Goal: Communication & Community: Answer question/provide support

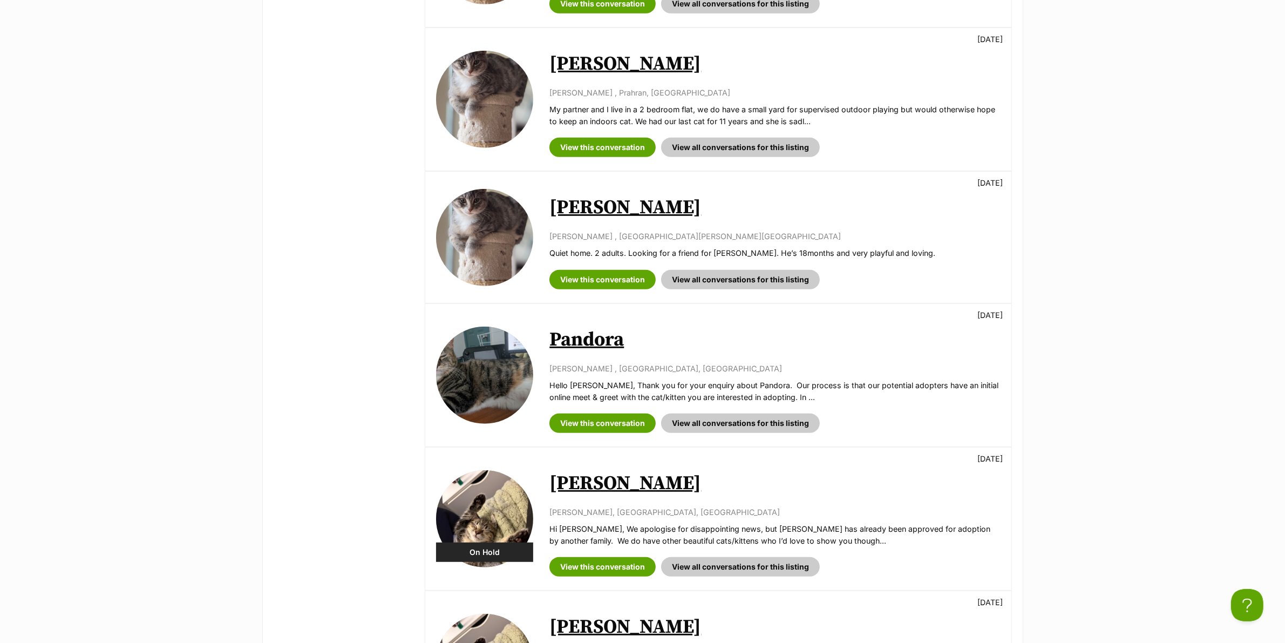
scroll to position [607, 0]
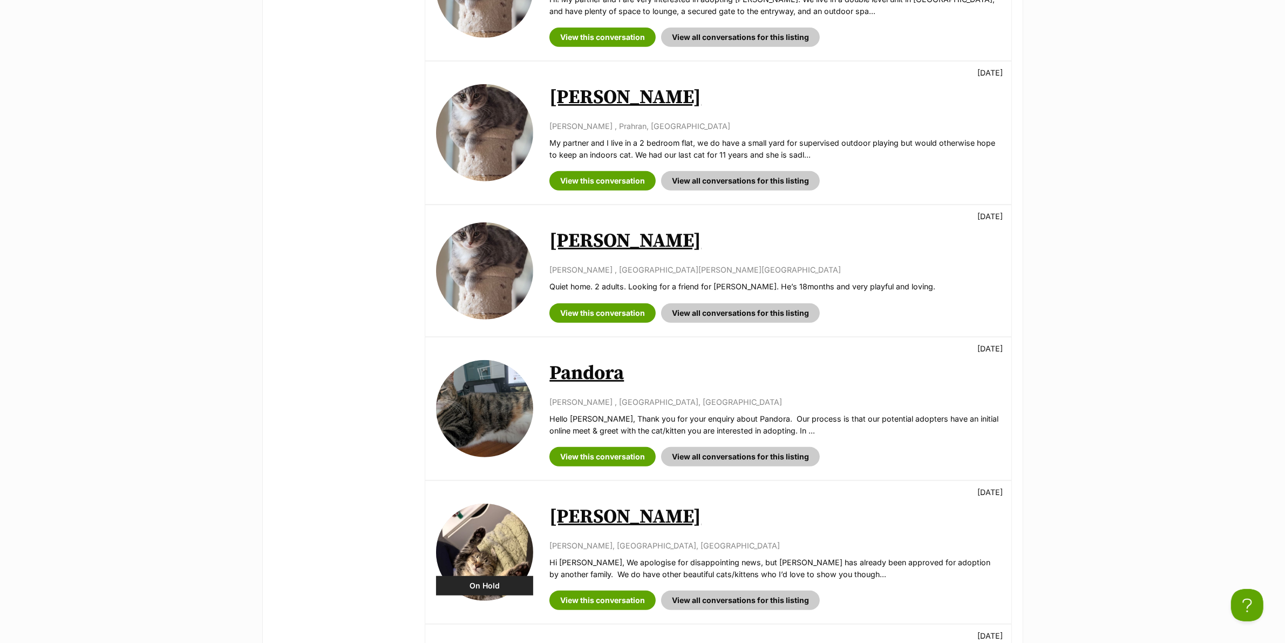
click at [598, 330] on div "Available Amy Six 1 day ago Josephine Connellan , Clayton, VIC Quiet home. 2 ad…" at bounding box center [717, 270] width 585 height 131
click at [595, 315] on link "View this conversation" at bounding box center [602, 312] width 106 height 19
click at [603, 171] on div "View this conversation View all conversations for this listing" at bounding box center [774, 177] width 451 height 28
click at [598, 181] on link "View this conversation" at bounding box center [602, 180] width 106 height 19
click at [624, 36] on link "View this conversation" at bounding box center [602, 37] width 106 height 19
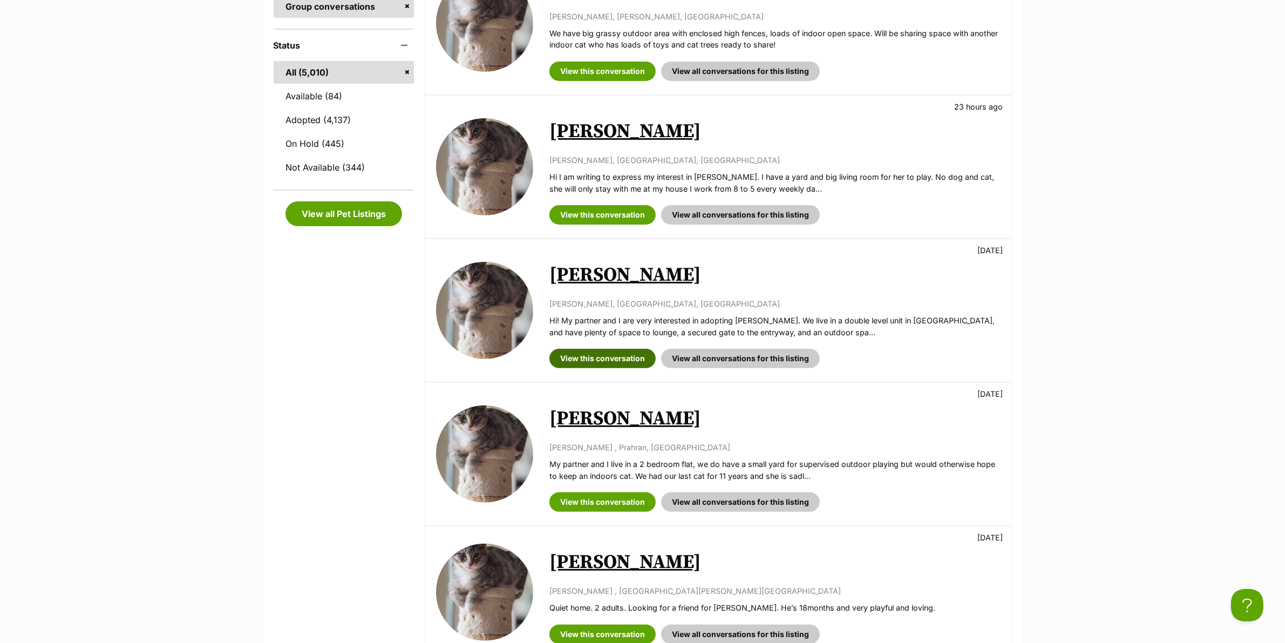
scroll to position [270, 0]
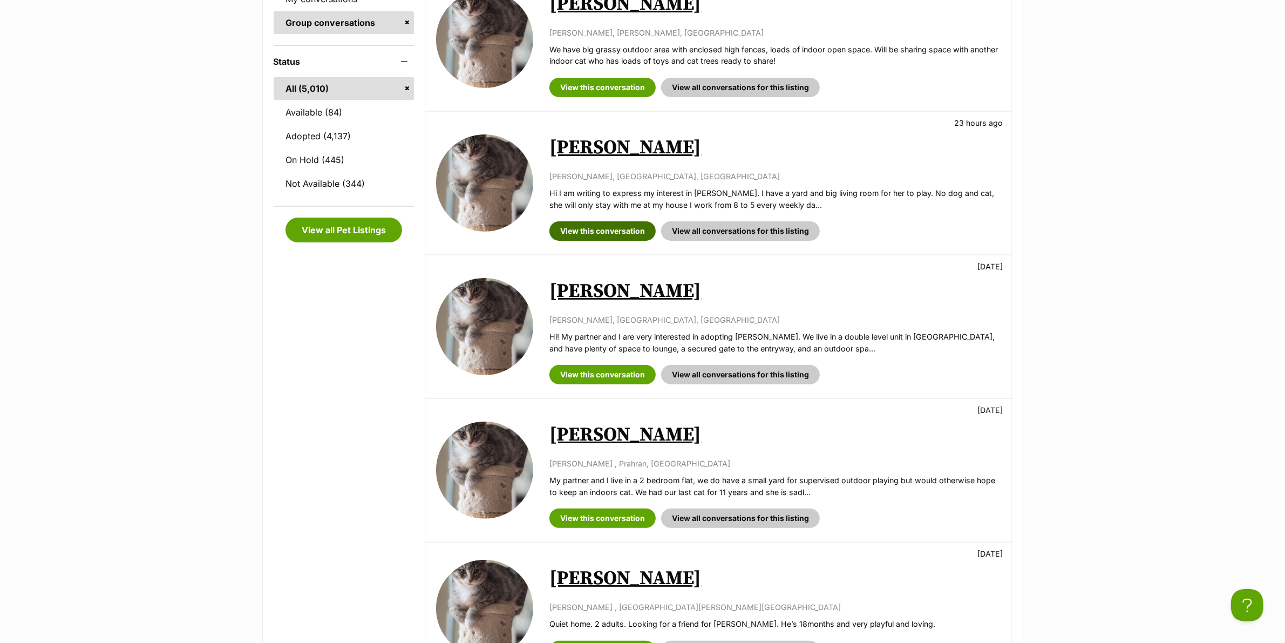
click at [600, 228] on link "View this conversation" at bounding box center [602, 230] width 106 height 19
click at [616, 87] on link "View this conversation" at bounding box center [602, 87] width 106 height 19
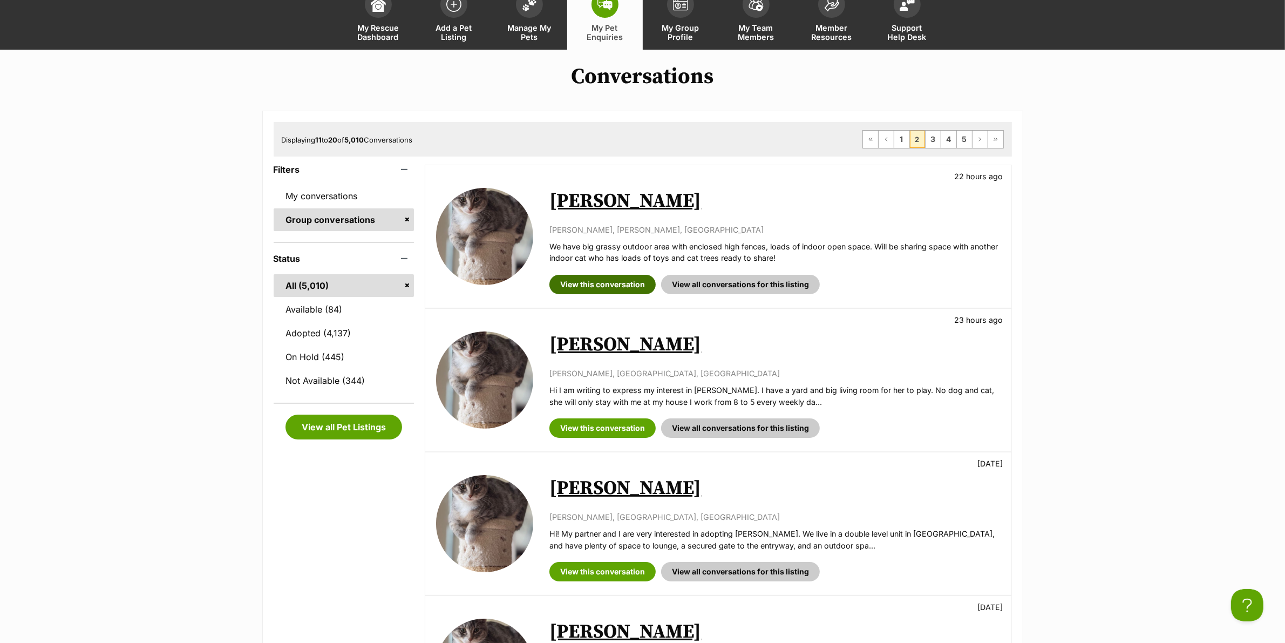
scroll to position [67, 0]
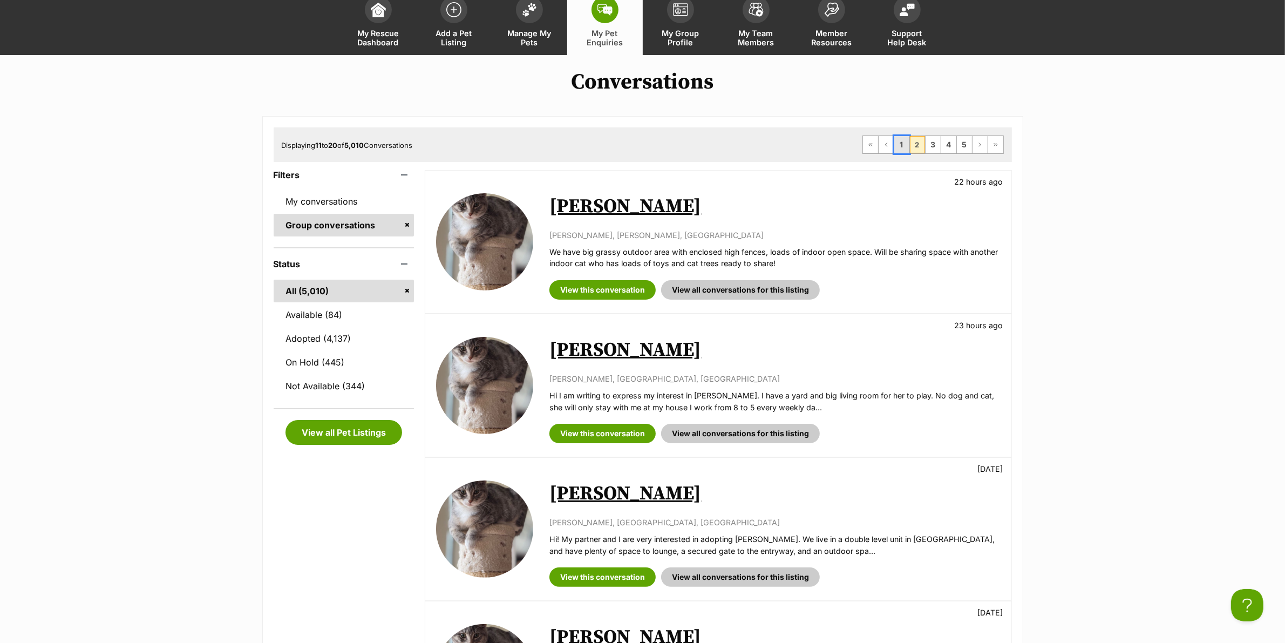
click at [904, 141] on link "1" at bounding box center [901, 144] width 15 height 17
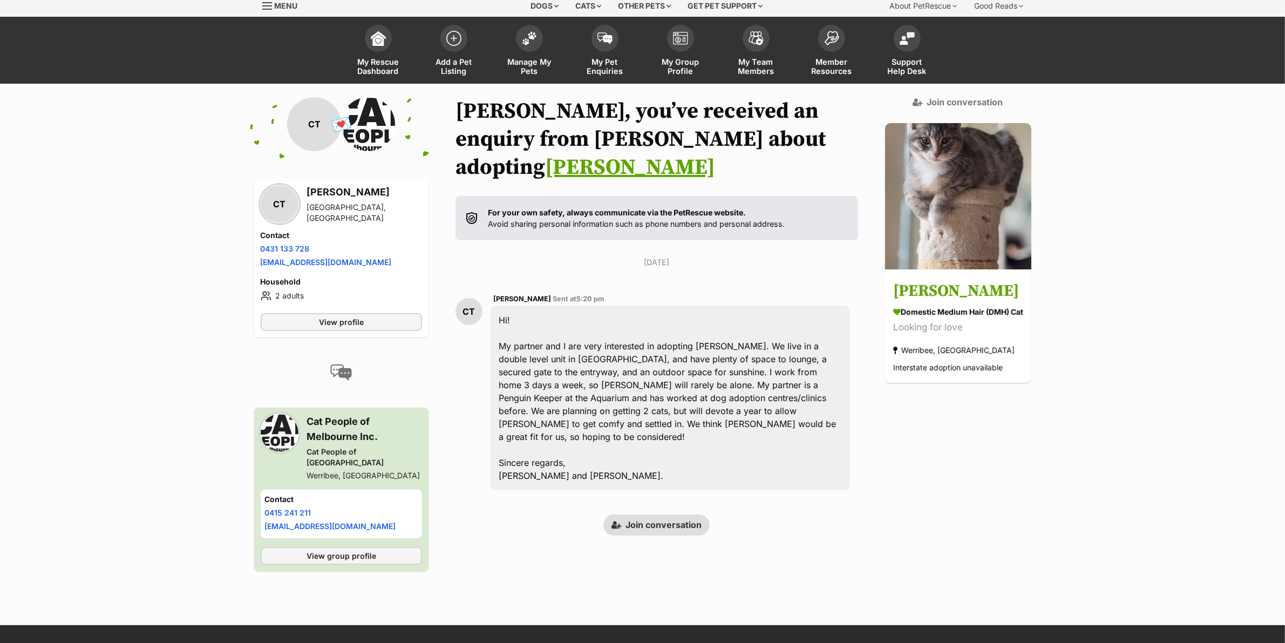
scroll to position [74, 0]
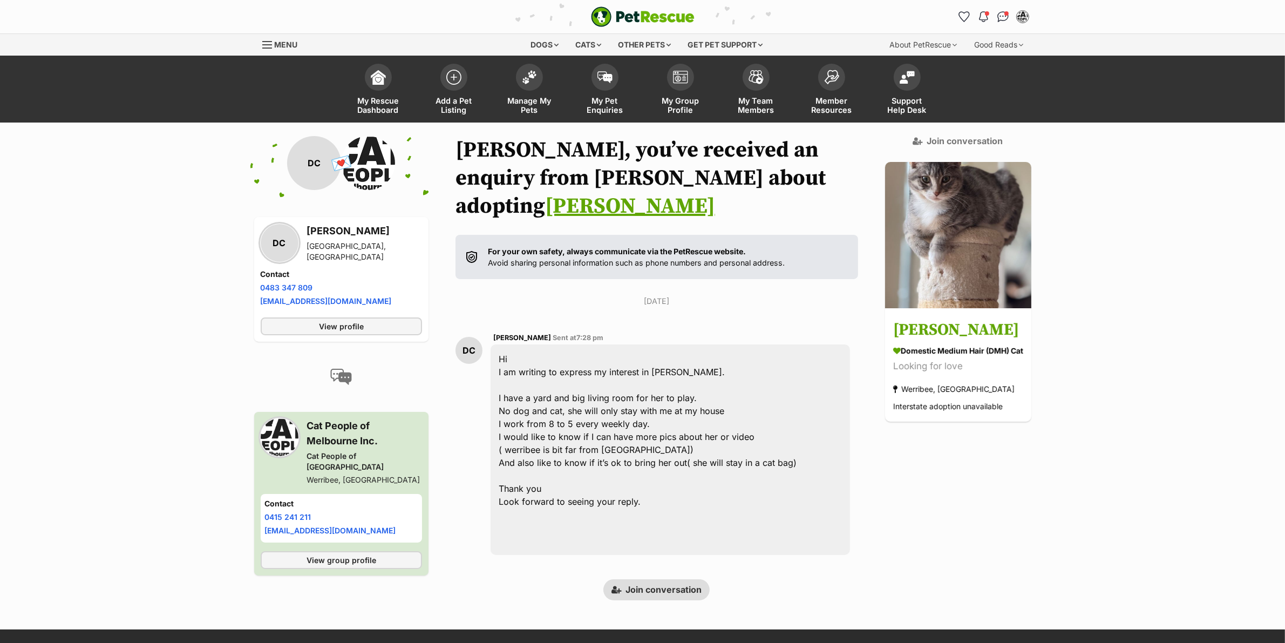
scroll to position [93, 0]
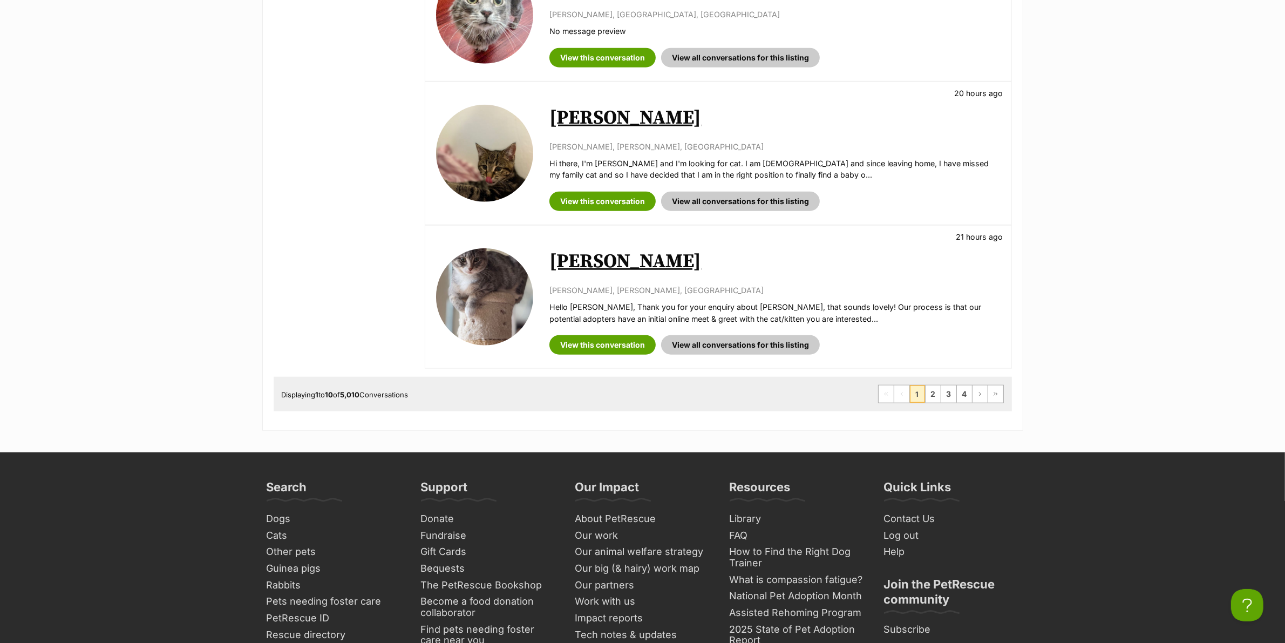
click at [586, 262] on link "Amy Six" at bounding box center [625, 261] width 152 height 24
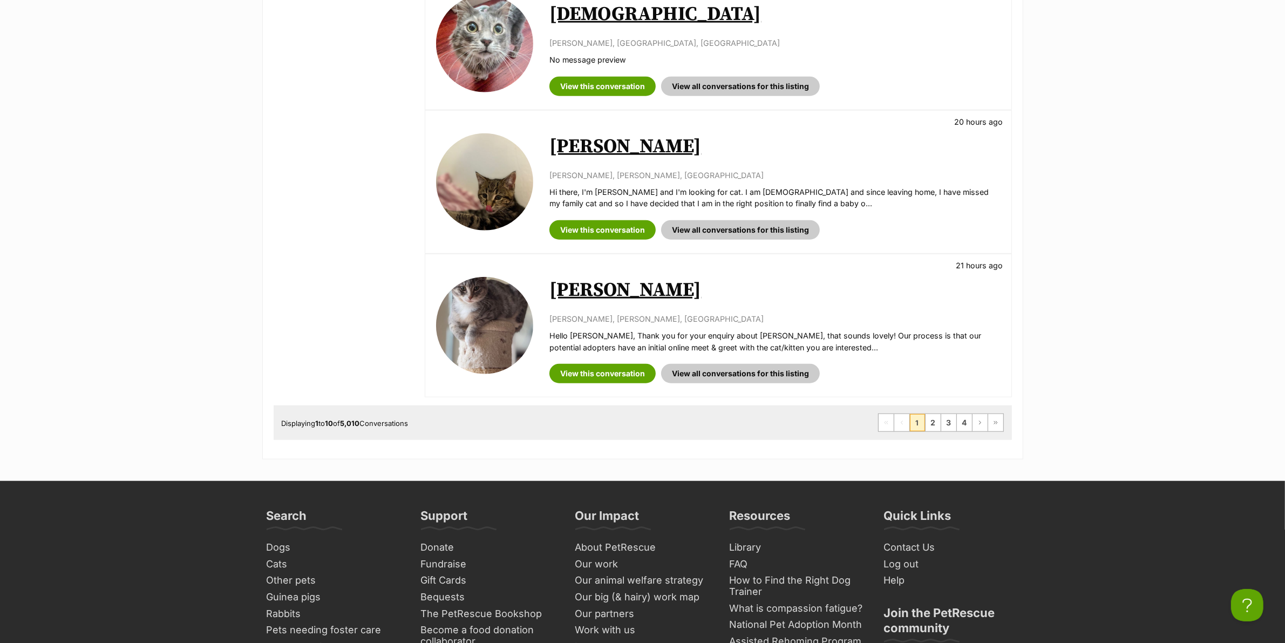
scroll to position [1214, 0]
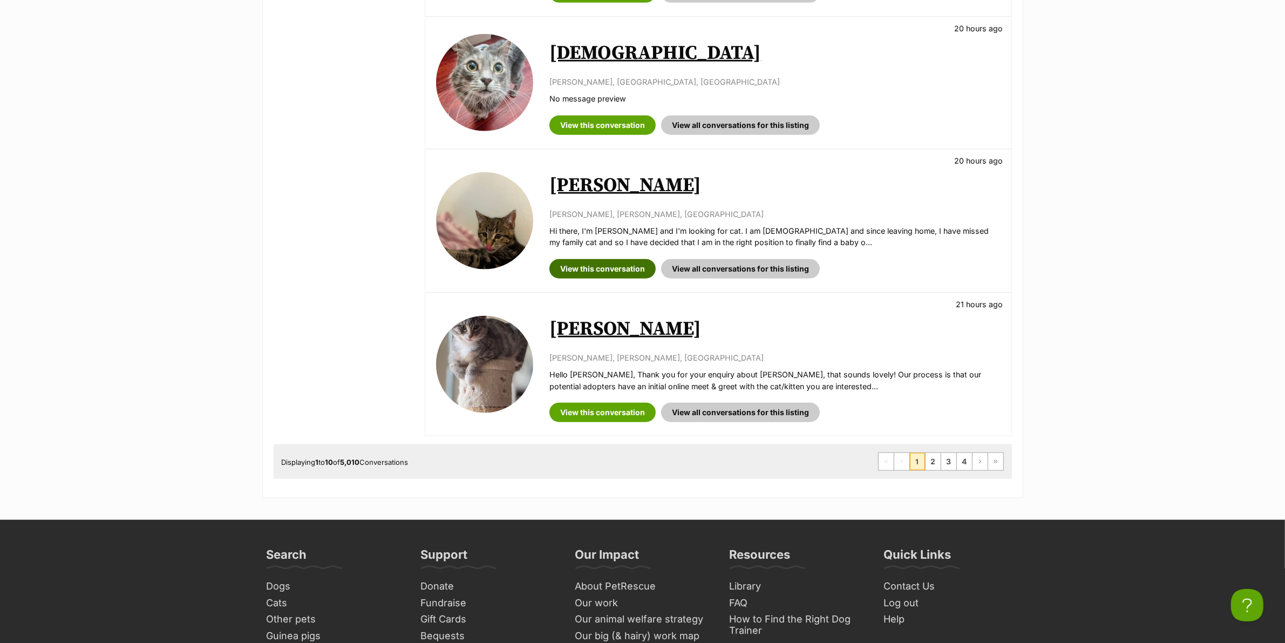
click at [586, 278] on link "View this conversation" at bounding box center [602, 268] width 106 height 19
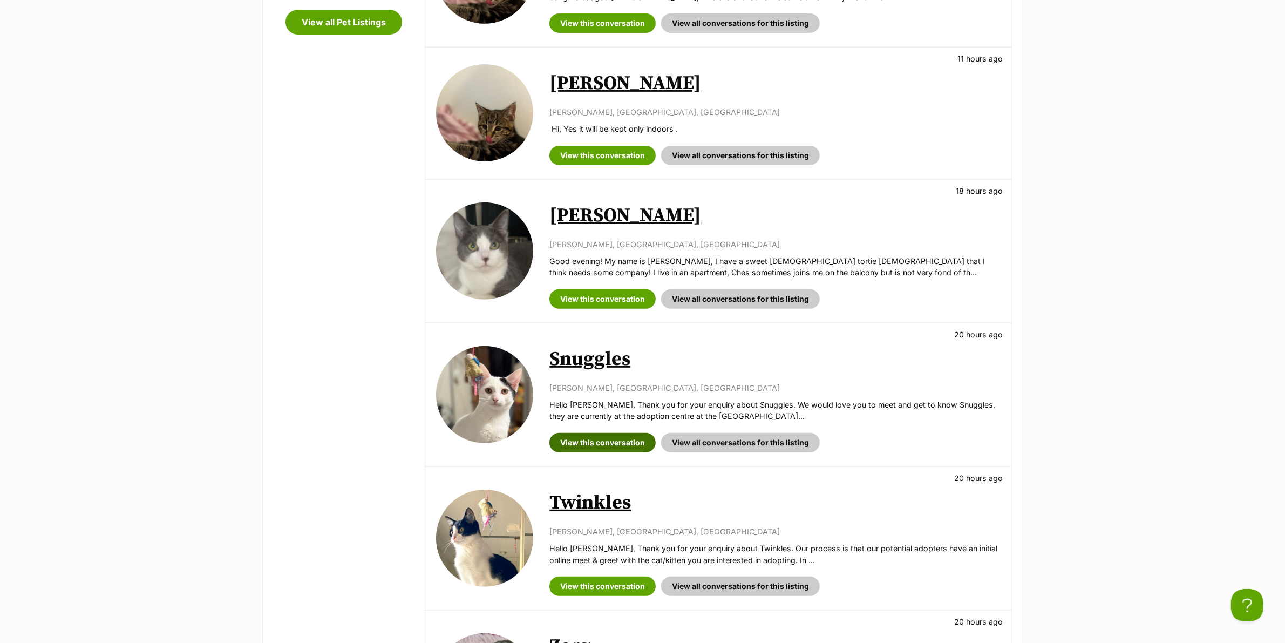
scroll to position [472, 0]
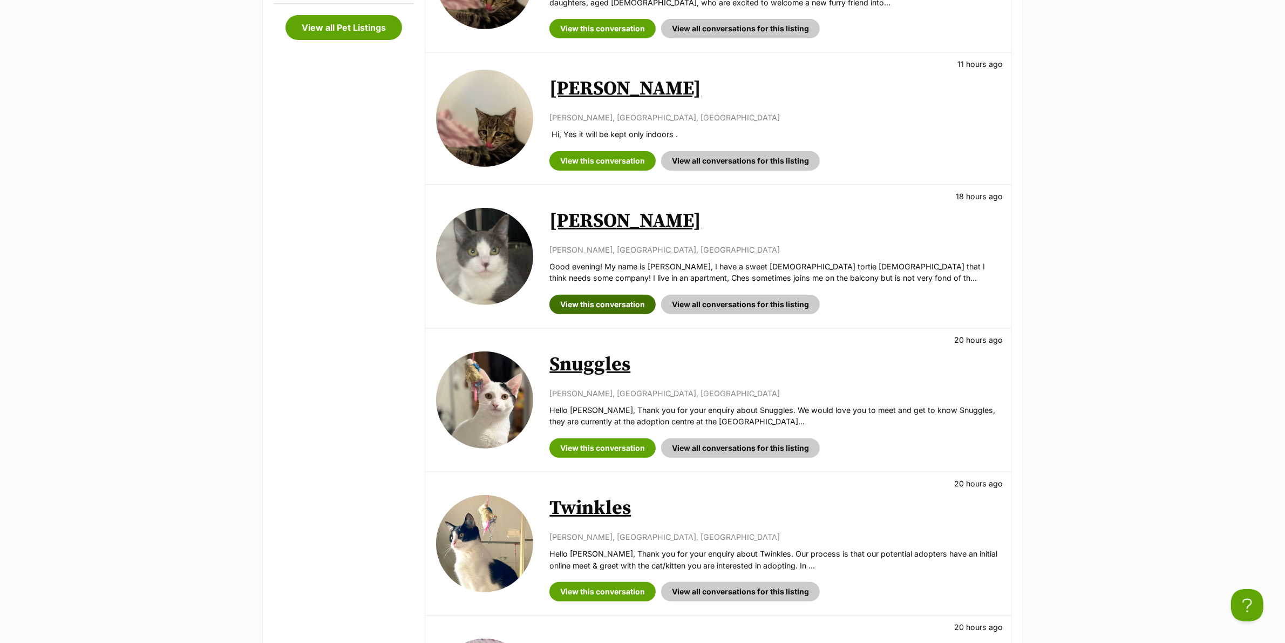
click at [597, 303] on link "View this conversation" at bounding box center [602, 304] width 106 height 19
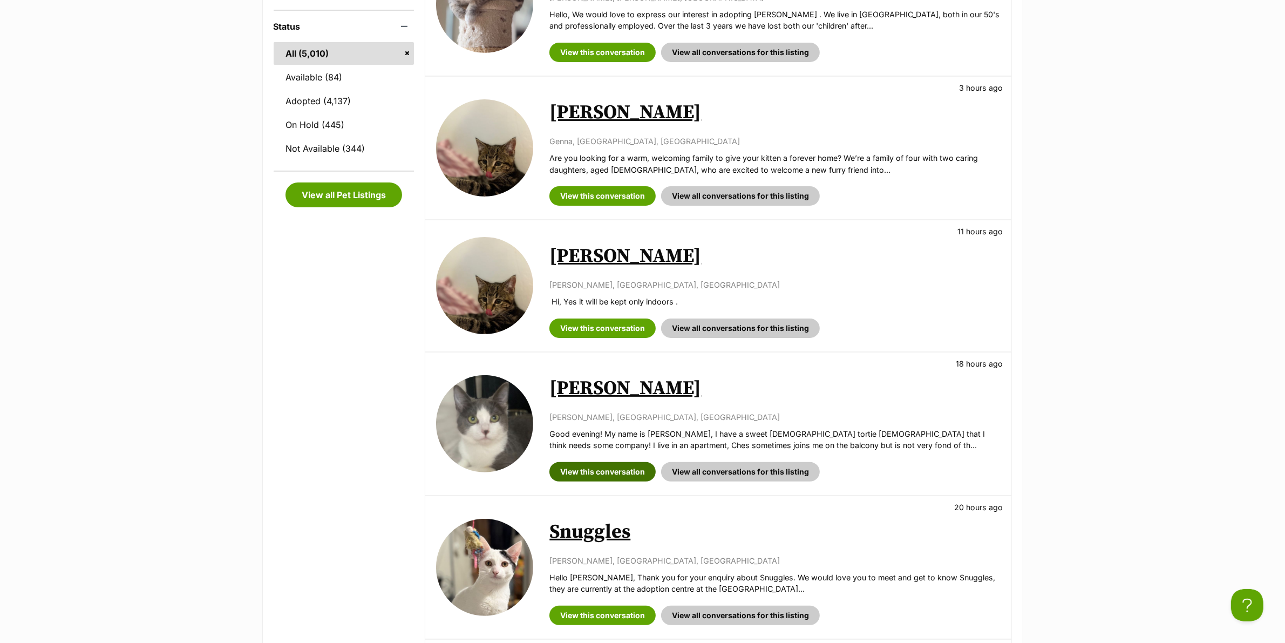
scroll to position [270, 0]
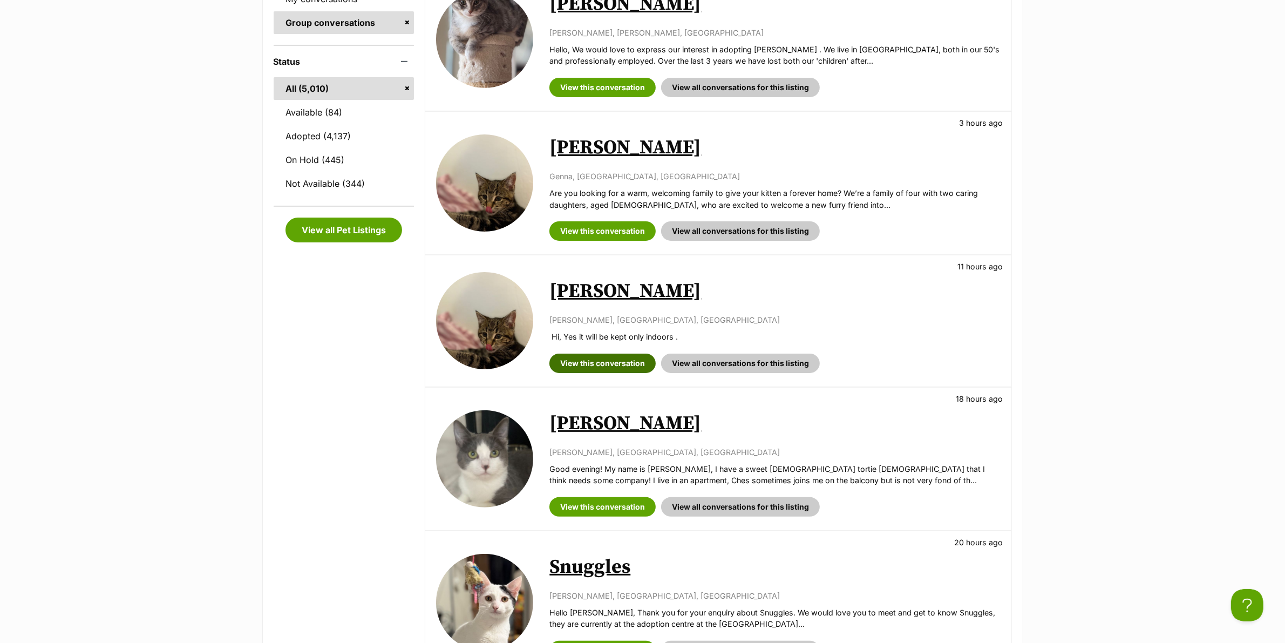
click at [585, 361] on link "View this conversation" at bounding box center [602, 362] width 106 height 19
click at [626, 223] on link "View this conversation" at bounding box center [602, 230] width 106 height 19
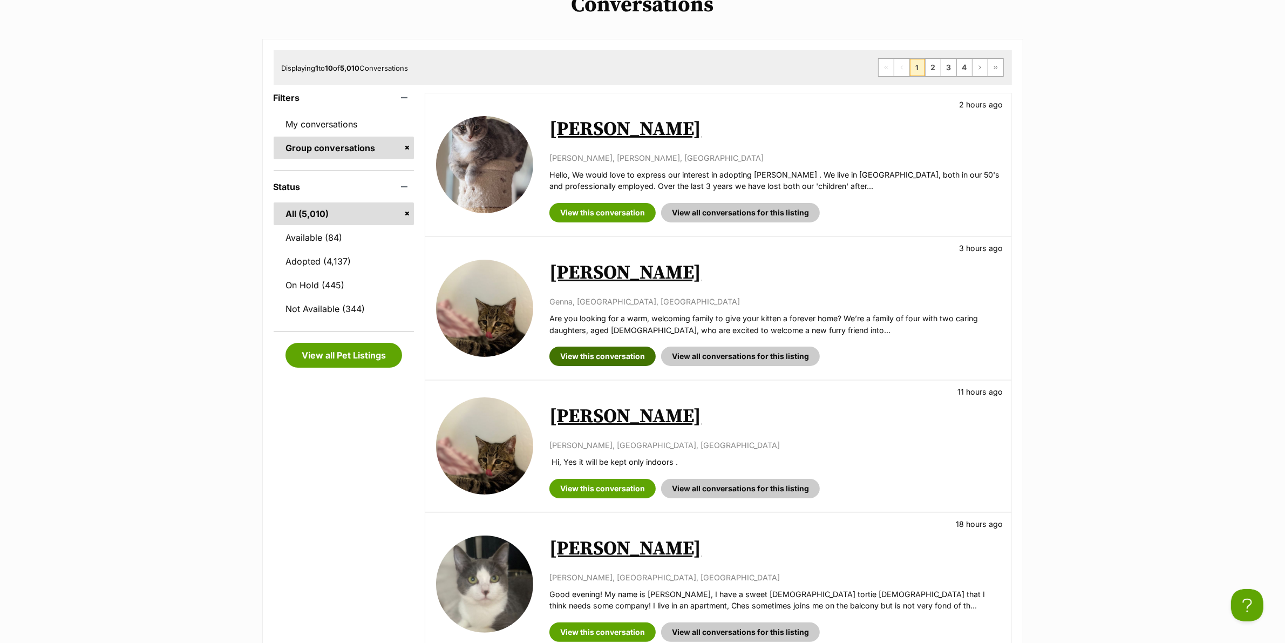
scroll to position [135, 0]
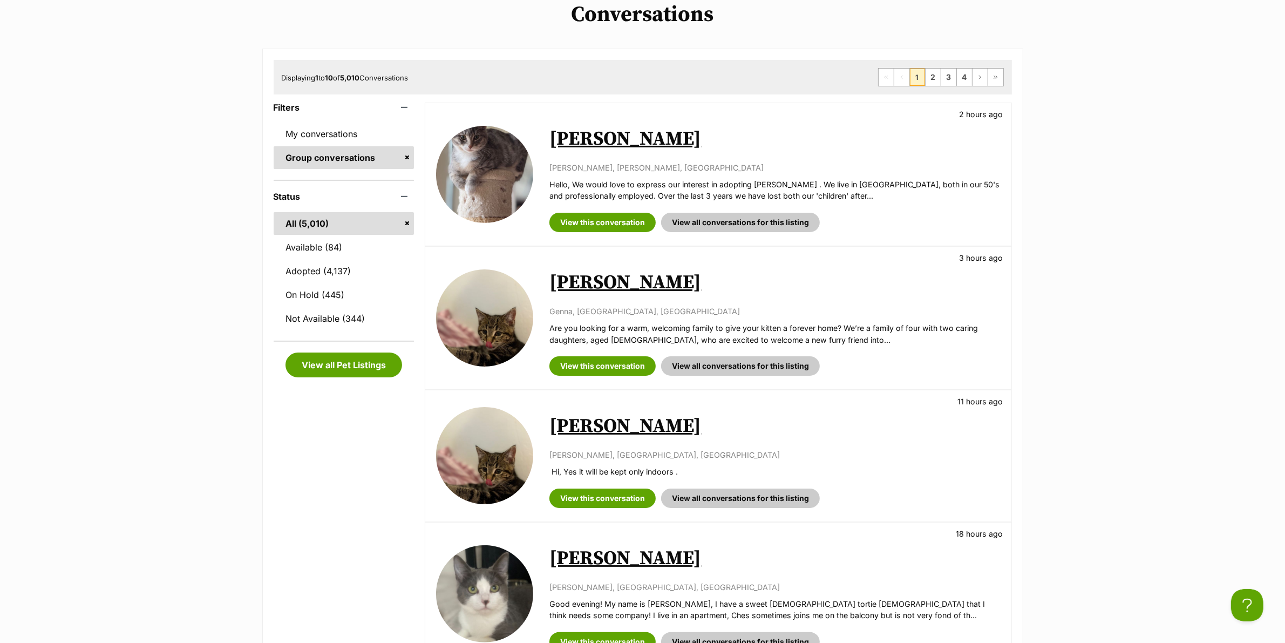
click at [586, 424] on link "[PERSON_NAME]" at bounding box center [625, 426] width 152 height 24
click at [599, 278] on link "[PERSON_NAME]" at bounding box center [625, 282] width 152 height 24
click at [613, 370] on link "View this conversation" at bounding box center [602, 365] width 106 height 19
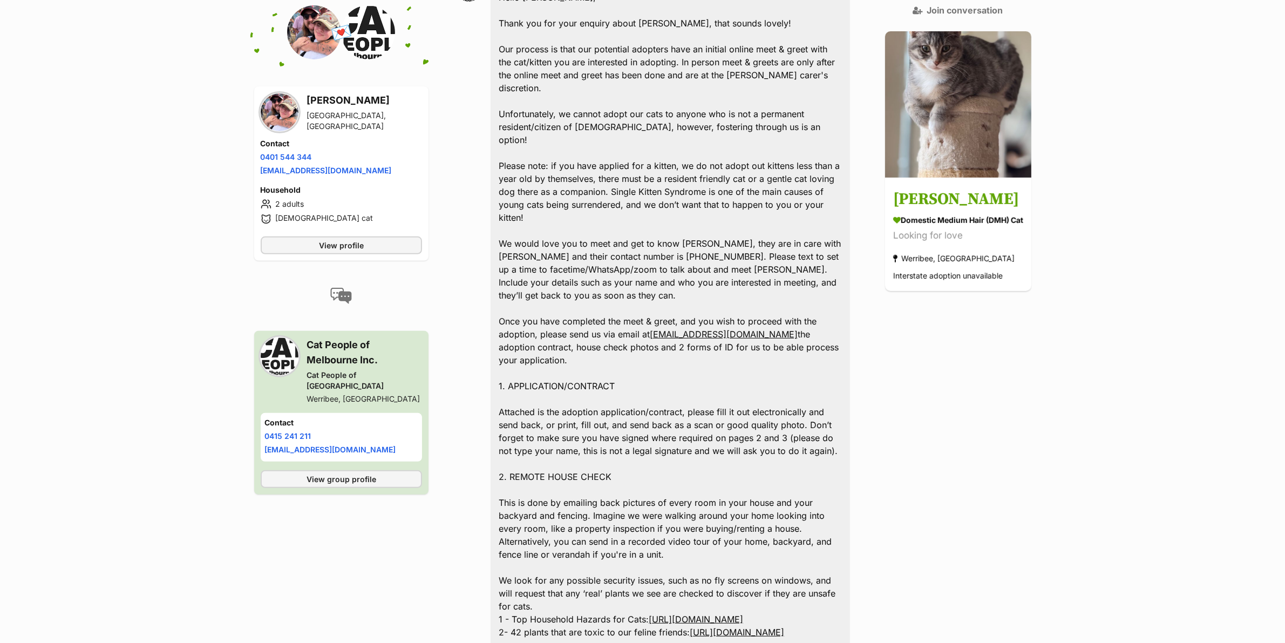
scroll to position [540, 0]
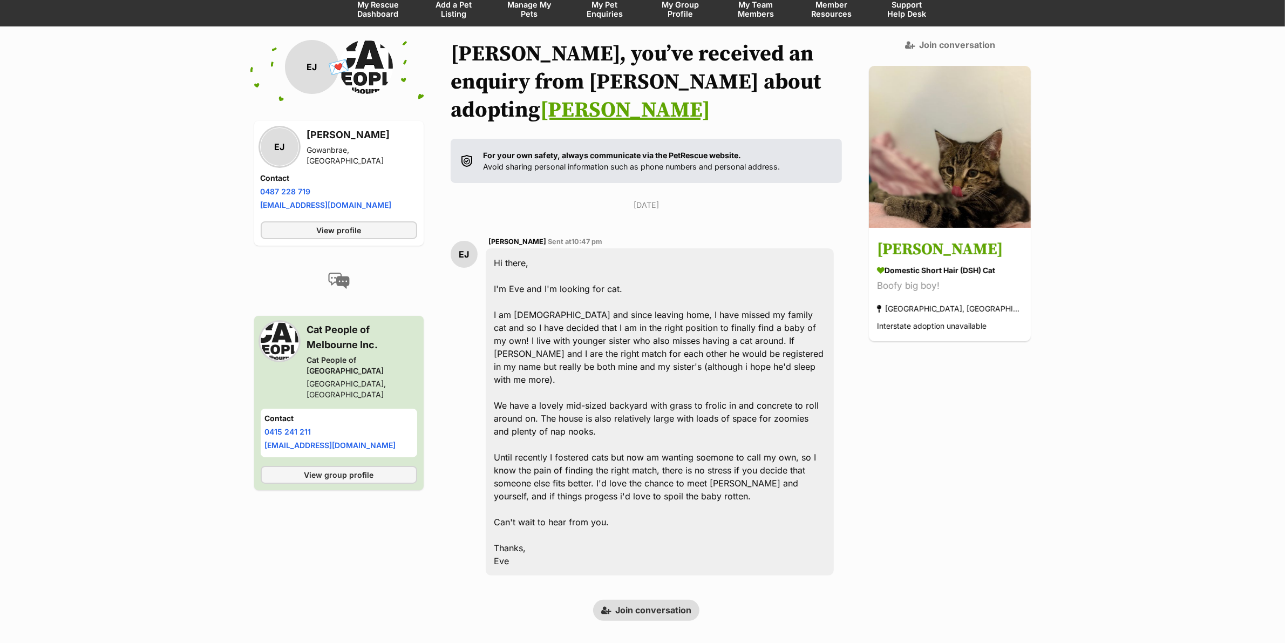
scroll to position [146, 0]
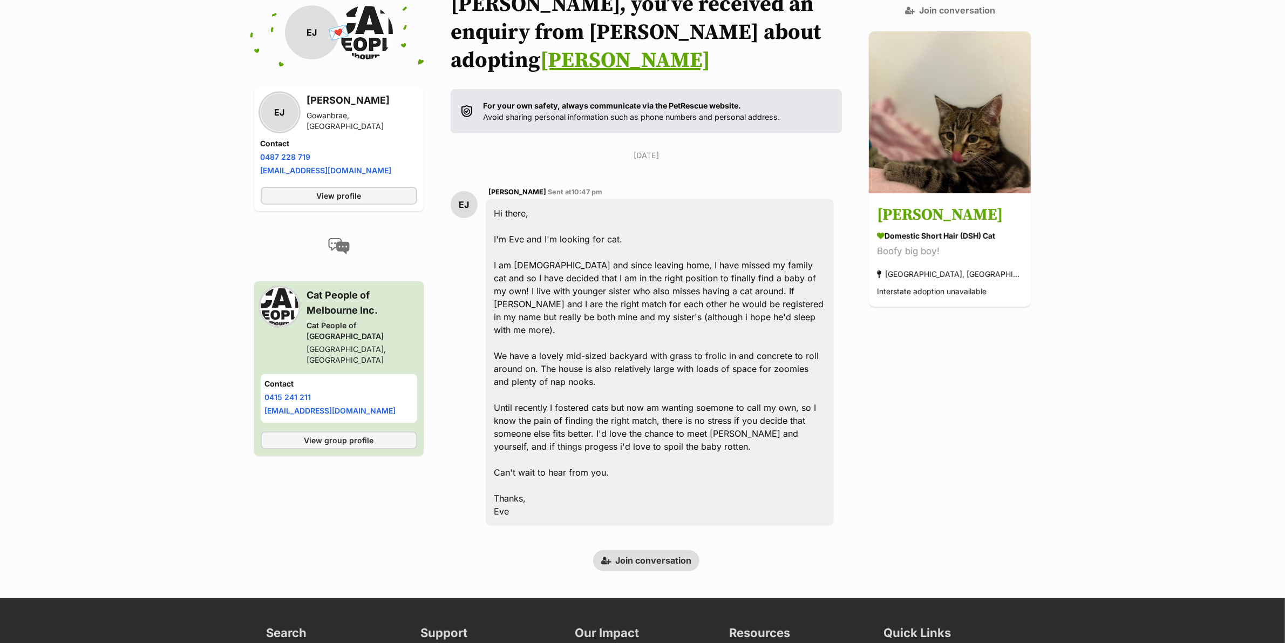
click at [499, 188] on span "[PERSON_NAME]" at bounding box center [517, 192] width 58 height 8
copy span "Eve"
click at [632, 311] on div "Hi there, I'm [PERSON_NAME] and I'm looking for cat. I am [DEMOGRAPHIC_DATA] an…" at bounding box center [660, 362] width 349 height 327
click at [661, 300] on div "Hi there, I'm [PERSON_NAME] and I'm looking for cat. I am [DEMOGRAPHIC_DATA] an…" at bounding box center [660, 362] width 349 height 327
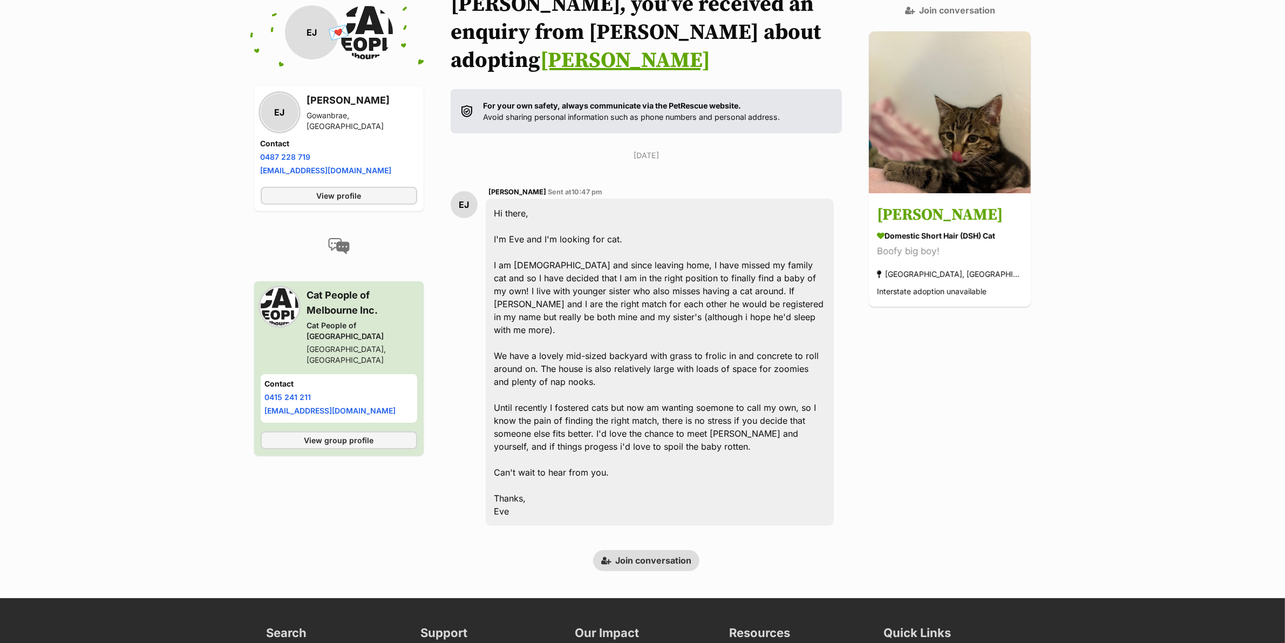
click at [668, 550] on link "Join conversation" at bounding box center [646, 560] width 106 height 21
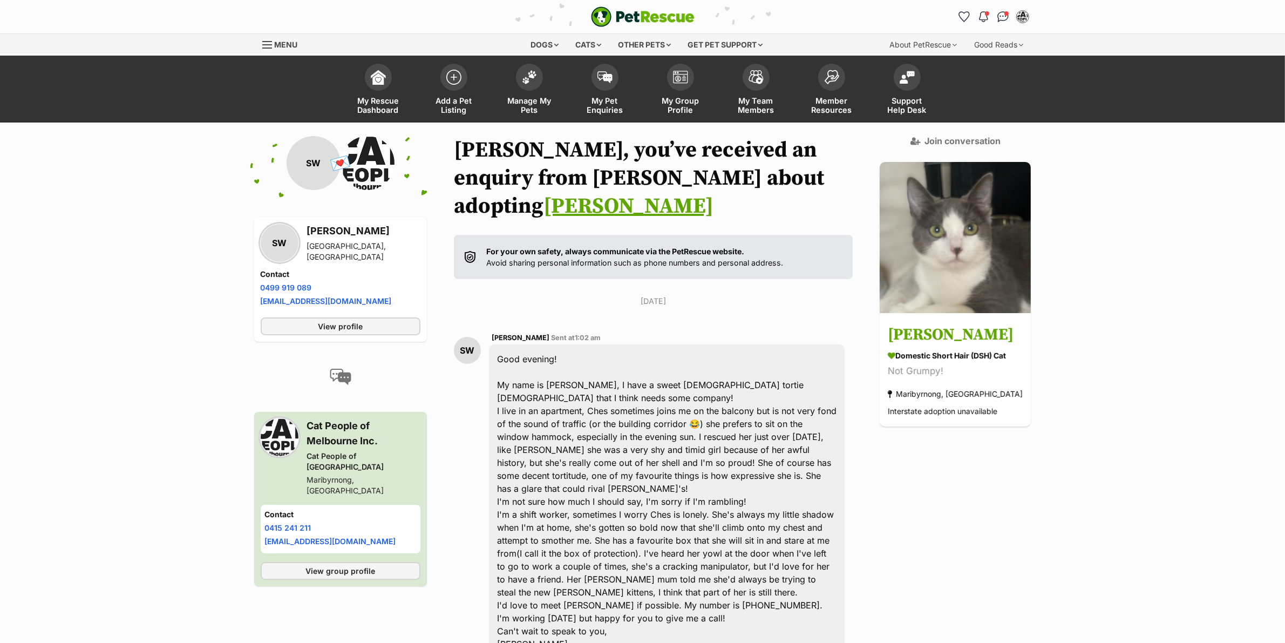
scroll to position [139, 0]
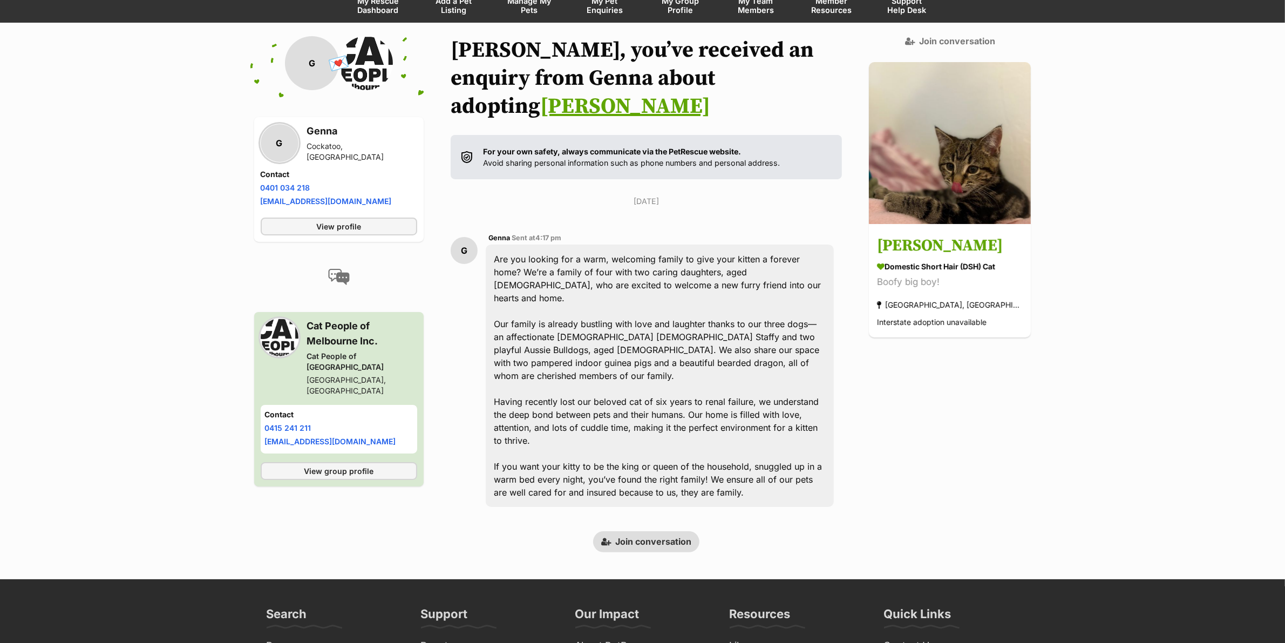
scroll to position [100, 0]
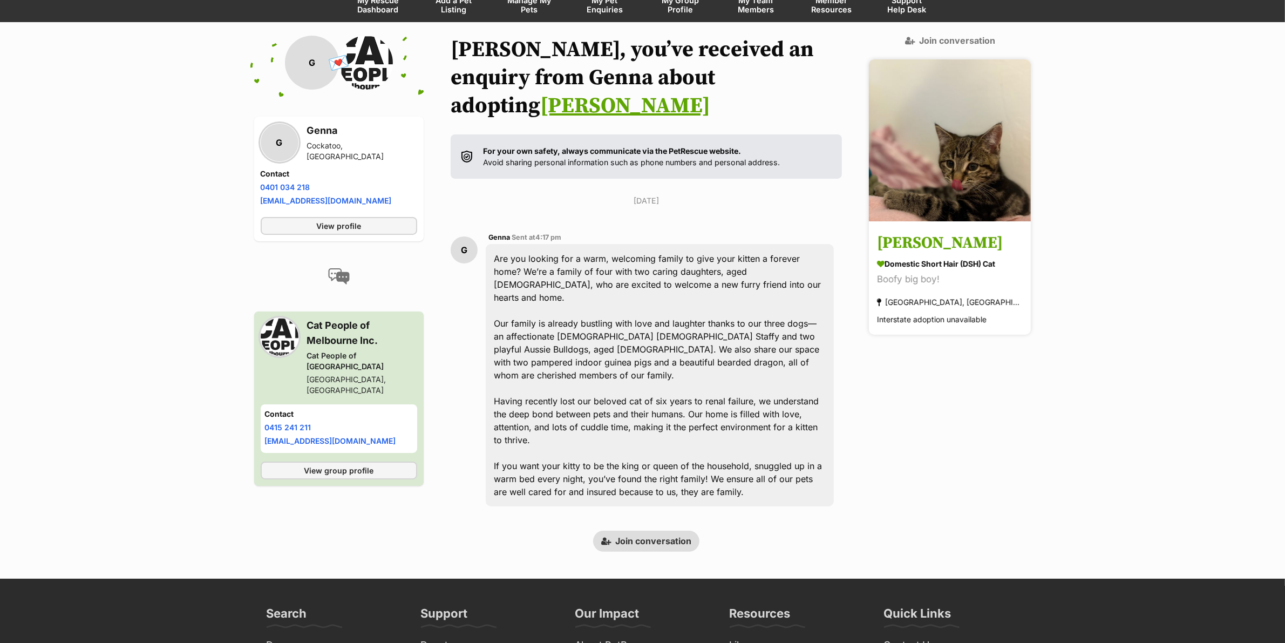
click at [951, 231] on h3 "[PERSON_NAME]" at bounding box center [950, 243] width 146 height 24
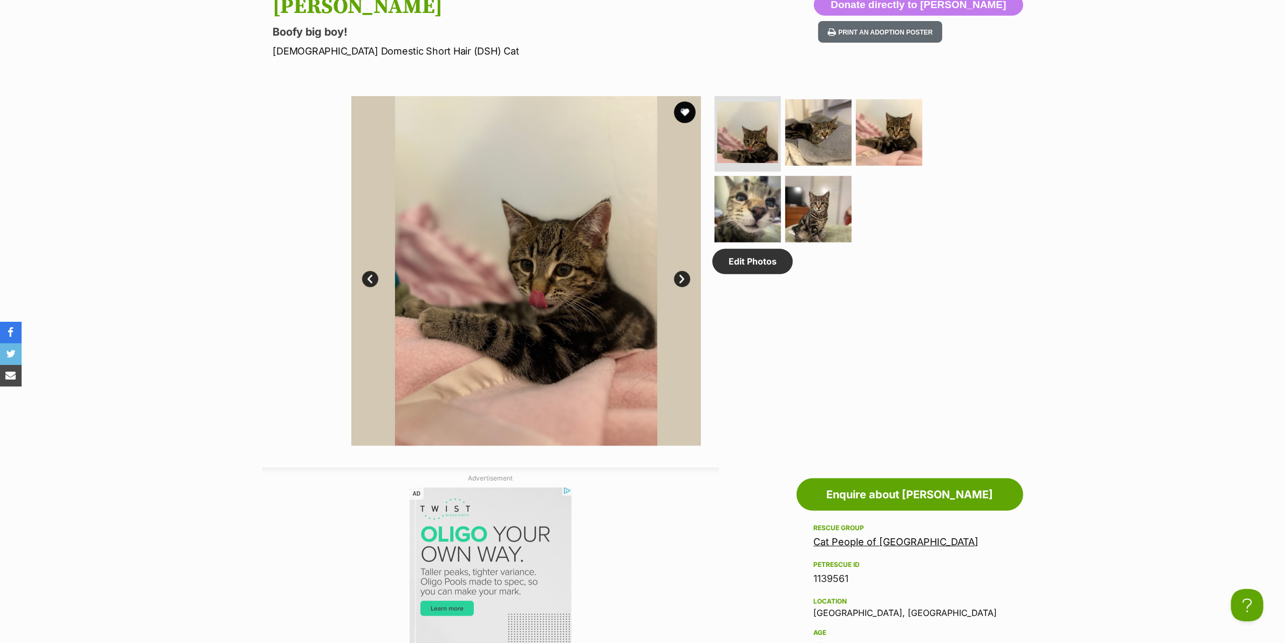
scroll to position [356, 0]
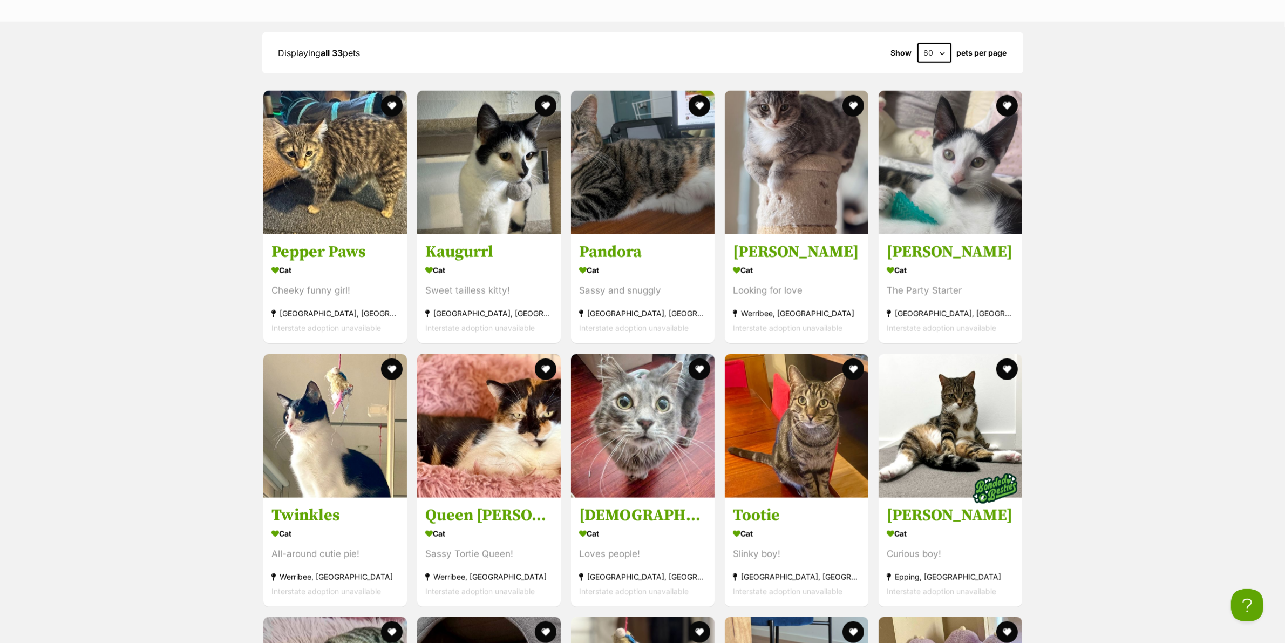
scroll to position [1484, 0]
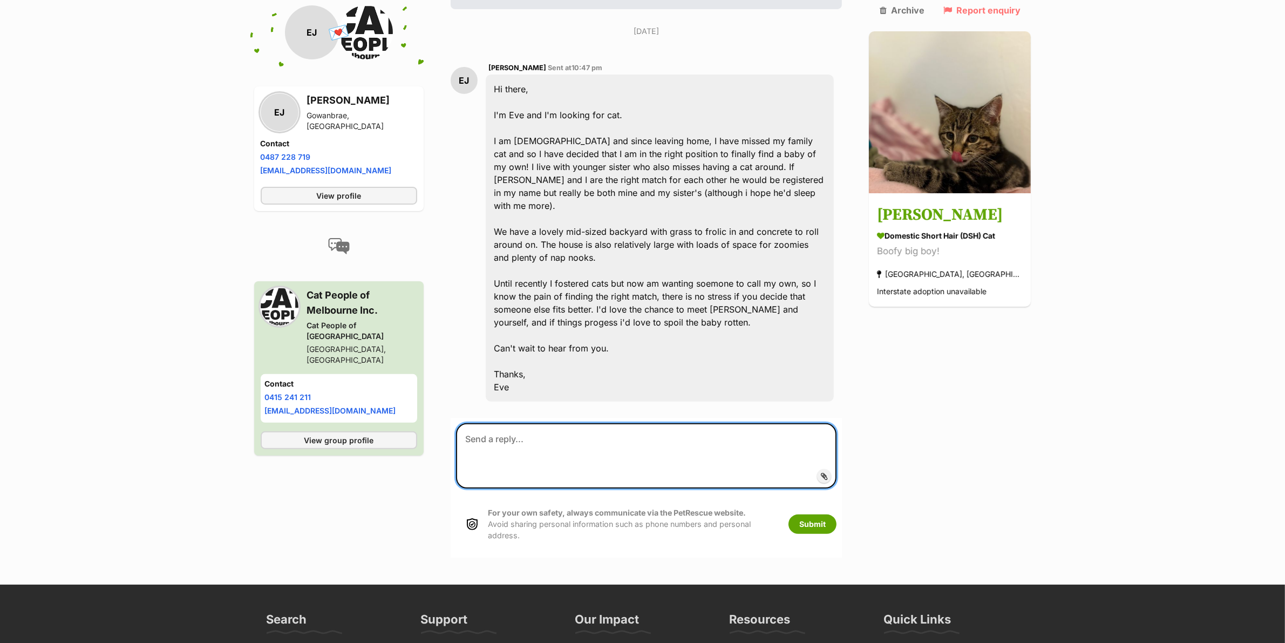
click at [589, 423] on textarea at bounding box center [646, 455] width 381 height 65
paste textarea "Hi Eve, Thanks so much for your enquiry - sounds like a great home for any cat!…"
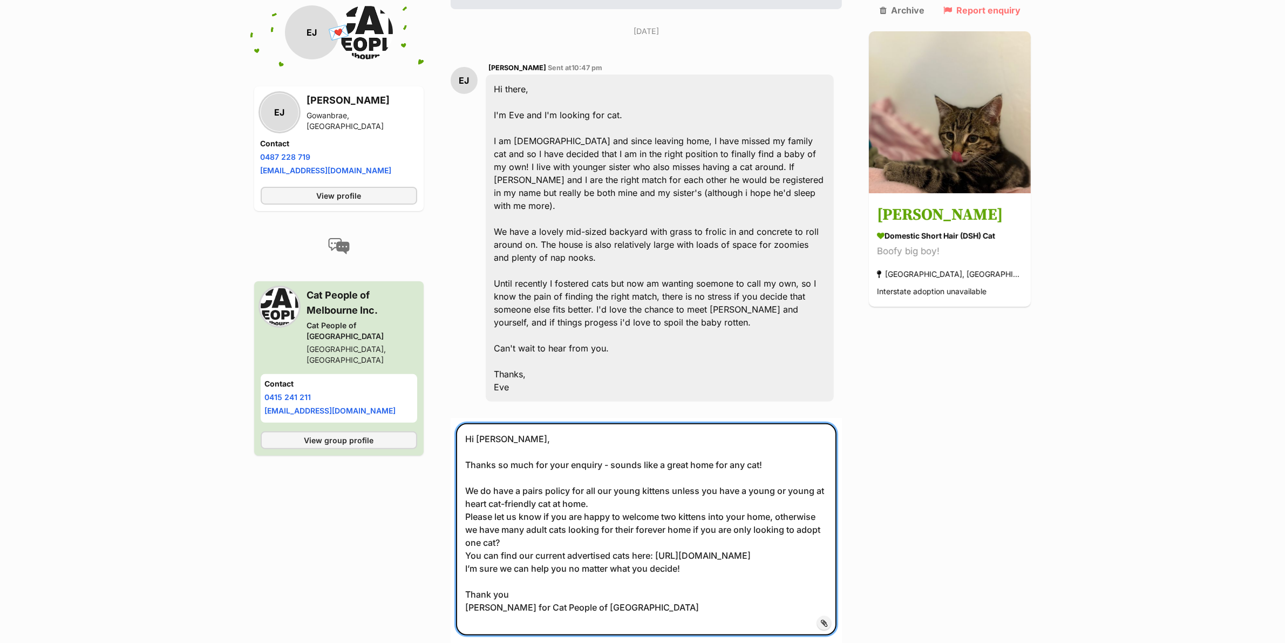
type textarea "Hi Eve, Thanks so much for your enquiry - sounds like a great home for any cat!…"
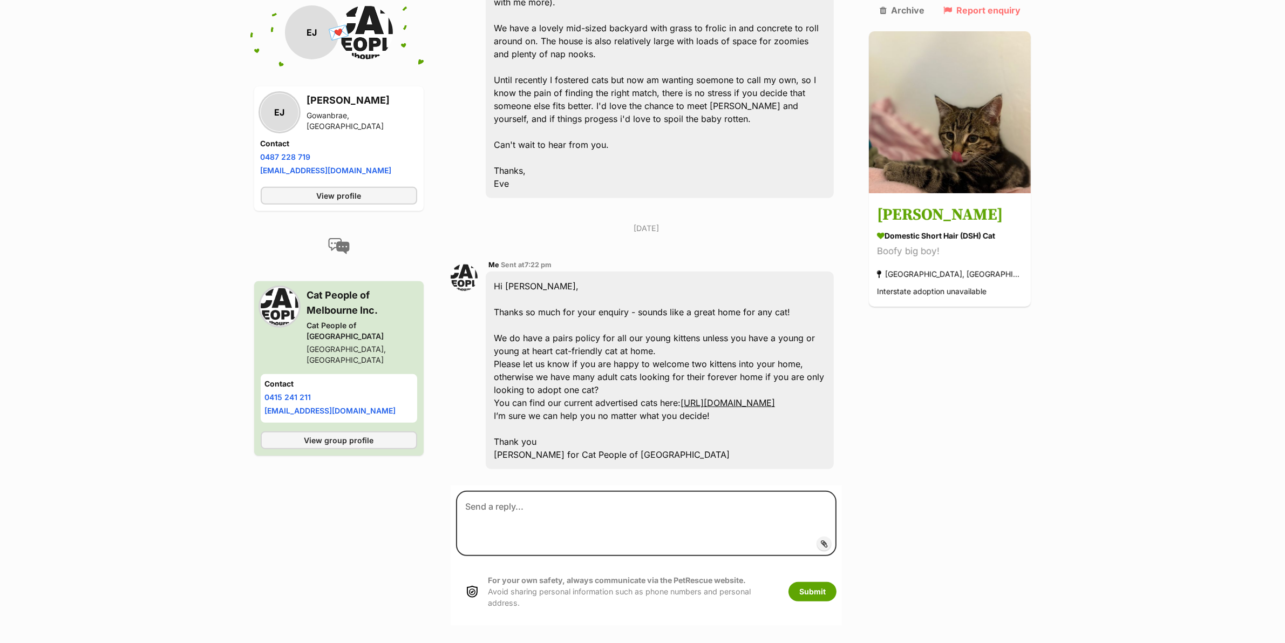
scroll to position [481, 0]
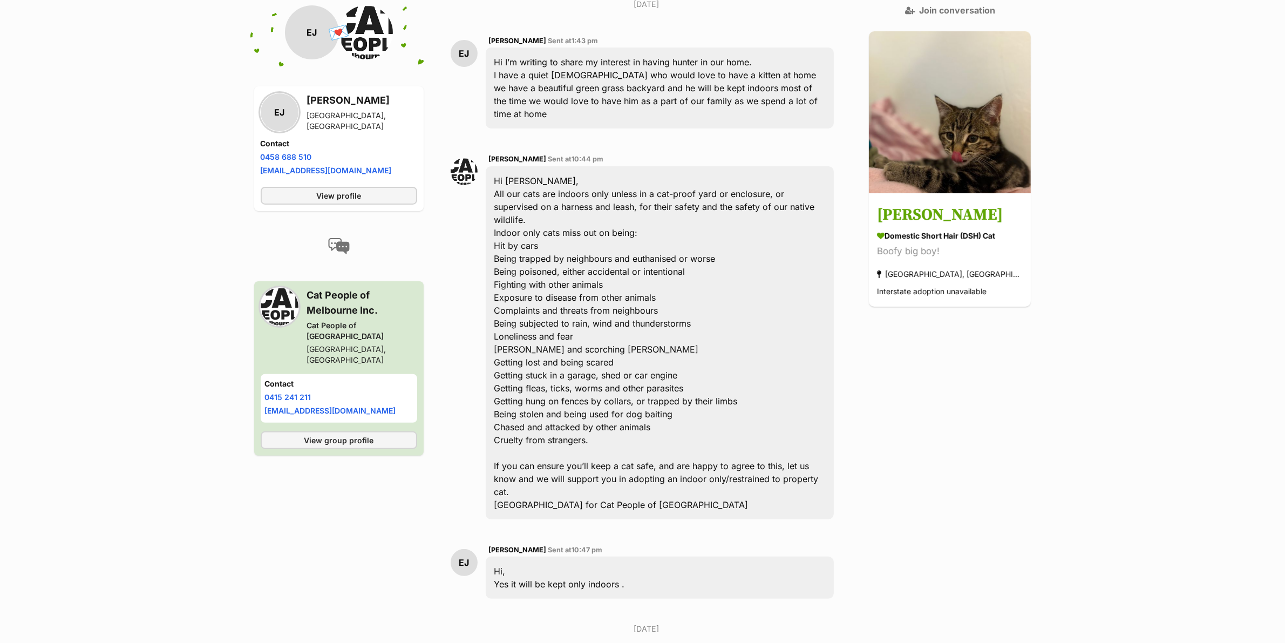
scroll to position [527, 0]
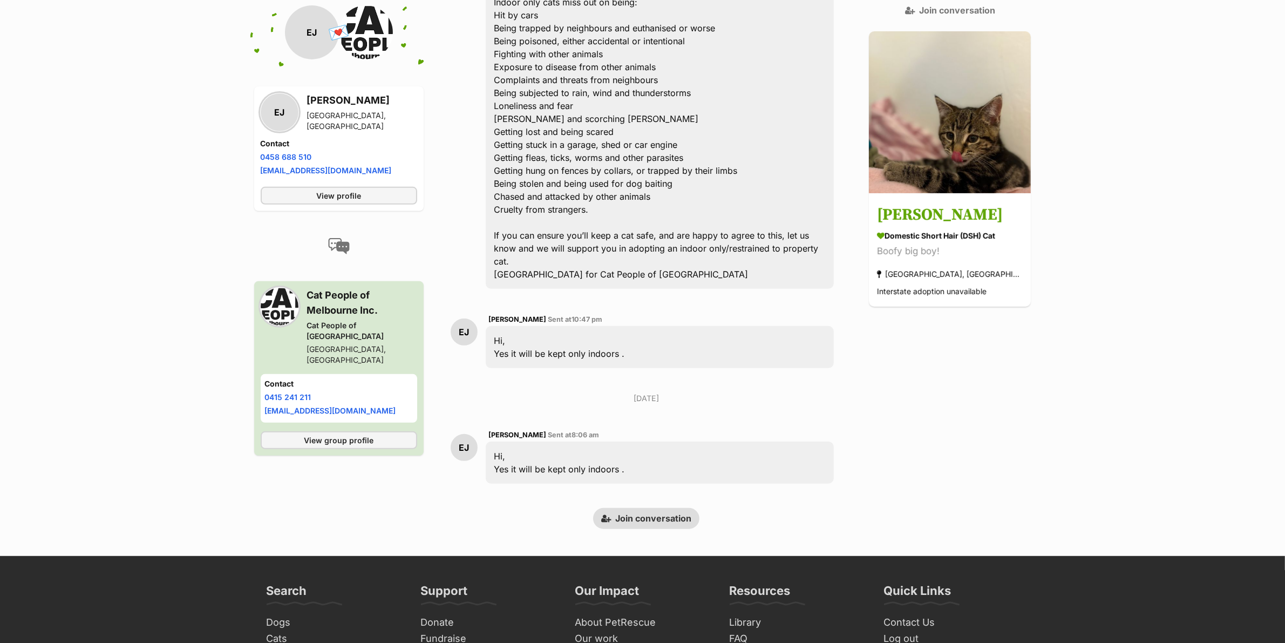
click at [675, 508] on link "Join conversation" at bounding box center [646, 518] width 106 height 21
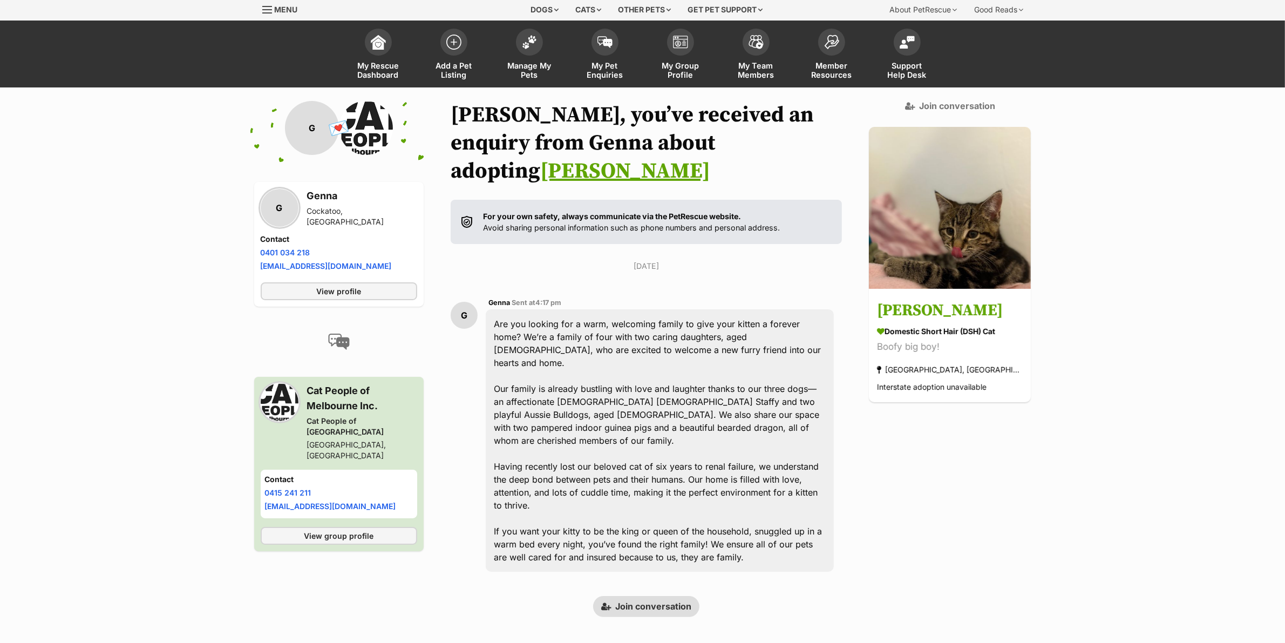
scroll to position [100, 0]
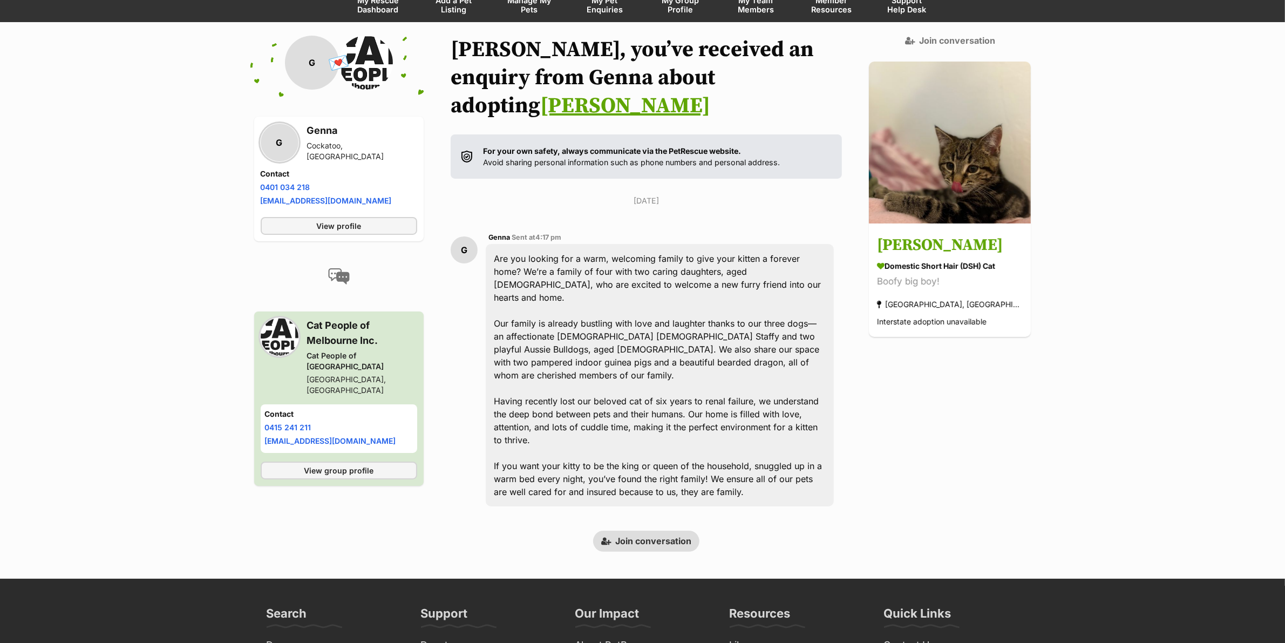
click at [740, 371] on div "Are you looking for a warm, welcoming family to give your kitten a forever home…" at bounding box center [660, 375] width 349 height 262
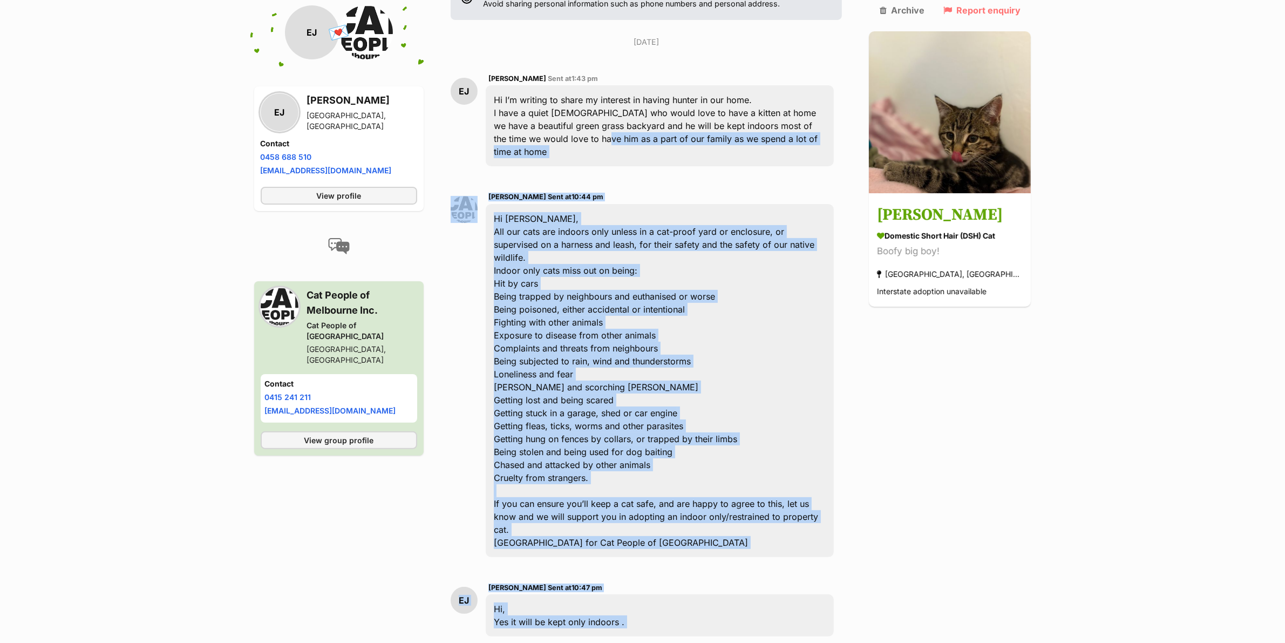
scroll to position [55, 0]
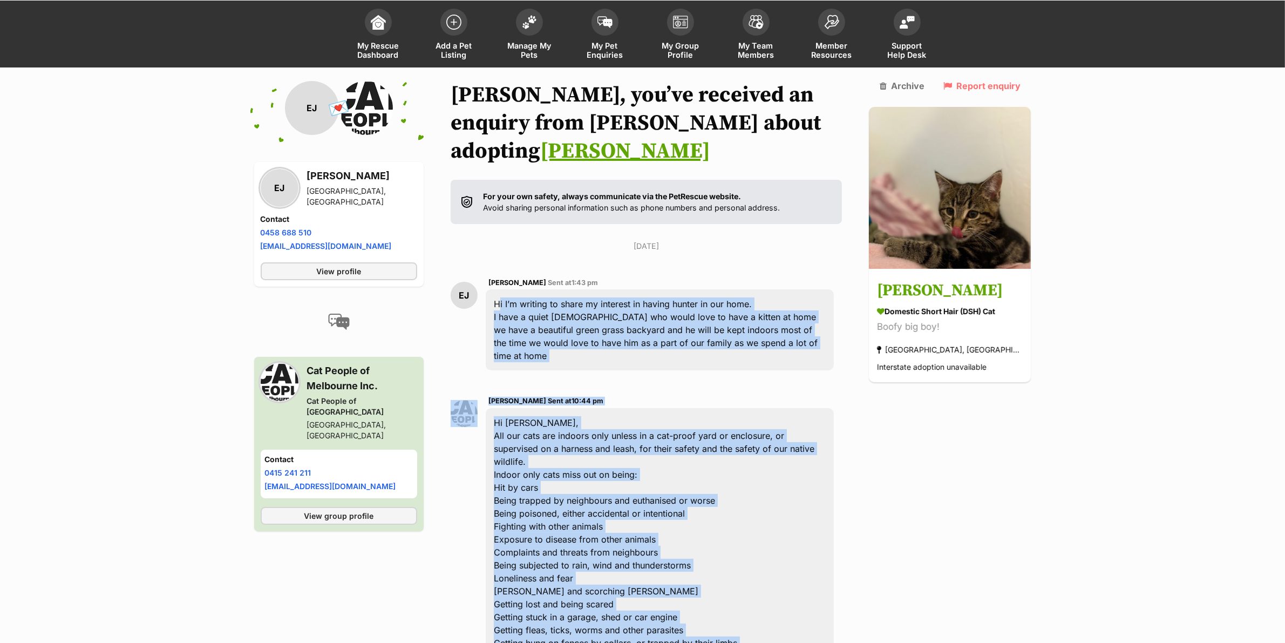
drag, startPoint x: 649, startPoint y: 540, endPoint x: 496, endPoint y: 269, distance: 311.1
click at [496, 269] on div "[DATE] [PERSON_NAME] Jus Sent at 1:43 pm Hi I’m writing to share my interest in…" at bounding box center [647, 602] width 392 height 724
copy div "Lo I’d sitamet co adipi el seddoeiu te incidi utlabo et dol magn. A enim a mini…"
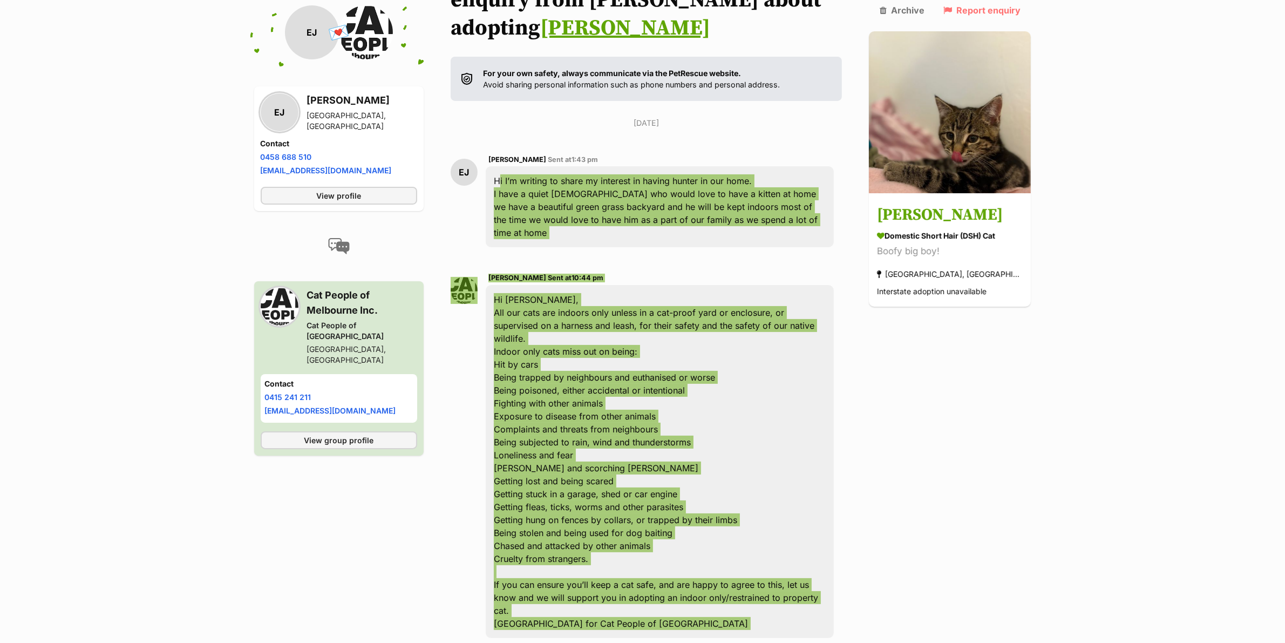
scroll to position [460, 0]
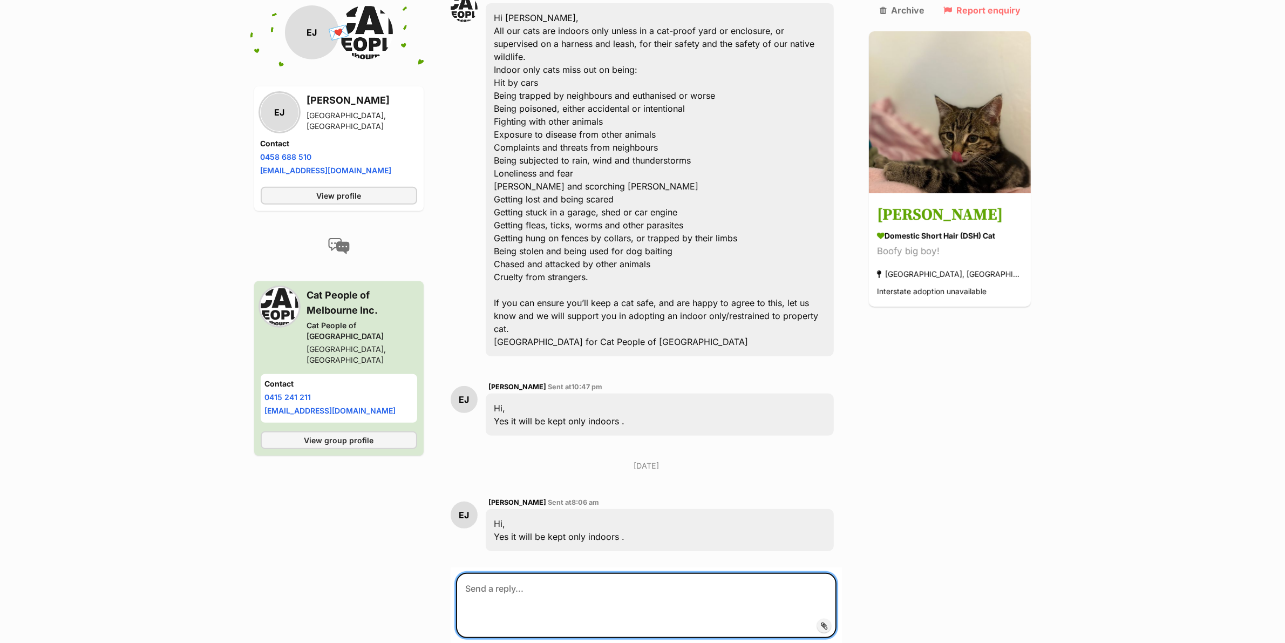
click at [637, 572] on textarea at bounding box center [646, 604] width 381 height 65
paste textarea "Hi Eli, Thanks for confirming about keeping a cat indoors - that’s wonderful to…"
type textarea "Hi Eli, Thanks for confirming about keeping a cat indoors - that’s wonderful to…"
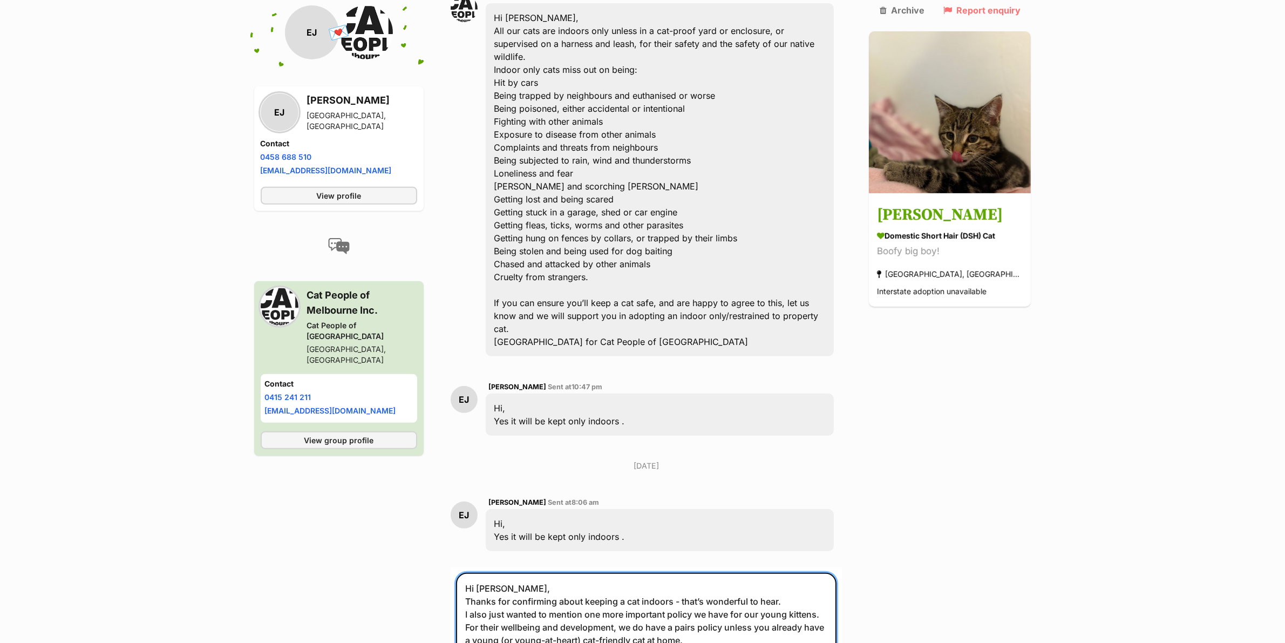
scroll to position [498, 0]
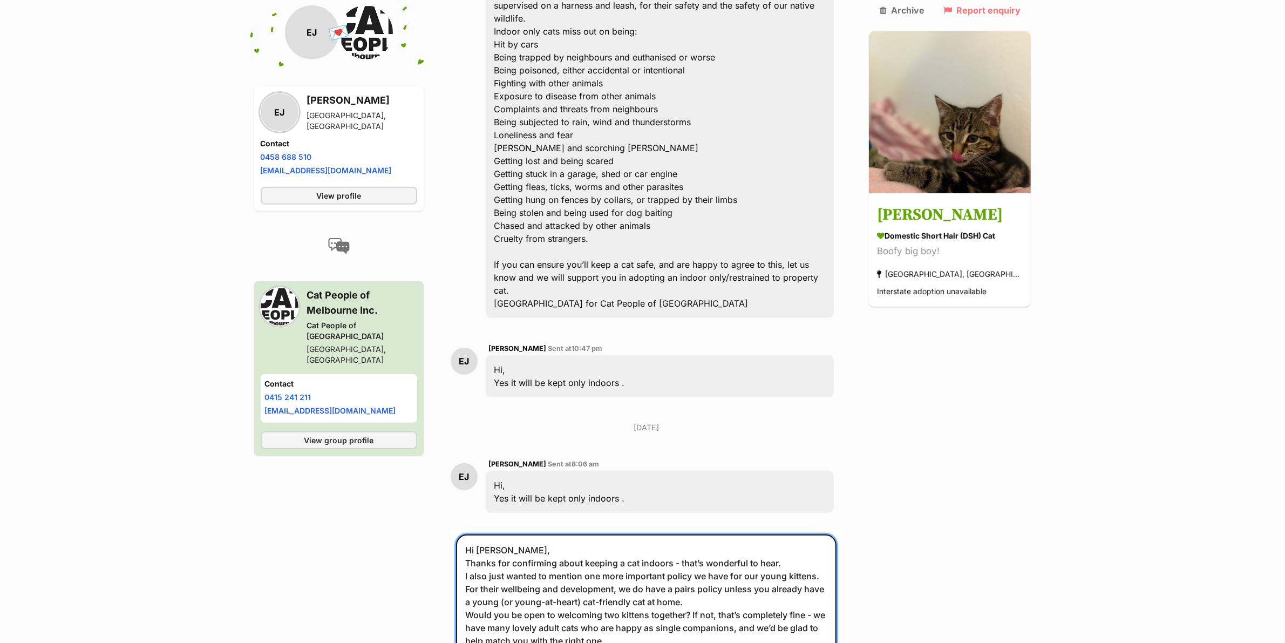
click at [582, 534] on textarea "Hi Eli, Thanks for confirming about keeping a cat indoors - that’s wonderful to…" at bounding box center [646, 627] width 381 height 186
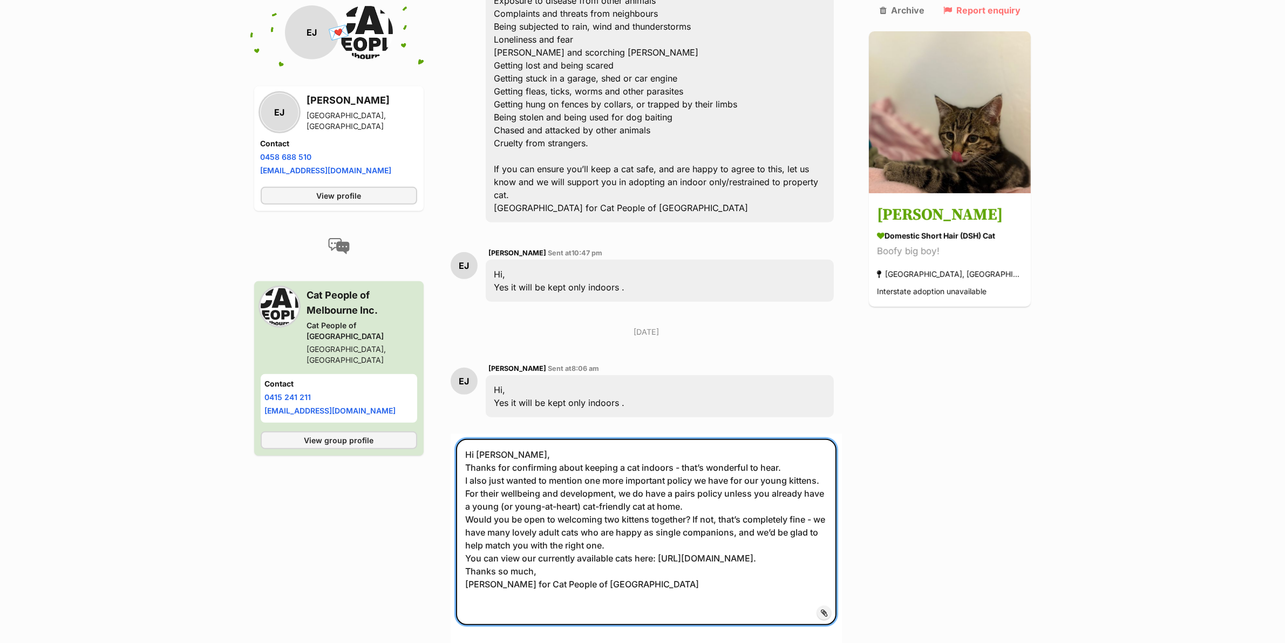
scroll to position [633, 0]
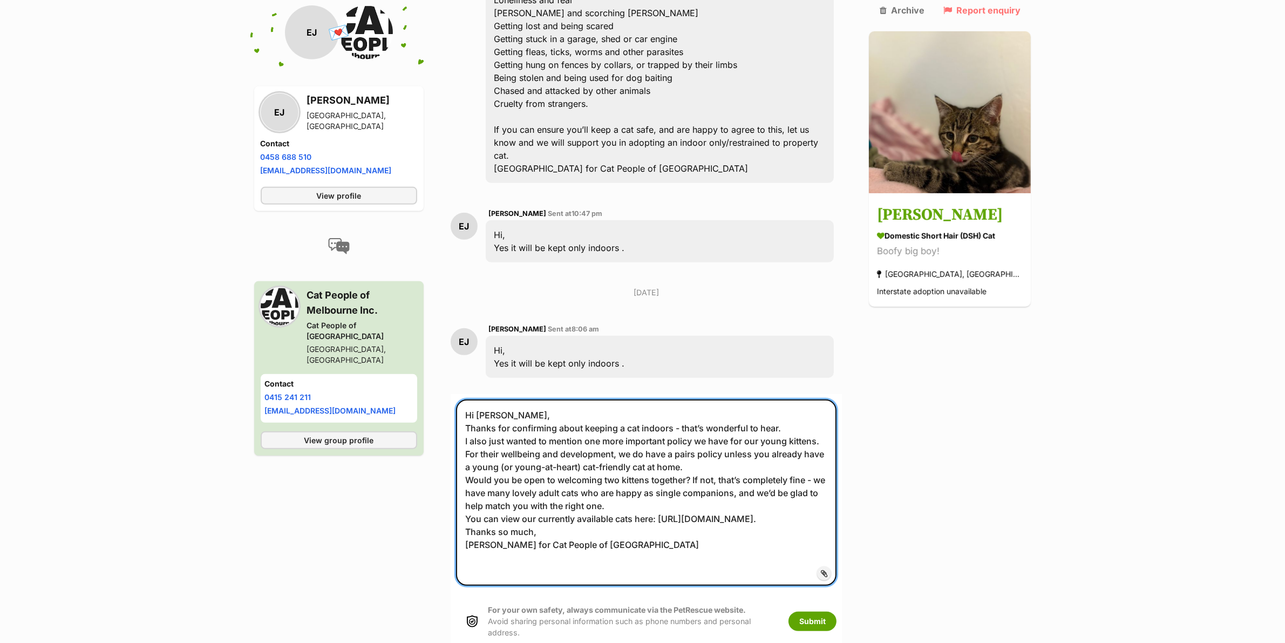
click at [579, 497] on textarea "Hi Eli, Thanks for confirming about keeping a cat indoors - that’s wonderful to…" at bounding box center [646, 492] width 381 height 186
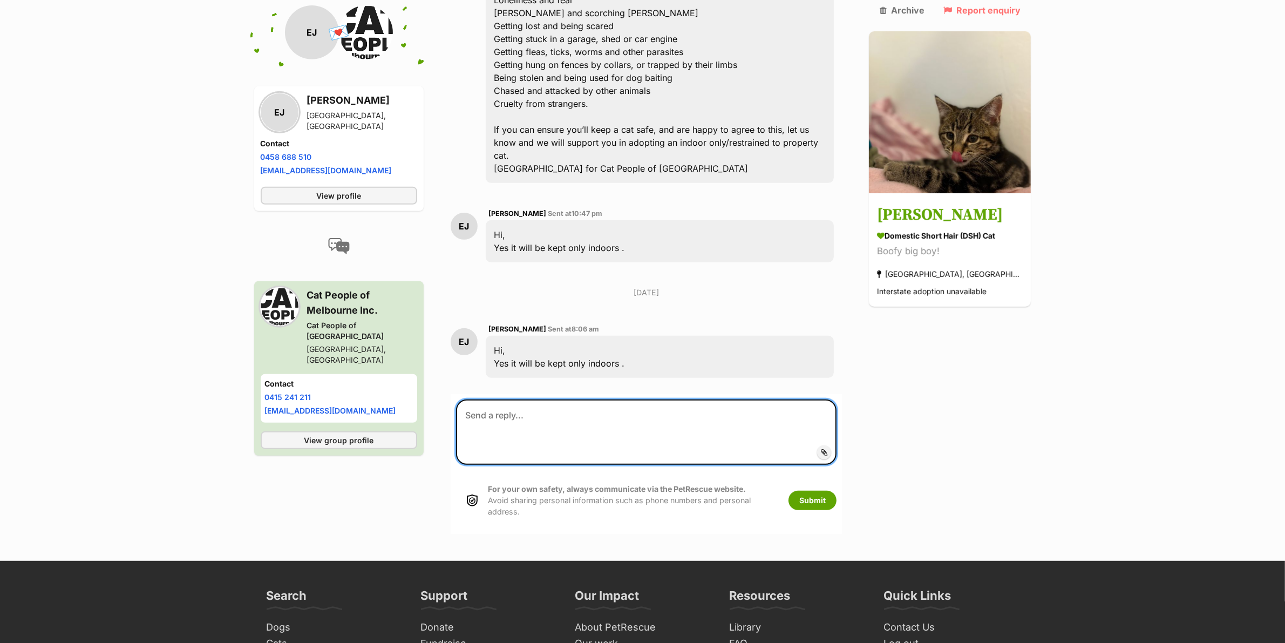
click at [554, 399] on textarea at bounding box center [646, 431] width 381 height 65
paste textarea "Hi Eli, Thanks for confirming about keeping a cat indoors - that’s wonderful to…"
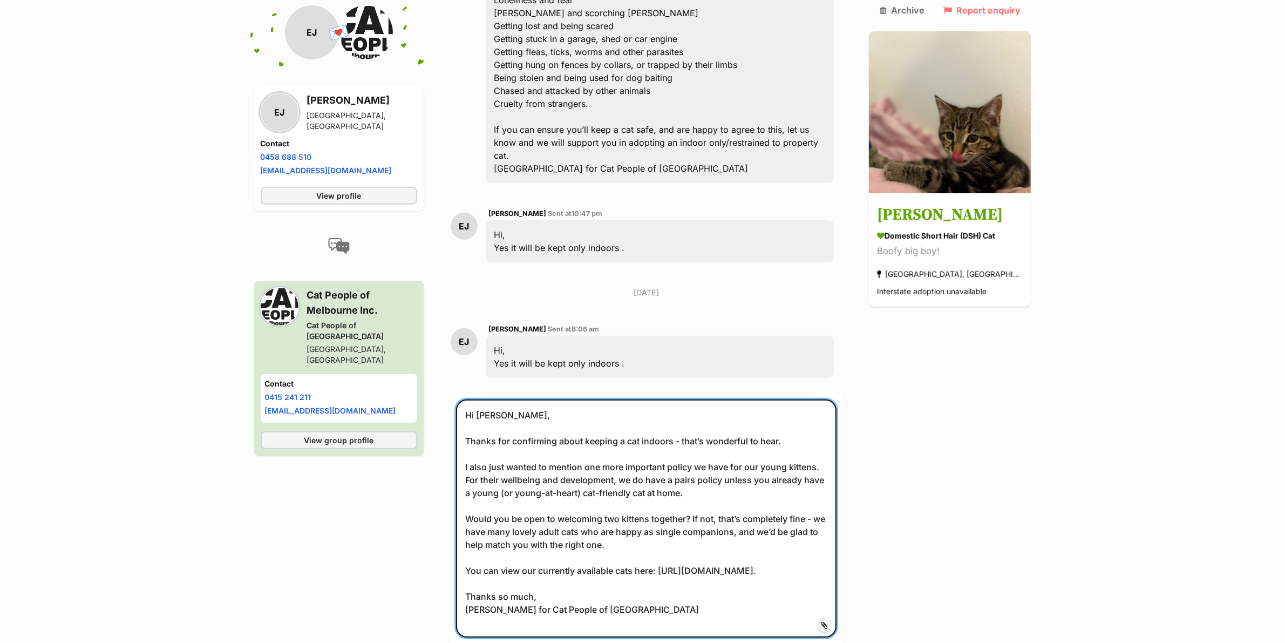
type textarea "Hi Eli, Thanks for confirming about keeping a cat indoors - that’s wonderful to…"
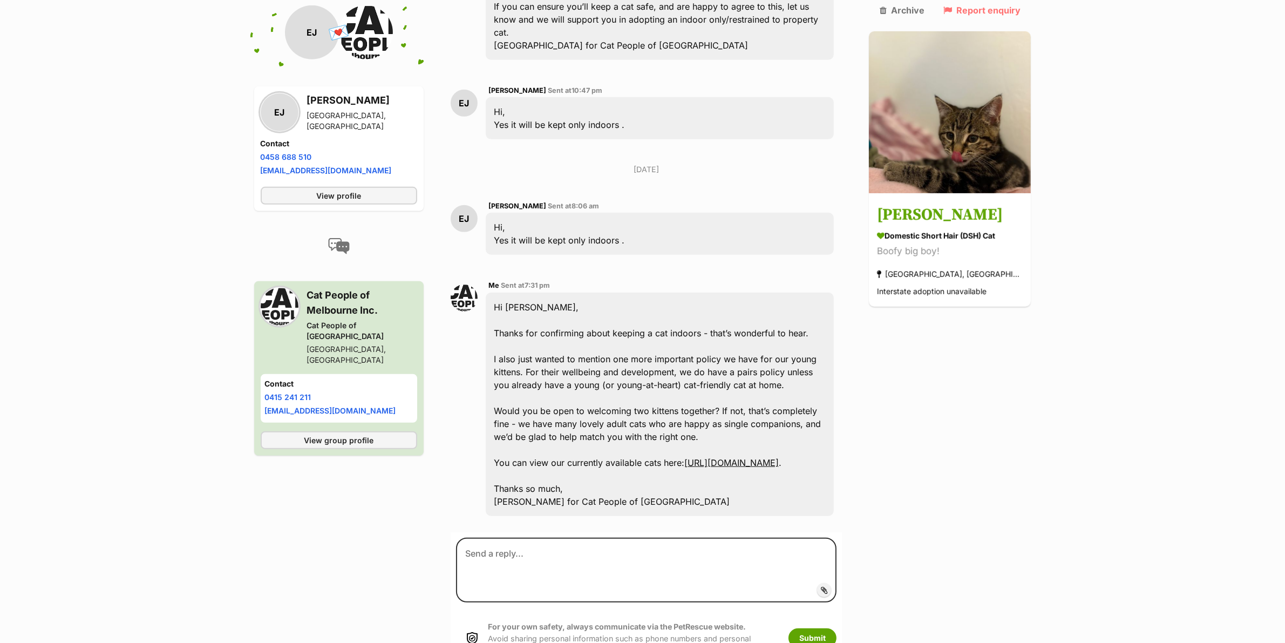
scroll to position [772, 0]
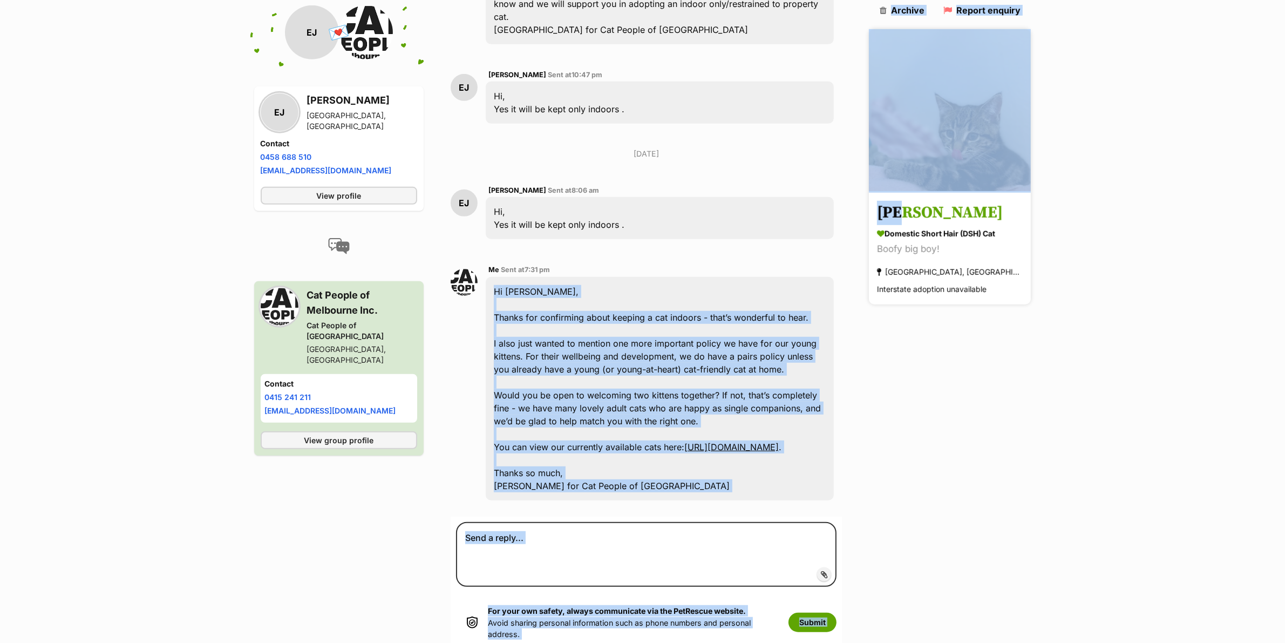
drag, startPoint x: 885, startPoint y: 195, endPoint x: 935, endPoint y: 195, distance: 50.2
click at [935, 195] on div "Back to all conversations 💌 Conversation participant details EJ EJ Eli Jus Dand…" at bounding box center [642, 9] width 793 height 1291
drag, startPoint x: 1088, startPoint y: 216, endPoint x: 1063, endPoint y: 216, distance: 25.4
click at [1087, 216] on main "Back to all conversations 💌 Conversation participant details EJ EJ Eli Jus Dand…" at bounding box center [642, 9] width 1285 height 1291
click at [879, 211] on div "Back to all conversations 💌 Conversation participant details EJ EJ Eli Jus Dand…" at bounding box center [642, 9] width 793 height 1291
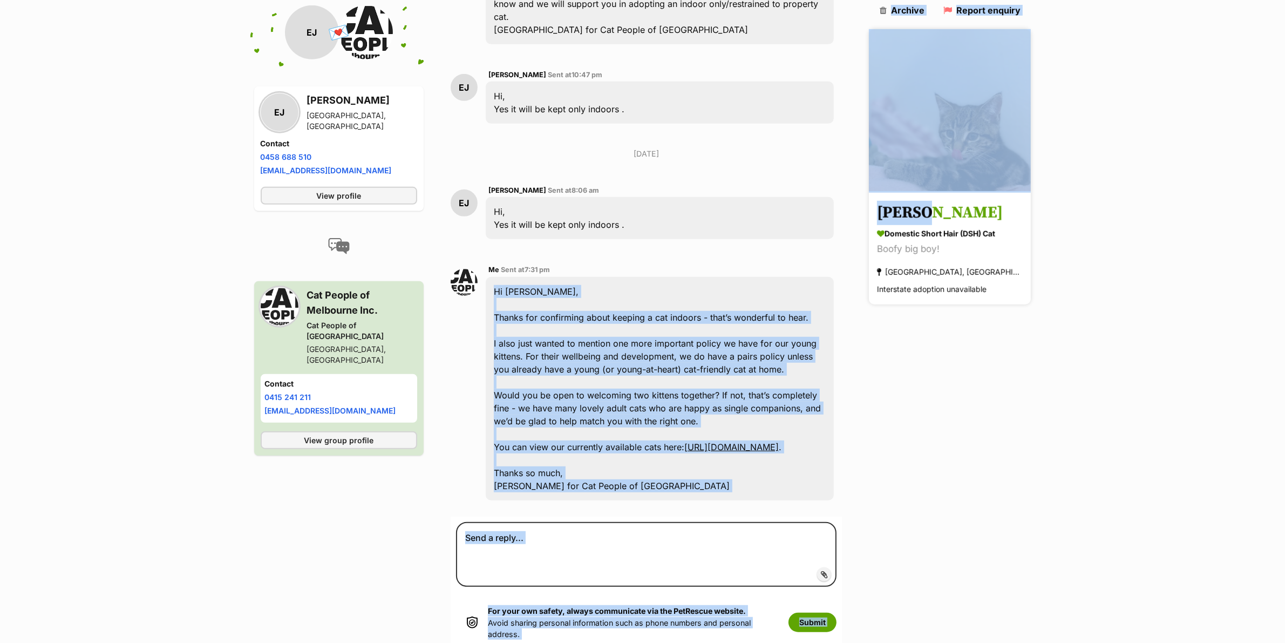
drag, startPoint x: 865, startPoint y: 195, endPoint x: 961, endPoint y: 206, distance: 97.1
click at [953, 197] on div "Back to all conversations 💌 Conversation participant details EJ EJ Eli Jus Dand…" at bounding box center [642, 9] width 793 height 1291
click at [1164, 326] on main "Back to all conversations 💌 Conversation participant details EJ EJ Eli Jus Dand…" at bounding box center [642, 9] width 1285 height 1291
drag, startPoint x: 1000, startPoint y: 365, endPoint x: 974, endPoint y: 357, distance: 27.1
click at [998, 365] on div "Back to all conversations 💌 Conversation participant details EJ EJ Eli Jus Dand…" at bounding box center [642, 9] width 793 height 1291
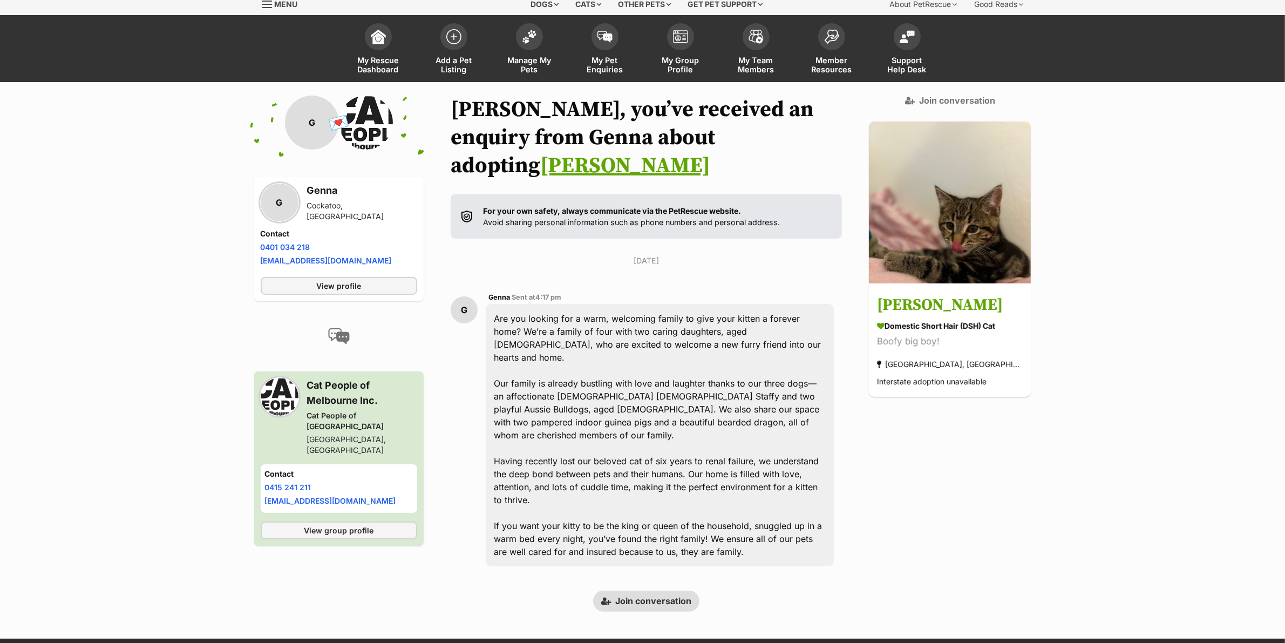
scroll to position [100, 0]
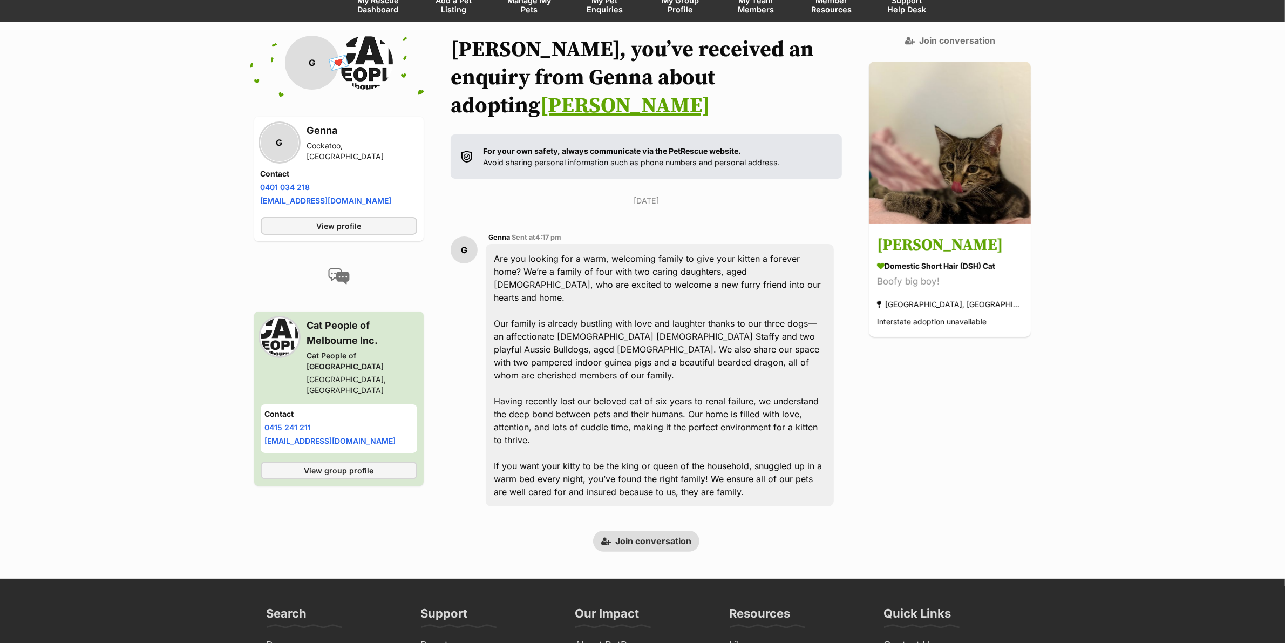
click at [629, 530] on link "Join conversation" at bounding box center [646, 540] width 106 height 21
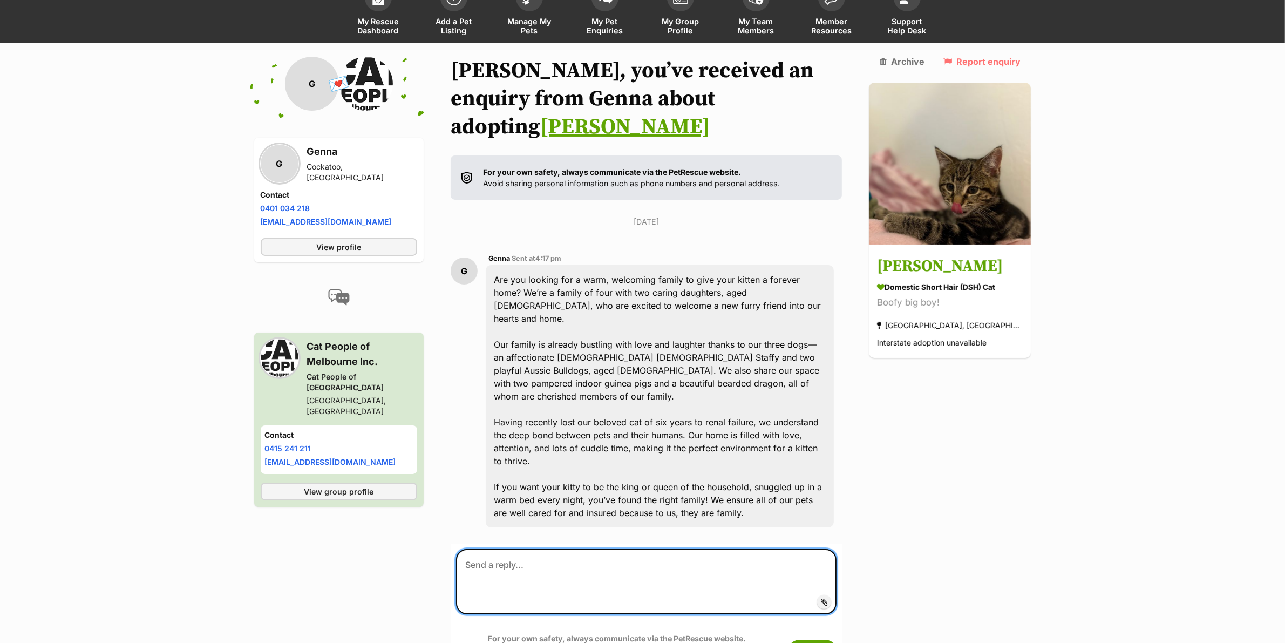
scroll to position [100, 0]
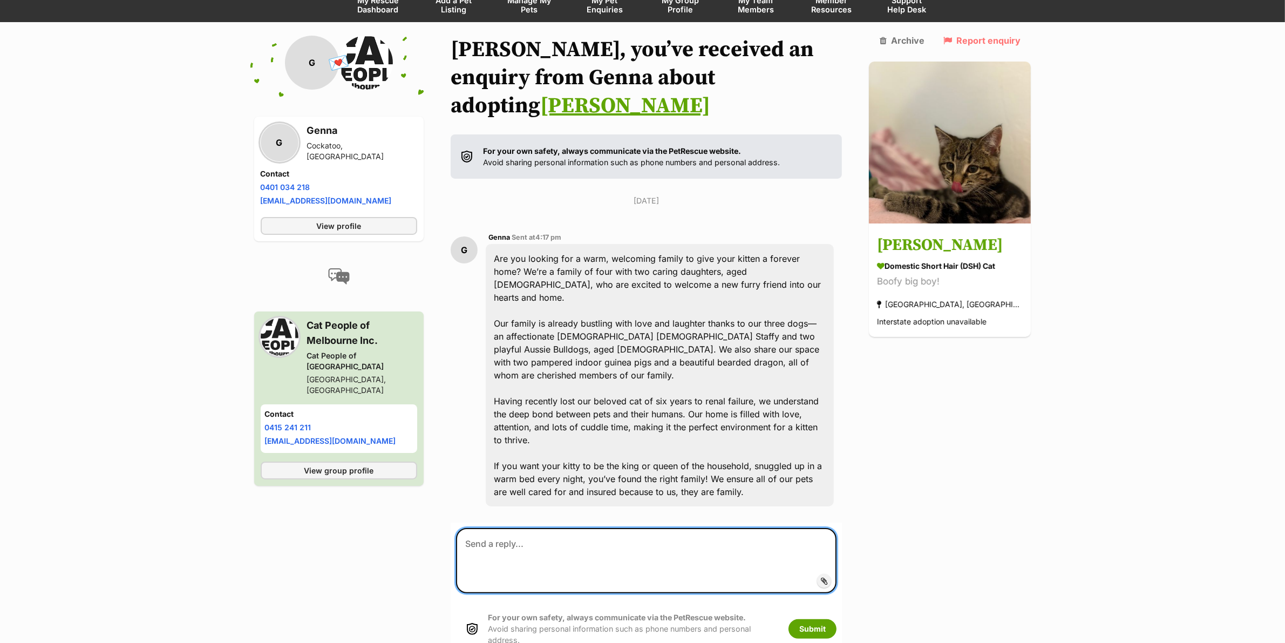
paste textarea "Hello Genna, Thank you for your enquiry about Hunter. Our process is that our p…"
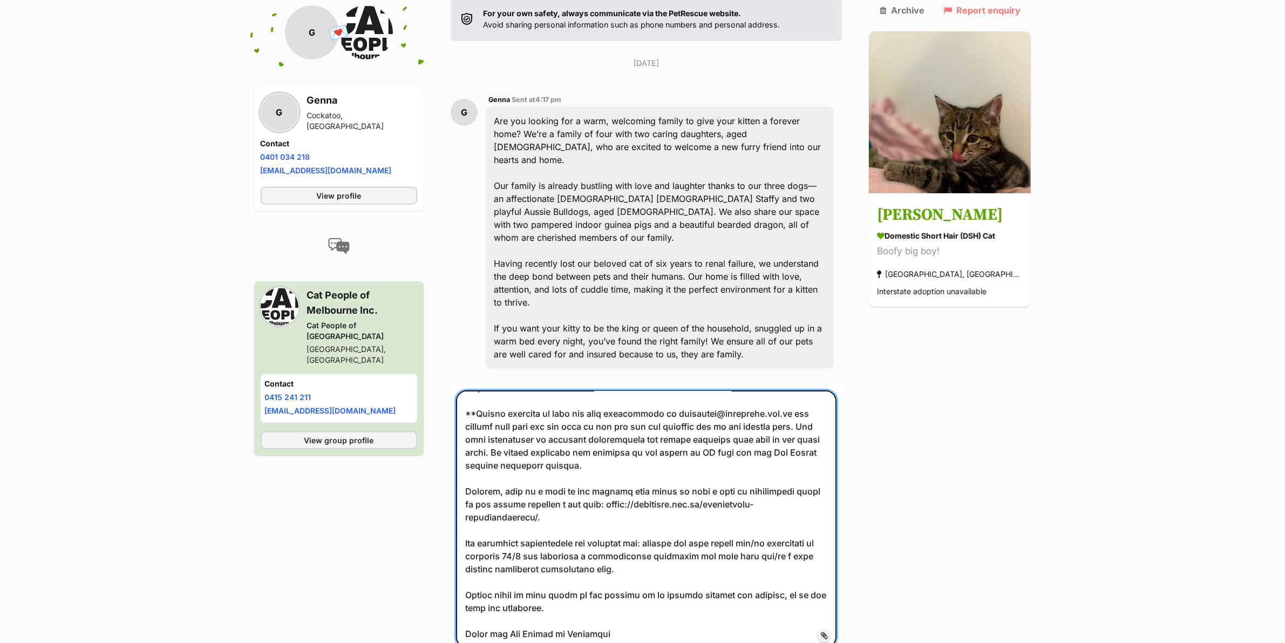
scroll to position [243, 0]
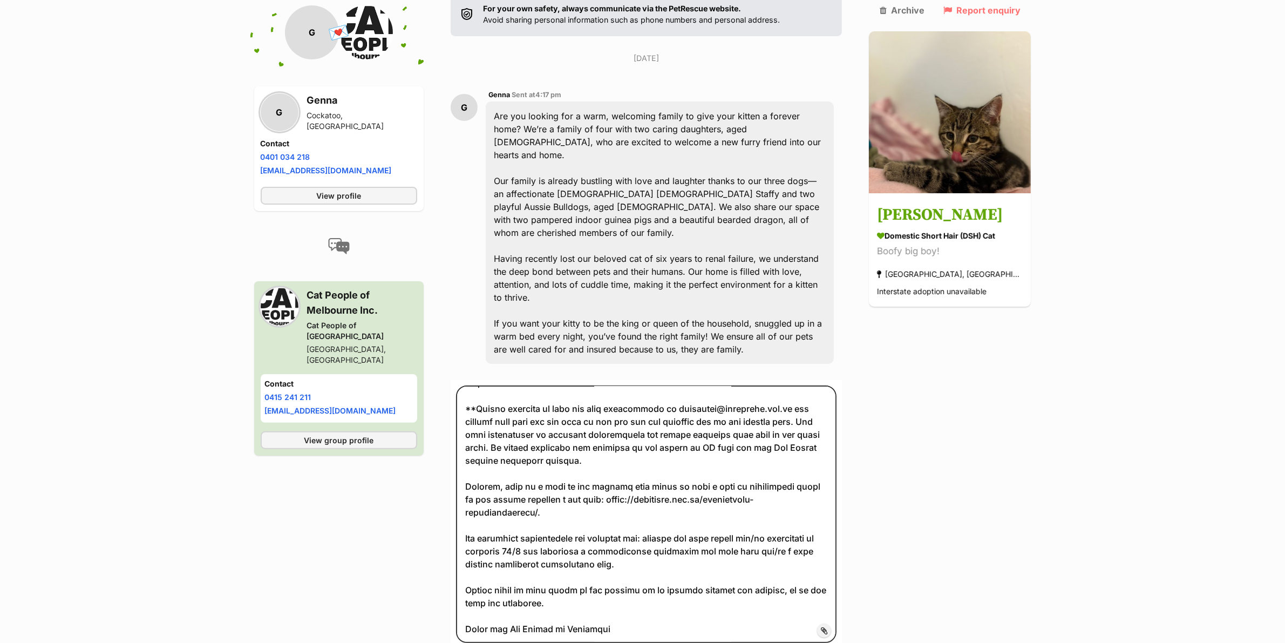
click at [831, 623] on label "Add attachment" at bounding box center [824, 630] width 14 height 14
click at [0, 0] on input "Add attachment" at bounding box center [0, 0] width 0 height 0
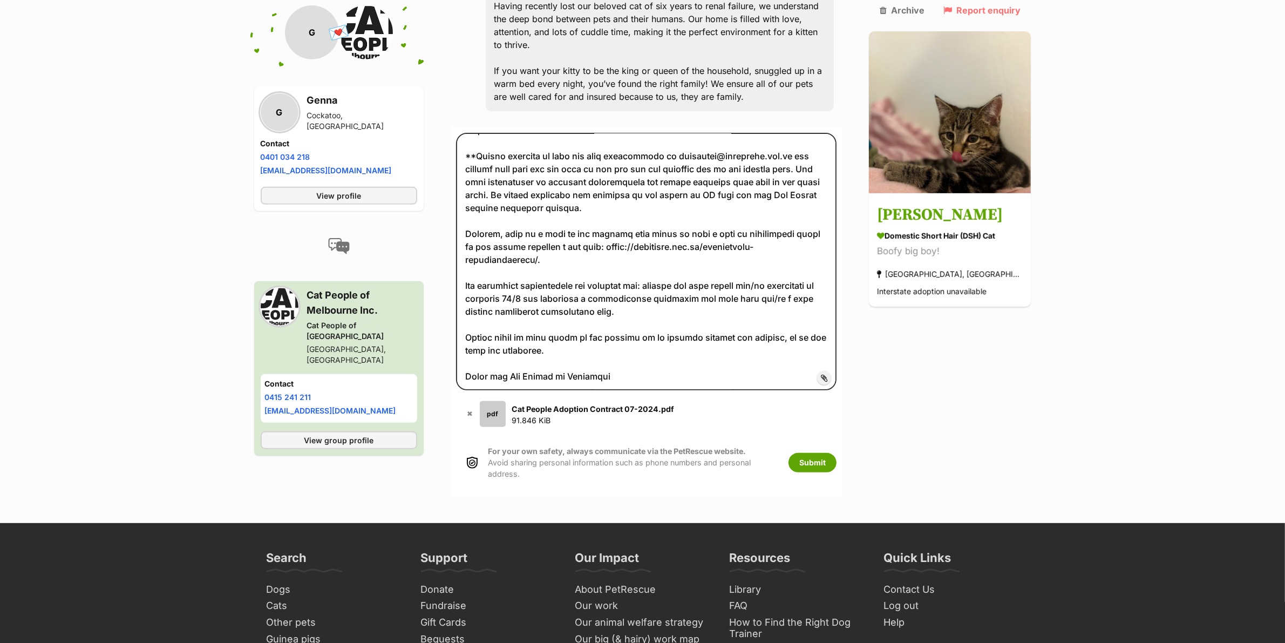
scroll to position [513, 0]
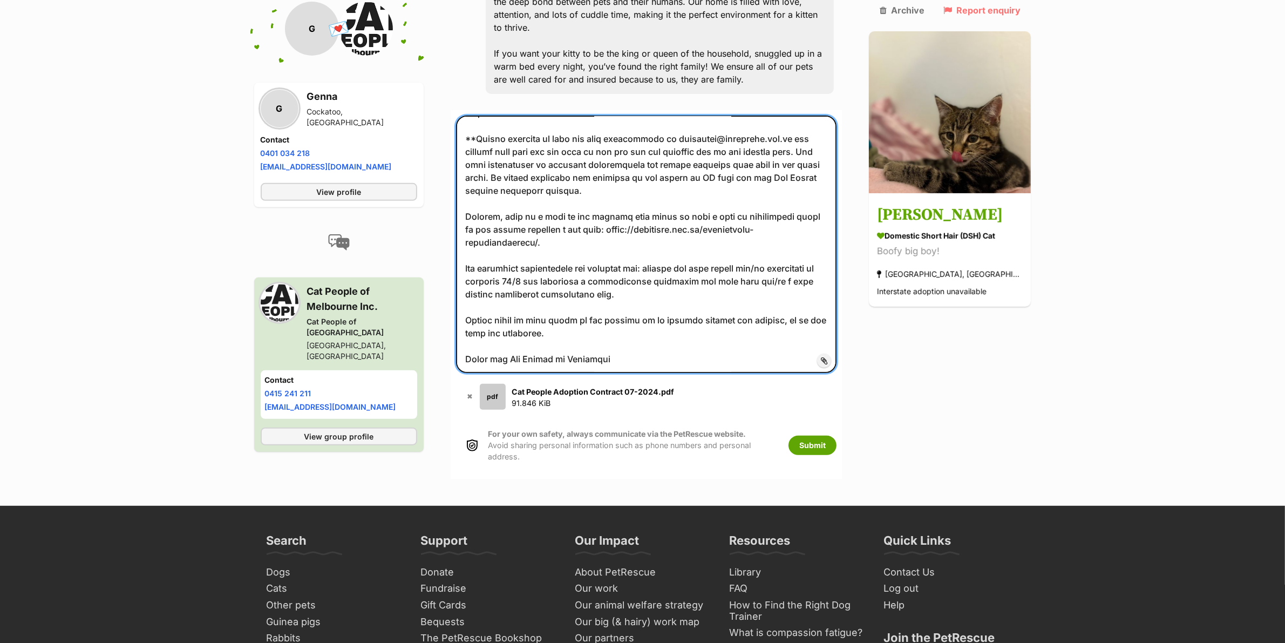
click at [564, 250] on textarea at bounding box center [646, 243] width 381 height 257
type textarea "Hello Genna, Thank you for your enquiry about Hunter. Our process is that our p…"
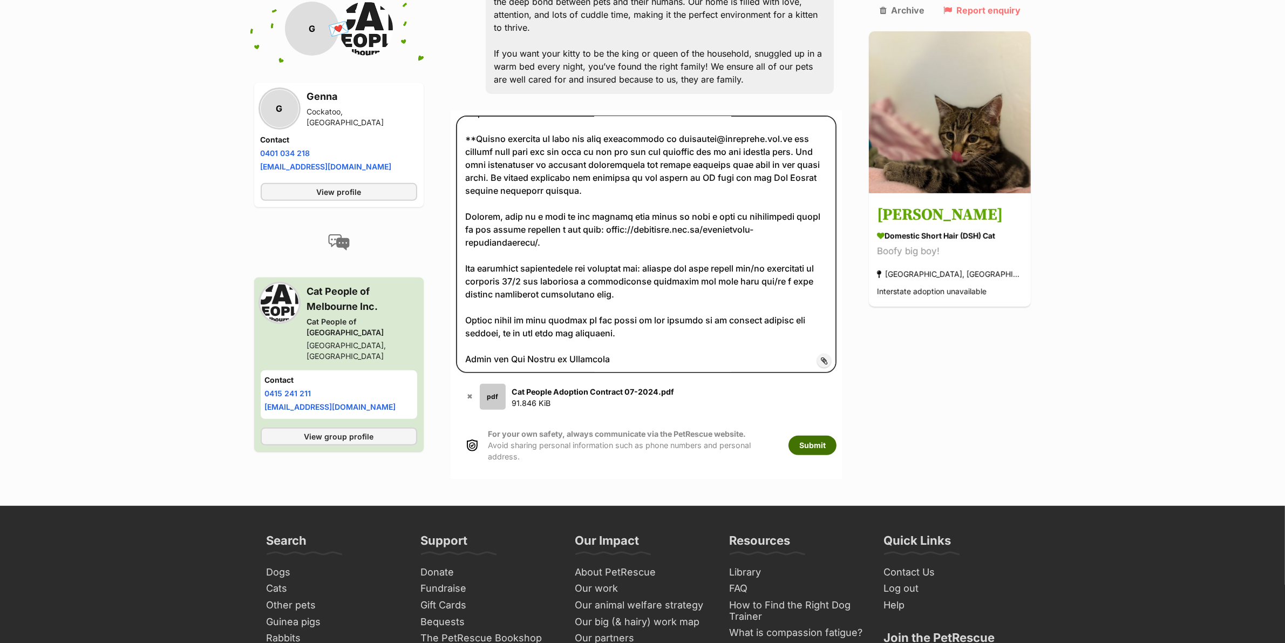
click at [836, 435] on button "Submit" at bounding box center [812, 444] width 48 height 19
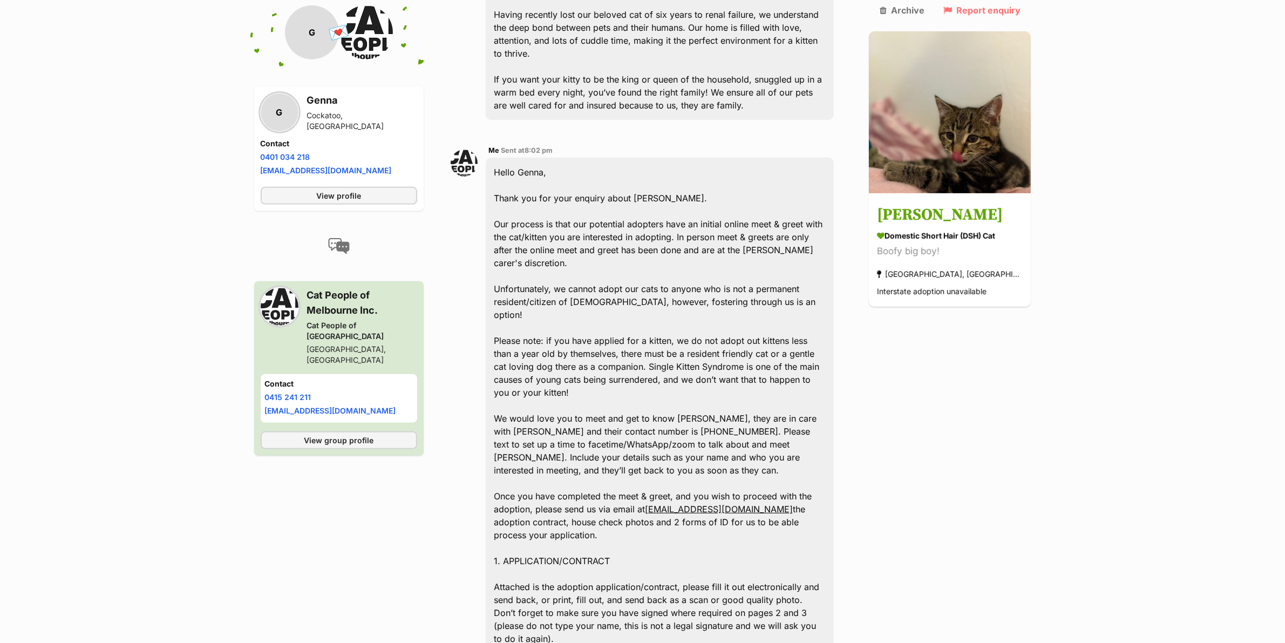
scroll to position [767, 0]
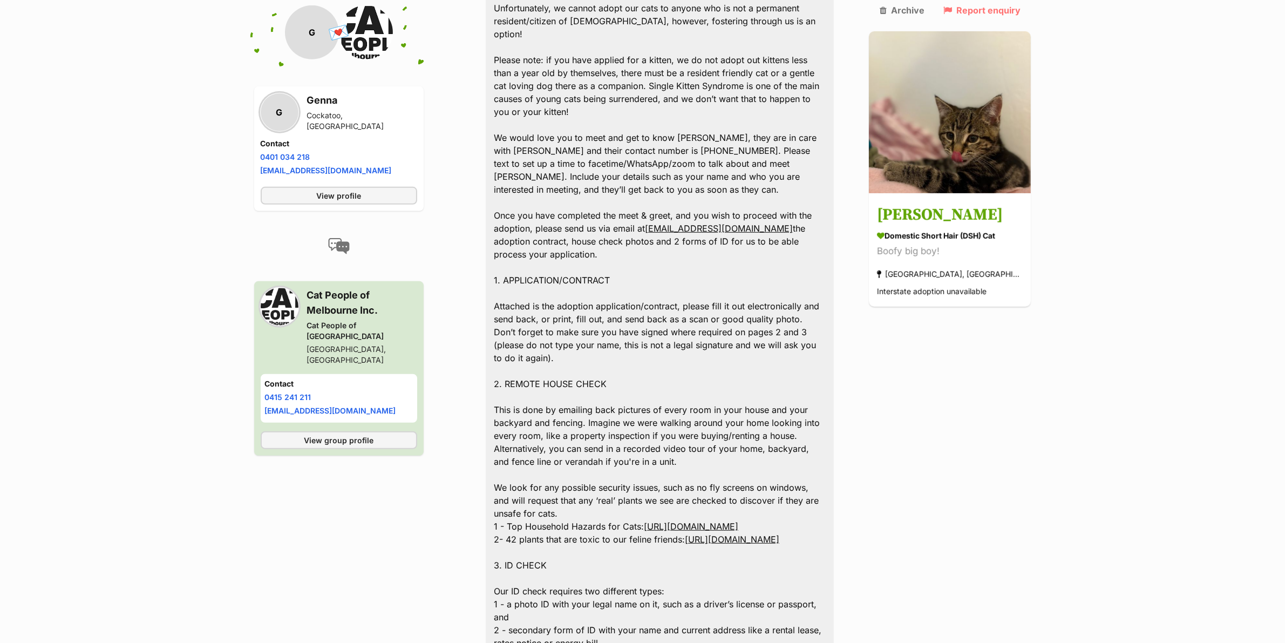
click at [327, 105] on h3 "Genna" at bounding box center [362, 100] width 110 height 15
copy h3 "Genna"
drag, startPoint x: 316, startPoint y: 149, endPoint x: 132, endPoint y: 163, distance: 184.5
click at [254, 156] on div "G Genna Cockatoo, VIC Contact Phone number Phone number 0401 034 218 Email addr…" at bounding box center [338, 148] width 169 height 125
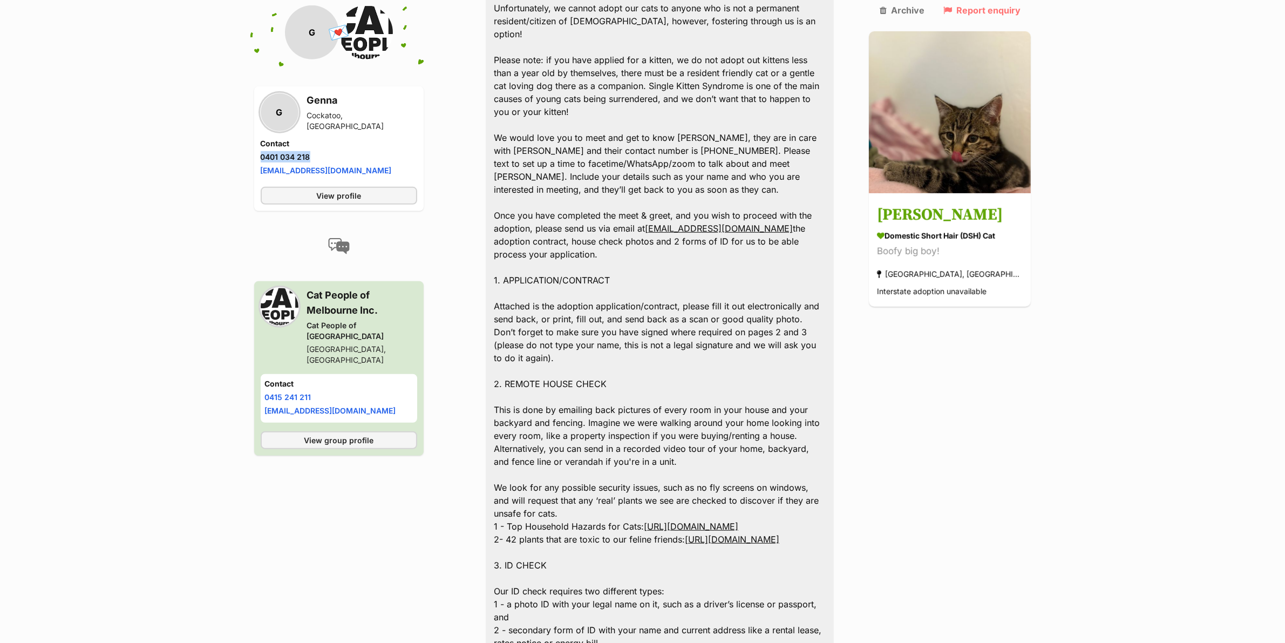
copy link "0401 034 218"
drag, startPoint x: 373, startPoint y: 177, endPoint x: 260, endPoint y: 175, distance: 113.3
click at [260, 175] on div "G Genna Cockatoo, VIC Contact Phone number Phone number 0401 034 218 Email addr…" at bounding box center [338, 148] width 169 height 125
click at [333, 119] on div "Cockatoo, VIC" at bounding box center [362, 121] width 110 height 22
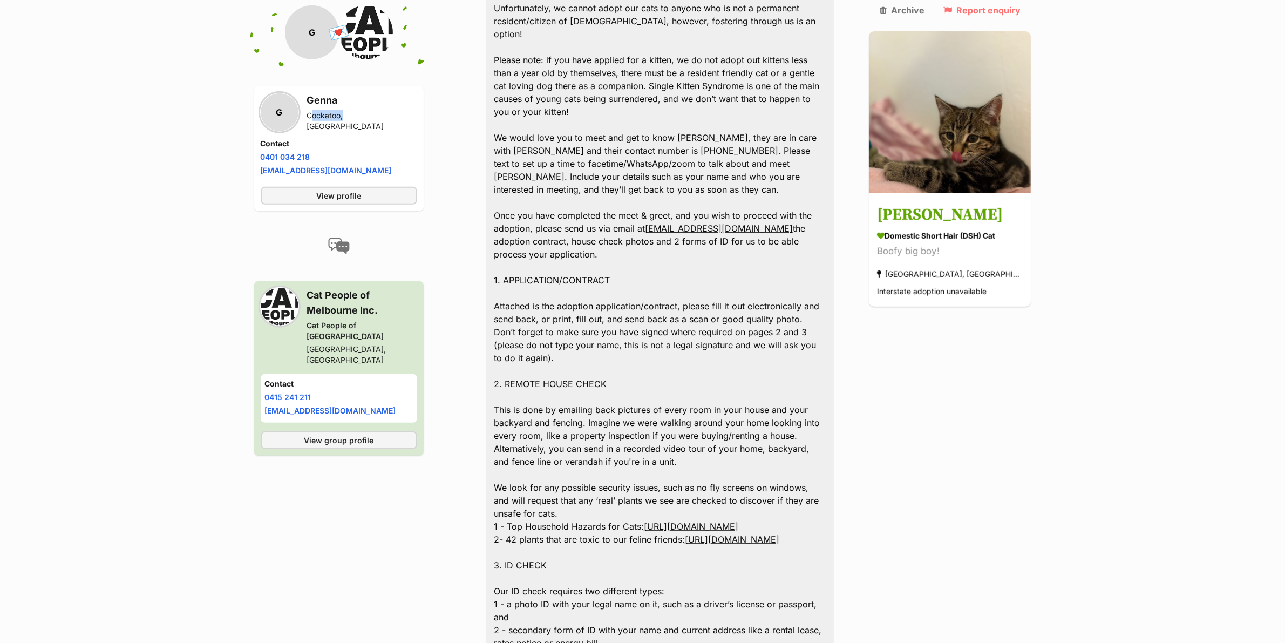
copy div "Cockatoo"
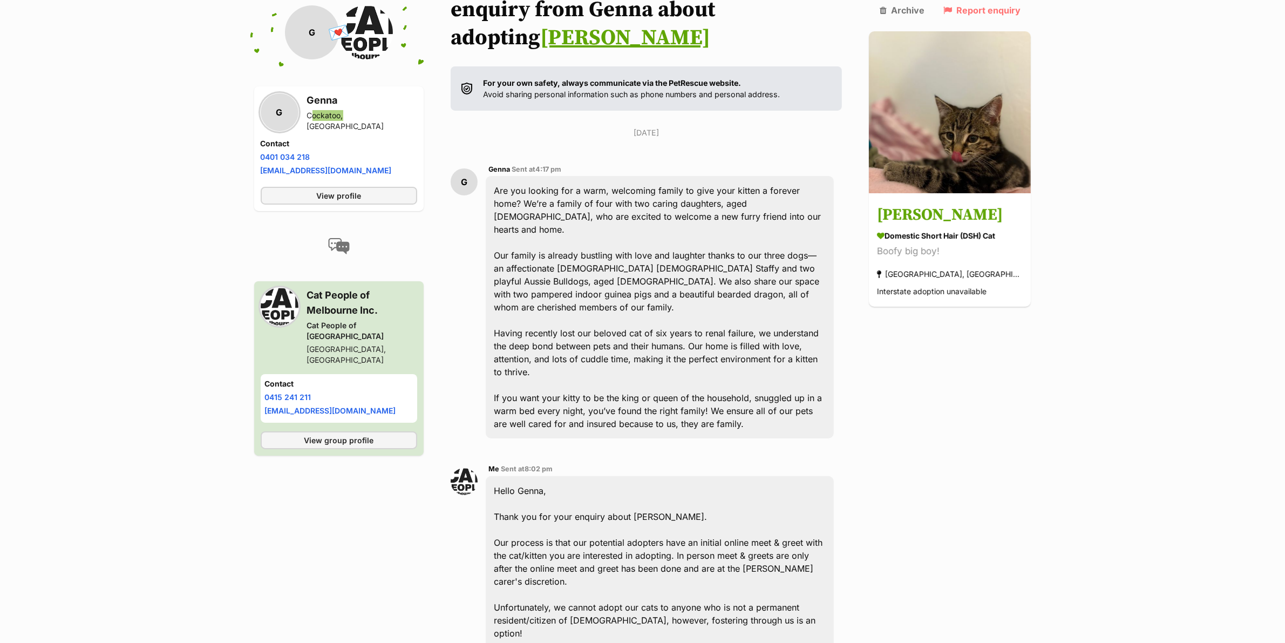
scroll to position [160, 0]
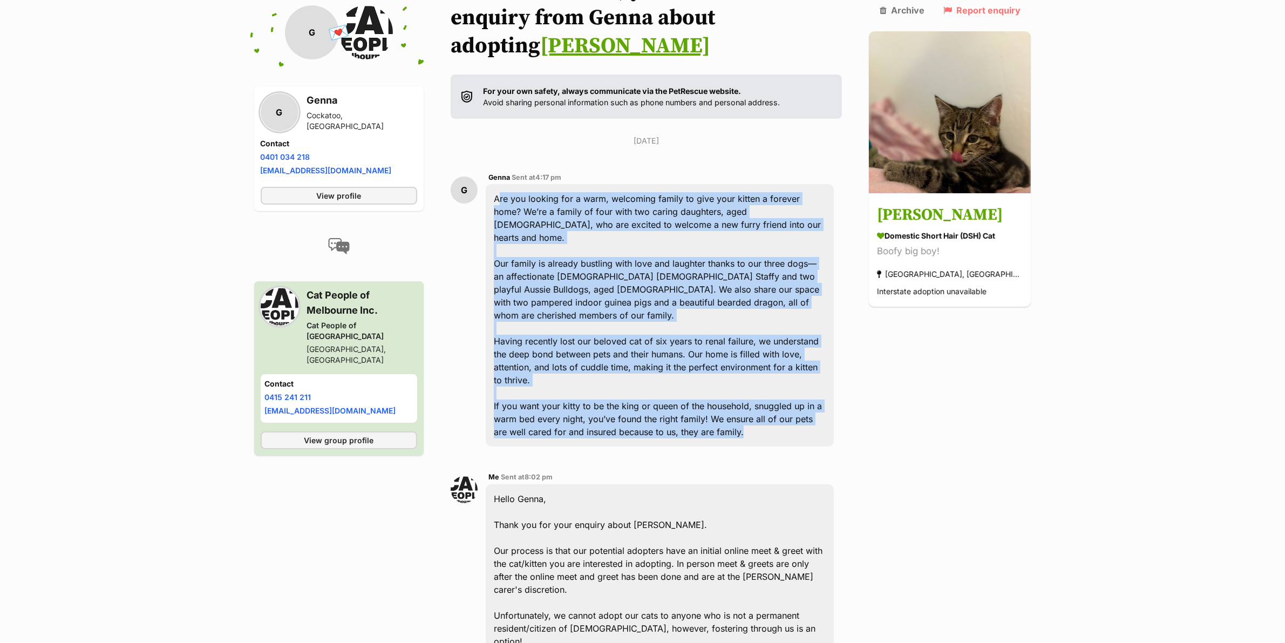
drag, startPoint x: 734, startPoint y: 366, endPoint x: 495, endPoint y: 173, distance: 307.3
click at [495, 184] on div "Are you looking for a warm, welcoming family to give your kitten a forever home…" at bounding box center [660, 315] width 349 height 262
copy div "Are you looking for a warm, welcoming family to give your kitten a forever home…"
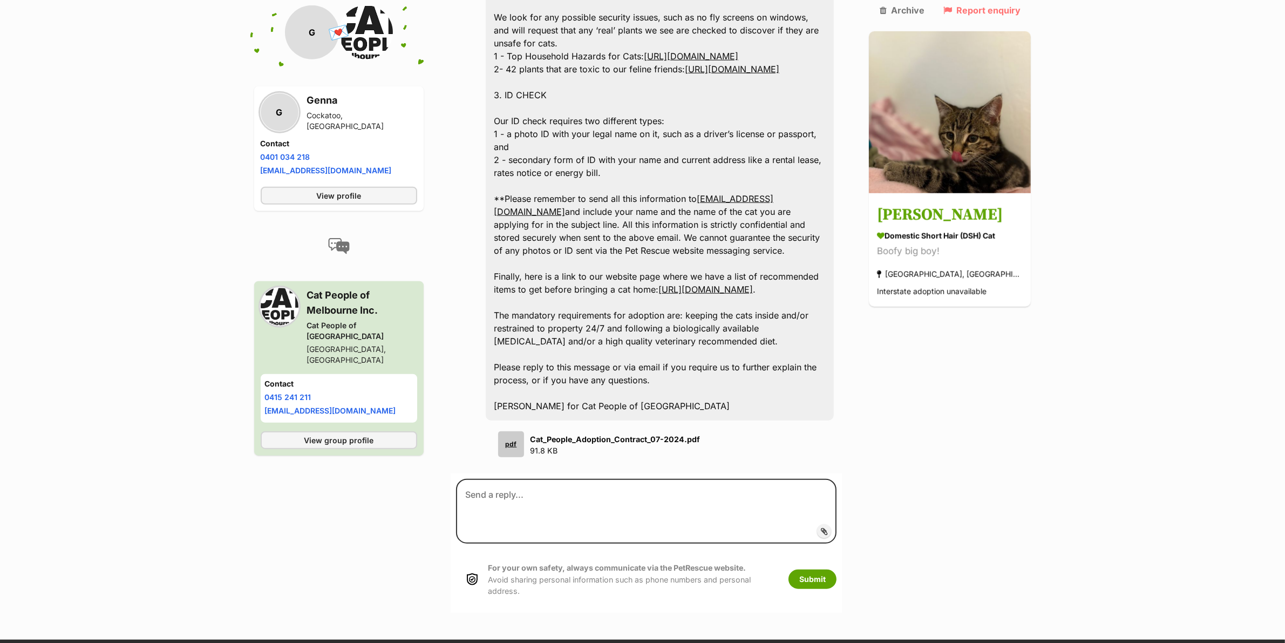
scroll to position [1239, 0]
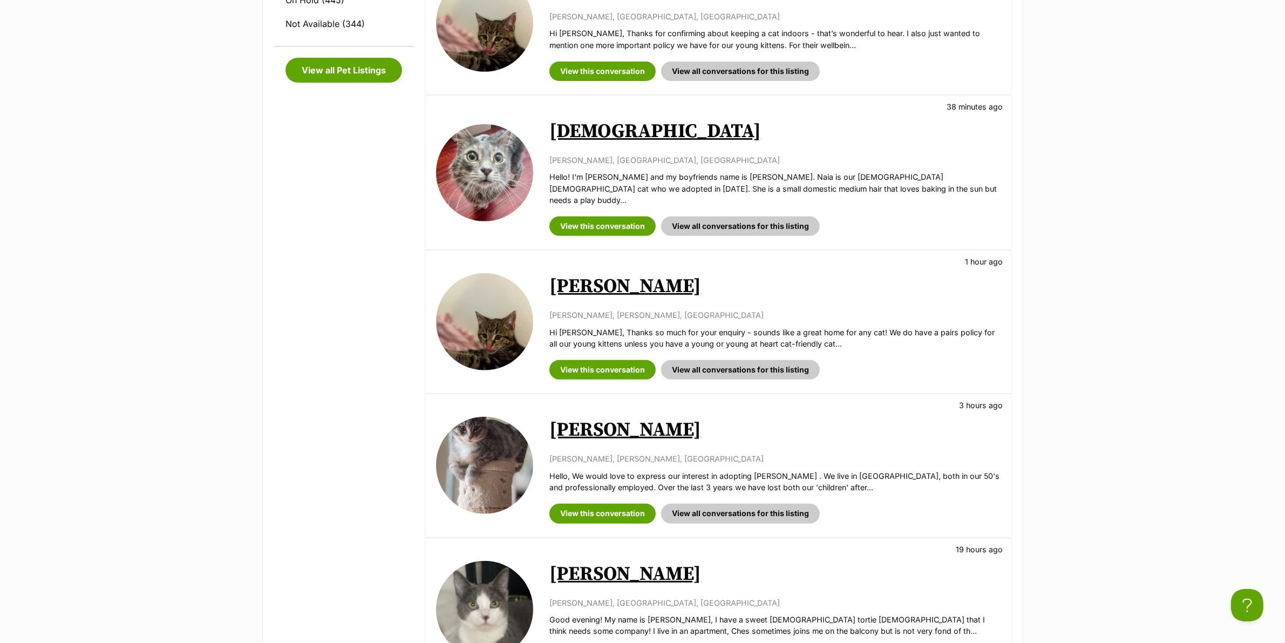
scroll to position [472, 0]
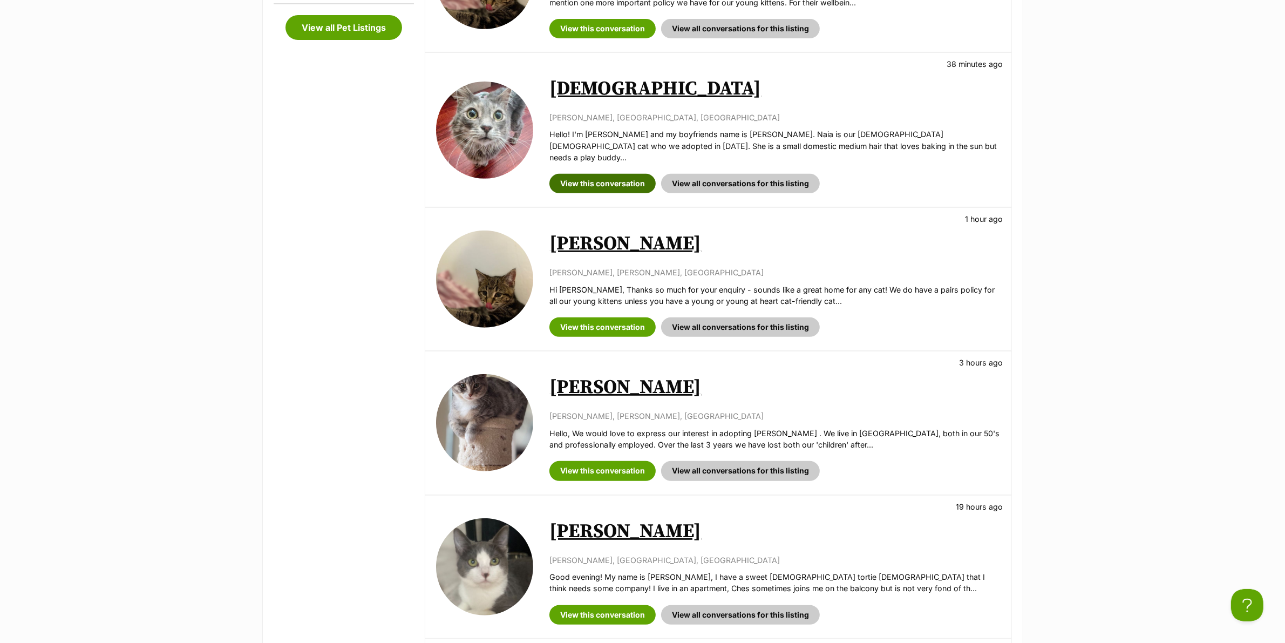
click at [608, 174] on link "View this conversation" at bounding box center [602, 183] width 106 height 19
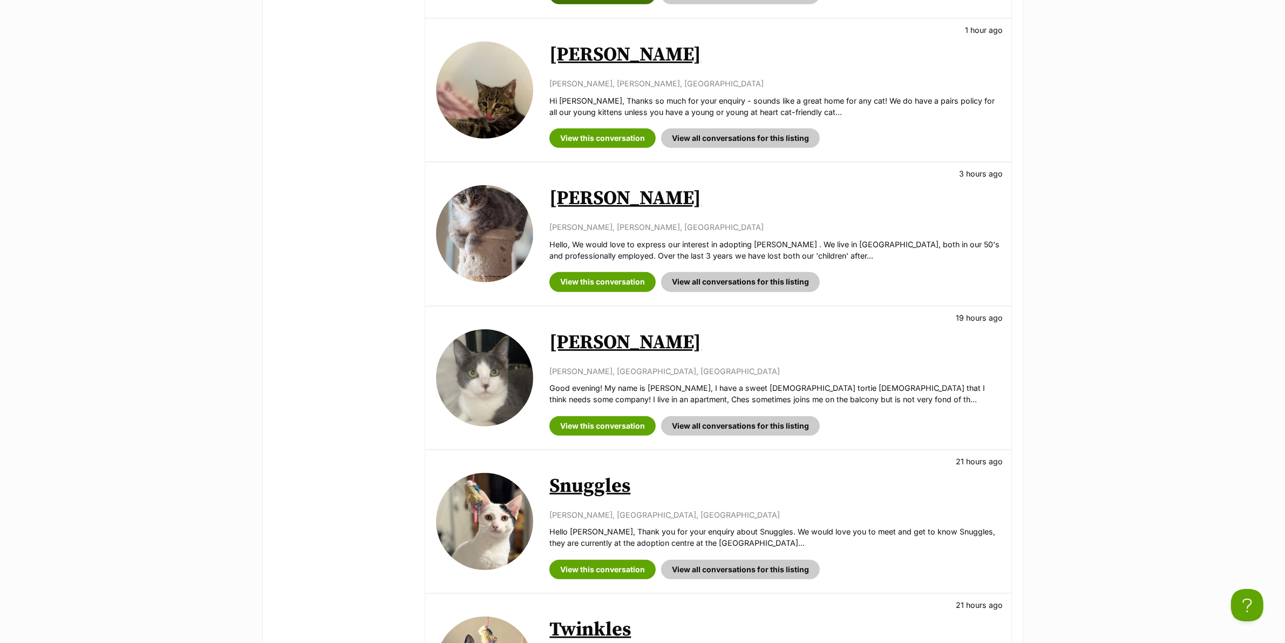
scroll to position [674, 0]
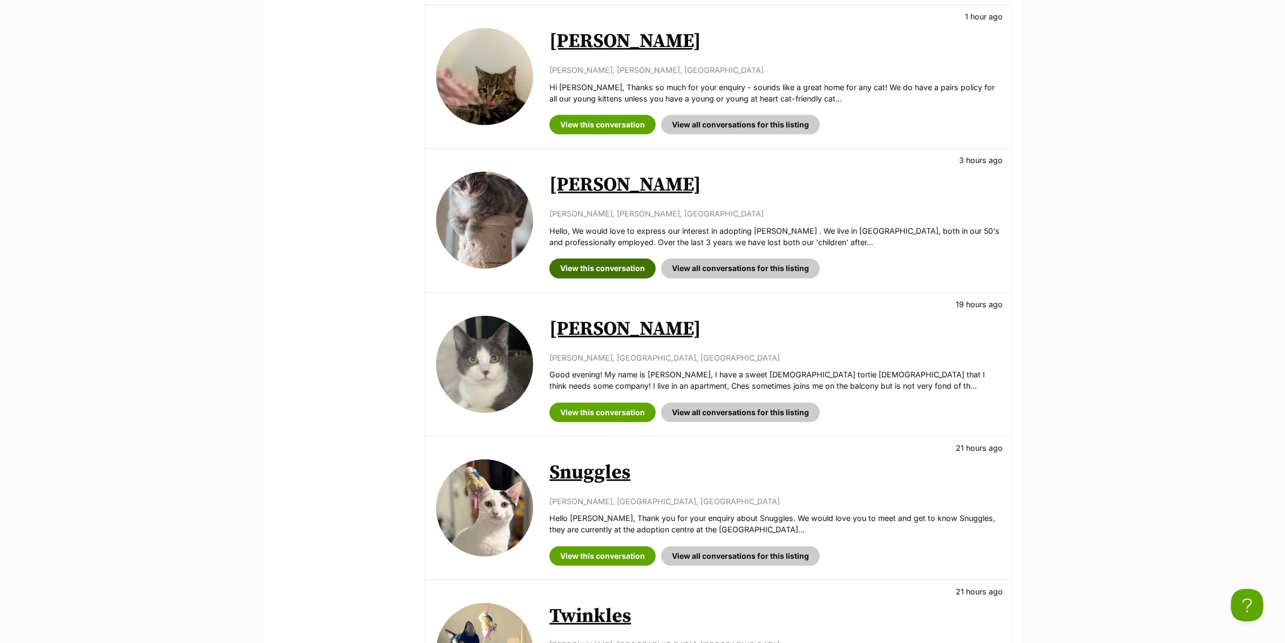
click at [615, 258] on link "View this conversation" at bounding box center [602, 267] width 106 height 19
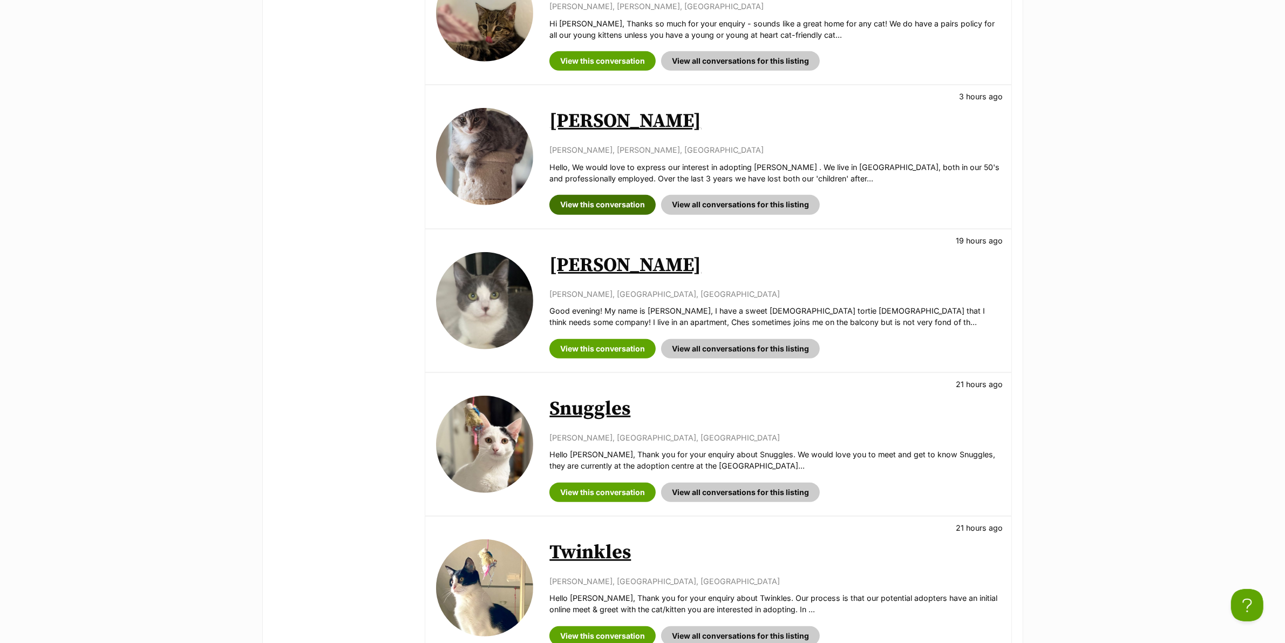
scroll to position [742, 0]
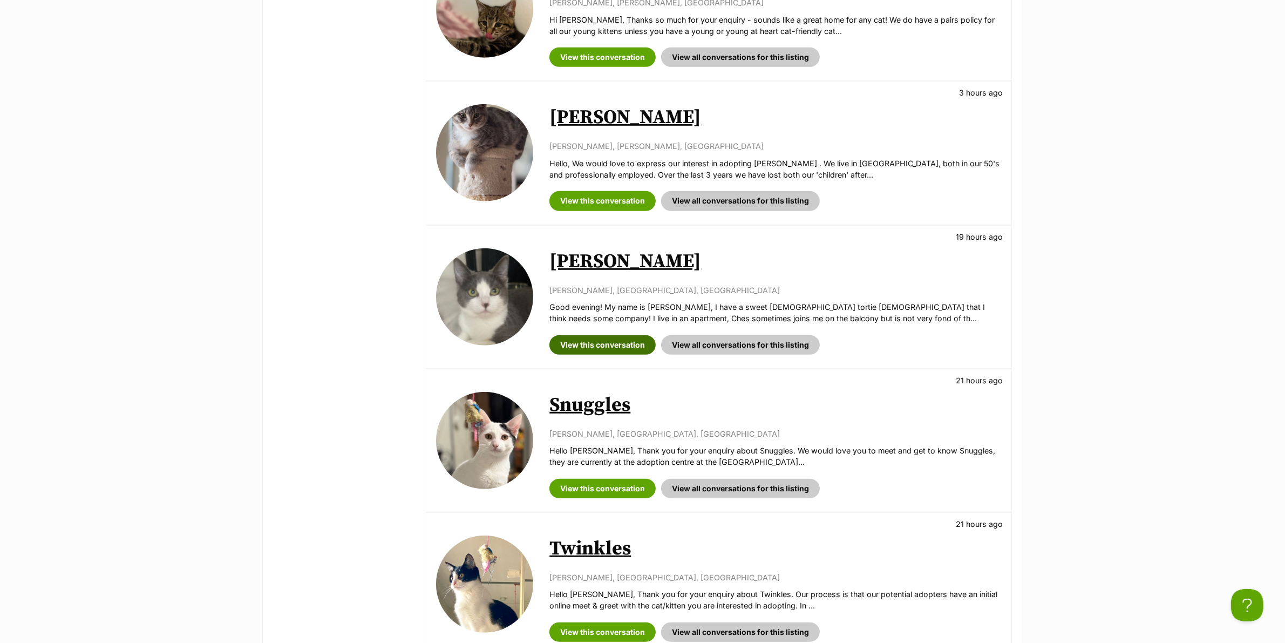
click at [605, 335] on link "View this conversation" at bounding box center [602, 344] width 106 height 19
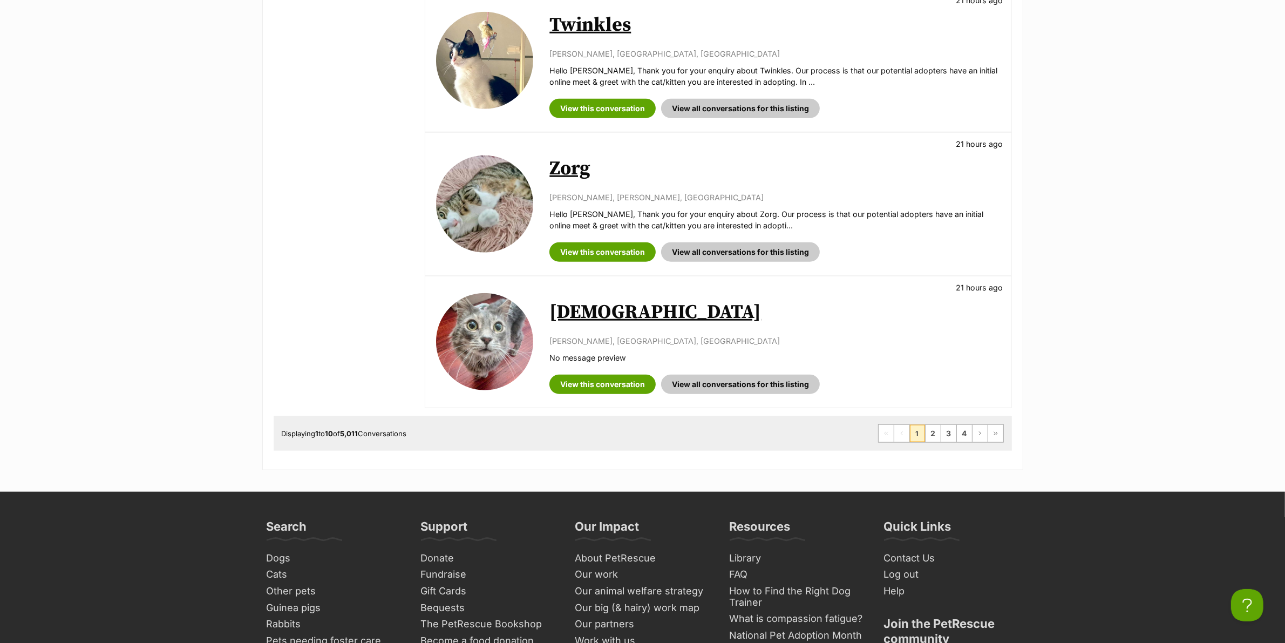
scroll to position [1281, 0]
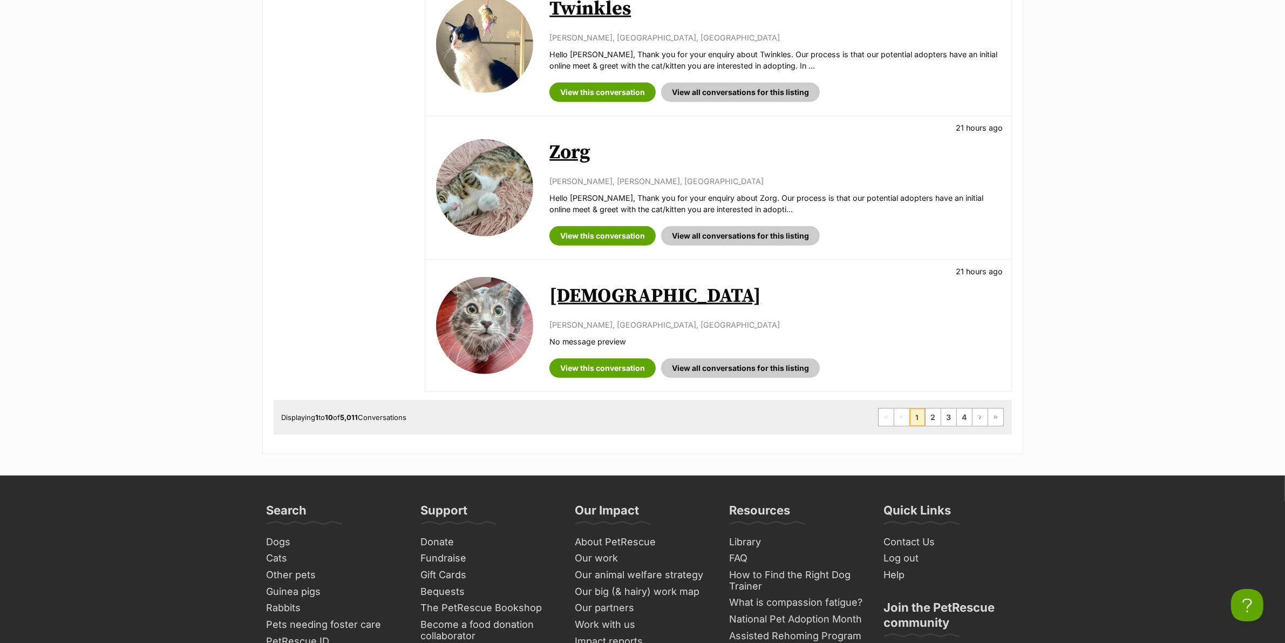
click at [578, 294] on link "[DEMOGRAPHIC_DATA]" at bounding box center [654, 296] width 211 height 24
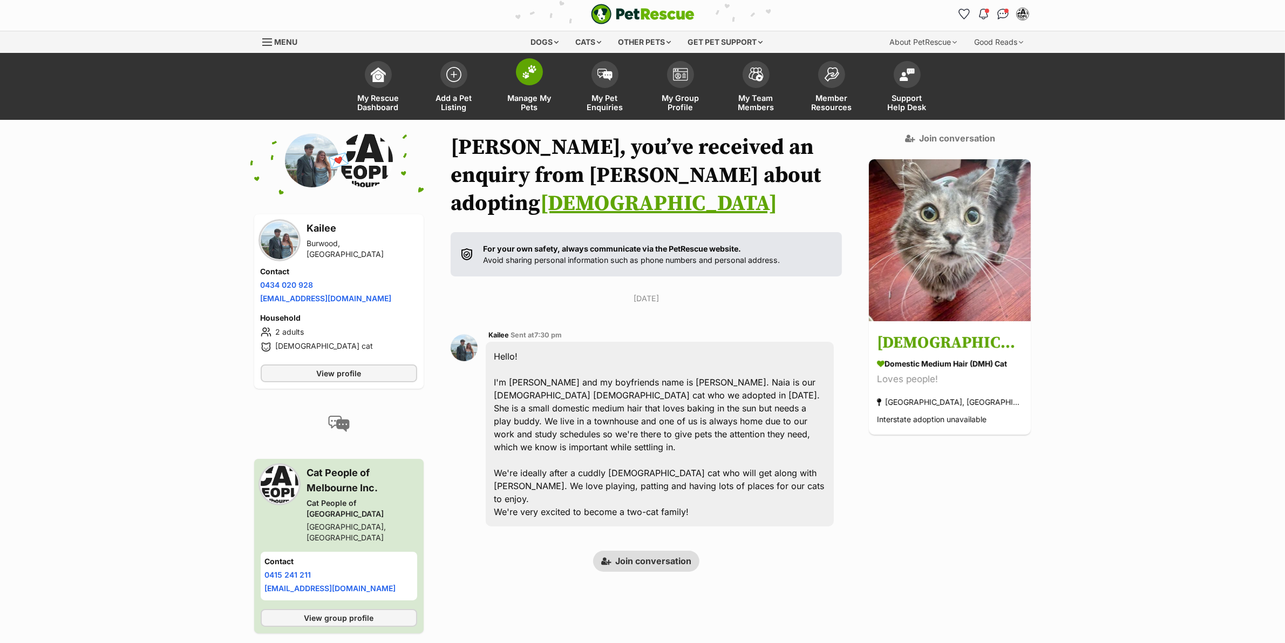
scroll to position [1, 0]
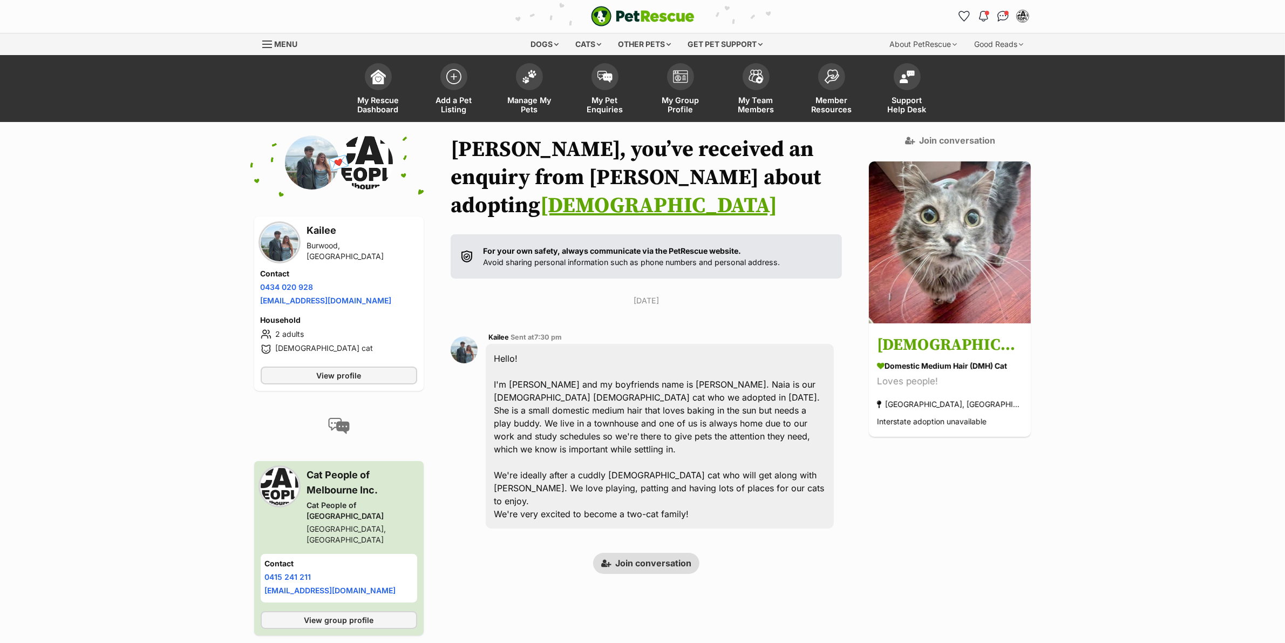
click at [331, 234] on h3 "Kailee" at bounding box center [362, 230] width 110 height 15
click at [324, 235] on h3 "Kailee" at bounding box center [362, 230] width 110 height 15
copy h3 "Kailee"
click at [661, 552] on link "Join conversation" at bounding box center [646, 562] width 106 height 21
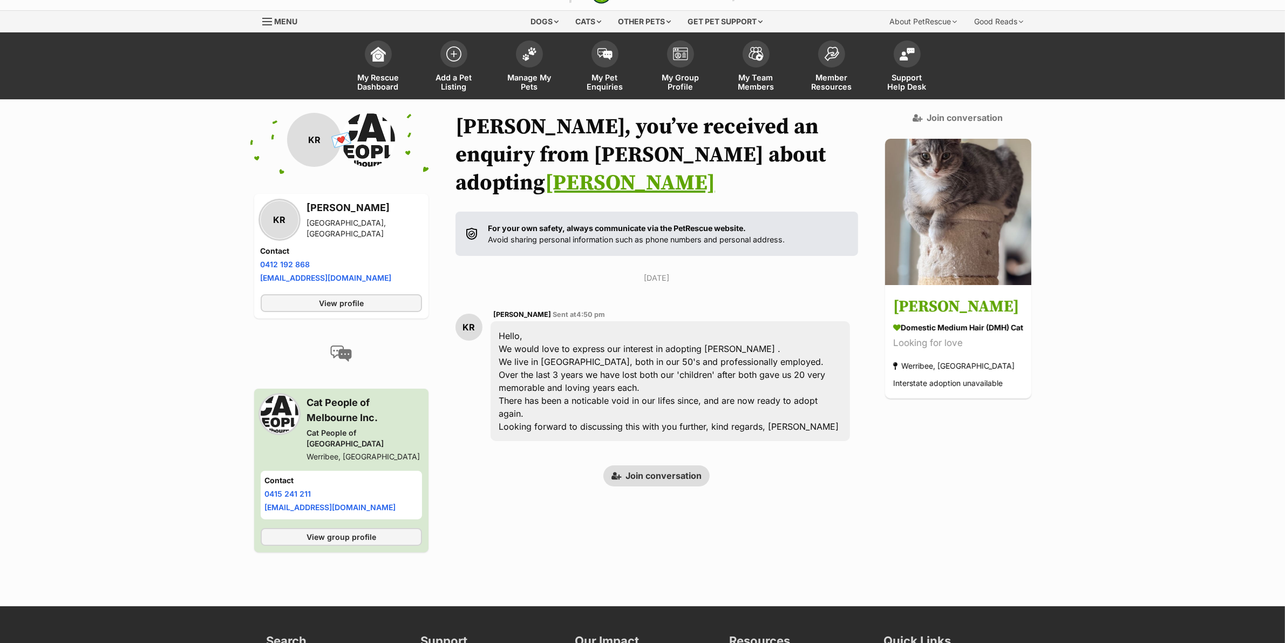
scroll to position [49, 0]
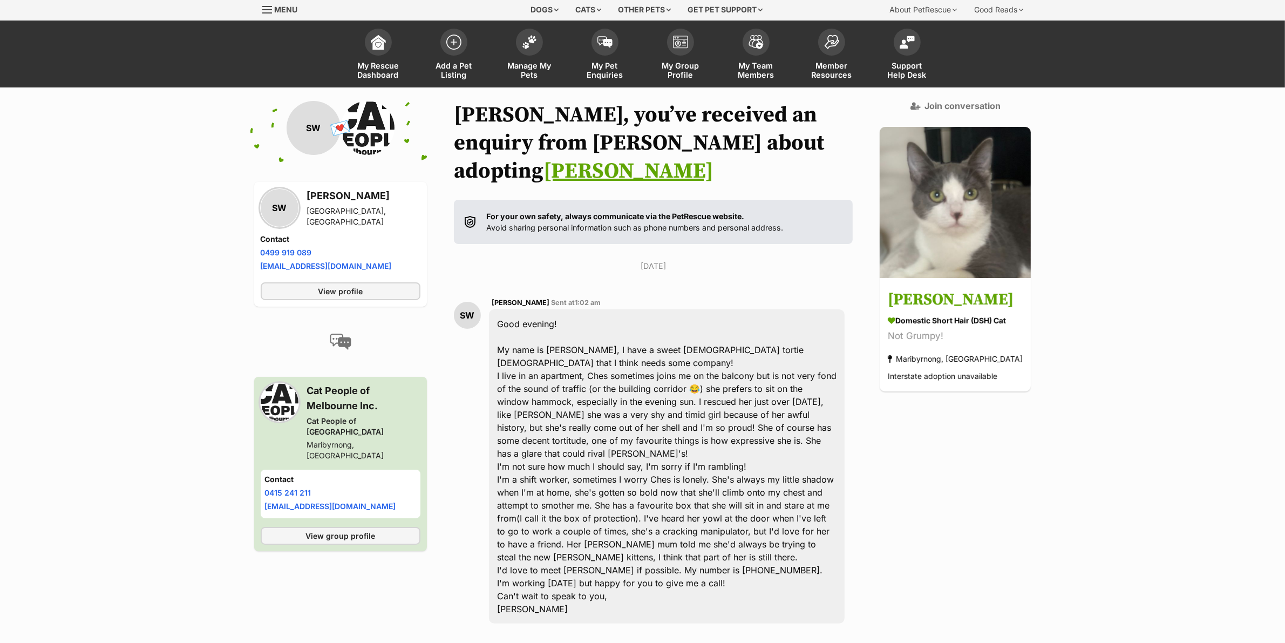
scroll to position [139, 0]
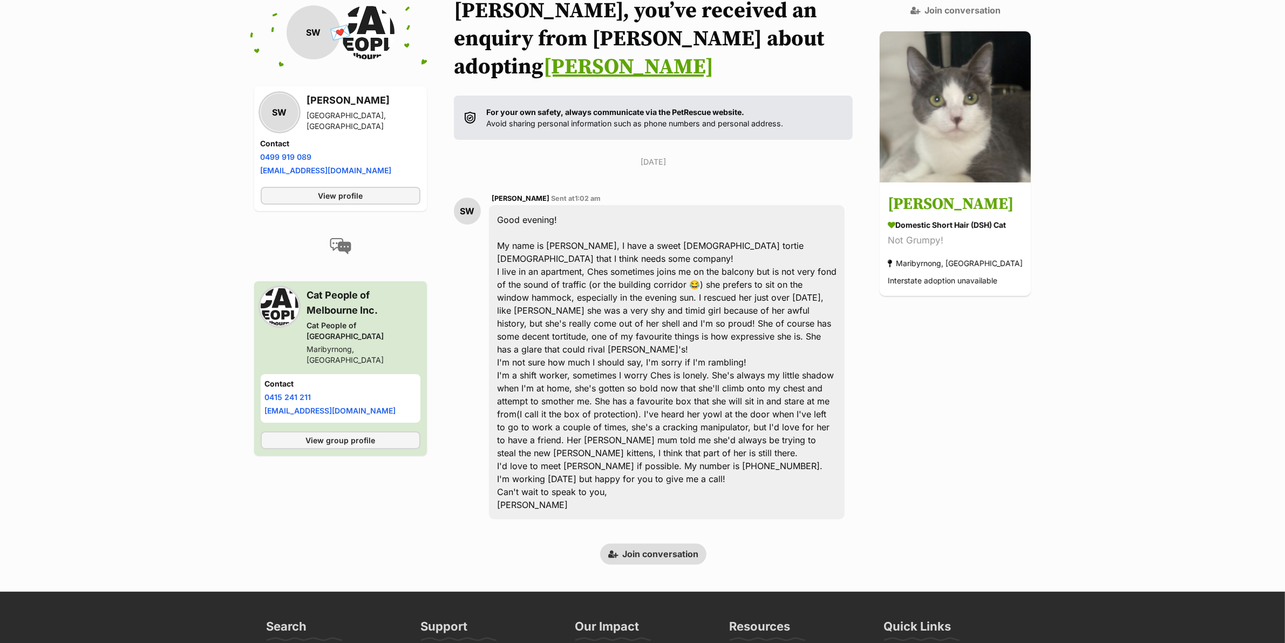
drag, startPoint x: 654, startPoint y: 509, endPoint x: 699, endPoint y: 67, distance: 443.5
click at [654, 543] on link "Join conversation" at bounding box center [653, 553] width 106 height 21
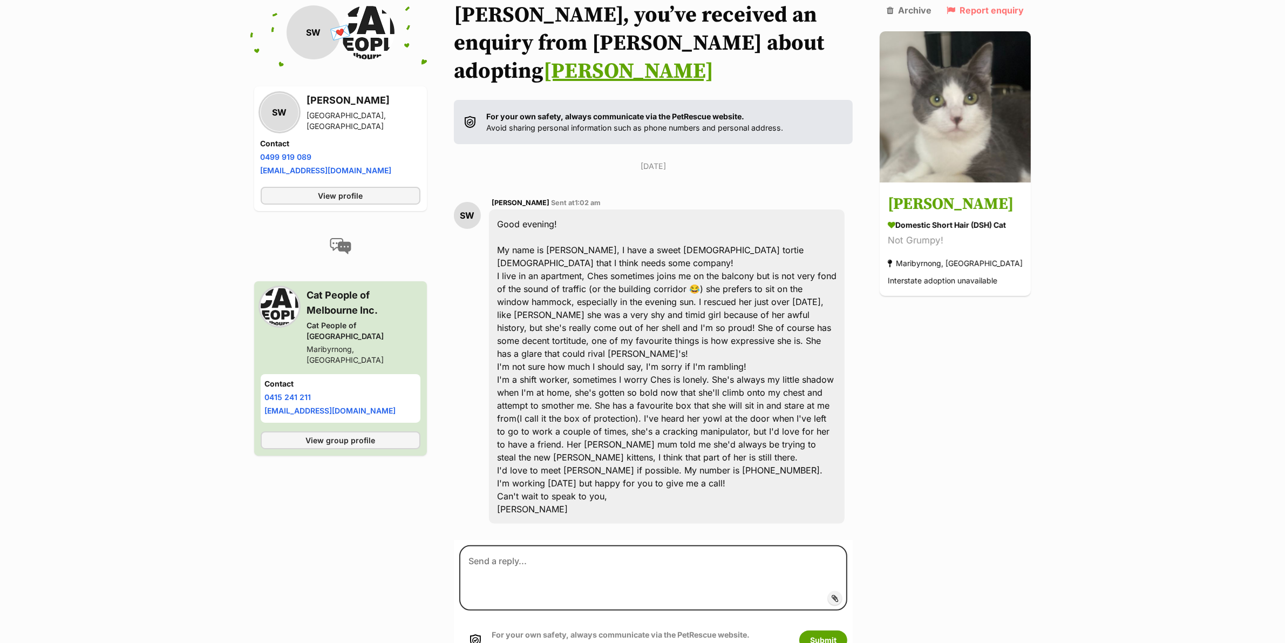
scroll to position [139, 0]
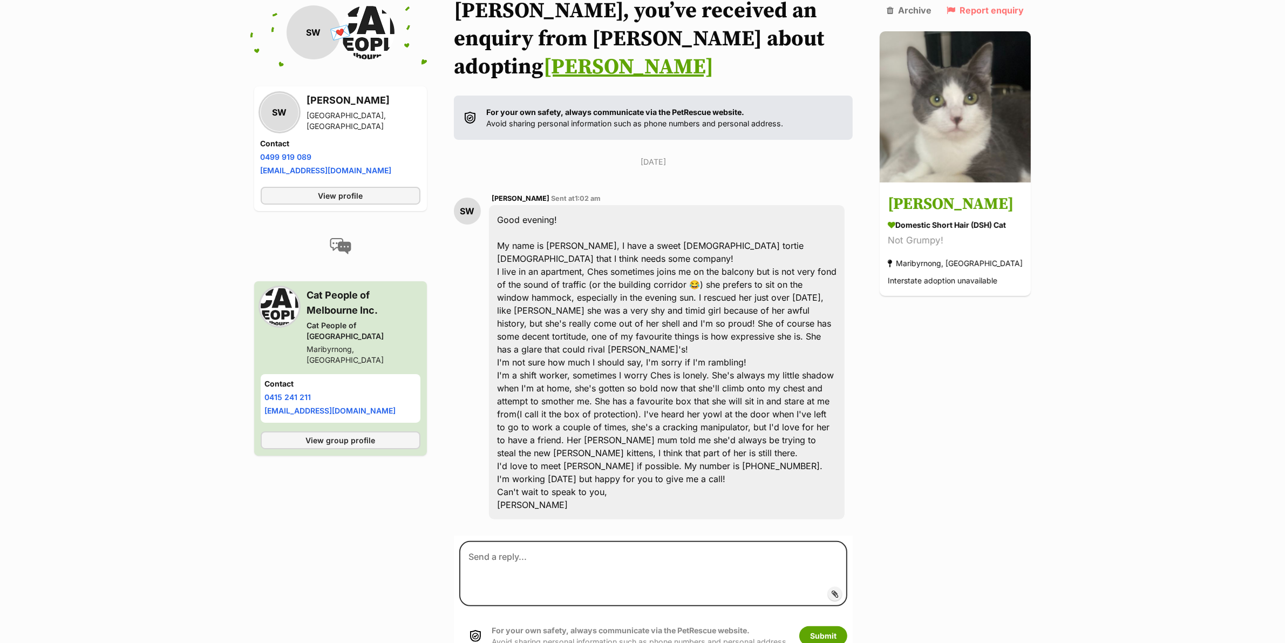
click at [317, 104] on h3 "Sarah Wilson" at bounding box center [363, 100] width 113 height 15
drag, startPoint x: 317, startPoint y: 104, endPoint x: 78, endPoint y: 160, distance: 245.6
click at [316, 104] on h3 "Sarah Wilson" at bounding box center [363, 100] width 113 height 15
copy h3 "Sarah"
click at [600, 541] on textarea at bounding box center [653, 573] width 388 height 65
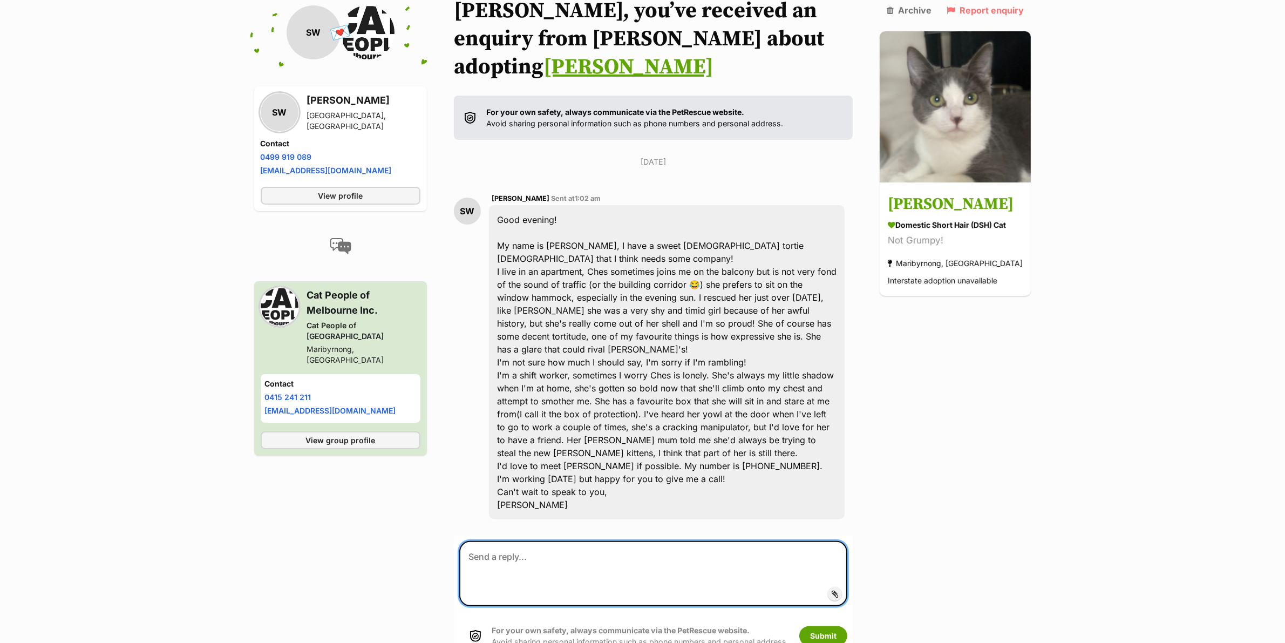
paste textarea "Hello Sarah, Thank you for your enquiry about Ella. Our process is that our pot…"
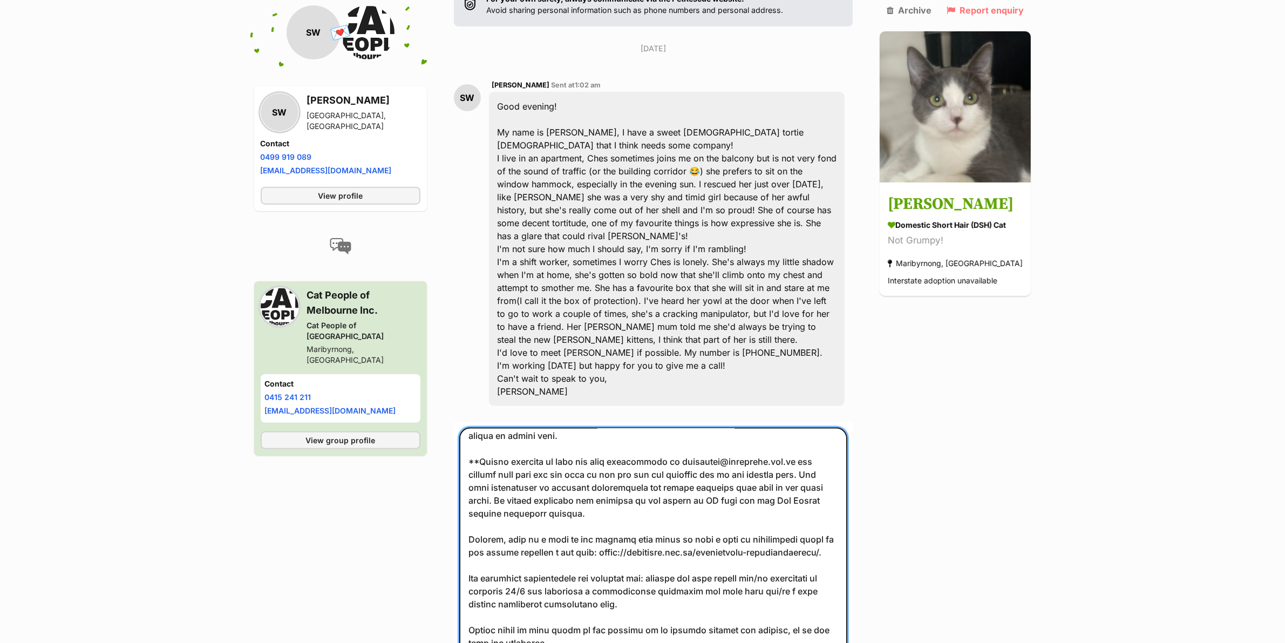
scroll to position [679, 0]
type textarea "Hello Sarah, Thank you for your enquiry about Ella. Our process is that our pot…"
click at [0, 0] on input "Add attachment" at bounding box center [0, 0] width 0 height 0
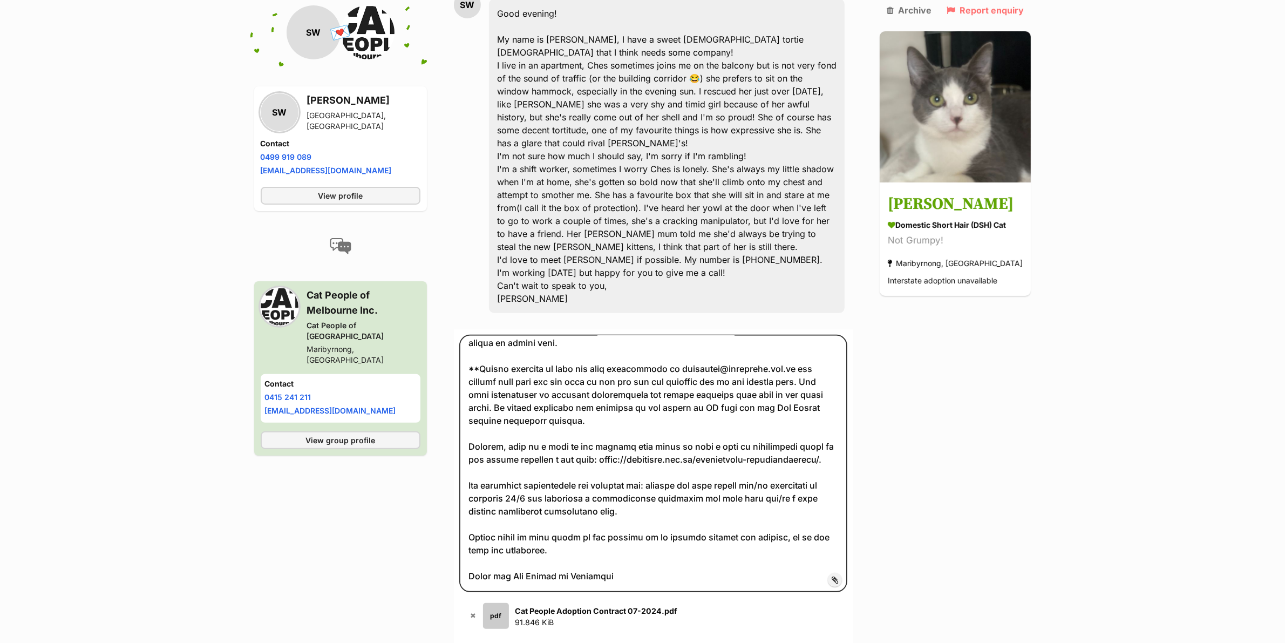
scroll to position [387, 0]
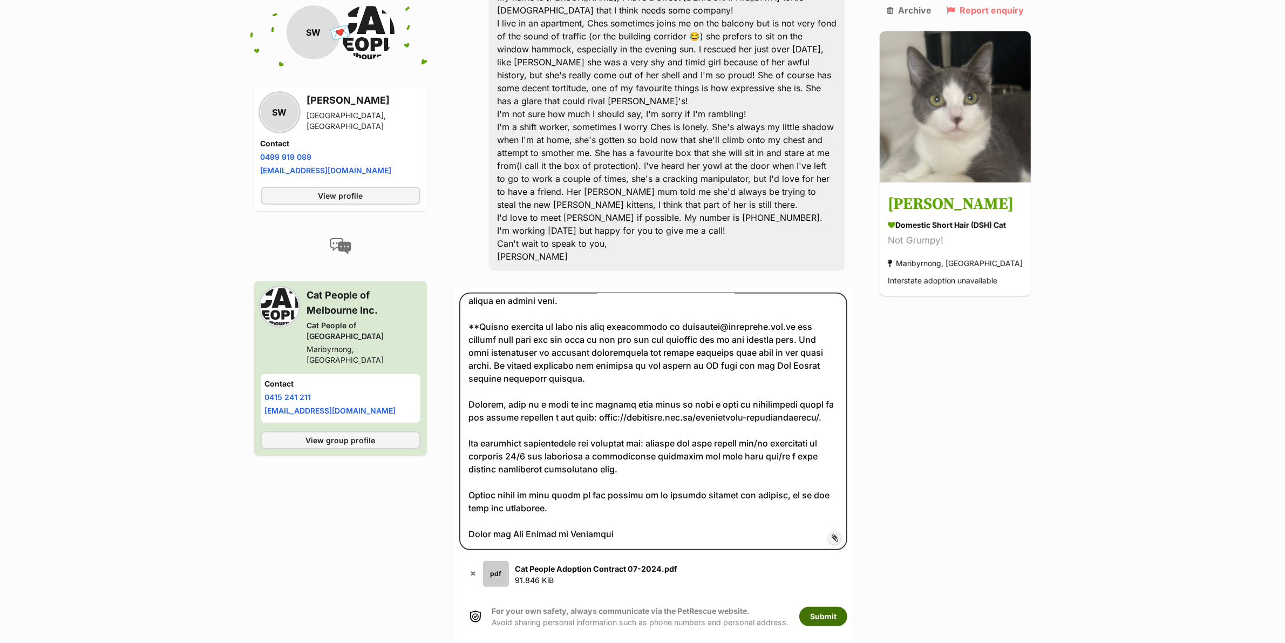
click at [832, 606] on button "Submit" at bounding box center [823, 615] width 48 height 19
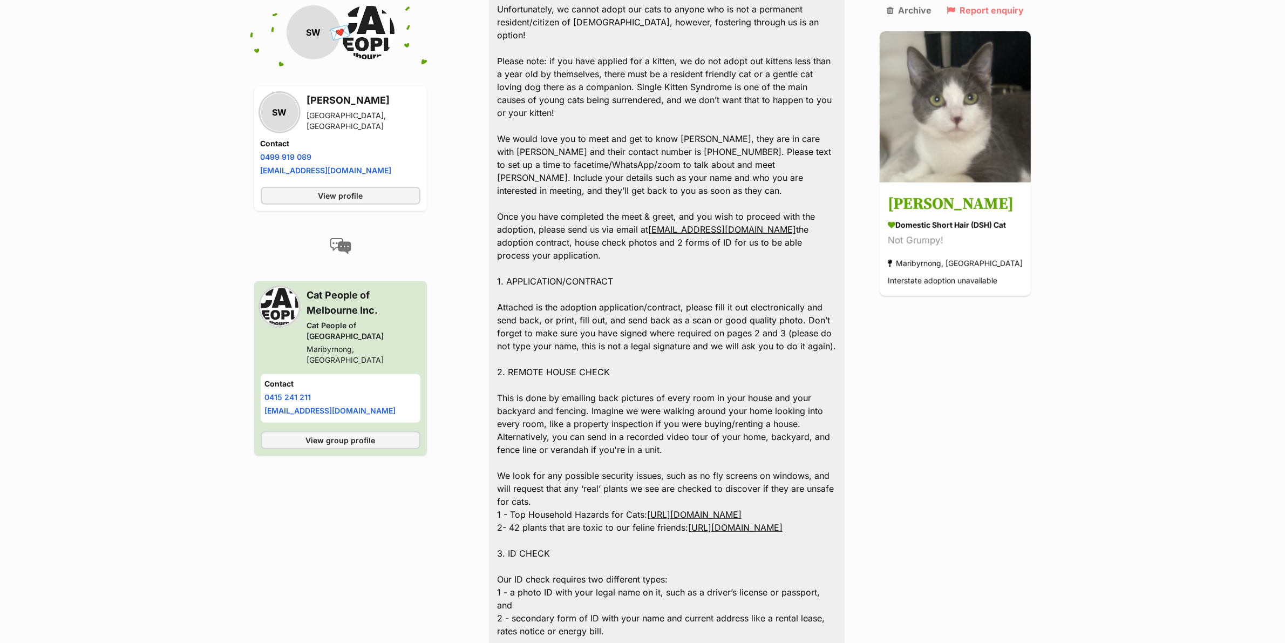
scroll to position [881, 0]
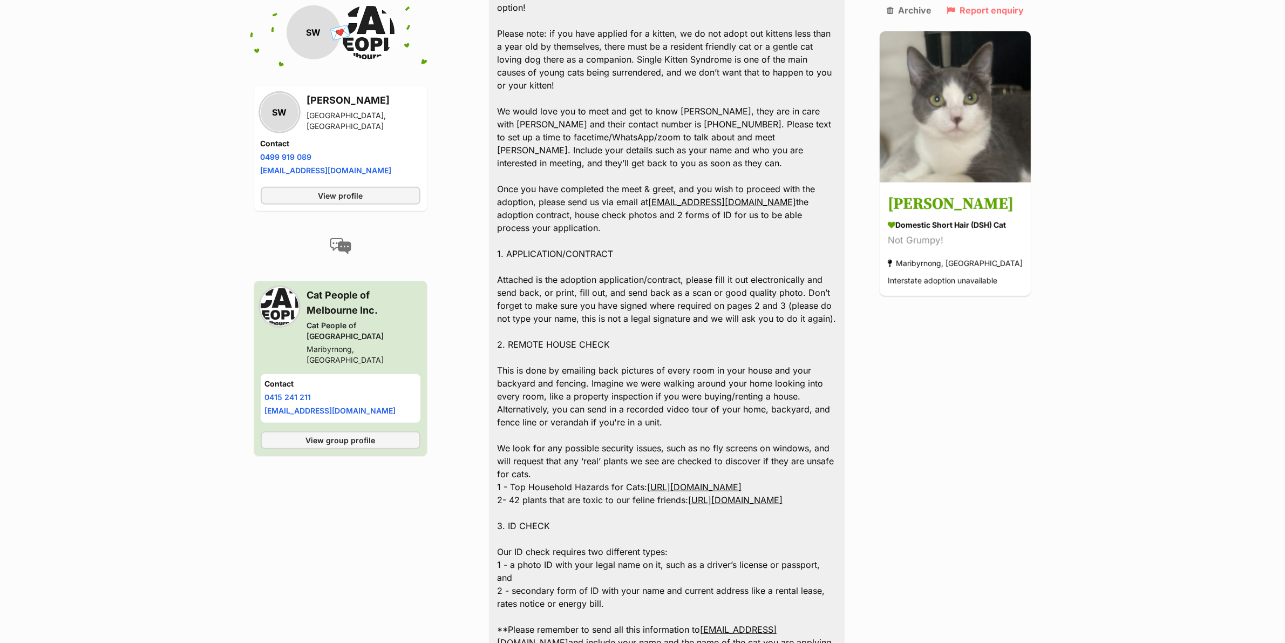
click at [326, 120] on div "[GEOGRAPHIC_DATA], [GEOGRAPHIC_DATA]" at bounding box center [363, 121] width 113 height 22
click at [326, 120] on div "Abbotsford, VIC" at bounding box center [363, 121] width 113 height 22
copy div "Abbotsford"
drag, startPoint x: 322, startPoint y: 150, endPoint x: 258, endPoint y: 157, distance: 64.6
click at [258, 157] on div "SW Sarah Wilson Abbotsford, VIC Contact Phone number Phone number 0499 919 089 …" at bounding box center [340, 148] width 173 height 125
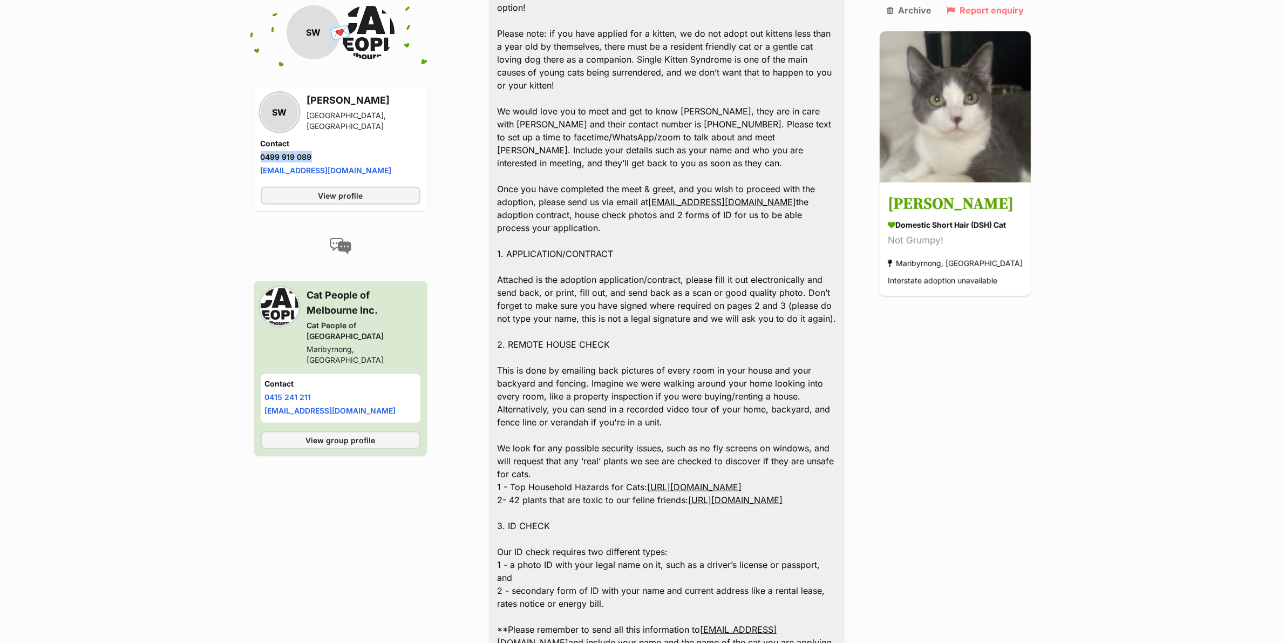
copy link "0499 919 089"
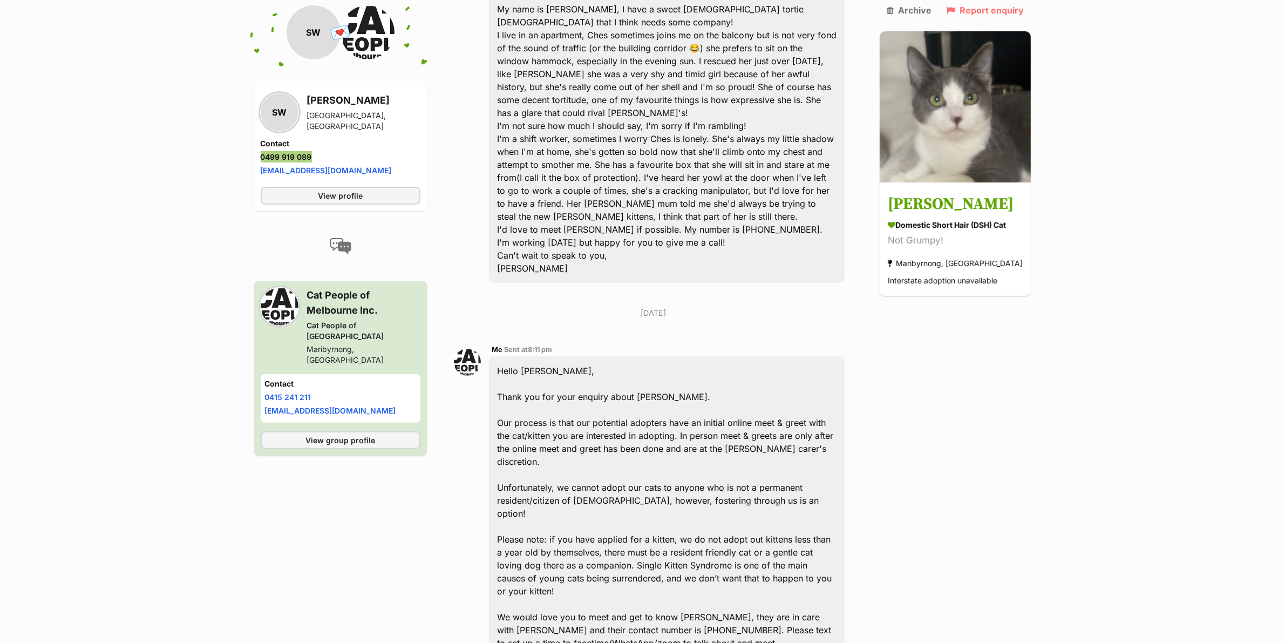
scroll to position [274, 0]
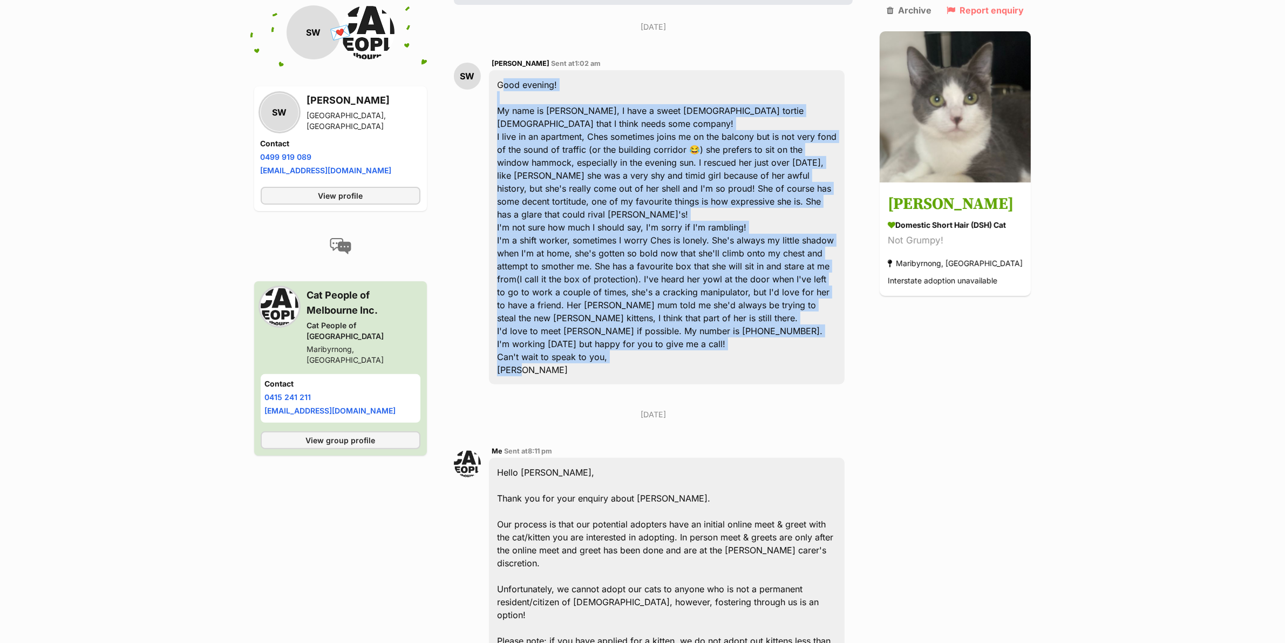
drag, startPoint x: 558, startPoint y: 330, endPoint x: 498, endPoint y: 57, distance: 280.1
click at [498, 70] on div "Good evening! My name is Sarah, I have a sweet 9 year old tortie lady that I th…" at bounding box center [667, 227] width 356 height 314
copy div "Good evening! My name is Sarah, I have a sweet 9 year old tortie lady that I th…"
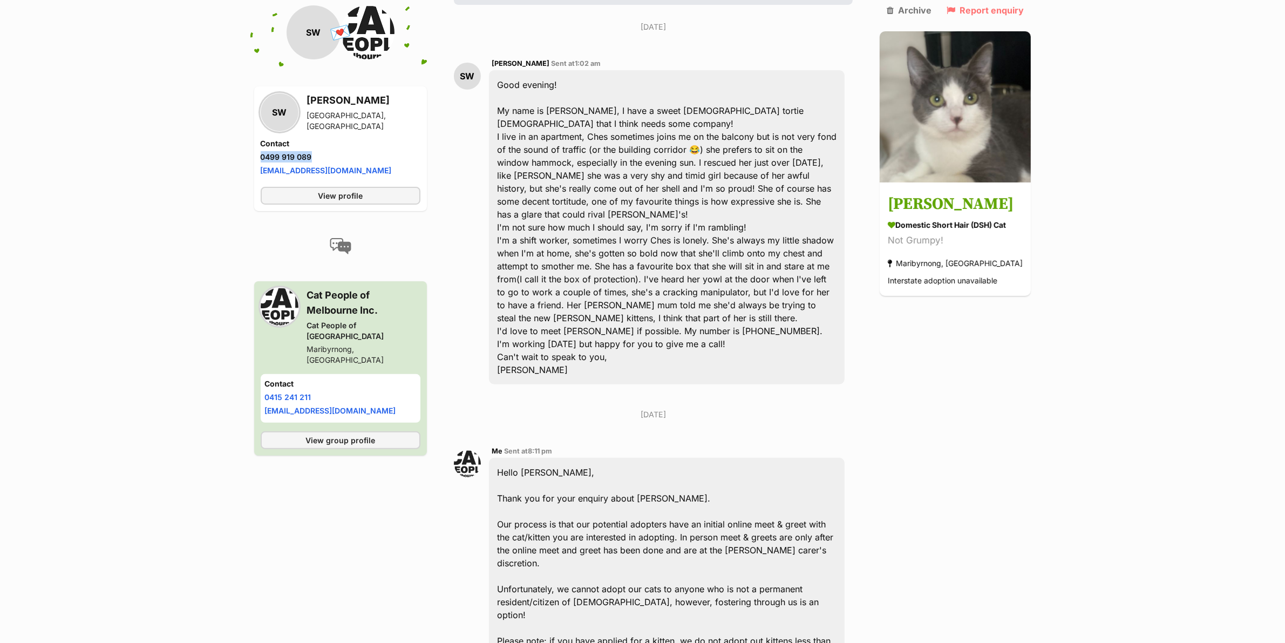
drag, startPoint x: 324, startPoint y: 155, endPoint x: 258, endPoint y: 153, distance: 66.4
click at [258, 153] on div "SW Sarah Wilson Abbotsford, VIC Contact Phone number Phone number 0499 919 089 …" at bounding box center [340, 148] width 173 height 125
copy link "0499 919 089"
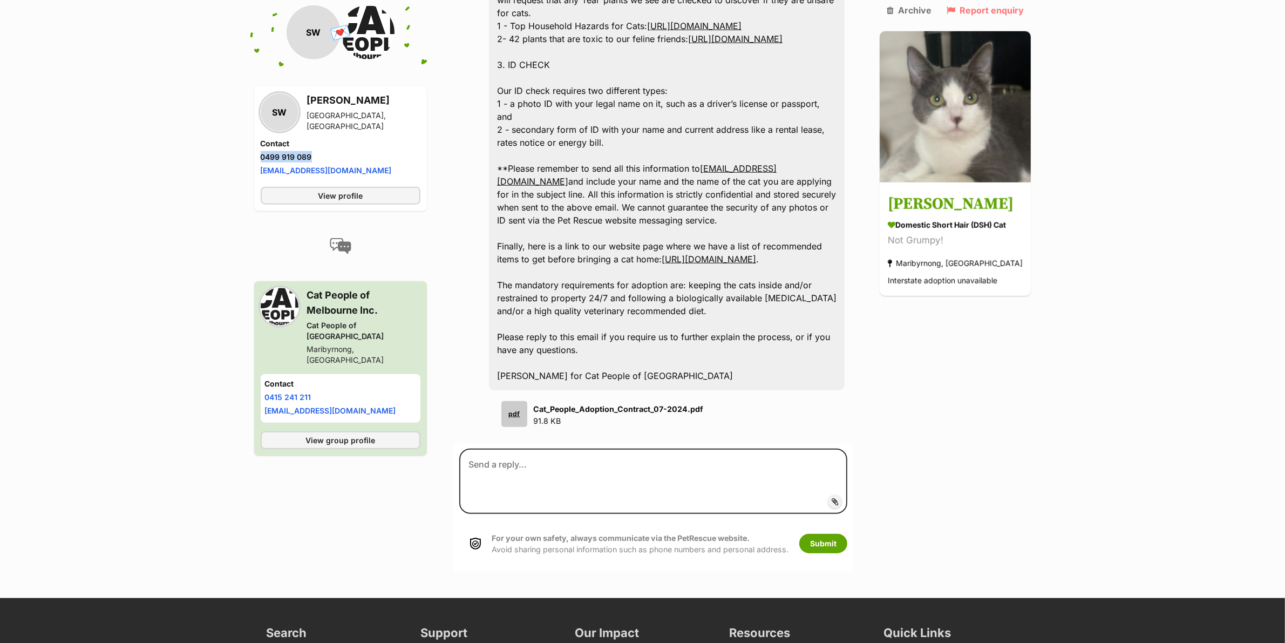
scroll to position [1690, 0]
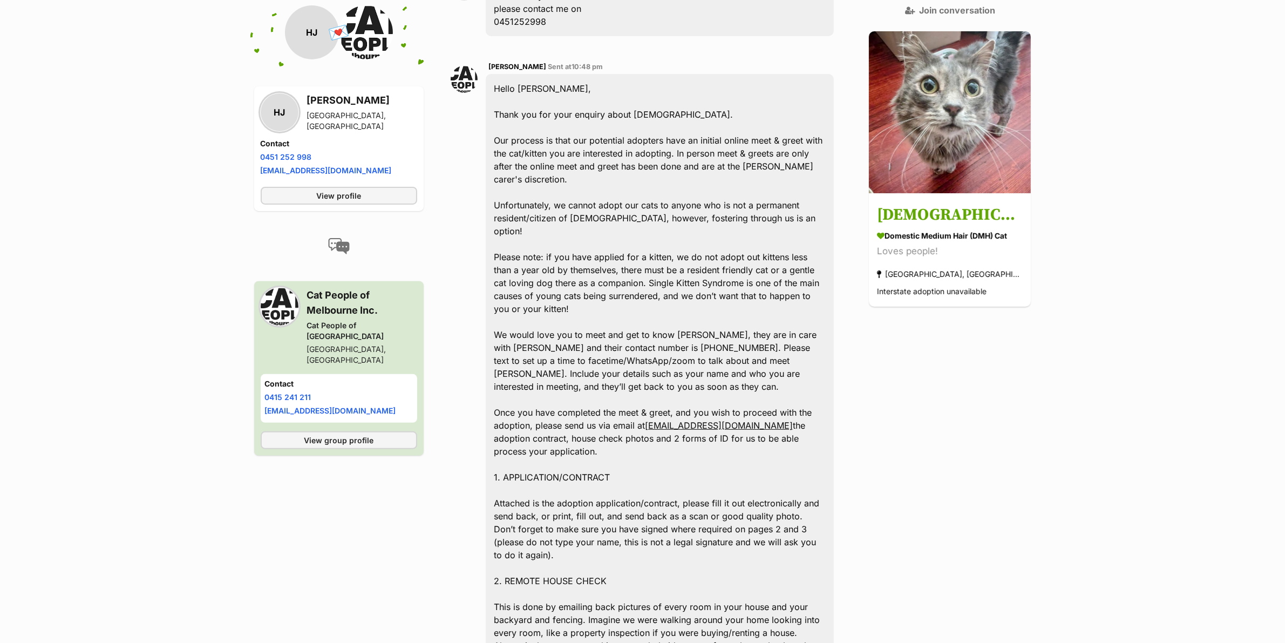
scroll to position [405, 0]
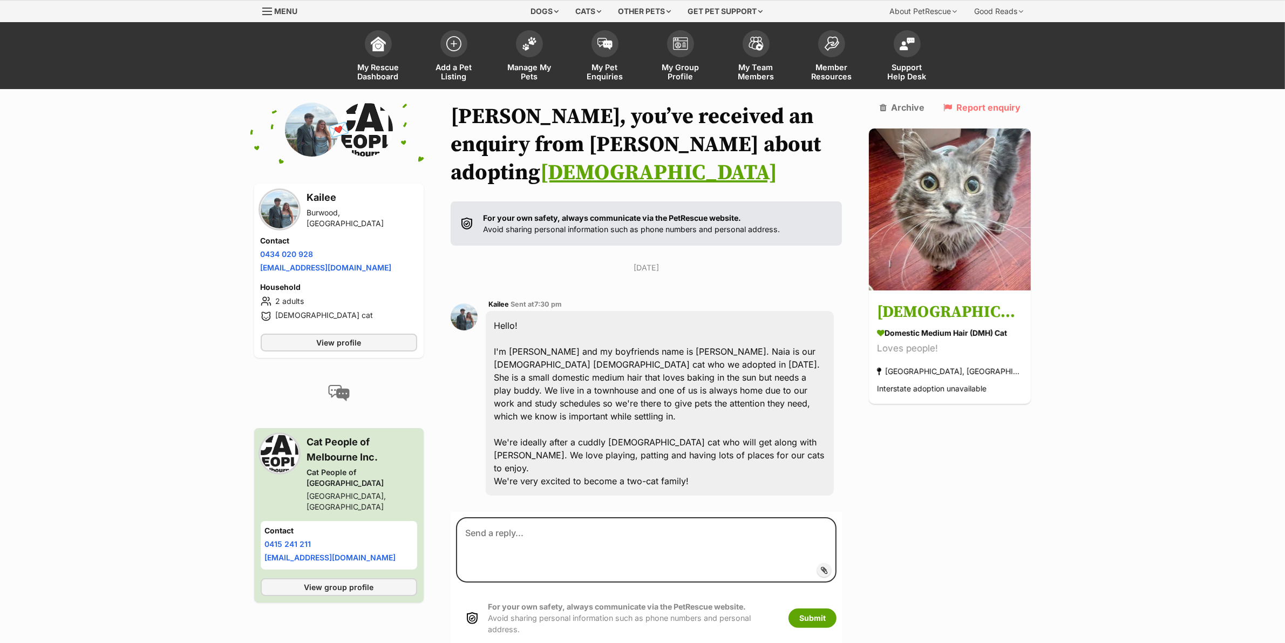
scroll to position [68, 0]
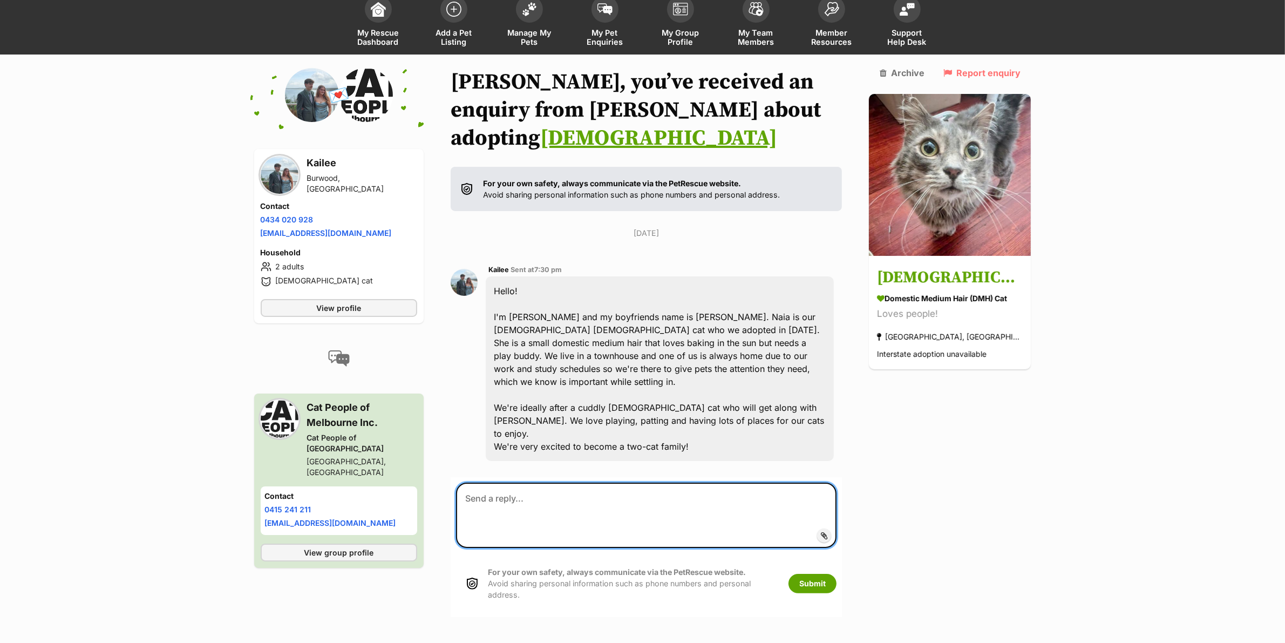
click at [667, 482] on textarea at bounding box center [646, 514] width 381 height 65
paste textarea "Hello Kailee, Thank you for your enquiry about Zeus. Our process is that our po…"
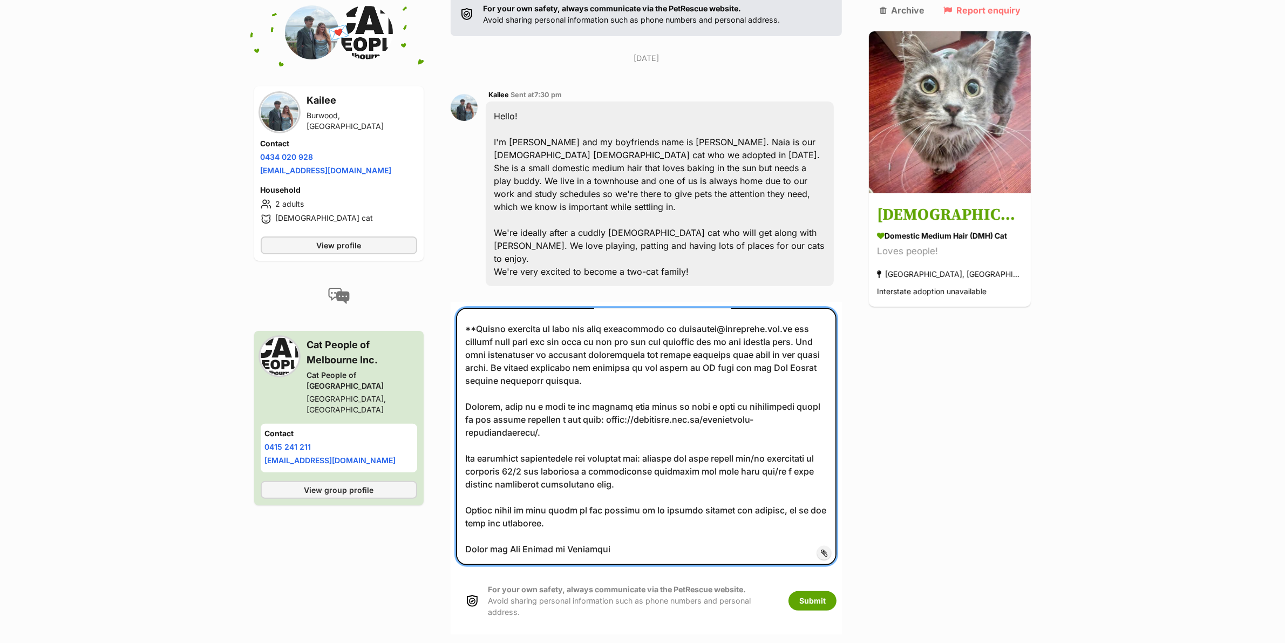
scroll to position [245, 0]
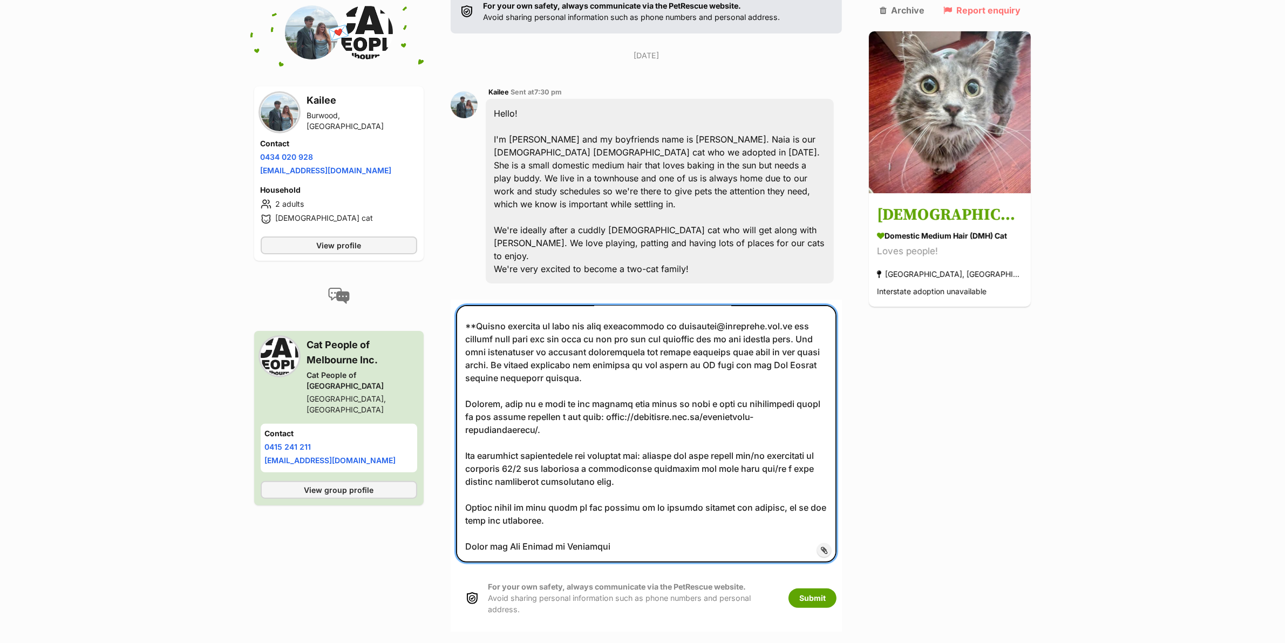
type textarea "Hello Kailee, Thank you for your enquiry about Zeus. Our process is that our po…"
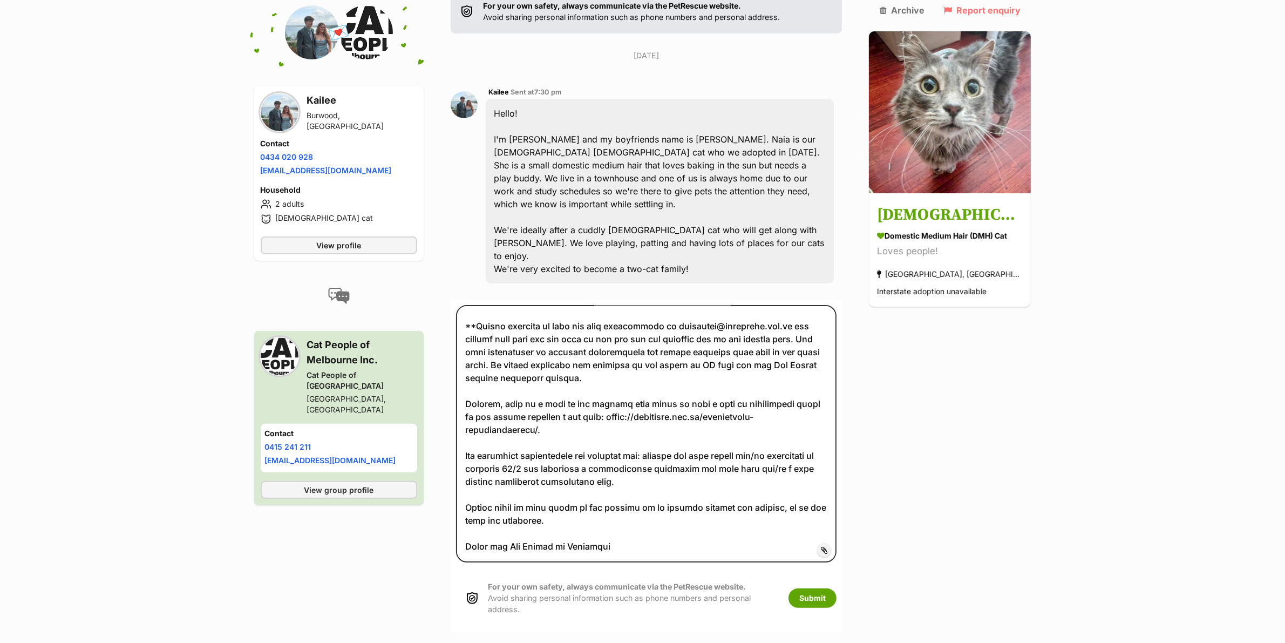
click at [831, 543] on label "Add attachment" at bounding box center [824, 550] width 14 height 14
click at [0, 0] on input "Add attachment" at bounding box center [0, 0] width 0 height 0
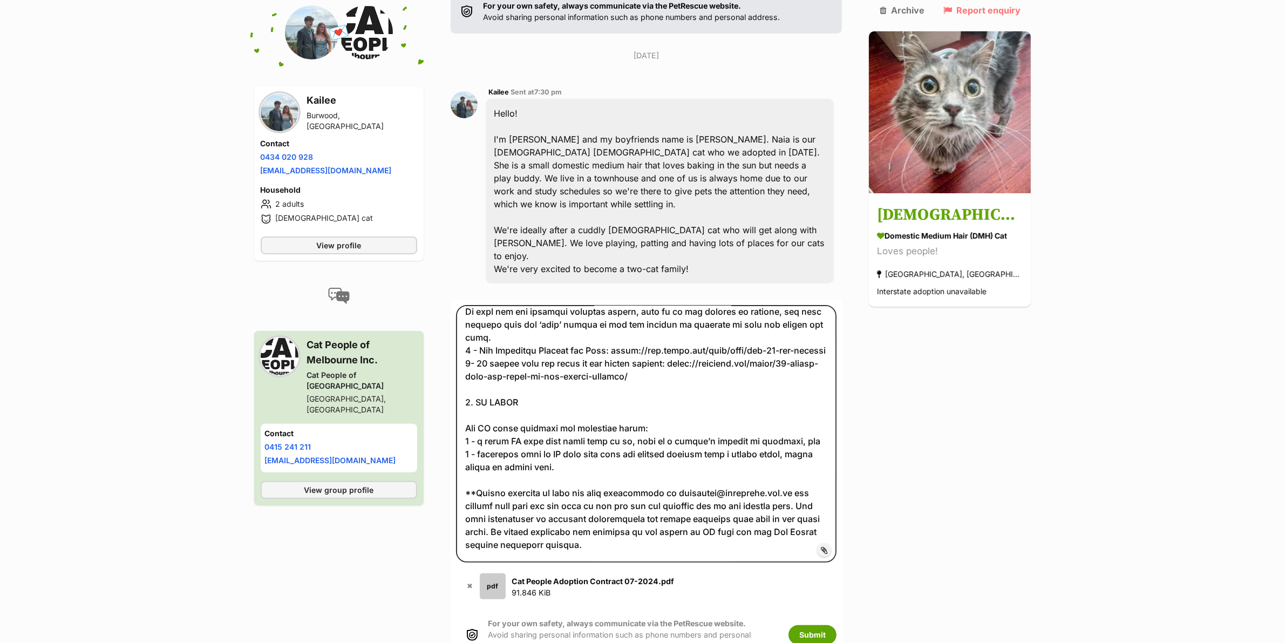
scroll to position [705, 0]
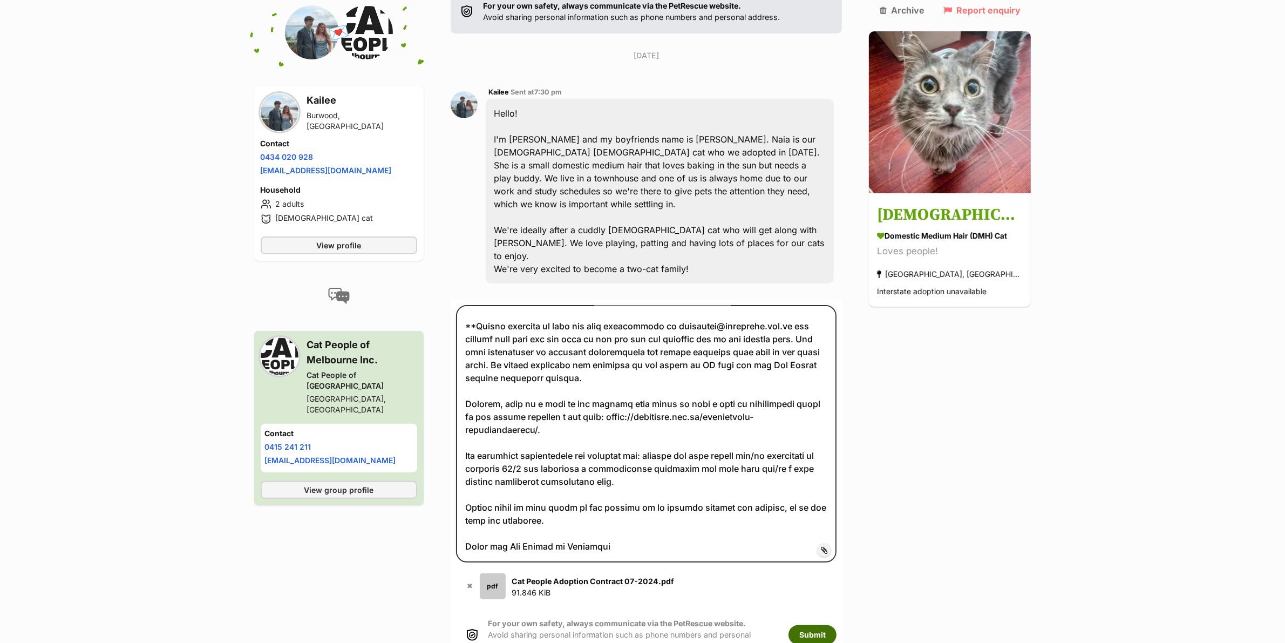
click at [832, 625] on button "Submit" at bounding box center [812, 634] width 48 height 19
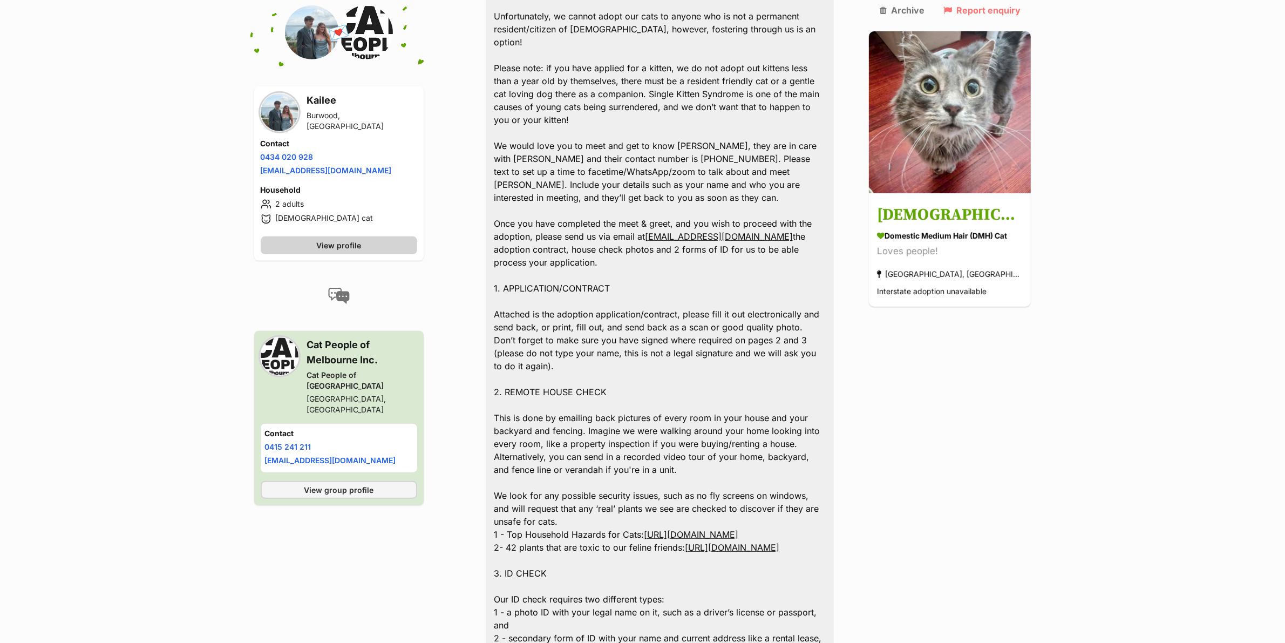
scroll to position [703, 0]
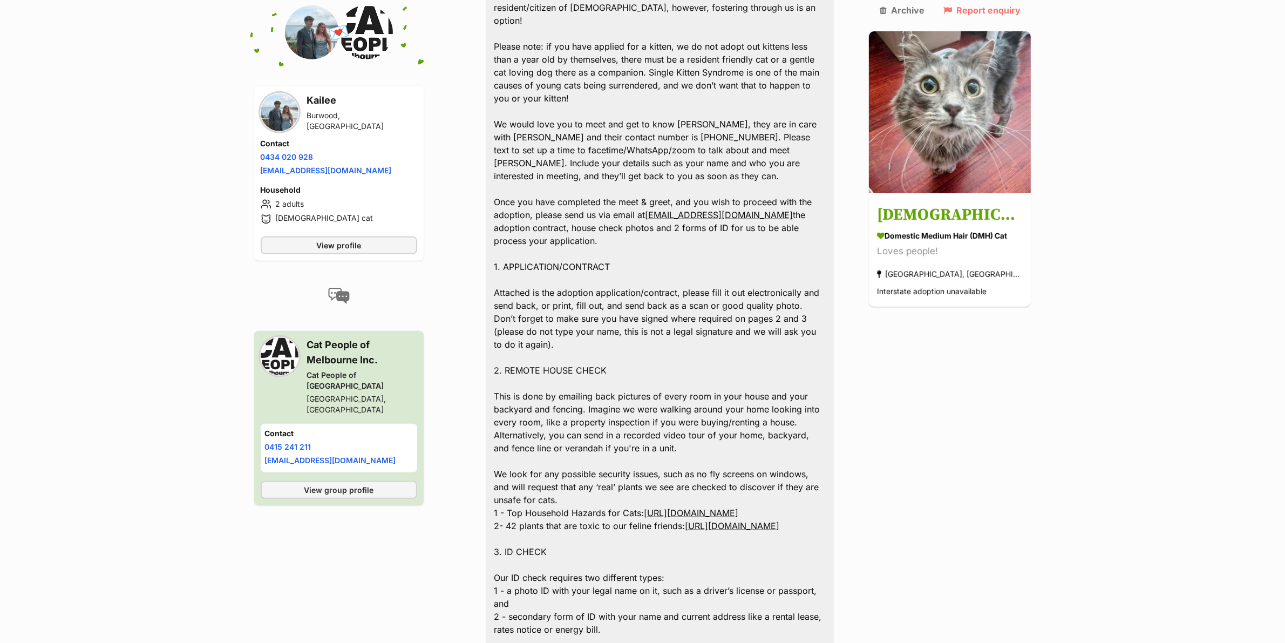
click at [324, 119] on div "Burwood, [GEOGRAPHIC_DATA]" at bounding box center [362, 121] width 110 height 22
copy div "Burwood"
drag, startPoint x: 335, startPoint y: 152, endPoint x: 261, endPoint y: 160, distance: 74.3
click at [261, 160] on li "Phone number [PHONE_NUMBER]" at bounding box center [339, 156] width 156 height 11
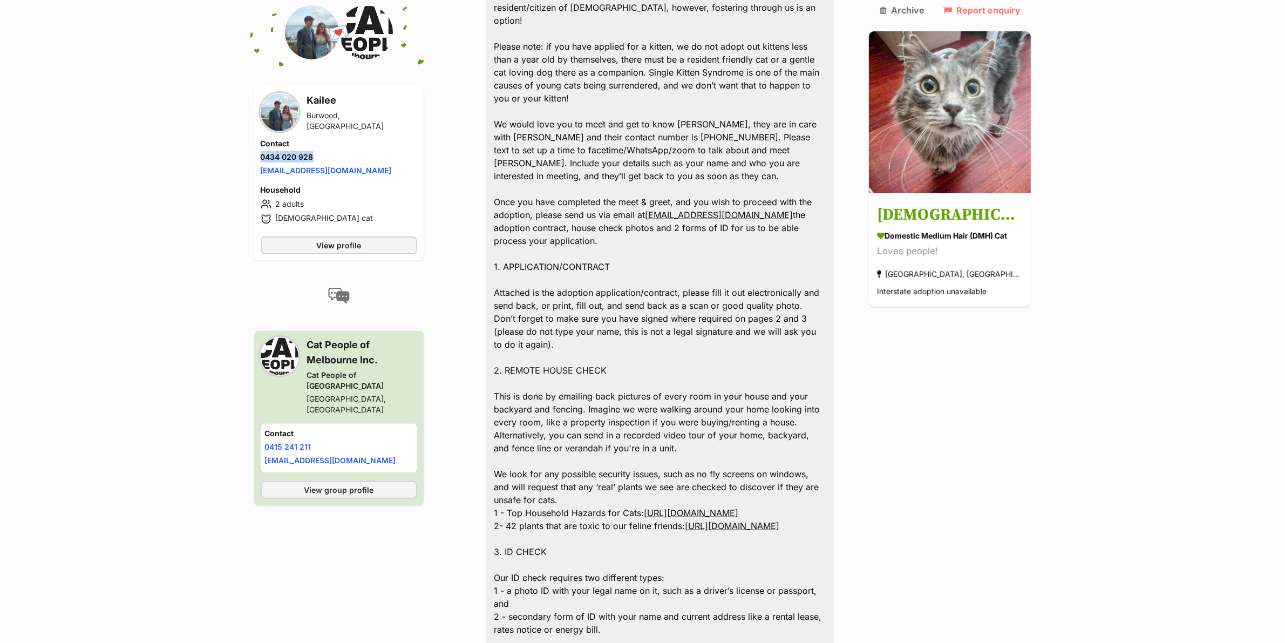
copy link "0434 020 928"
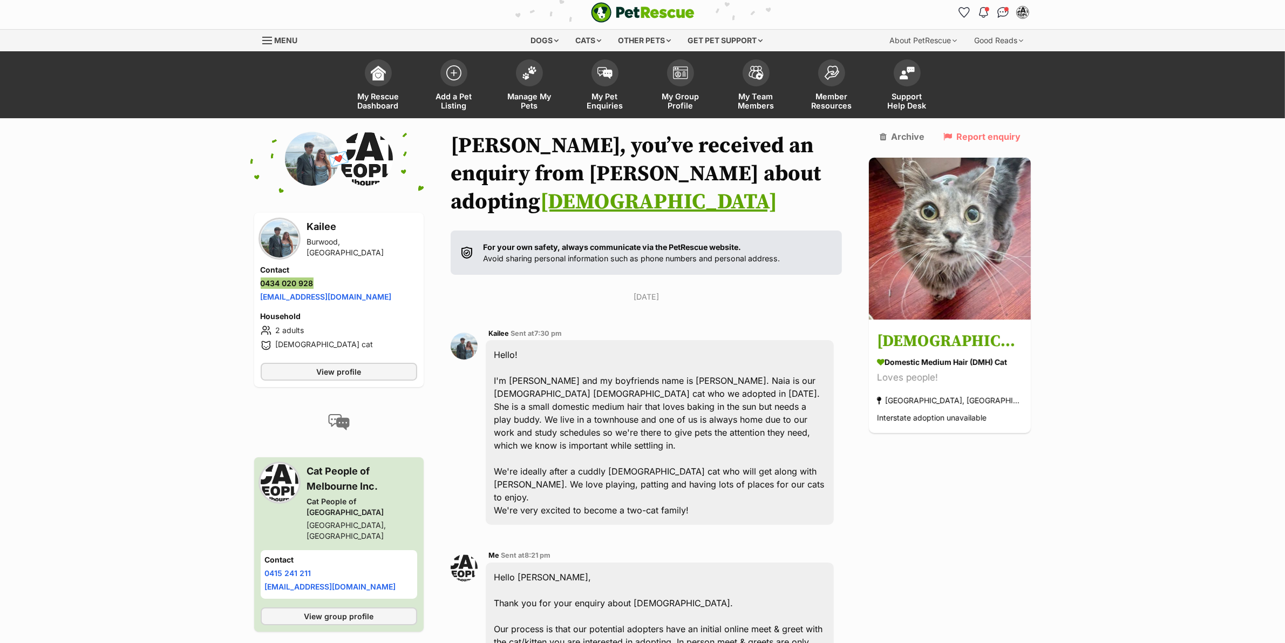
scroll to position [0, 0]
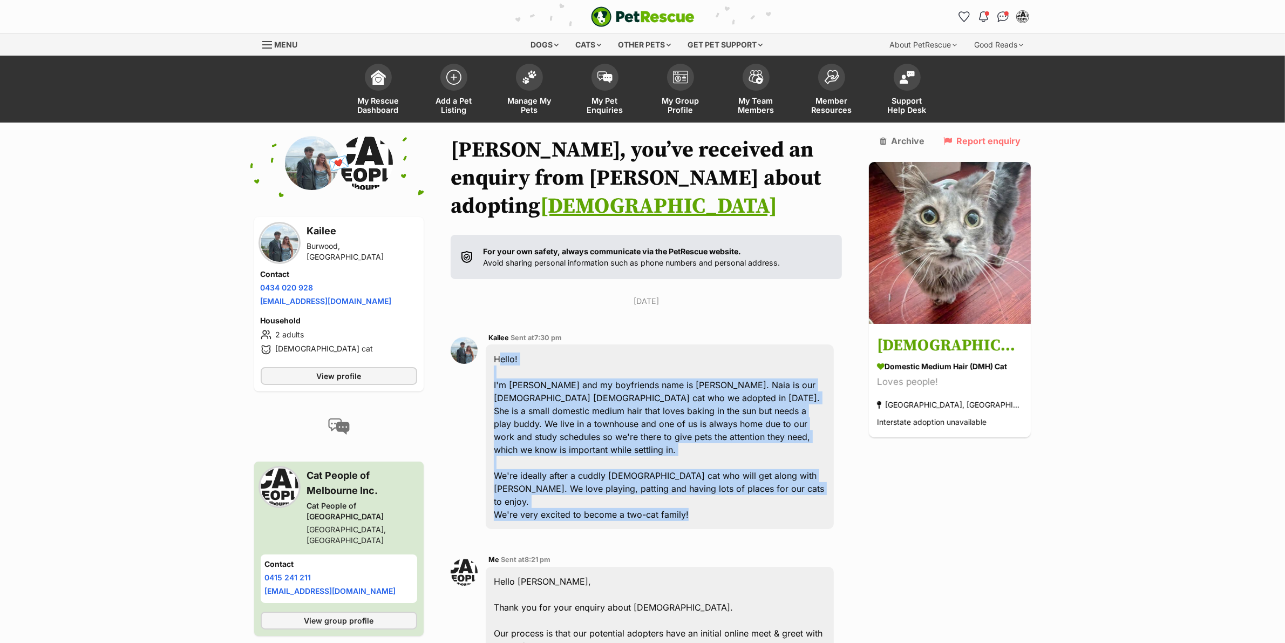
drag, startPoint x: 691, startPoint y: 461, endPoint x: 491, endPoint y: 335, distance: 236.2
click at [491, 344] on div "Hello! I'm Kailee and my boyfriends name is James. Naia is our 2yo female cat w…" at bounding box center [660, 436] width 349 height 185
copy div "Hello! I'm Kailee and my boyfriends name is James. Naia is our 2yo female cat w…"
click at [599, 86] on span at bounding box center [604, 74] width 27 height 27
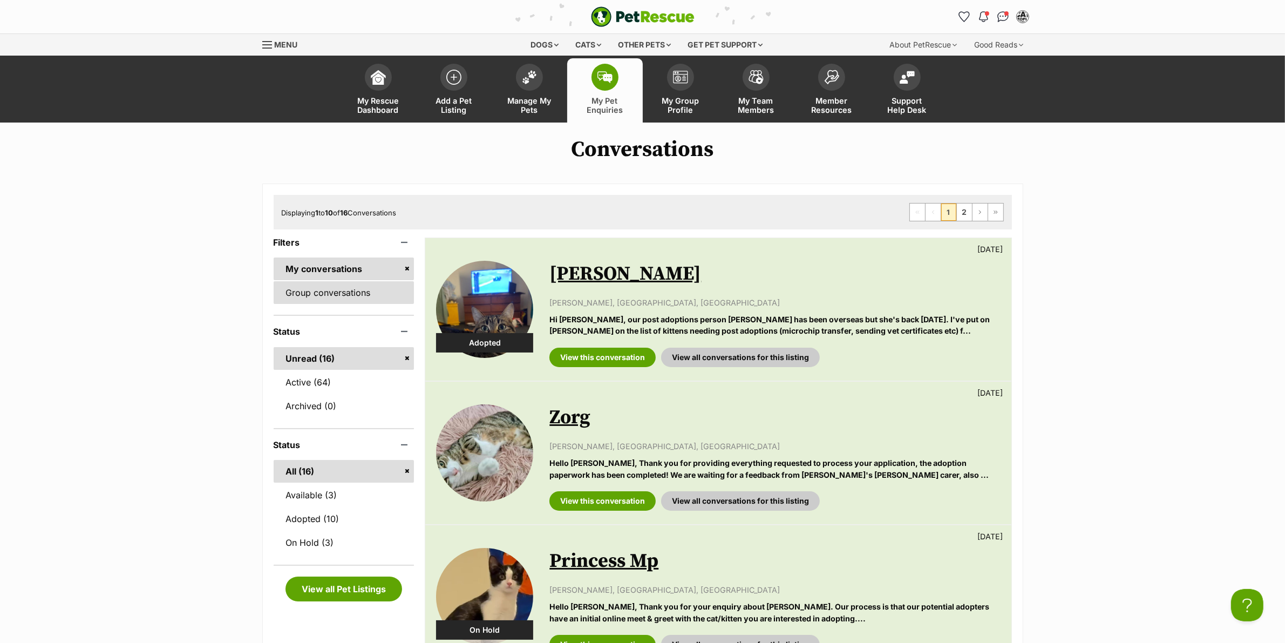
click at [359, 290] on link "Group conversations" at bounding box center [344, 292] width 141 height 23
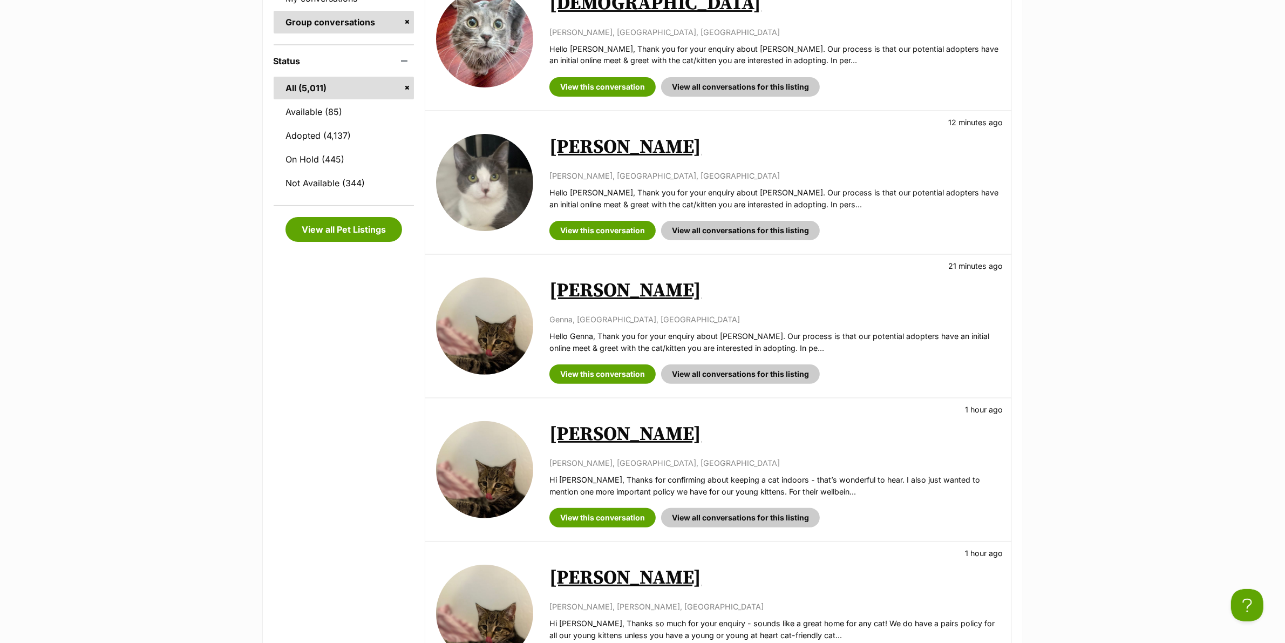
scroll to position [202, 0]
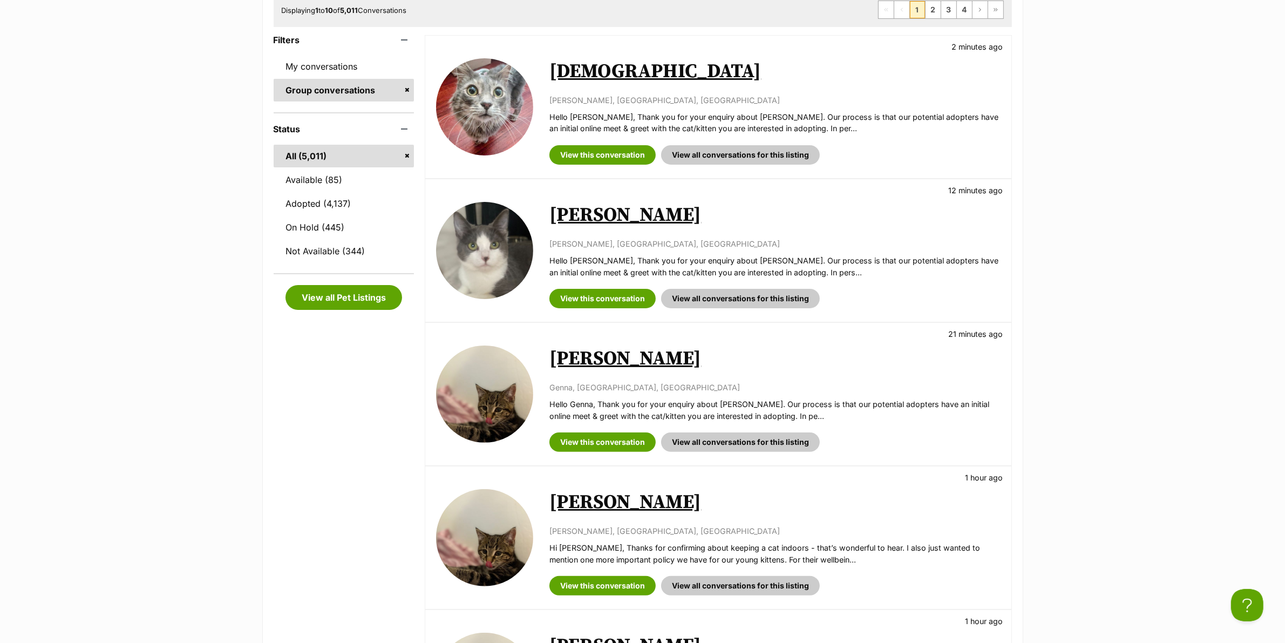
click at [565, 71] on link "Zeus" at bounding box center [654, 71] width 211 height 24
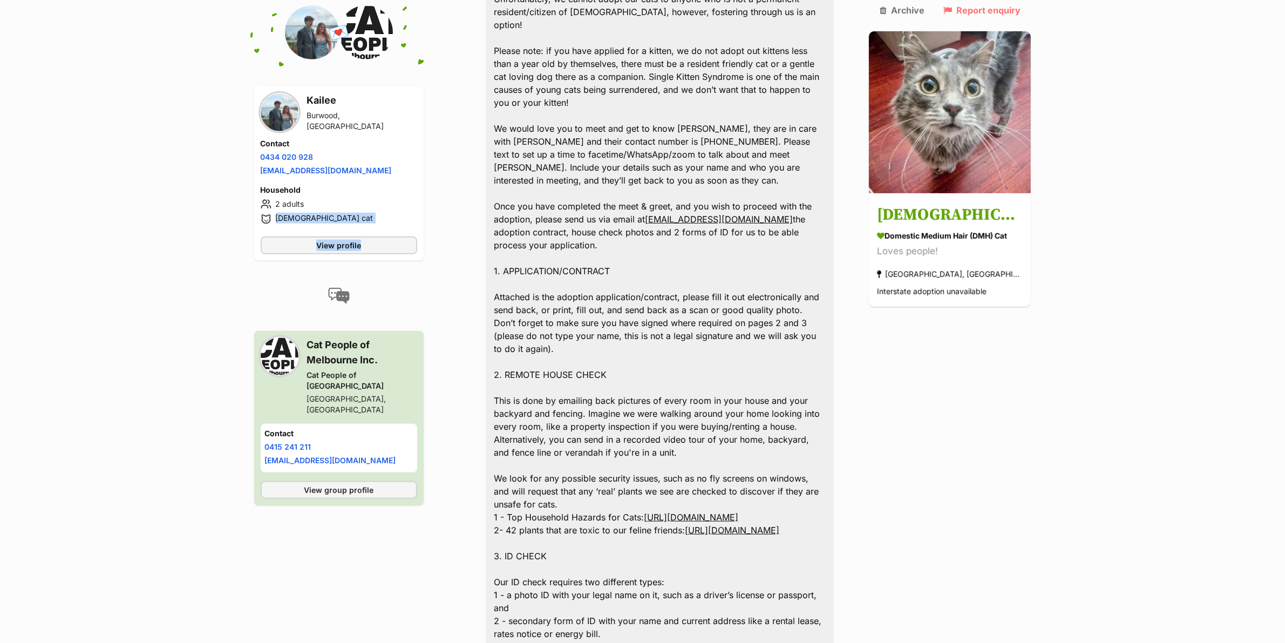
drag, startPoint x: 350, startPoint y: 288, endPoint x: 306, endPoint y: 278, distance: 44.7
click at [305, 281] on aside "💌 Conversation participant details Kailee Burwood, VIC Contact Phone number Pho…" at bounding box center [338, 268] width 169 height 527
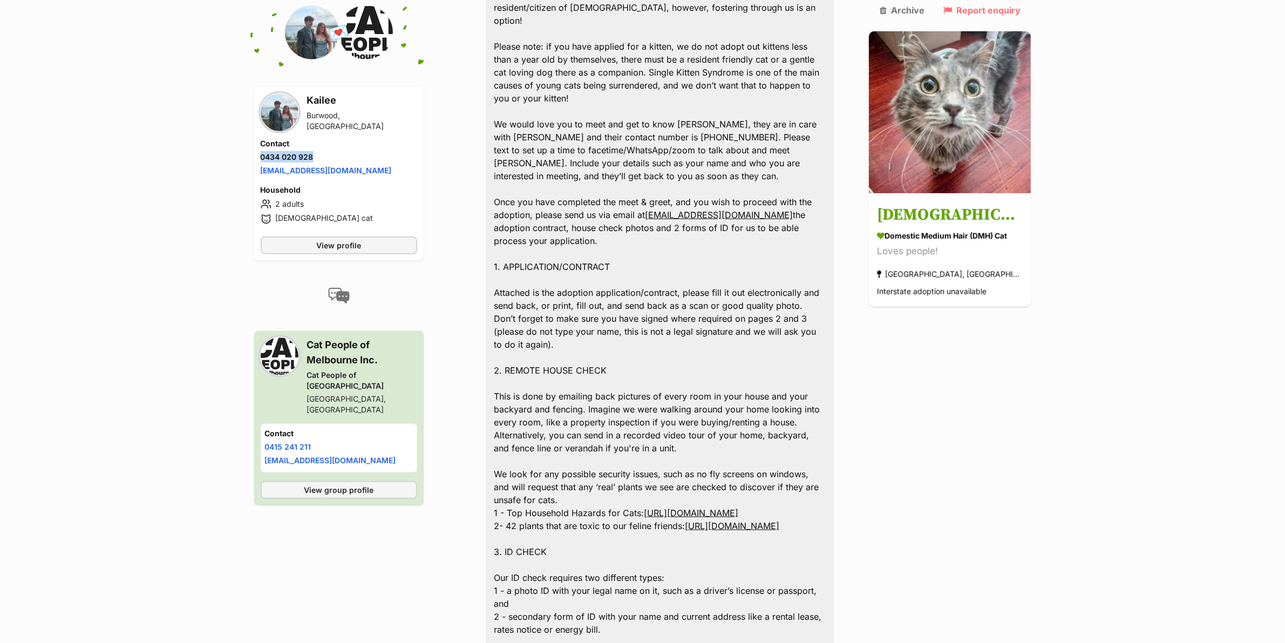
drag, startPoint x: 335, startPoint y: 152, endPoint x: 258, endPoint y: 158, distance: 76.8
click at [258, 158] on div "Kailee Burwood, VIC Contact Phone number Phone number 0434 020 928 Email addres…" at bounding box center [338, 173] width 169 height 174
copy link "0434 020 928"
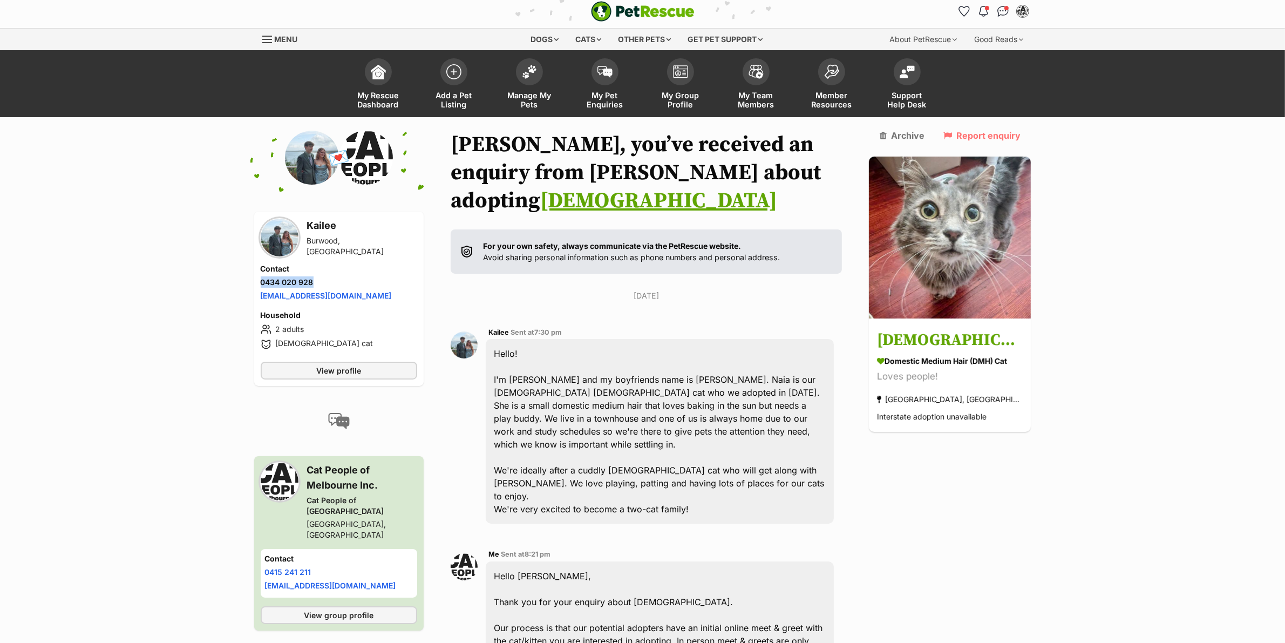
scroll to position [0, 0]
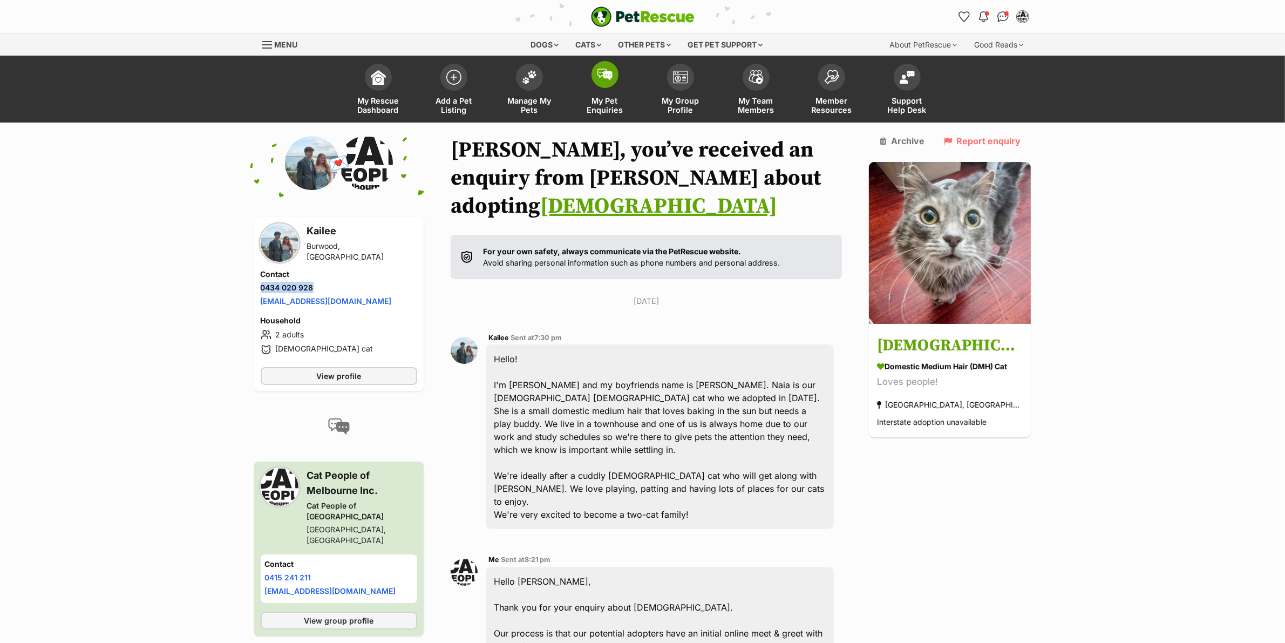
click at [573, 81] on link "My Pet Enquiries" at bounding box center [605, 90] width 76 height 64
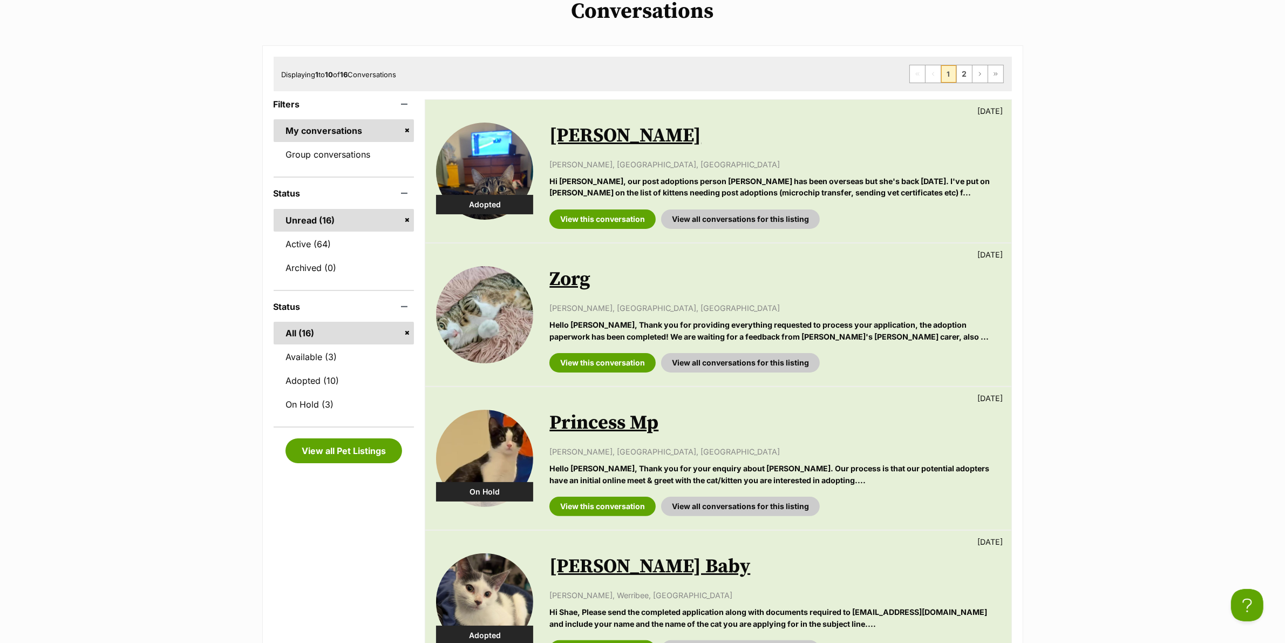
scroll to position [135, 0]
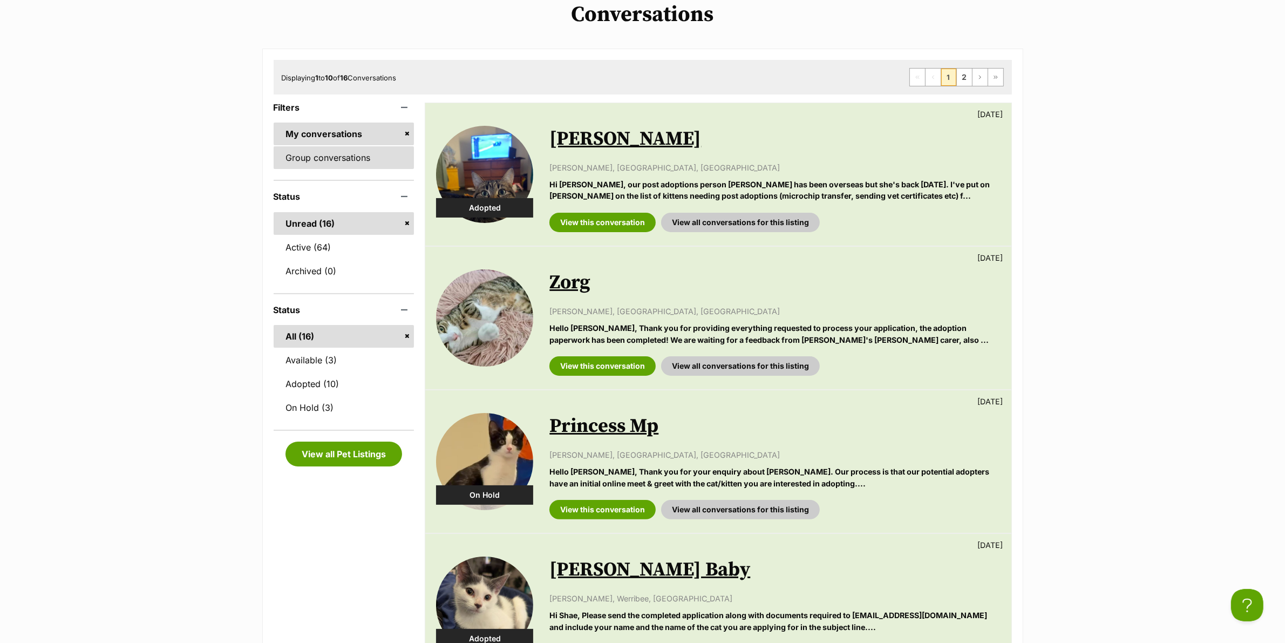
click at [338, 147] on link "Group conversations" at bounding box center [344, 157] width 141 height 23
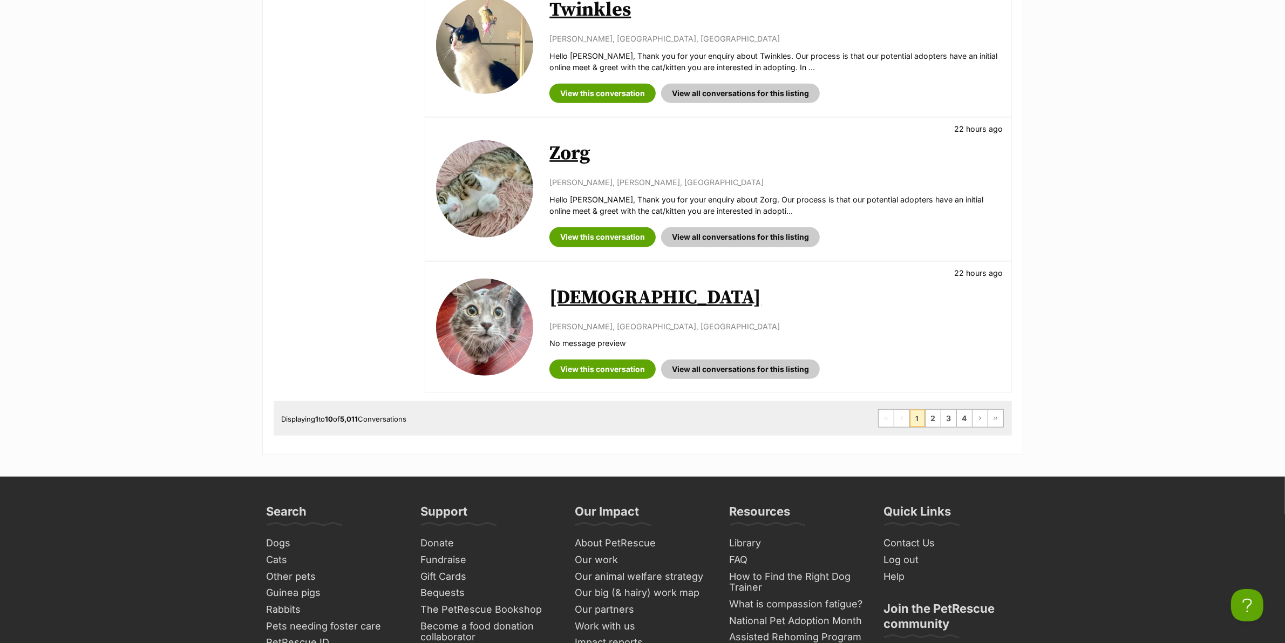
scroll to position [1241, 0]
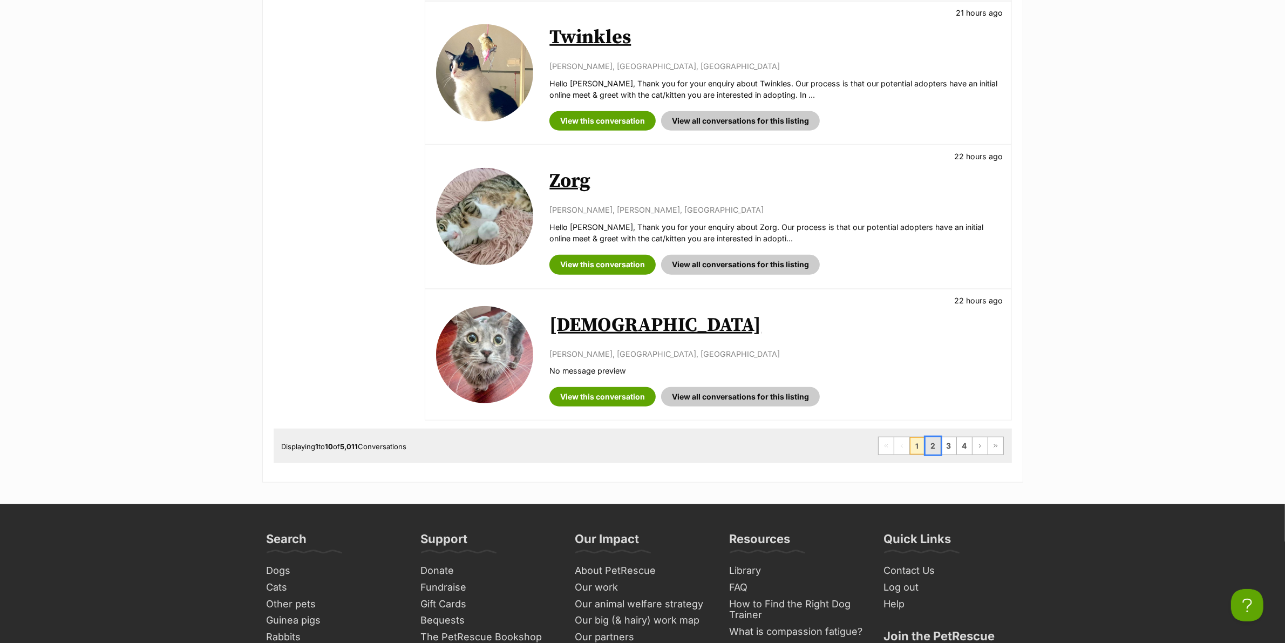
click at [925, 448] on link "2" at bounding box center [932, 445] width 15 height 17
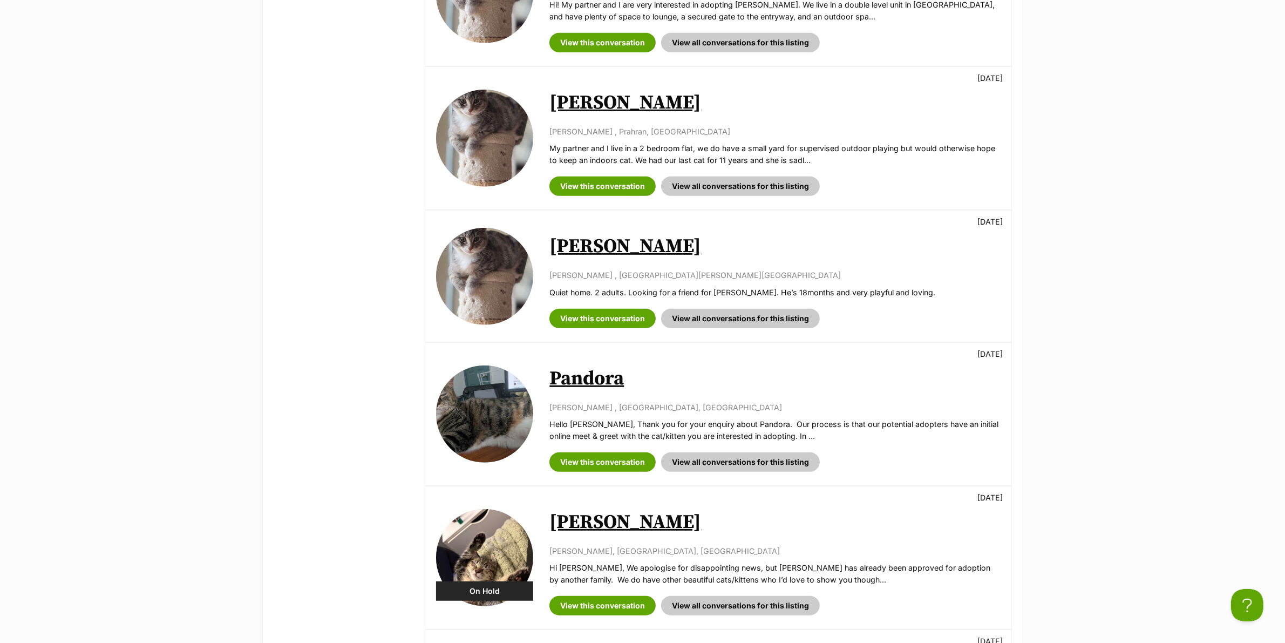
scroll to position [742, 0]
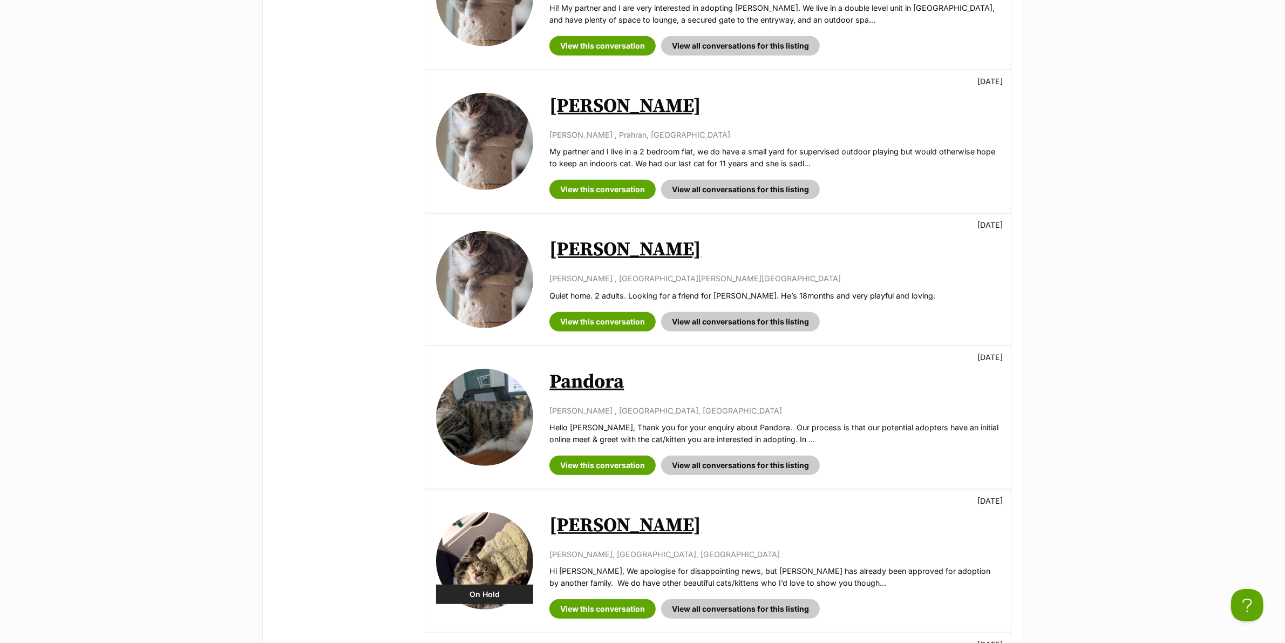
click at [588, 247] on link "[PERSON_NAME]" at bounding box center [625, 249] width 152 height 24
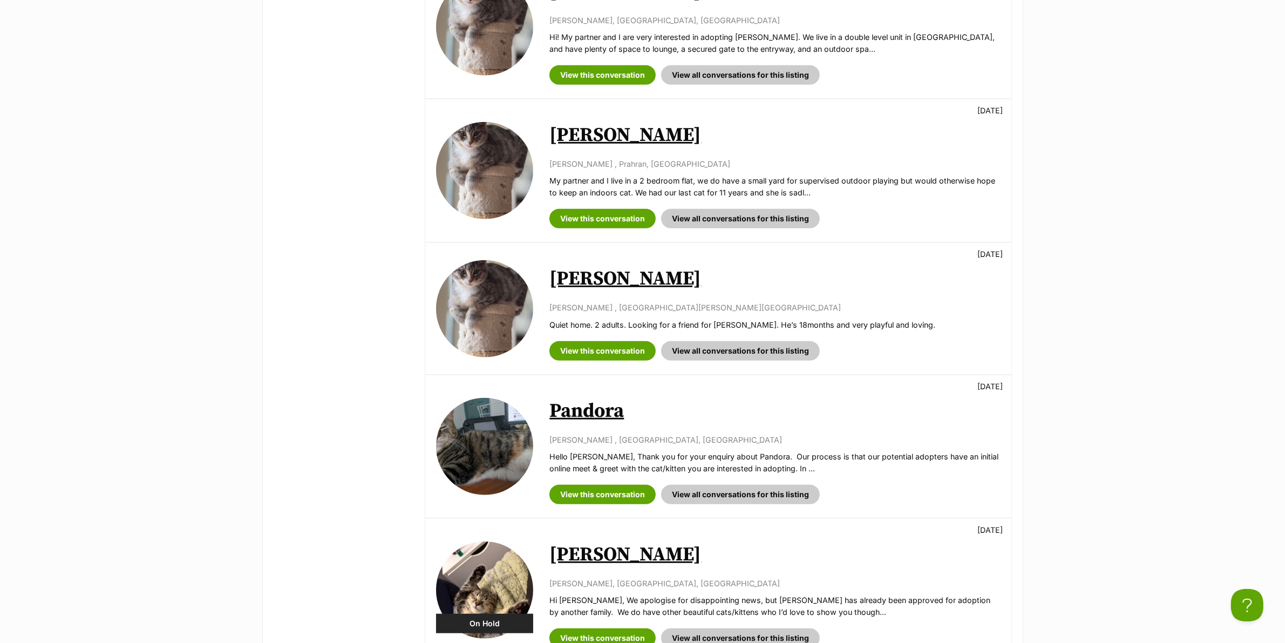
scroll to position [674, 0]
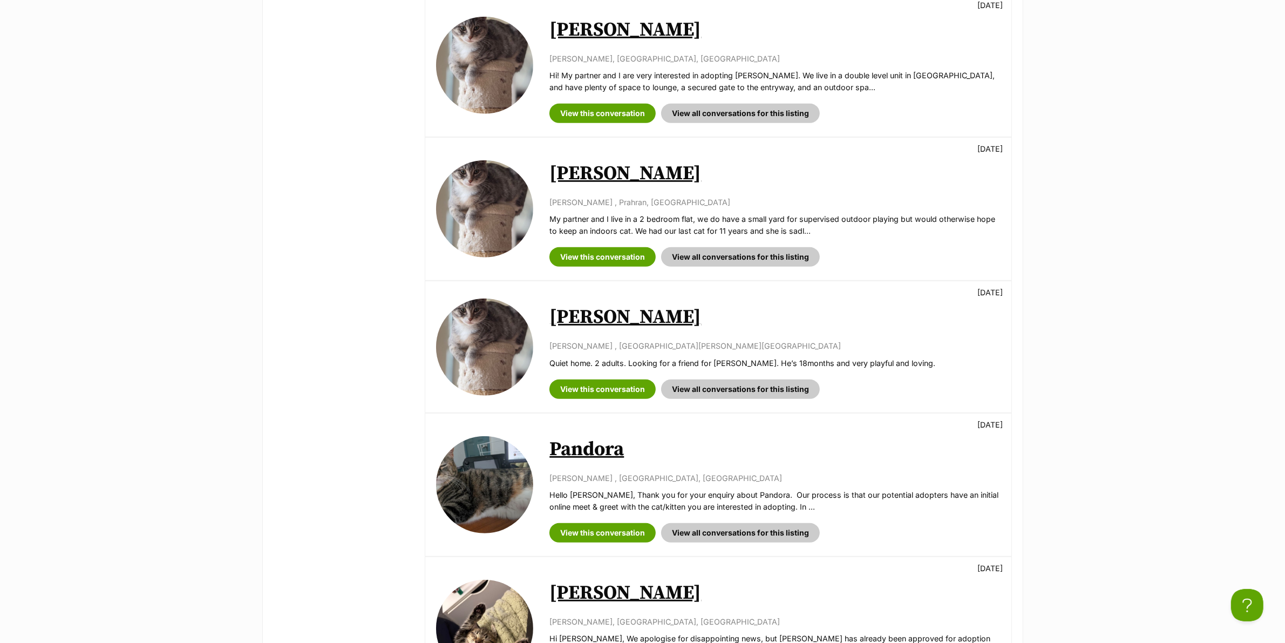
click at [581, 172] on link "[PERSON_NAME]" at bounding box center [625, 173] width 152 height 24
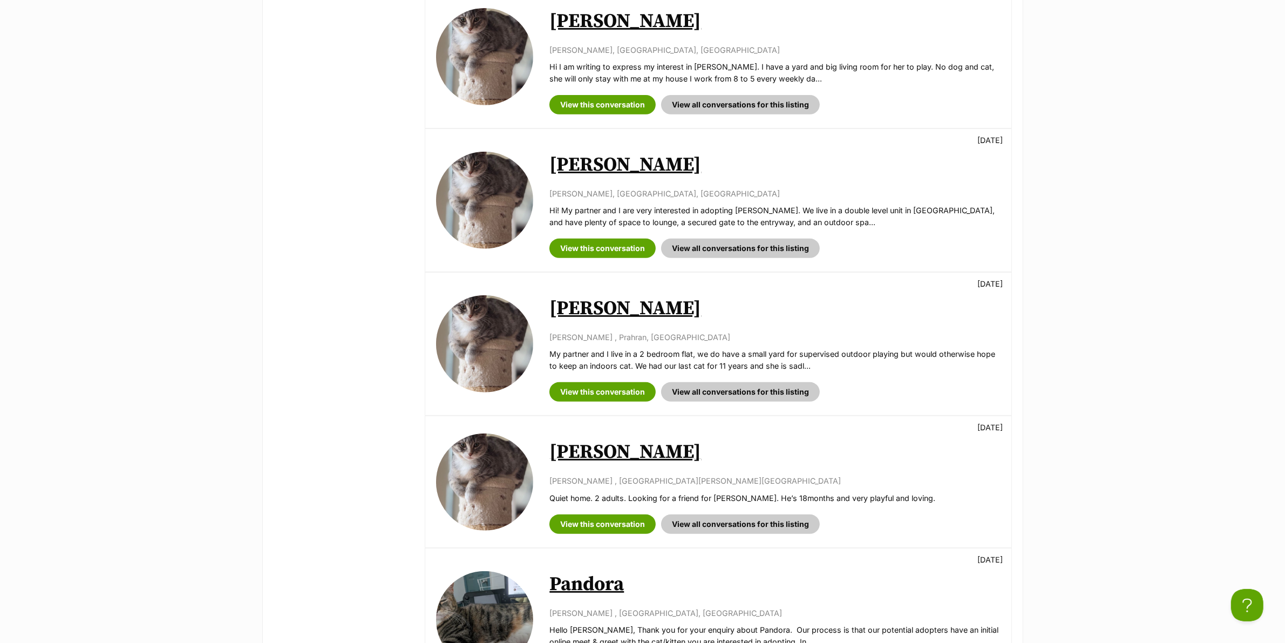
click at [578, 169] on link "[PERSON_NAME]" at bounding box center [625, 165] width 152 height 24
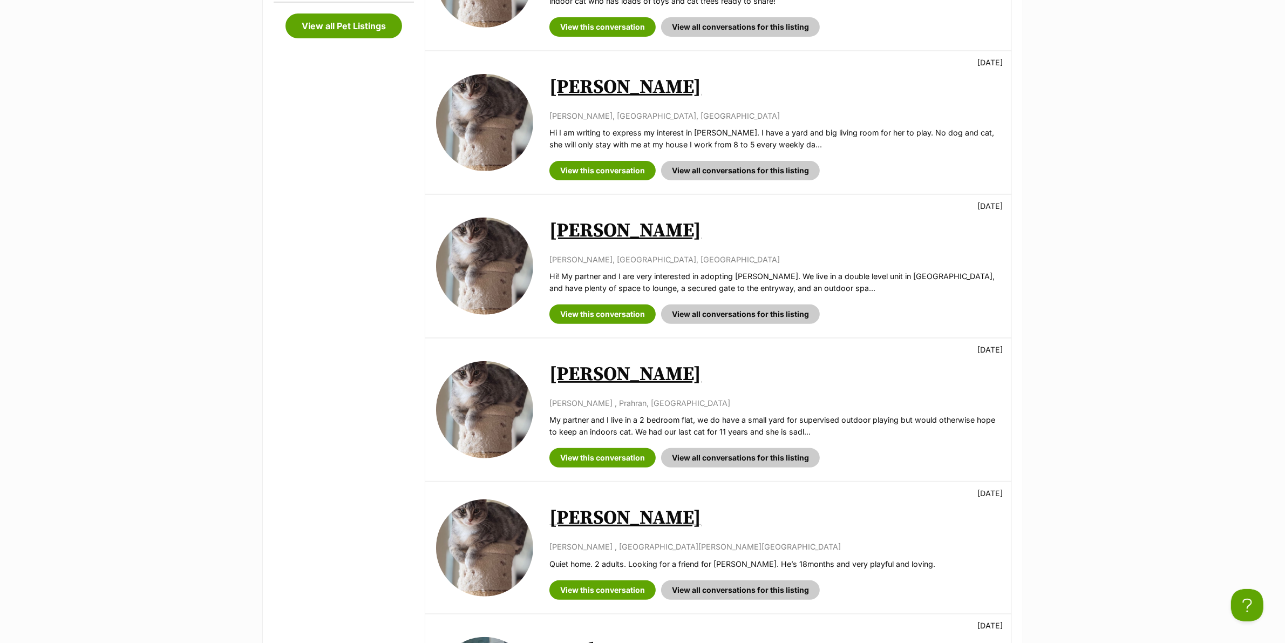
scroll to position [472, 0]
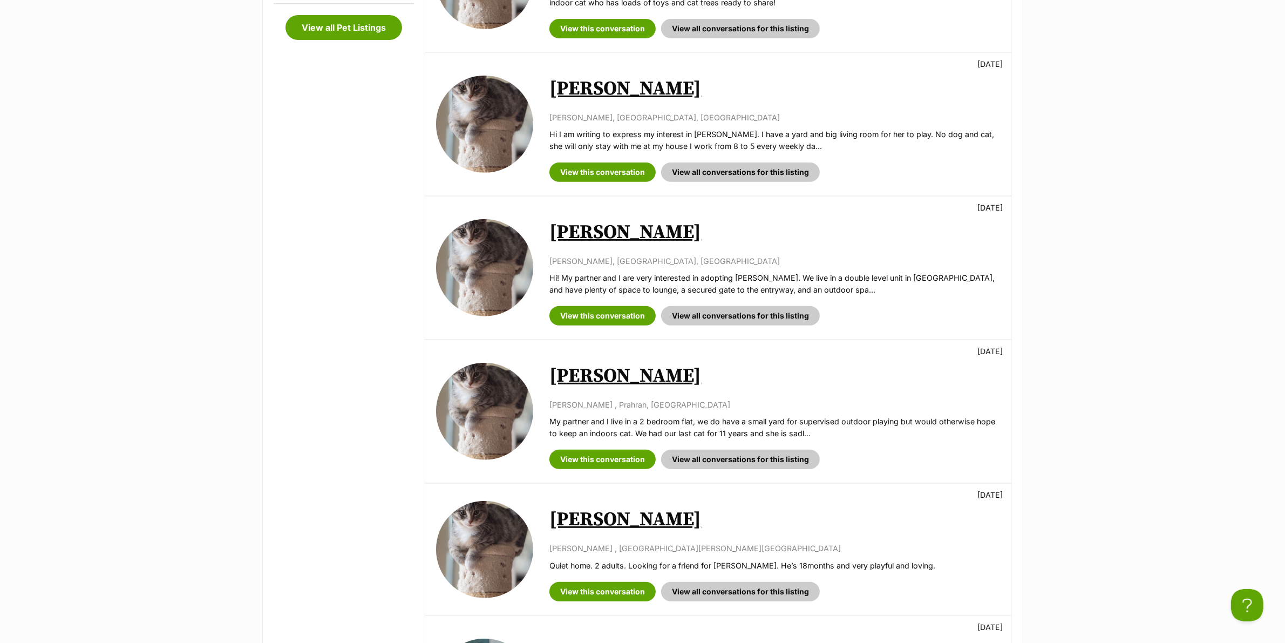
click at [586, 100] on link "[PERSON_NAME]" at bounding box center [625, 89] width 152 height 24
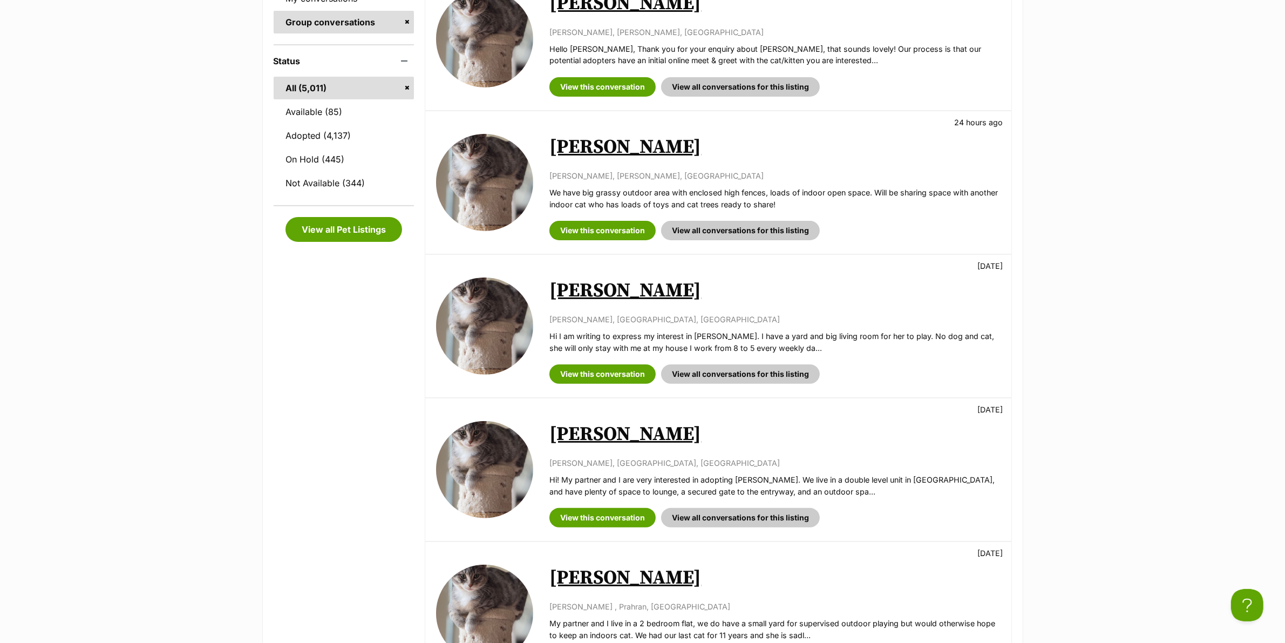
scroll to position [270, 0]
click at [588, 141] on link "[PERSON_NAME]" at bounding box center [625, 147] width 152 height 24
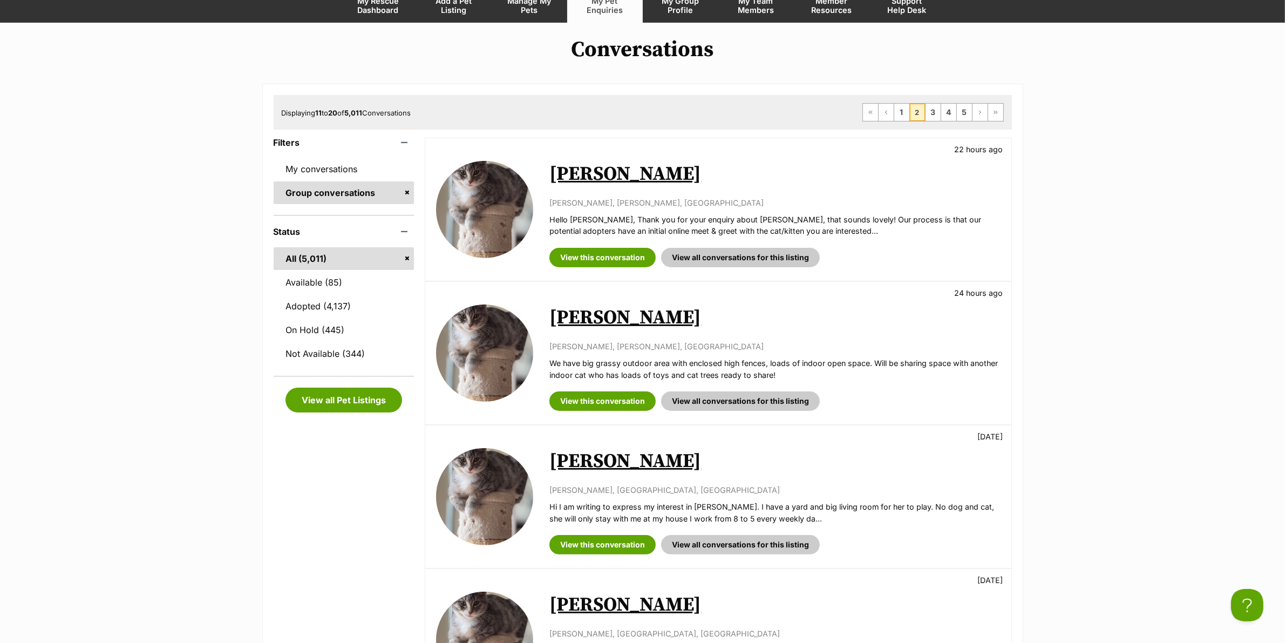
scroll to position [67, 0]
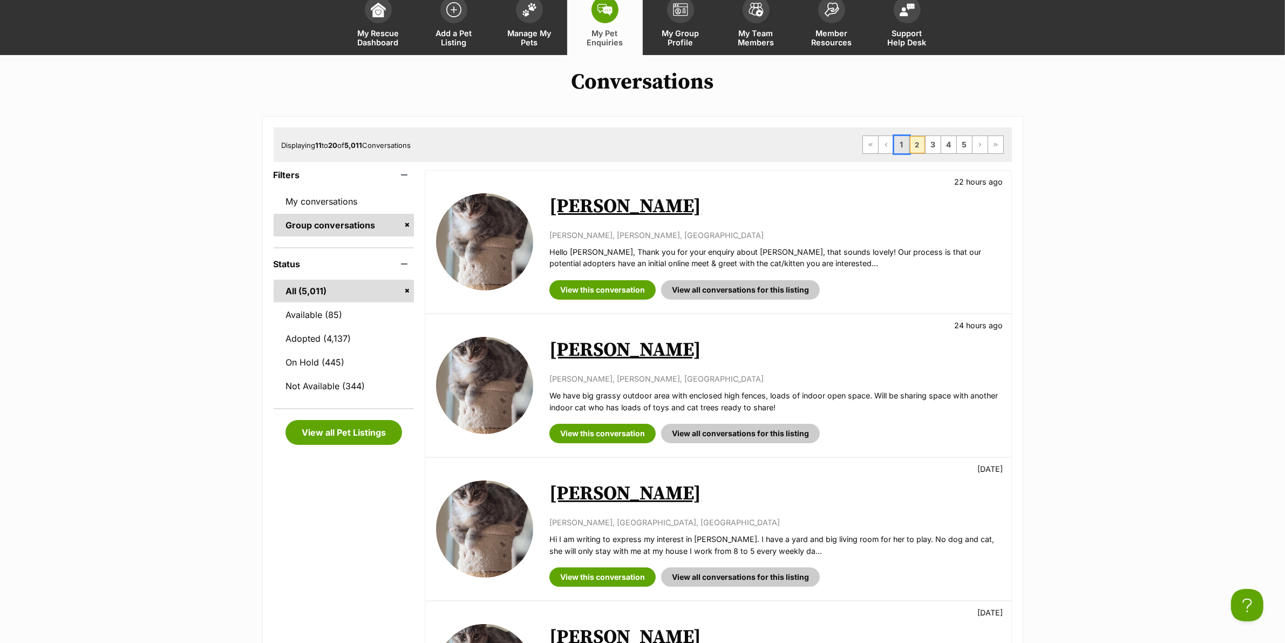
click at [902, 146] on link "1" at bounding box center [901, 144] width 15 height 17
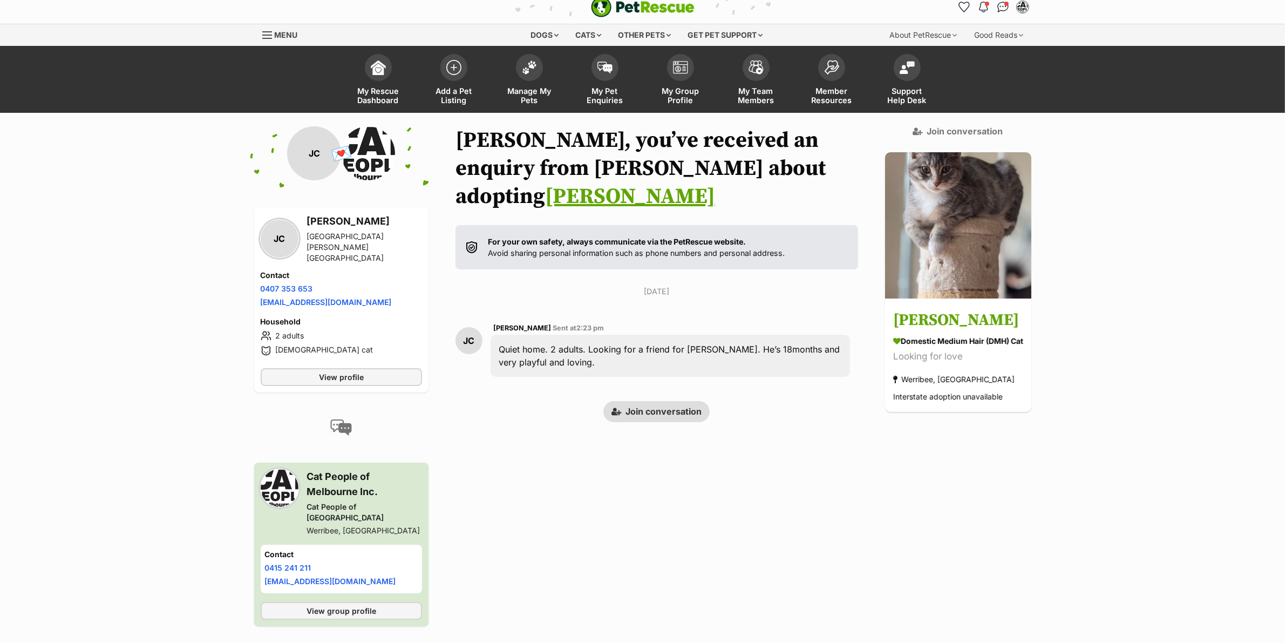
click at [320, 223] on h3 "[PERSON_NAME]" at bounding box center [364, 221] width 115 height 15
copy h3 "[PERSON_NAME]"
drag, startPoint x: 584, startPoint y: 335, endPoint x: 499, endPoint y: 324, distance: 85.4
click at [499, 335] on div "Quiet home. 2 adults. Looking for a friend for [PERSON_NAME]. He’s 18months and…" at bounding box center [669, 356] width 359 height 42
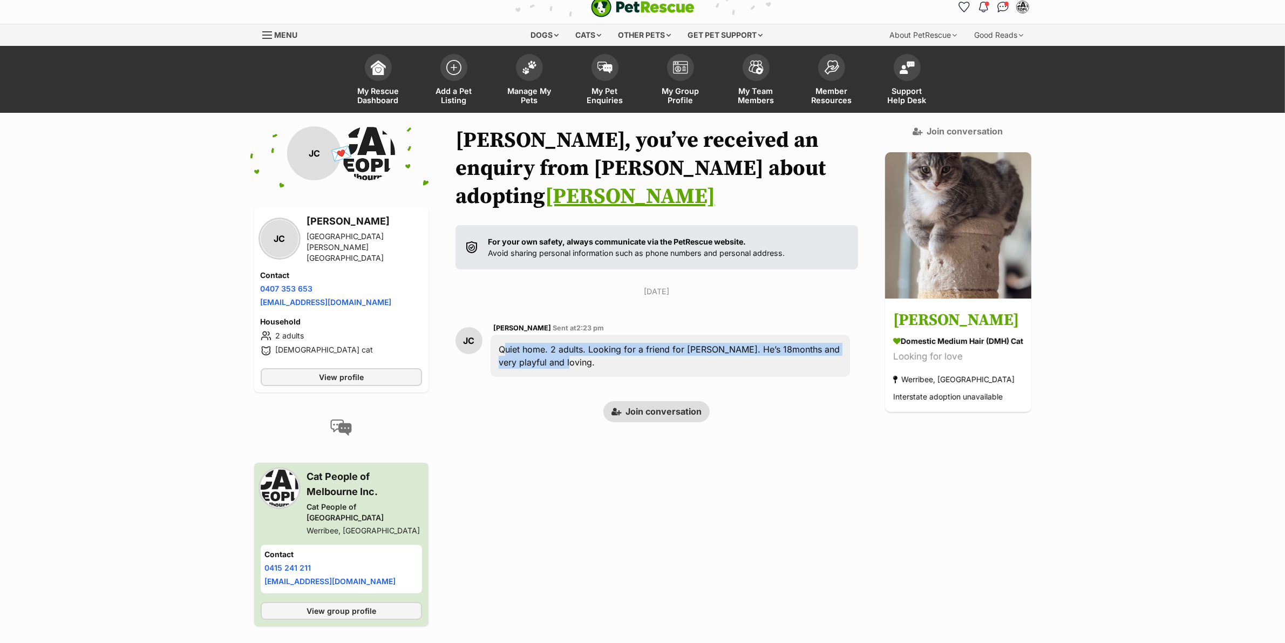
copy div "Quiet home. 2 adults. Looking for a friend for [PERSON_NAME]. He’s 18months and…"
click at [640, 401] on link "Join conversation" at bounding box center [656, 411] width 106 height 21
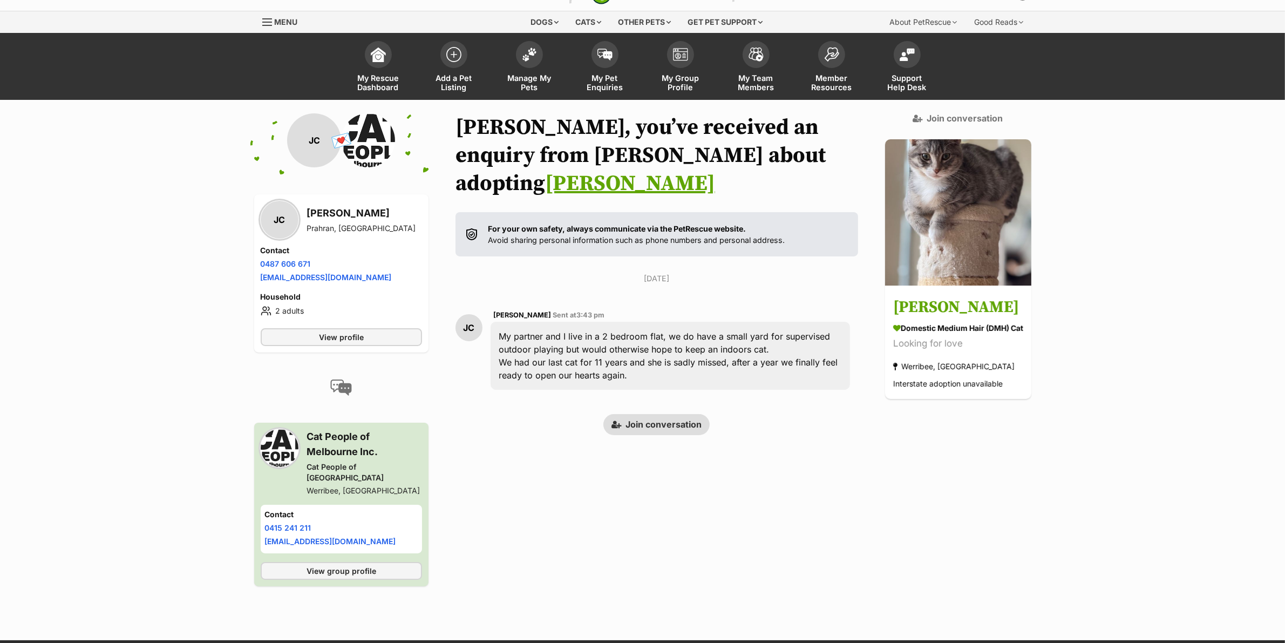
click at [317, 211] on h3 "[PERSON_NAME]" at bounding box center [361, 213] width 109 height 15
click at [317, 211] on h3 "Jane Cockcroft" at bounding box center [361, 213] width 109 height 15
copy h3 "Jane"
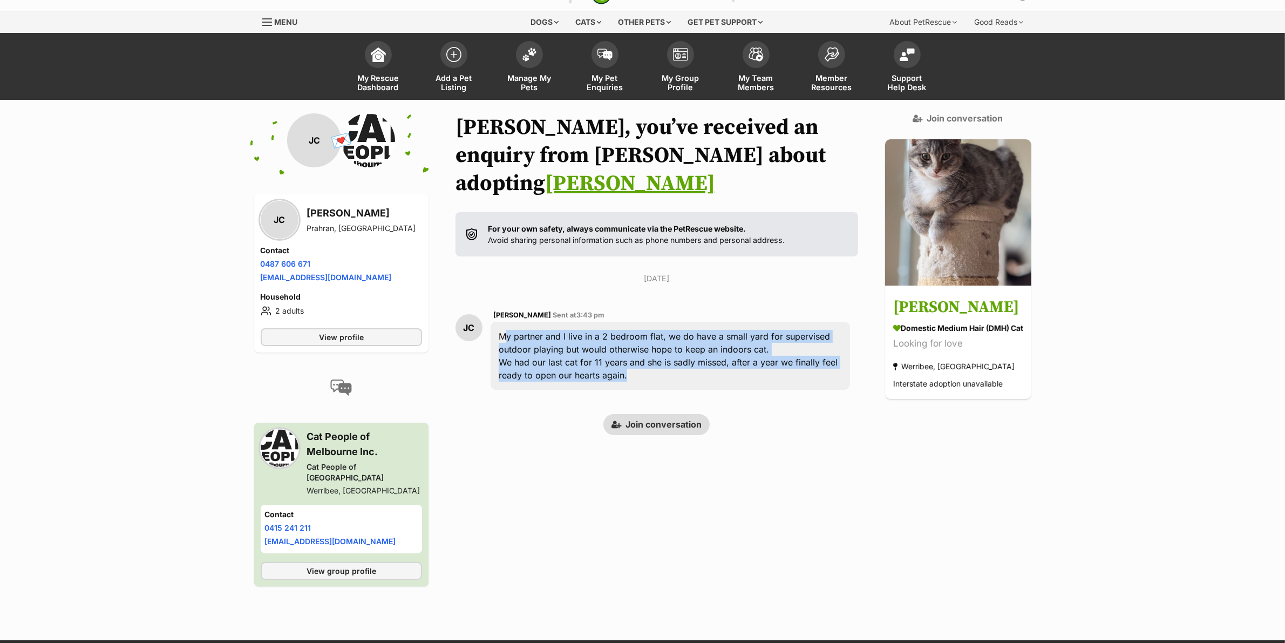
drag, startPoint x: 630, startPoint y: 346, endPoint x: 494, endPoint y: 309, distance: 140.6
click at [494, 322] on div "My partner and I live in a 2 bedroom flat, we do have a small yard for supervis…" at bounding box center [669, 356] width 359 height 68
copy div "My partner and I live in a 2 bedroom flat, we do have a small yard for supervis…"
click at [670, 354] on div "My partner and I live in a 2 bedroom flat, we do have a small yard for supervis…" at bounding box center [669, 356] width 359 height 68
drag, startPoint x: 642, startPoint y: 342, endPoint x: 495, endPoint y: 301, distance: 152.2
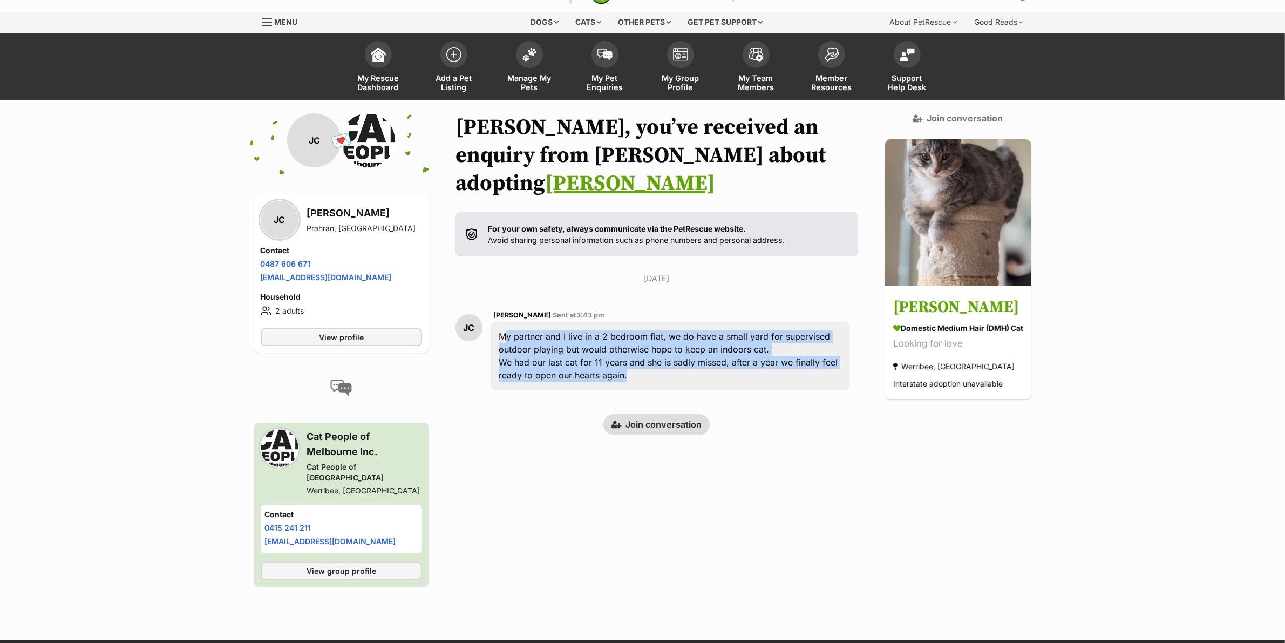
click at [495, 322] on div "My partner and I live in a 2 bedroom flat, we do have a small yard for supervis…" at bounding box center [669, 356] width 359 height 68
copy div "My partner and I live in a 2 bedroom flat, we do have a small yard for supervis…"
click at [634, 414] on link "Join conversation" at bounding box center [656, 424] width 106 height 21
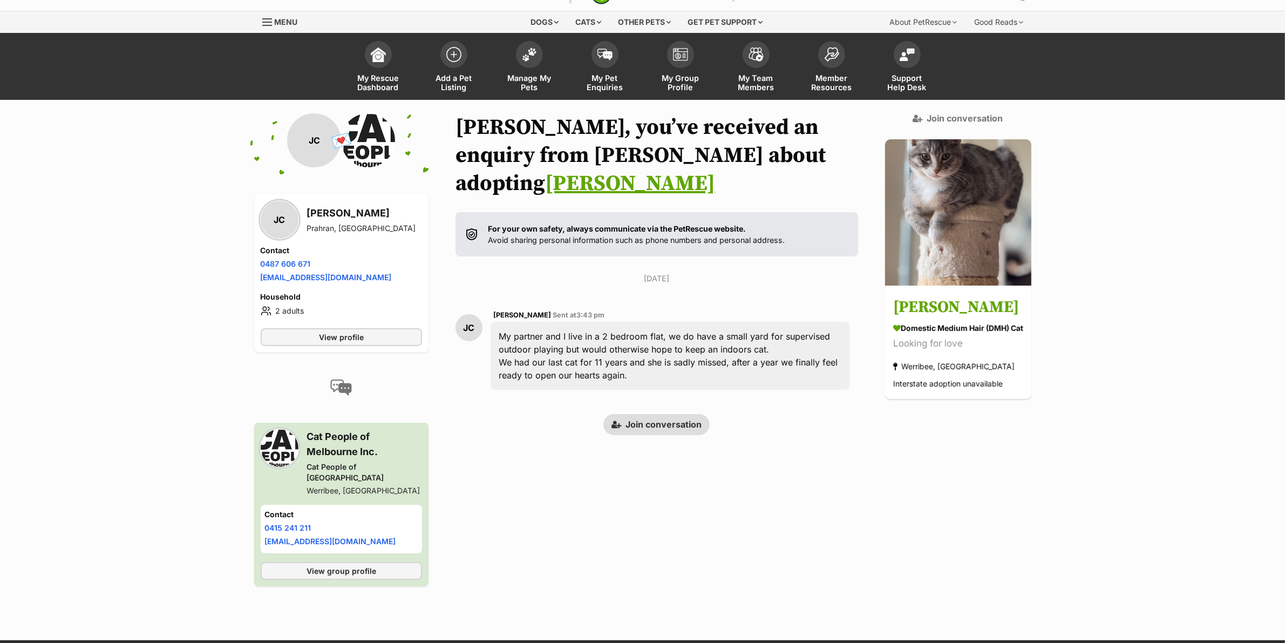
click at [635, 454] on div "Back to all conversations 💌 Conversation participant details JC JC Jane Cockcro…" at bounding box center [642, 363] width 793 height 500
click at [639, 414] on link "Join conversation" at bounding box center [656, 424] width 106 height 21
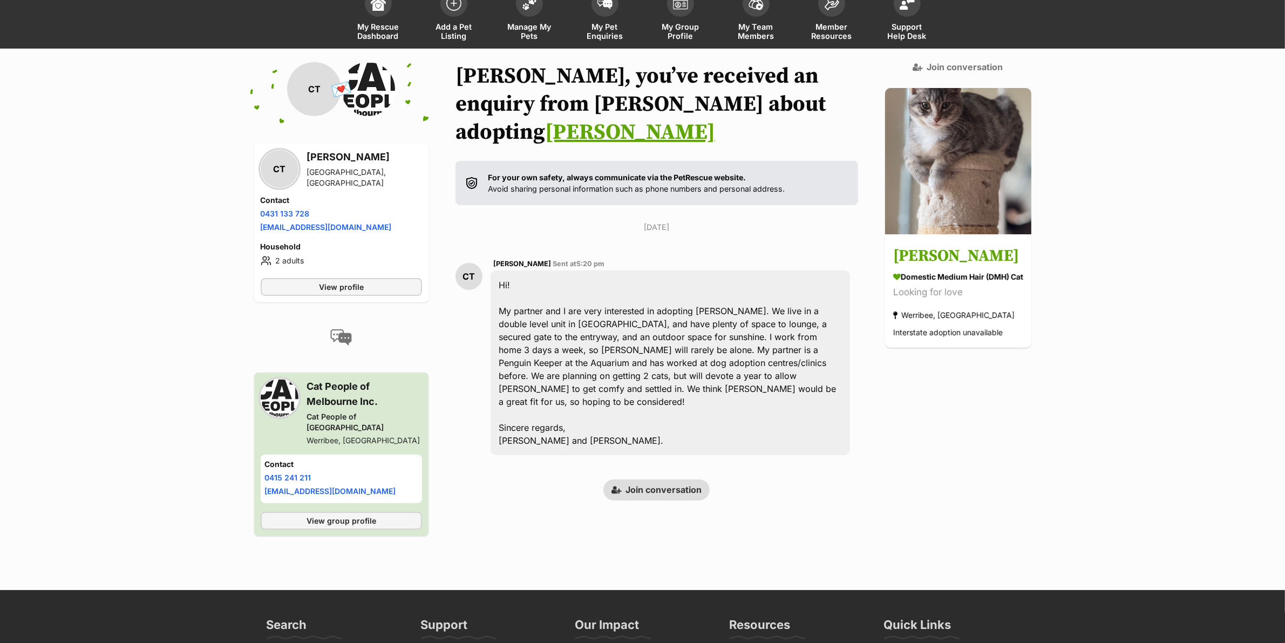
scroll to position [74, 0]
click at [325, 152] on div "CT [PERSON_NAME] [GEOGRAPHIC_DATA], [GEOGRAPHIC_DATA]" at bounding box center [341, 168] width 161 height 39
copy h3 "[PERSON_NAME]"
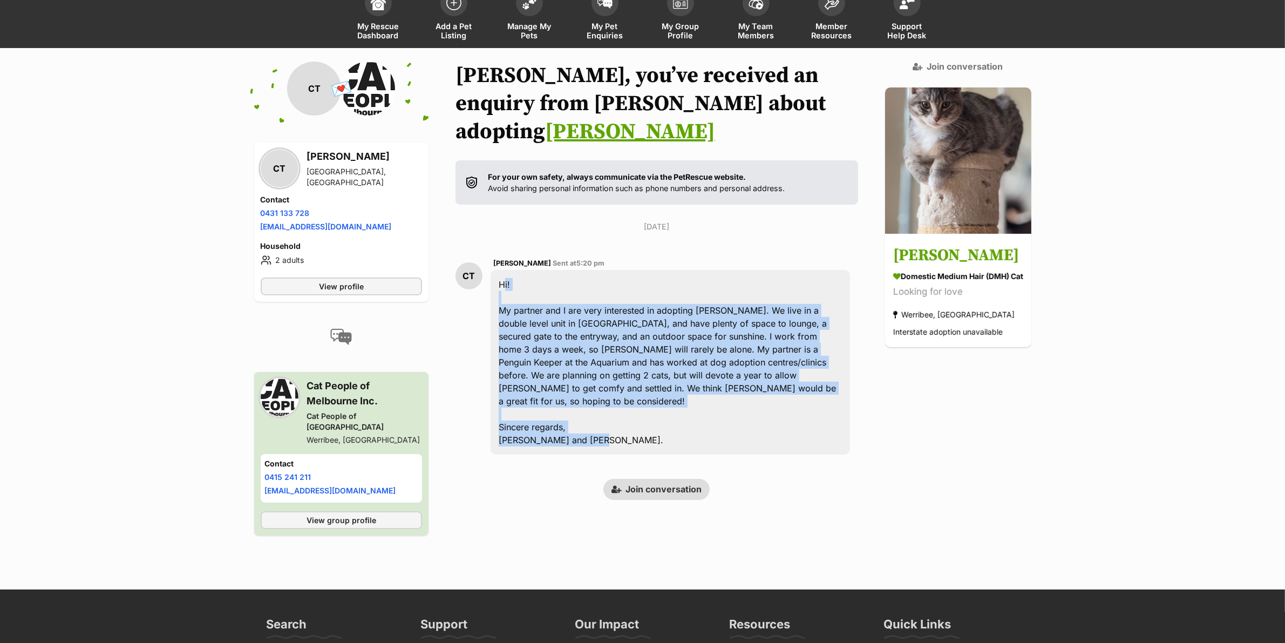
drag, startPoint x: 613, startPoint y: 399, endPoint x: 486, endPoint y: 255, distance: 193.0
click at [486, 255] on div "CT [PERSON_NAME] Sent at 5:20 pm Hi! My partner and I are very interested in ad…" at bounding box center [656, 356] width 402 height 214
copy div "Hi! My partner and I are very interested in adopting [PERSON_NAME]. We live in …"
click at [610, 397] on div "Hi! My partner and I are very interested in adopting [PERSON_NAME]. We live in …" at bounding box center [669, 362] width 359 height 185
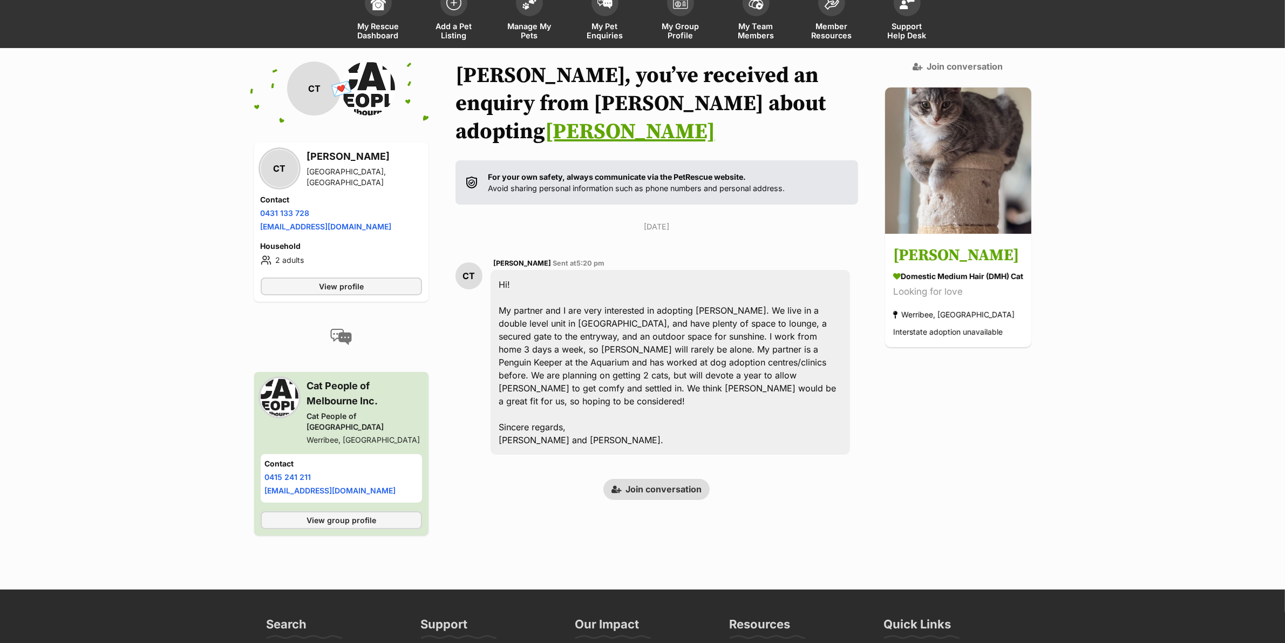
click at [638, 479] on link "Join conversation" at bounding box center [656, 489] width 106 height 21
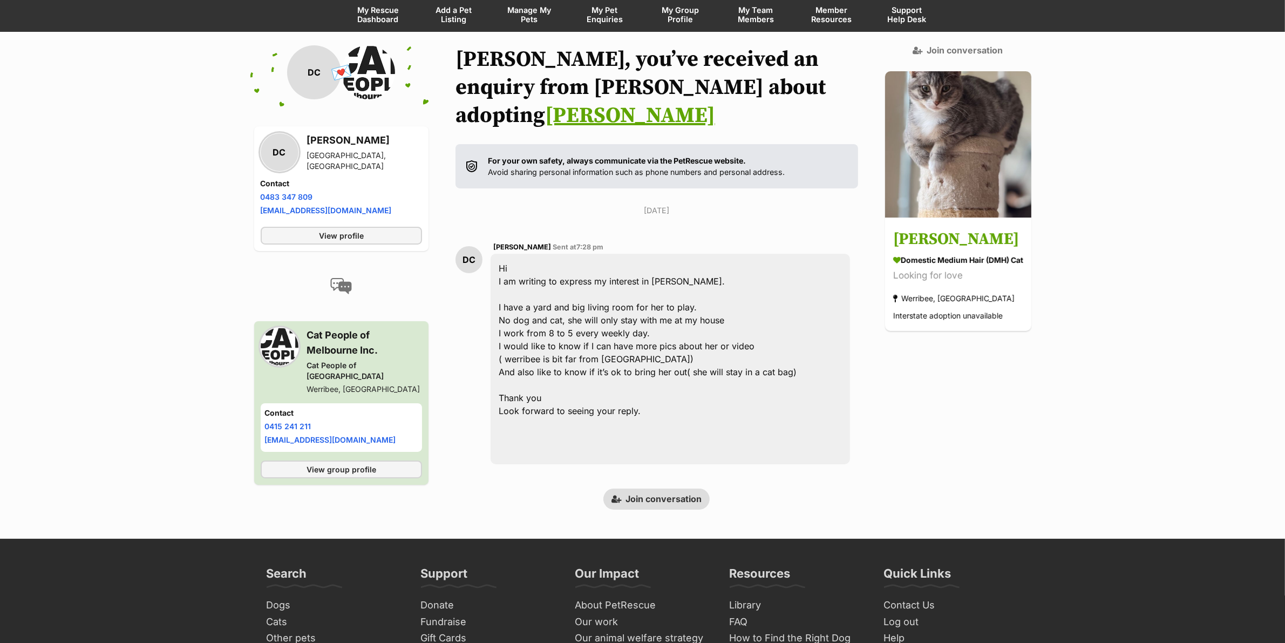
scroll to position [93, 0]
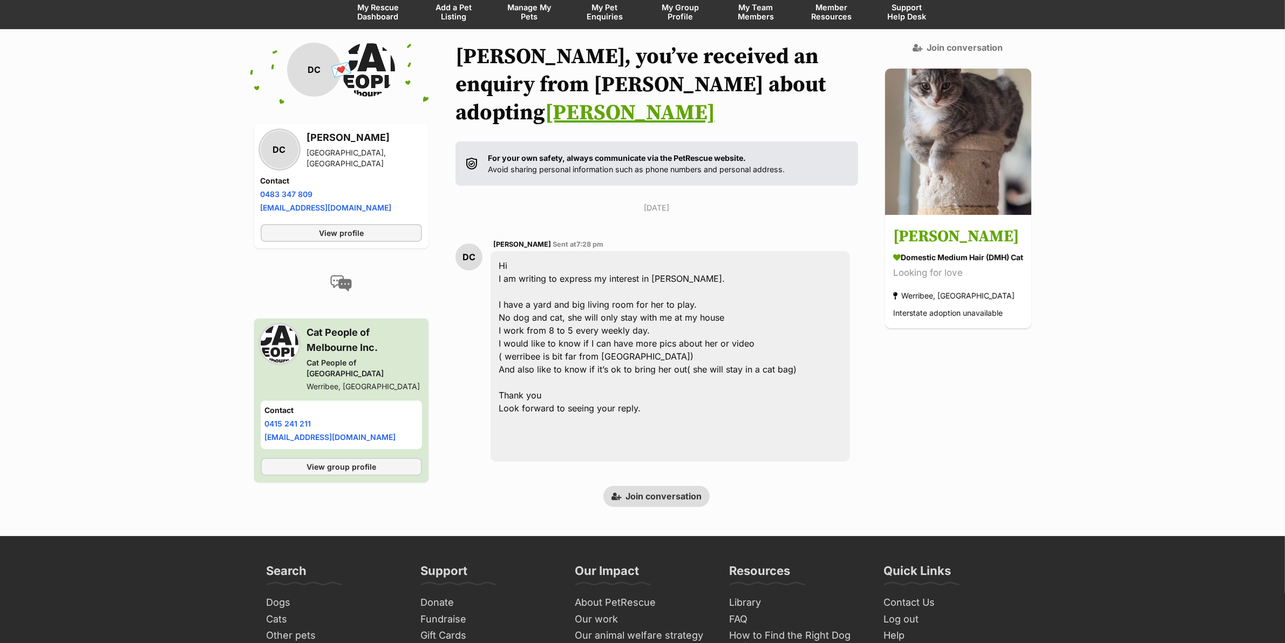
click at [322, 141] on h3 "Dani CHU" at bounding box center [364, 137] width 115 height 15
copy h3 "Dani"
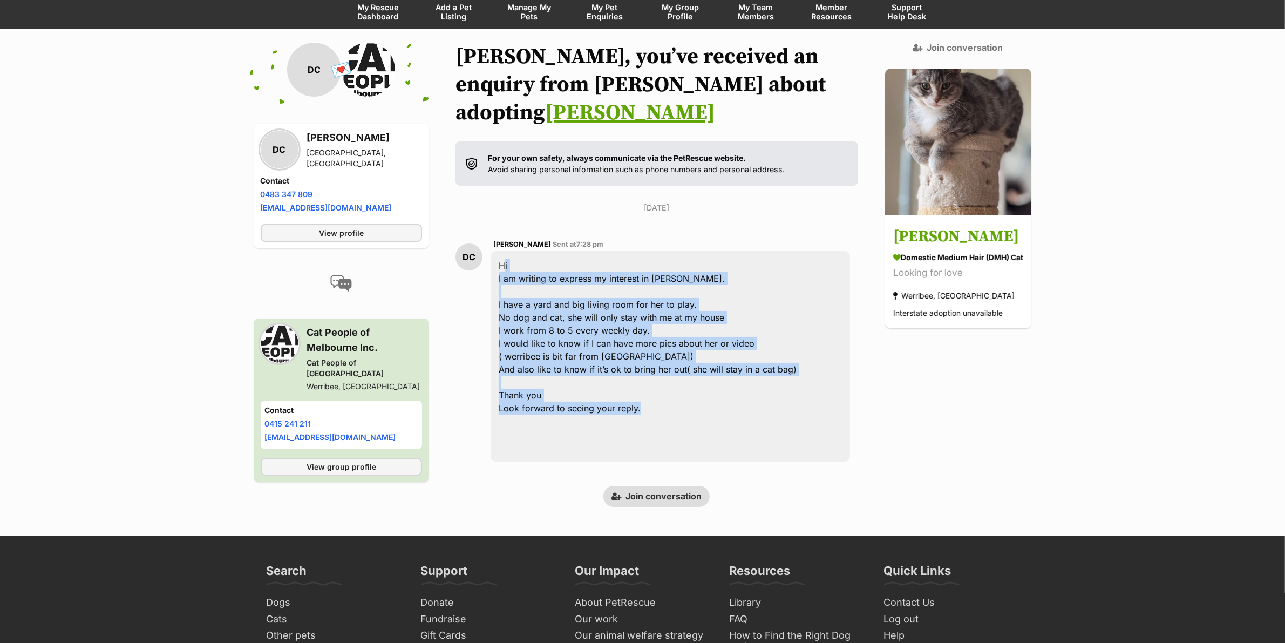
drag, startPoint x: 667, startPoint y: 379, endPoint x: 496, endPoint y: 236, distance: 222.5
click at [496, 251] on div "Hi I am writing to express my interest in Amy Six. I have a yard and big living…" at bounding box center [669, 356] width 359 height 210
copy div "Hi I am writing to express my interest in Amy Six. I have a yard and big living…"
click at [591, 325] on div "Hi I am writing to express my interest in Amy Six. I have a yard and big living…" at bounding box center [669, 356] width 359 height 210
drag, startPoint x: 659, startPoint y: 382, endPoint x: 495, endPoint y: 230, distance: 223.4
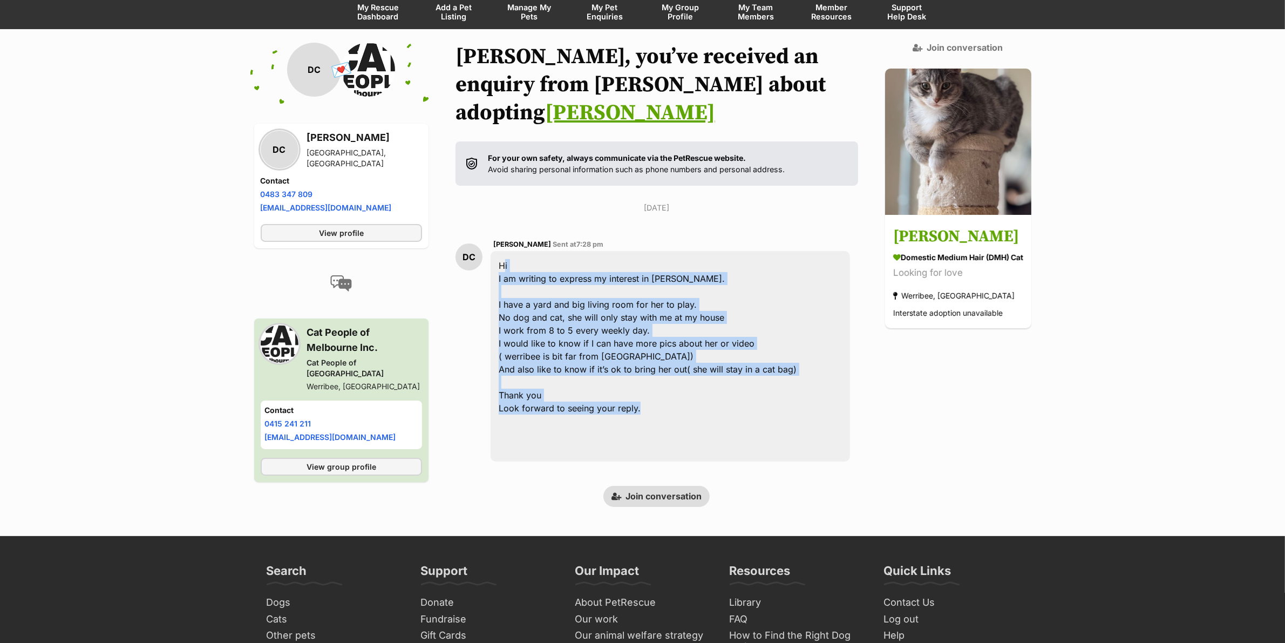
click at [495, 251] on div "Hi I am writing to express my interest in Amy Six. I have a yard and big living…" at bounding box center [669, 356] width 359 height 210
copy div "Hi I am writing to express my interest in Amy Six. I have a yard and big living…"
click at [651, 486] on link "Join conversation" at bounding box center [656, 496] width 106 height 21
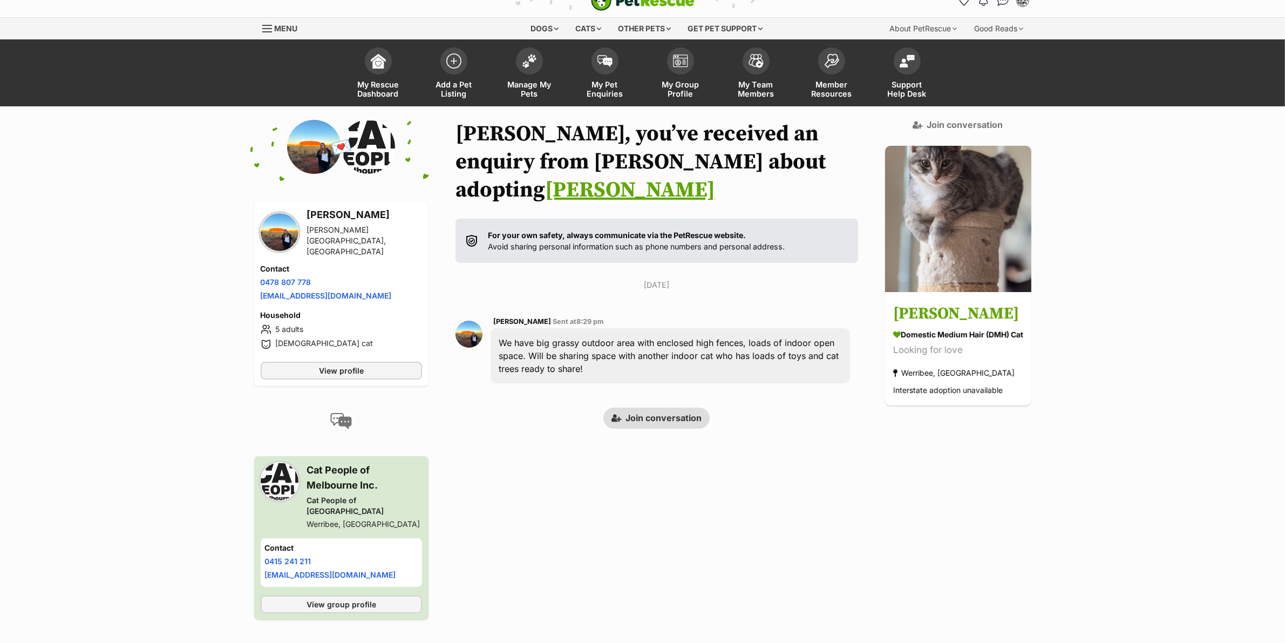
click at [317, 219] on h3 "[PERSON_NAME]" at bounding box center [364, 214] width 115 height 15
copy h3 "Keziah"
drag, startPoint x: 616, startPoint y: 343, endPoint x: 497, endPoint y: 317, distance: 121.9
click at [497, 328] on div "We have big grassy outdoor area with enclosed high fences, loads of indoor open…" at bounding box center [669, 355] width 359 height 55
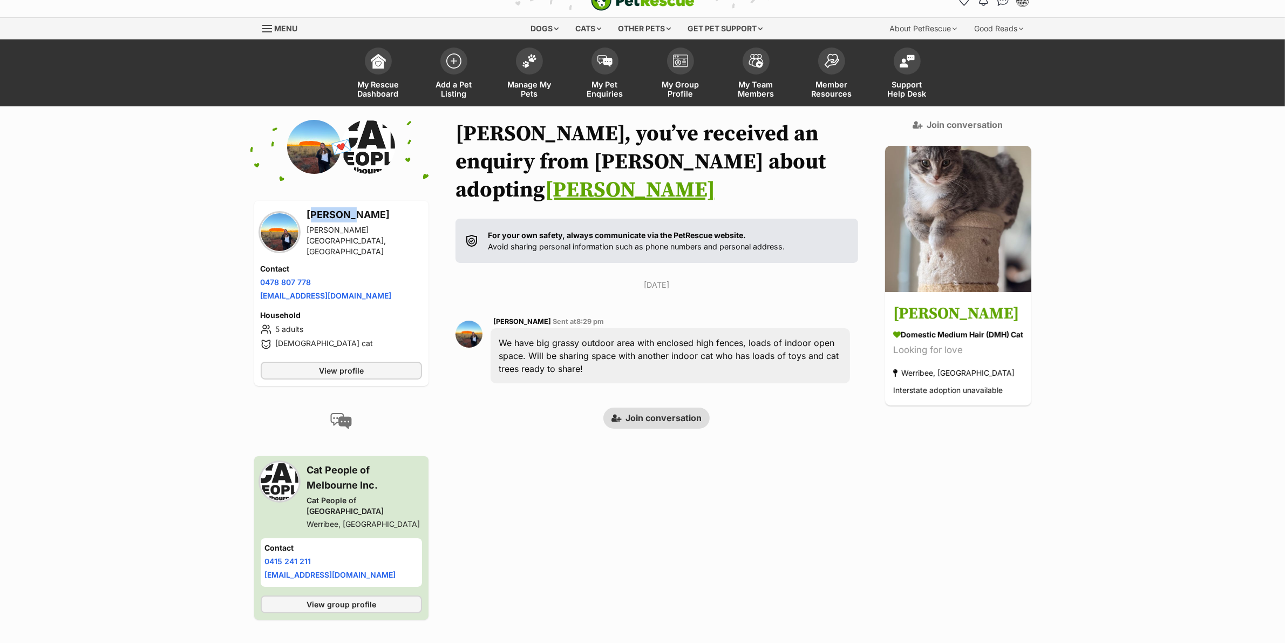
copy div "We have big grassy outdoor area with enclosed high fences, loads of indoor open…"
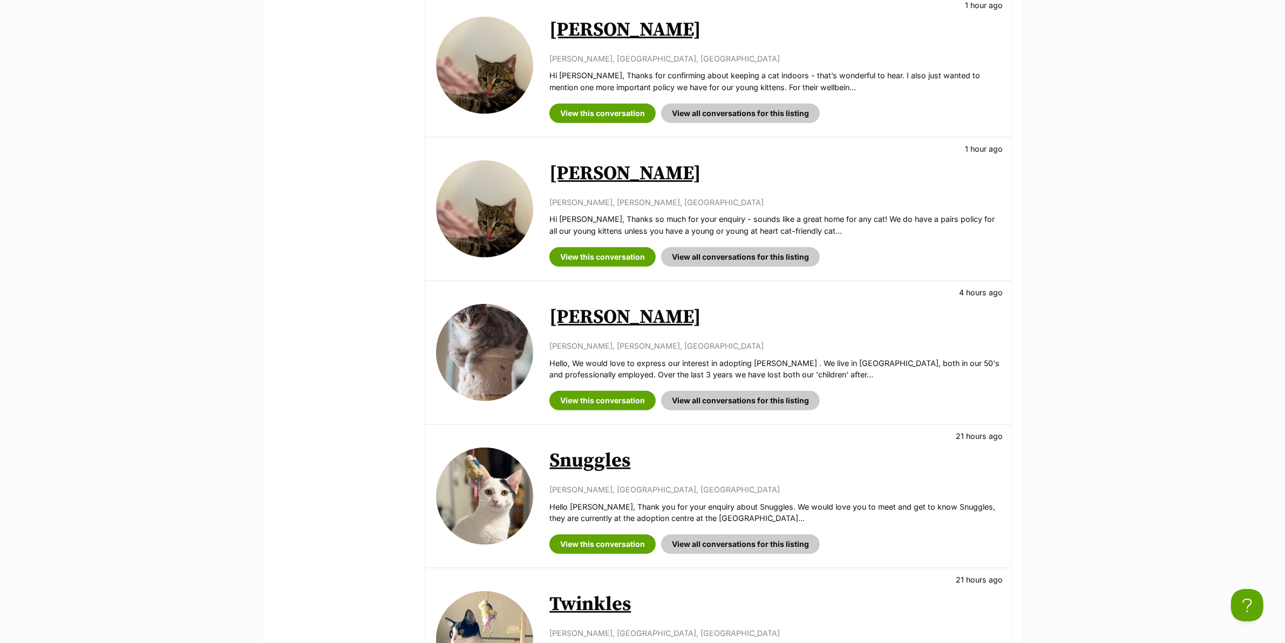
click at [575, 322] on link "[PERSON_NAME]" at bounding box center [625, 317] width 152 height 24
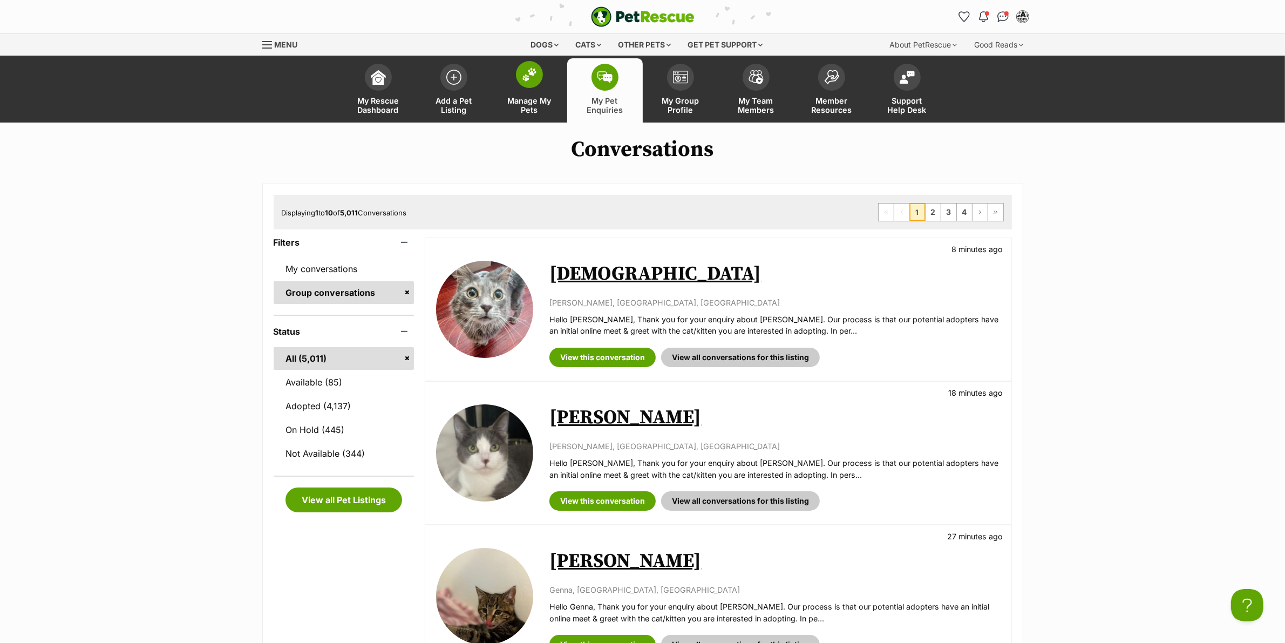
click at [529, 84] on span at bounding box center [529, 74] width 27 height 27
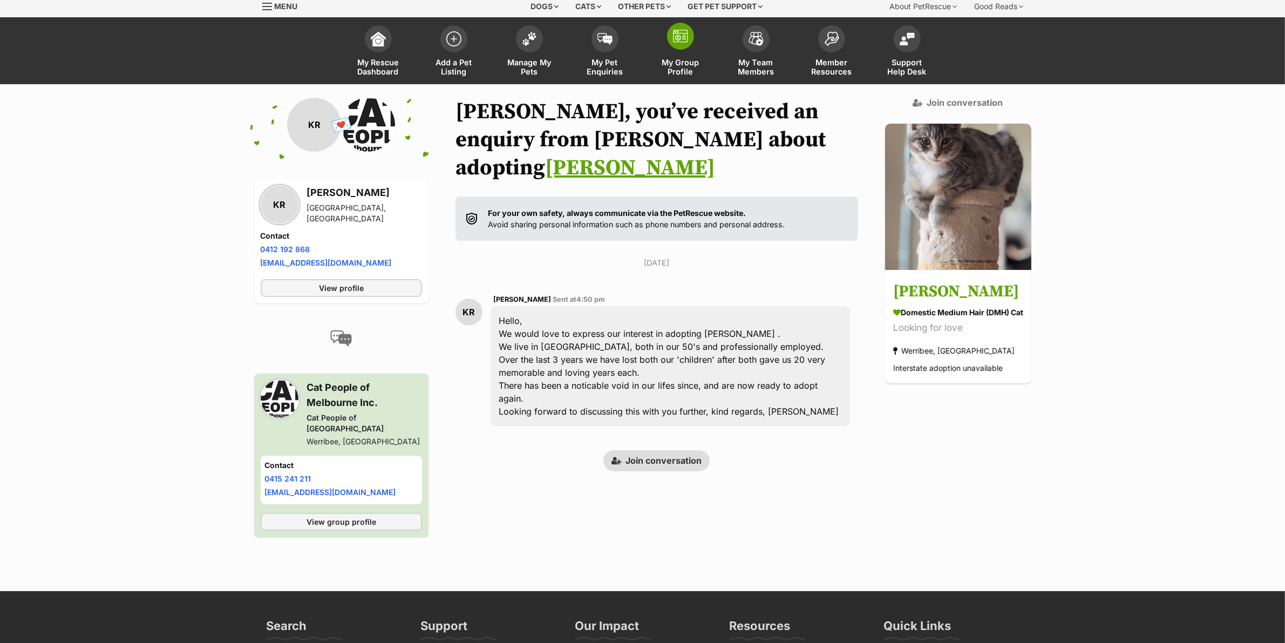
scroll to position [49, 0]
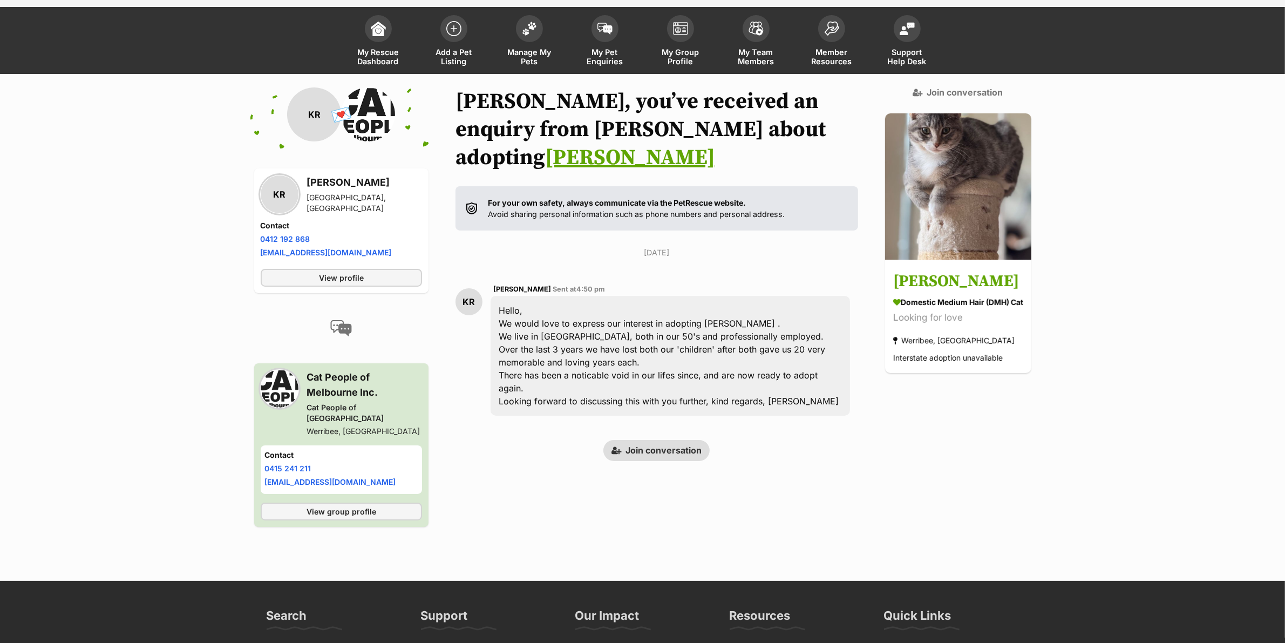
click at [317, 190] on h3 "[PERSON_NAME]" at bounding box center [364, 182] width 115 height 15
copy h3 "[PERSON_NAME]"
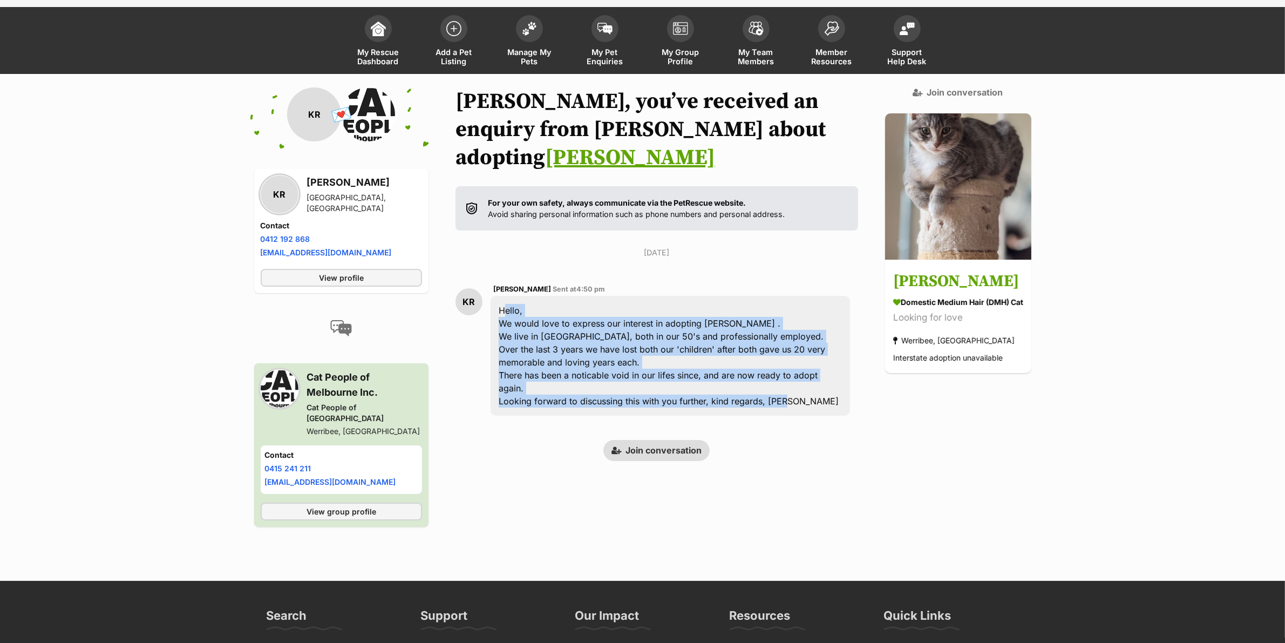
drag, startPoint x: 748, startPoint y: 363, endPoint x: 497, endPoint y: 286, distance: 262.7
click at [497, 296] on div "Hello, We would love to express our interest in adopting [PERSON_NAME] . We liv…" at bounding box center [669, 356] width 359 height 120
copy div "Hello, We would love to express our interest in adopting [PERSON_NAME] . We liv…"
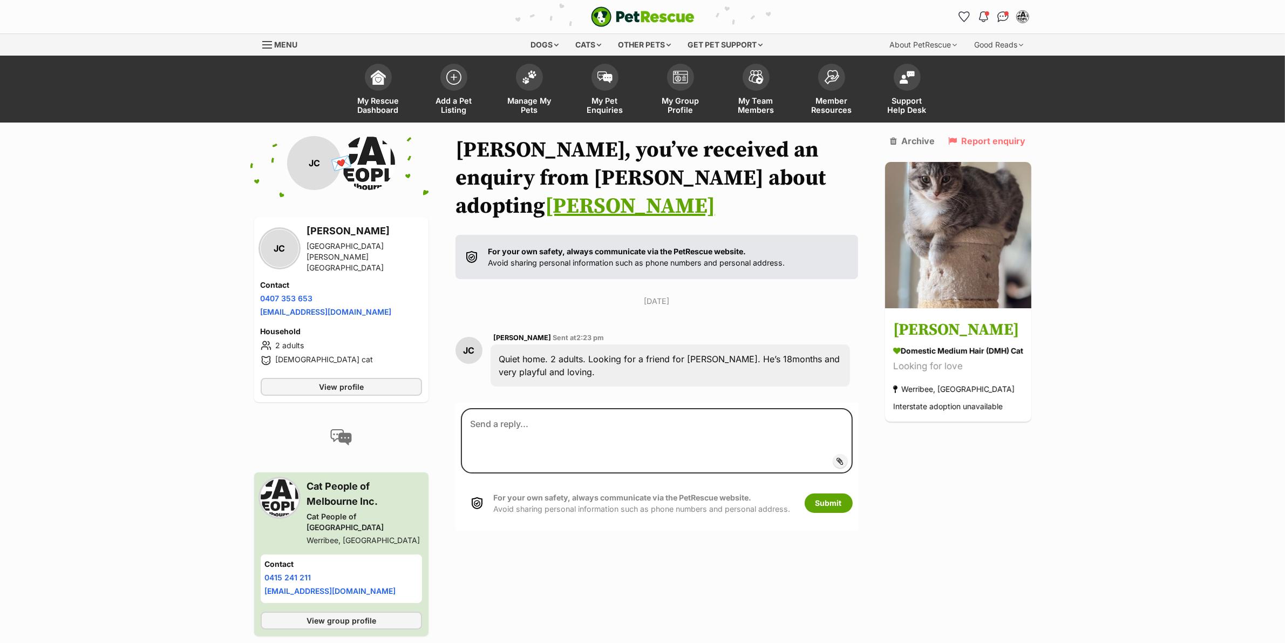
scroll to position [10, 0]
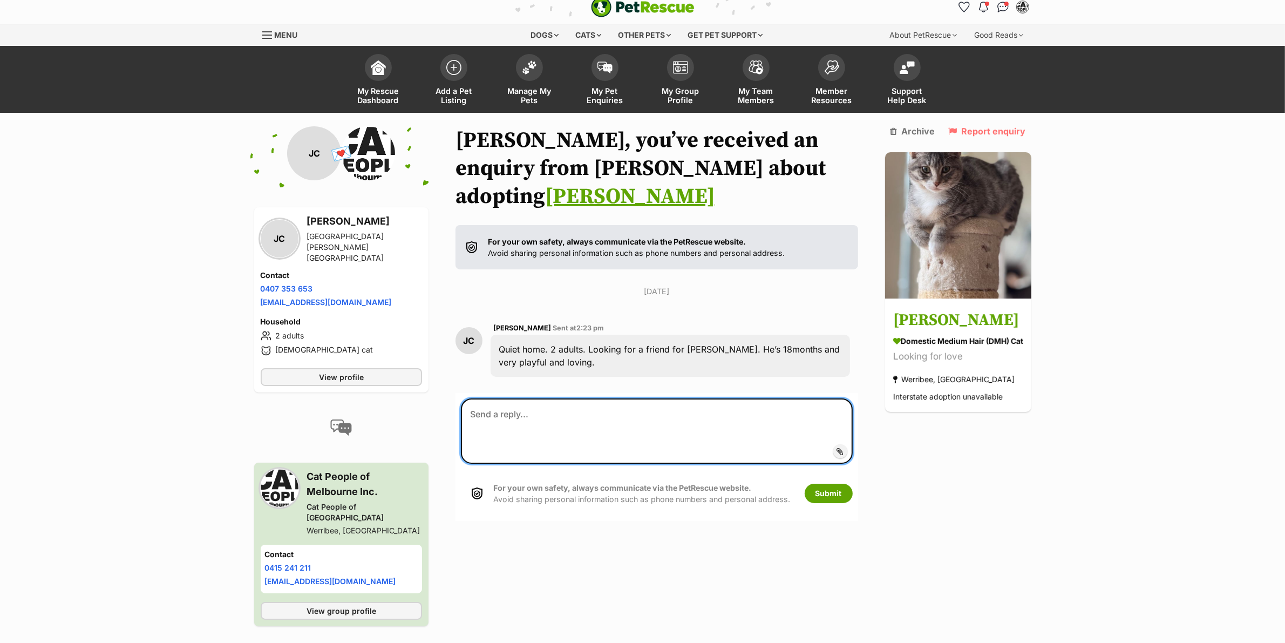
click at [611, 398] on textarea at bounding box center [657, 430] width 392 height 65
paste textarea "Hi Josephine, Thanks so much for your enquiry and sorry for the delay in reply!…"
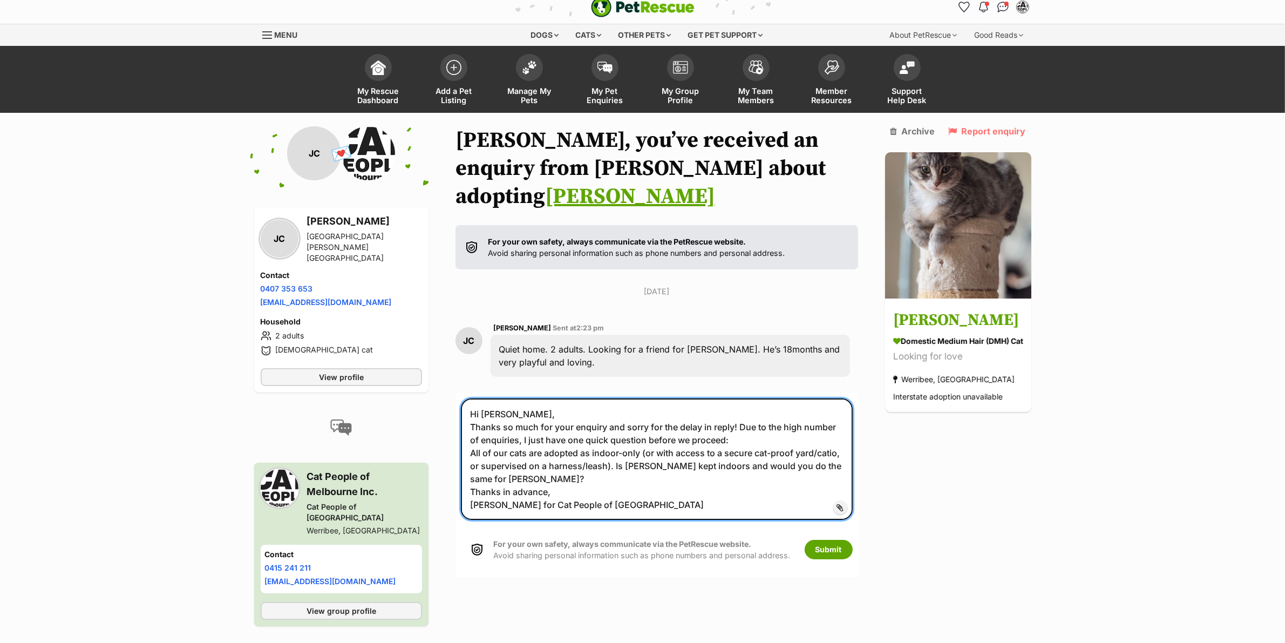
type textarea "Hi Josephine, Thanks so much for your enquiry and sorry for the delay in reply!…"
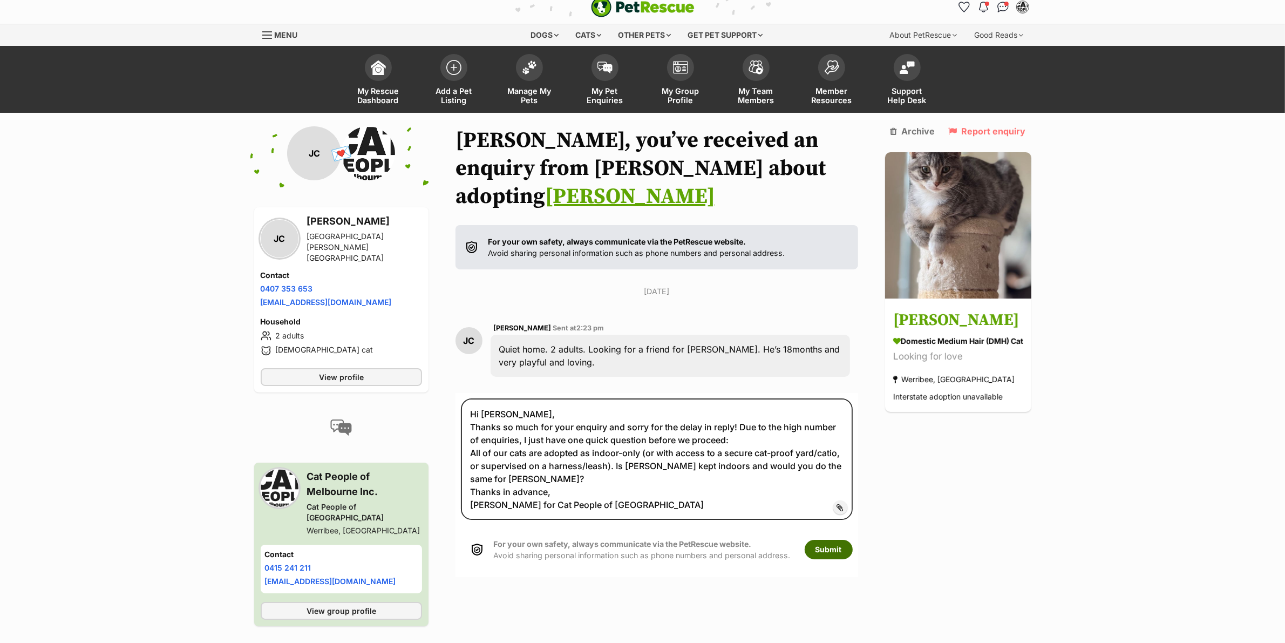
click at [834, 540] on button "Submit" at bounding box center [828, 549] width 48 height 19
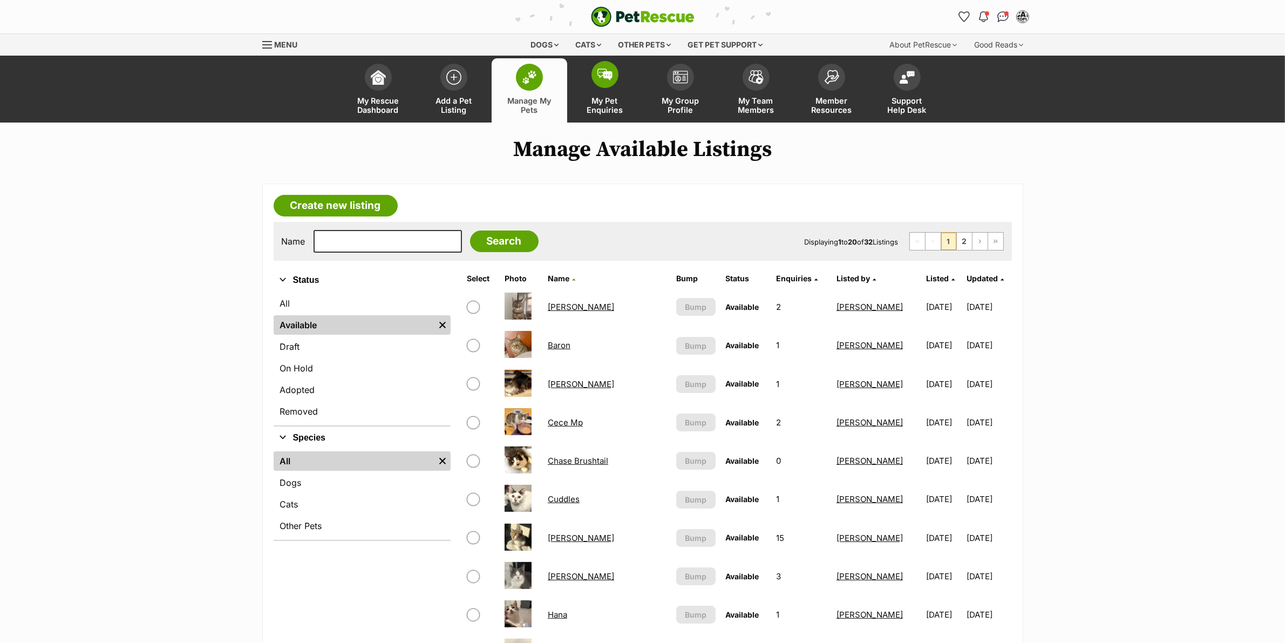
click at [619, 71] on link "My Pet Enquiries" at bounding box center [605, 90] width 76 height 64
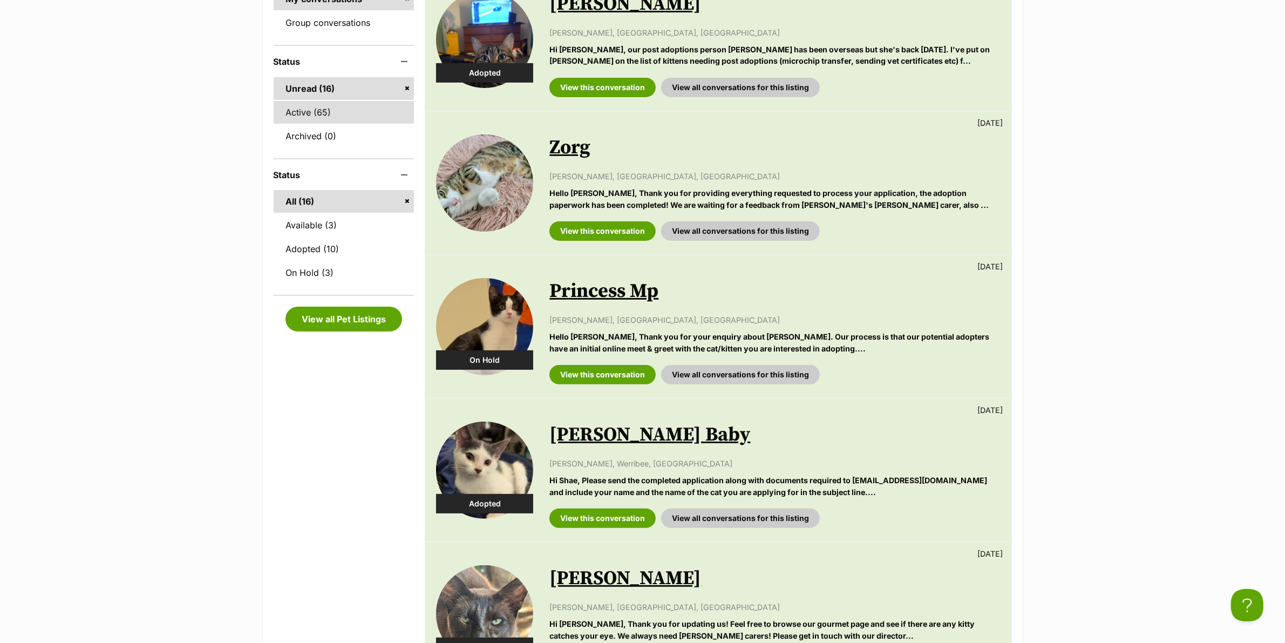
click at [332, 108] on link "Active (65)" at bounding box center [344, 112] width 141 height 23
click at [333, 22] on link "Group conversations" at bounding box center [344, 22] width 141 height 23
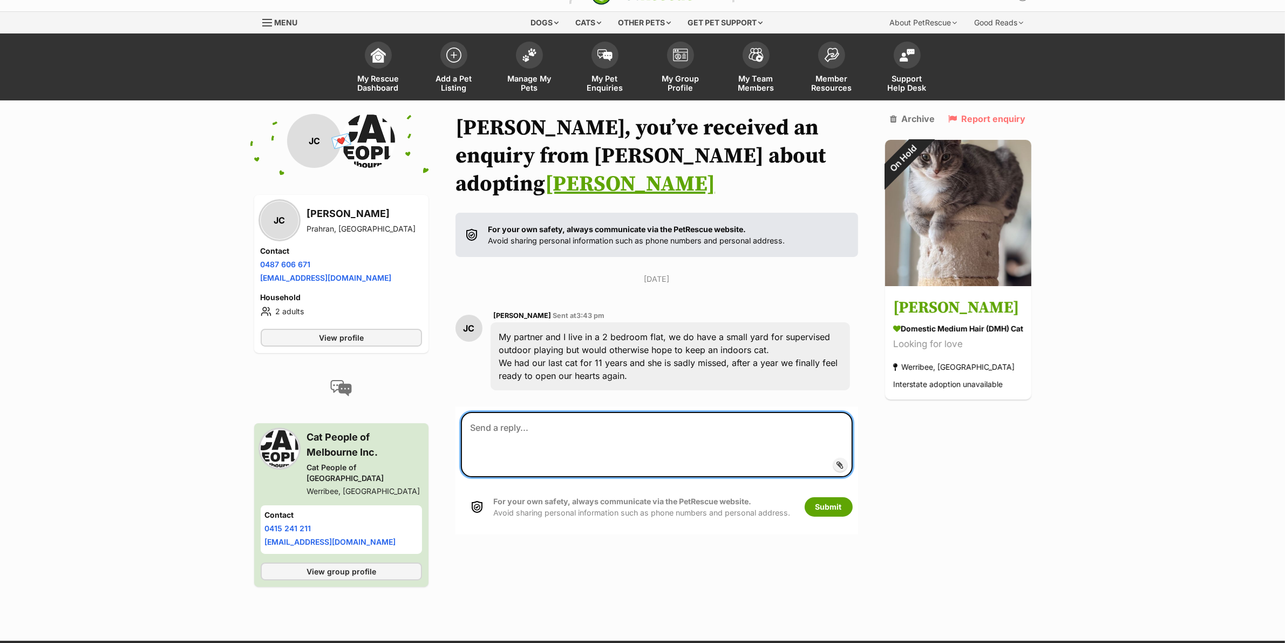
scroll to position [23, 0]
click at [592, 431] on textarea at bounding box center [657, 443] width 392 height 65
paste textarea "Hi Jane, Thanks so much for your enquiry and sorry for the delay in reply! I’m …"
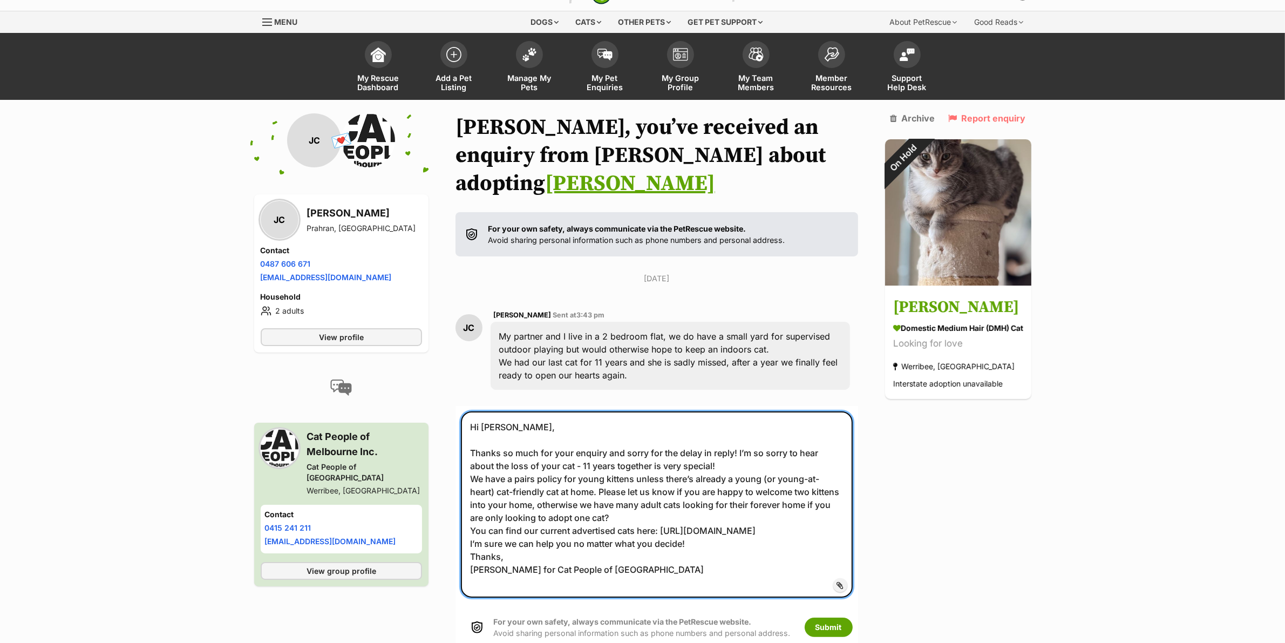
click at [712, 529] on textarea "Hi Jane, Thanks so much for your enquiry and sorry for the delay in reply! I’m …" at bounding box center [657, 504] width 392 height 186
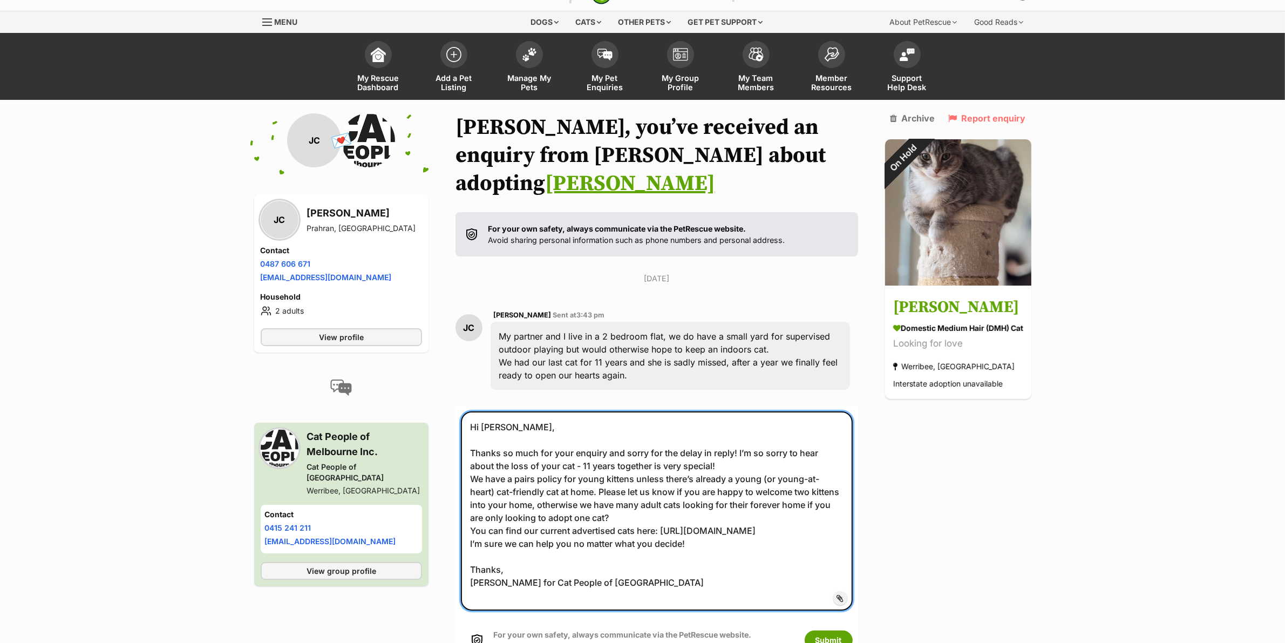
click at [658, 486] on textarea "Hi Jane, Thanks so much for your enquiry and sorry for the delay in reply! I’m …" at bounding box center [657, 510] width 392 height 199
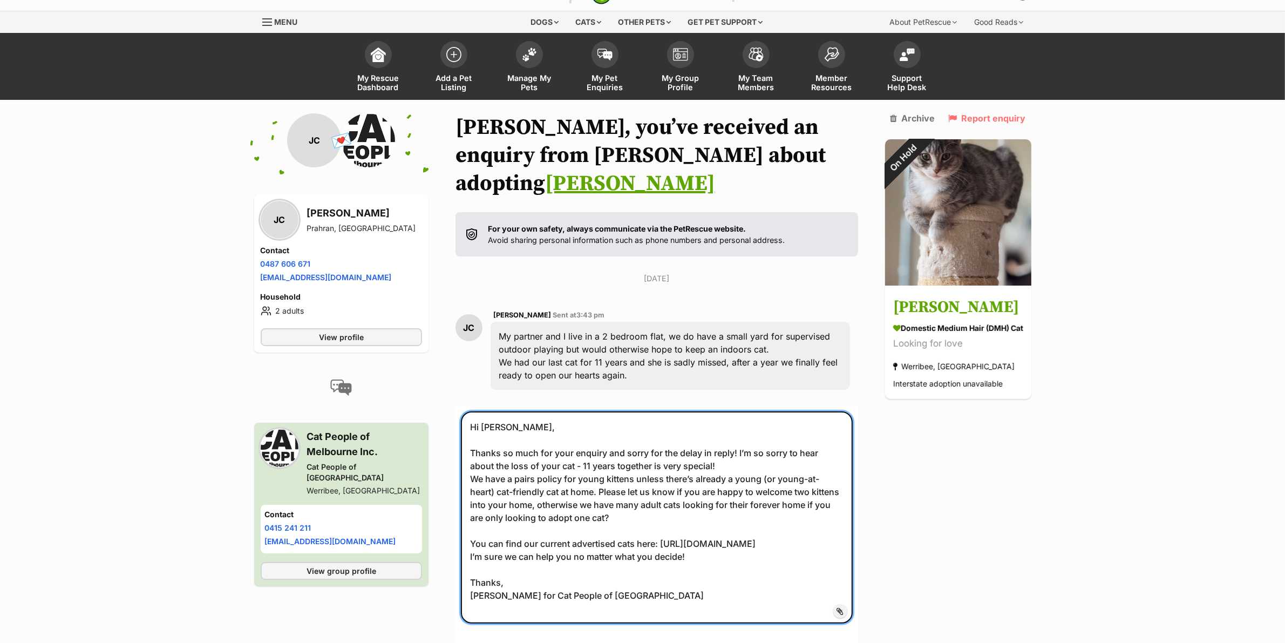
click at [729, 434] on textarea "Hi Jane, Thanks so much for your enquiry and sorry for the delay in reply! I’m …" at bounding box center [657, 517] width 392 height 212
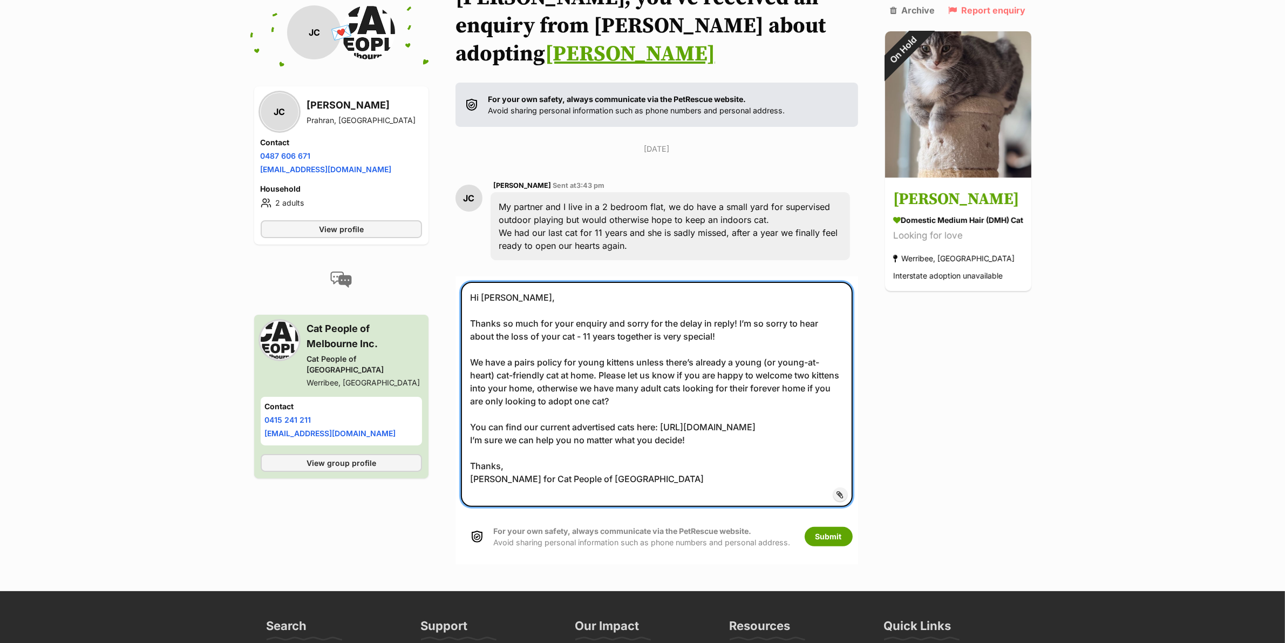
scroll to position [158, 0]
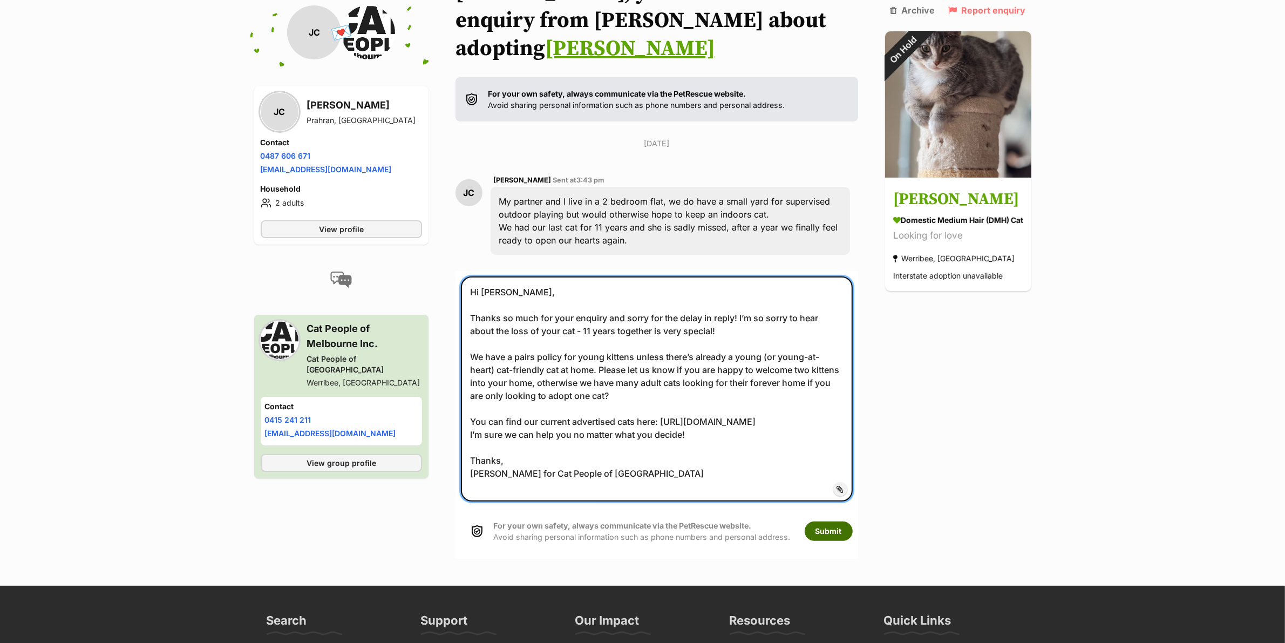
type textarea "Hi Jane, Thanks so much for your enquiry and sorry for the delay in reply! I’m …"
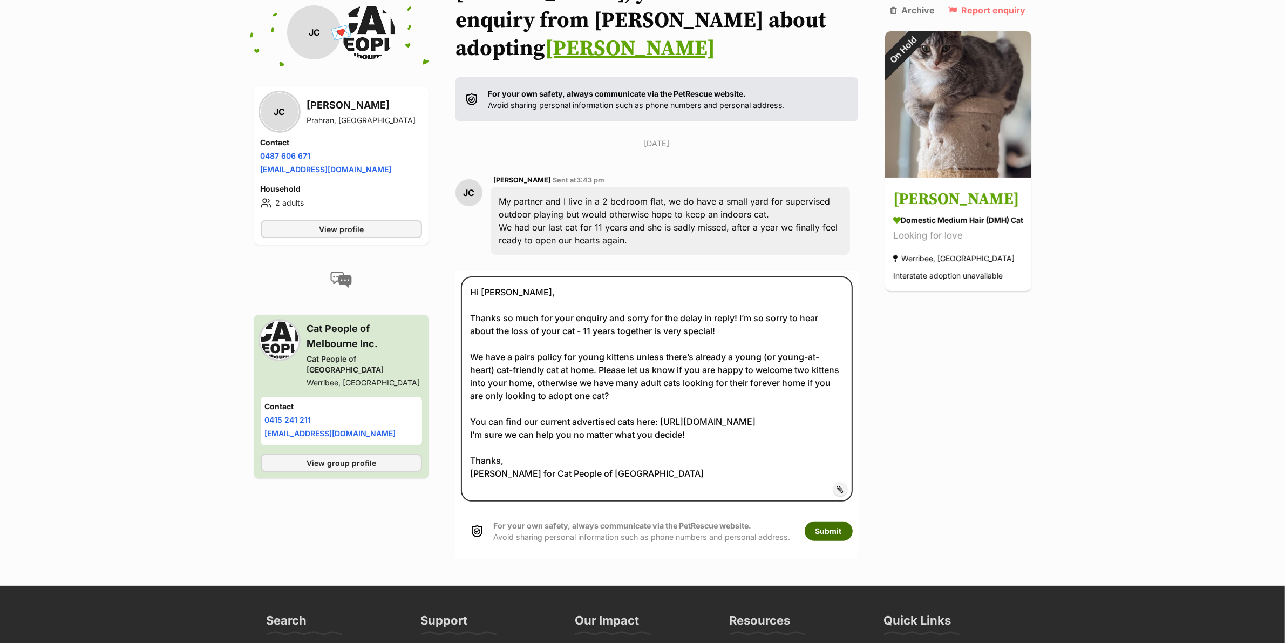
click at [815, 521] on button "Submit" at bounding box center [828, 530] width 48 height 19
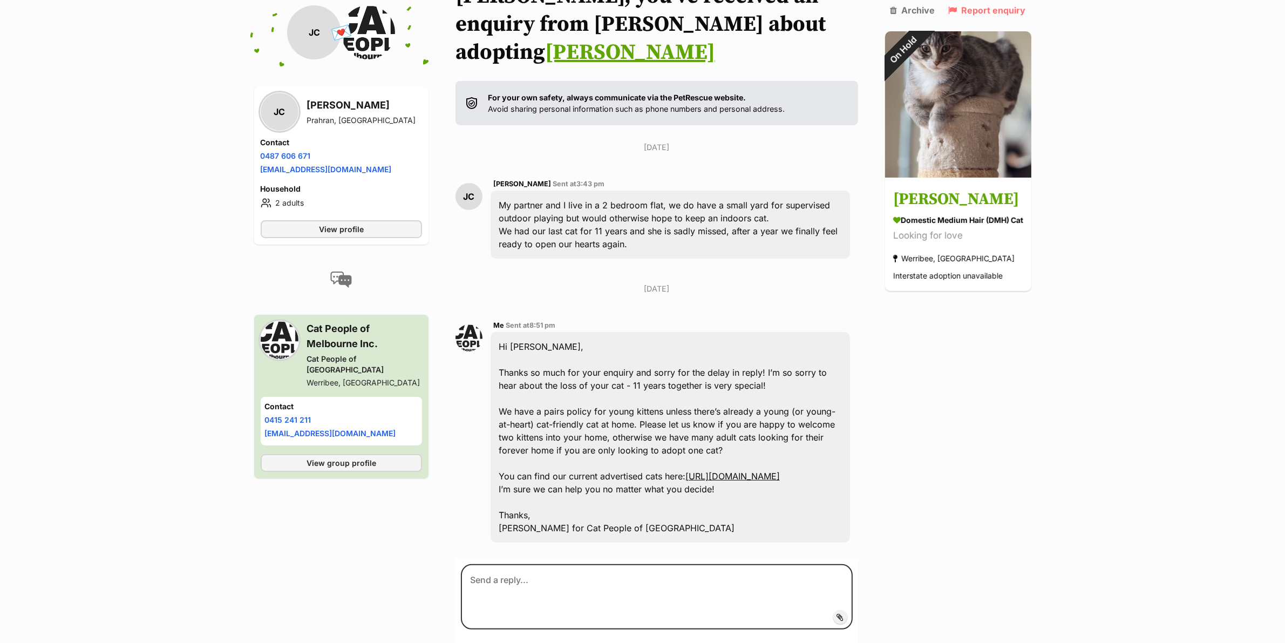
scroll to position [106, 0]
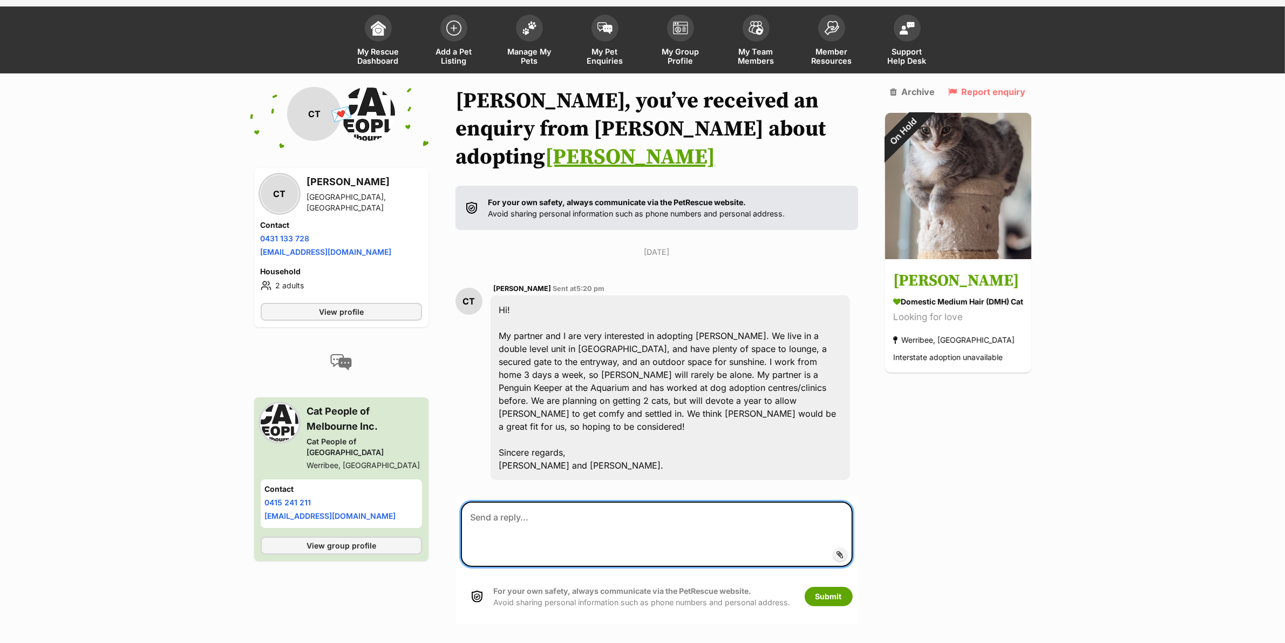
click at [570, 531] on form "Add attachment Submit For your own safety, always communicate via the PetRescue…" at bounding box center [656, 560] width 402 height 128
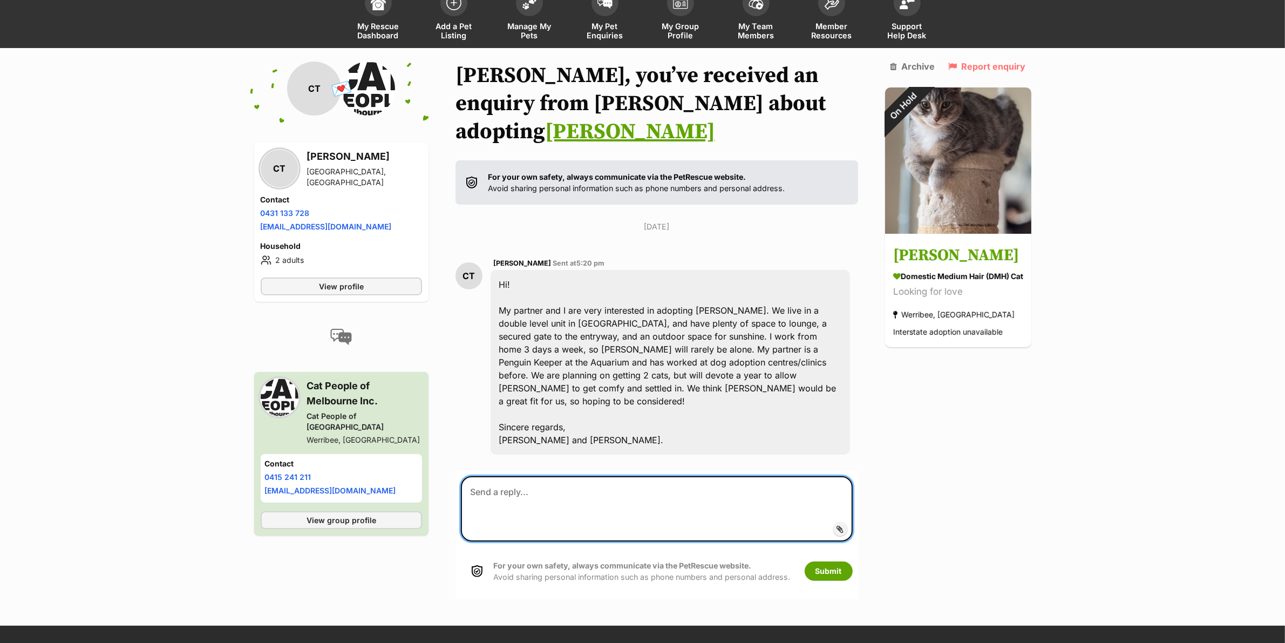
paste textarea "Hi [PERSON_NAME] and [PERSON_NAME], Thanks so much for your detailed enquiry an…"
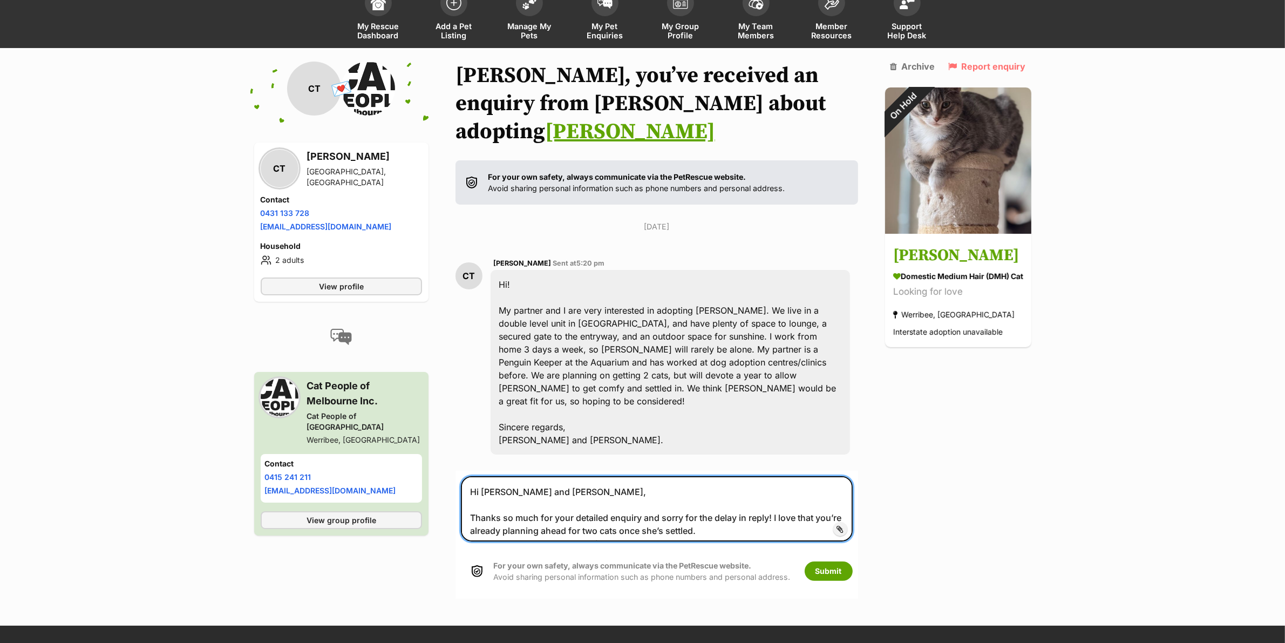
scroll to position [95, 0]
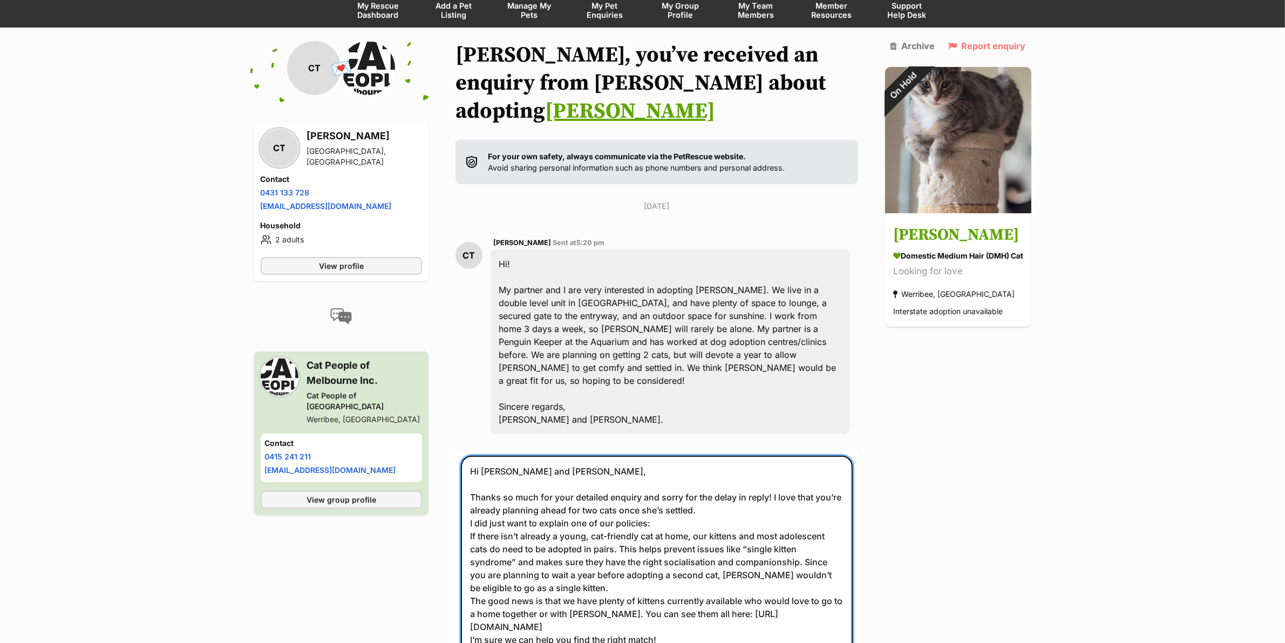
click at [729, 482] on textarea "Hi [PERSON_NAME] and [PERSON_NAME], Thanks so much for your detailed enquiry an…" at bounding box center [657, 574] width 392 height 238
click at [740, 467] on textarea "Hi [PERSON_NAME] and [PERSON_NAME], Thanks so much for your detailed enquiry an…" at bounding box center [657, 574] width 392 height 238
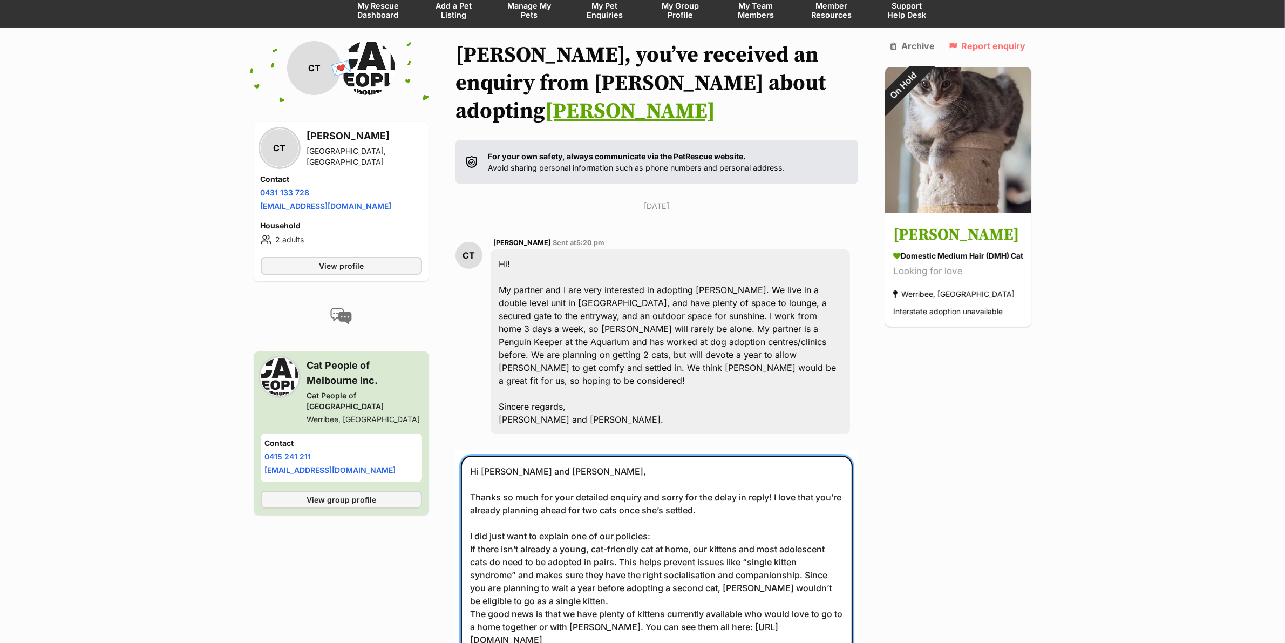
click at [568, 556] on textarea "Hi [PERSON_NAME] and [PERSON_NAME], Thanks so much for your detailed enquiry an…" at bounding box center [657, 580] width 392 height 251
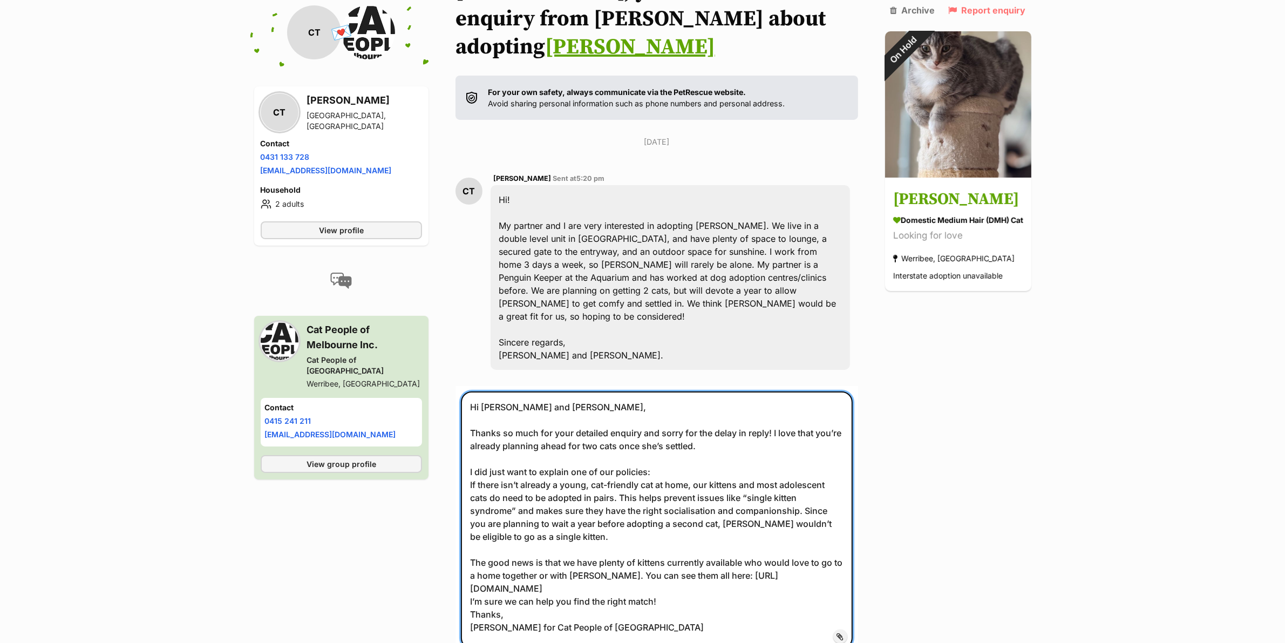
scroll to position [162, 0]
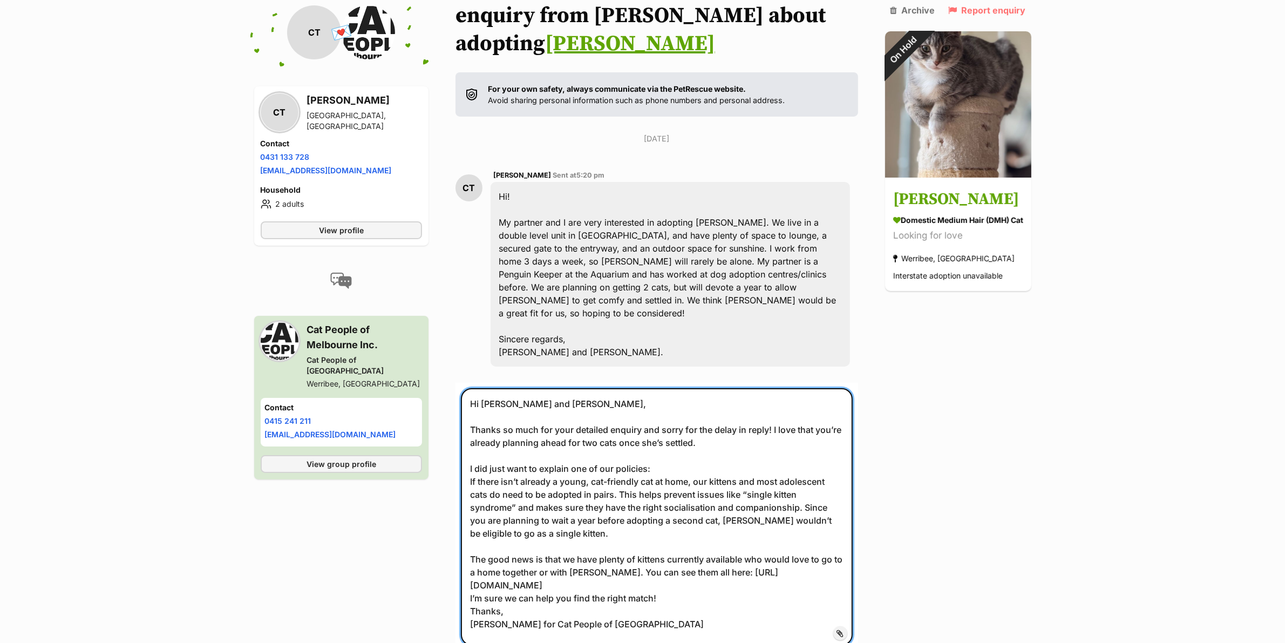
click at [742, 540] on textarea "Hi [PERSON_NAME] and [PERSON_NAME], Thanks so much for your detailed enquiry an…" at bounding box center [657, 516] width 392 height 257
click at [737, 550] on textarea "Hi [PERSON_NAME] and [PERSON_NAME], Thanks so much for your detailed enquiry an…" at bounding box center [657, 516] width 392 height 257
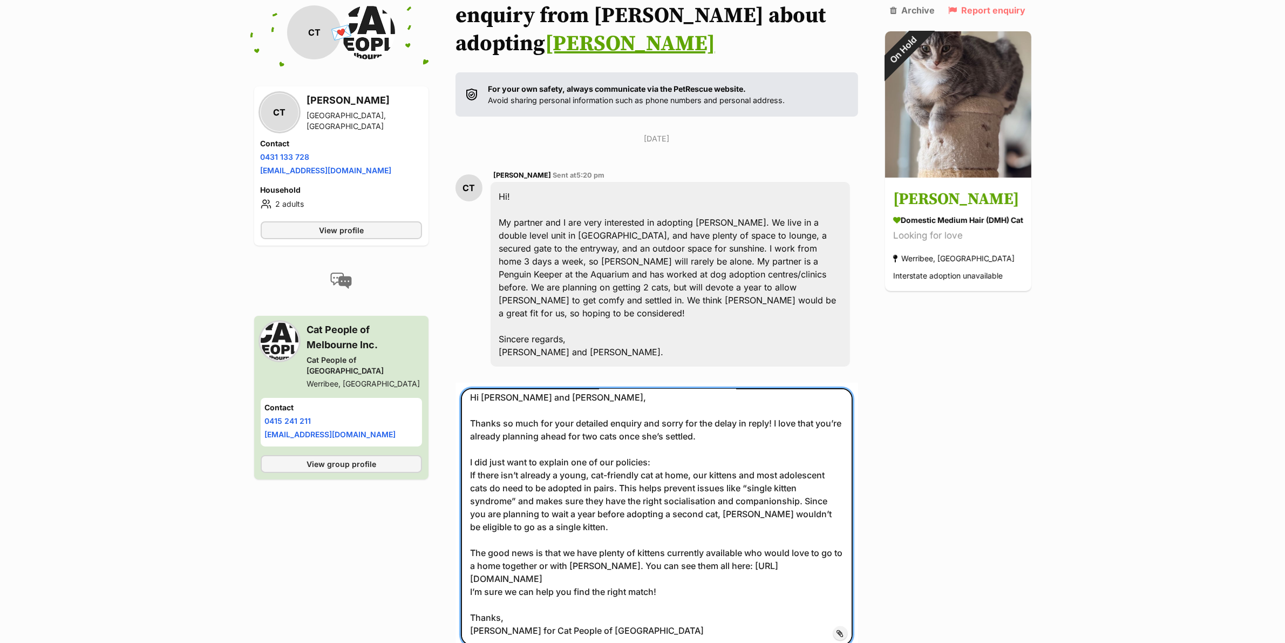
click at [468, 552] on textarea "Hi [PERSON_NAME] and [PERSON_NAME], Thanks so much for your detailed enquiry an…" at bounding box center [657, 516] width 392 height 257
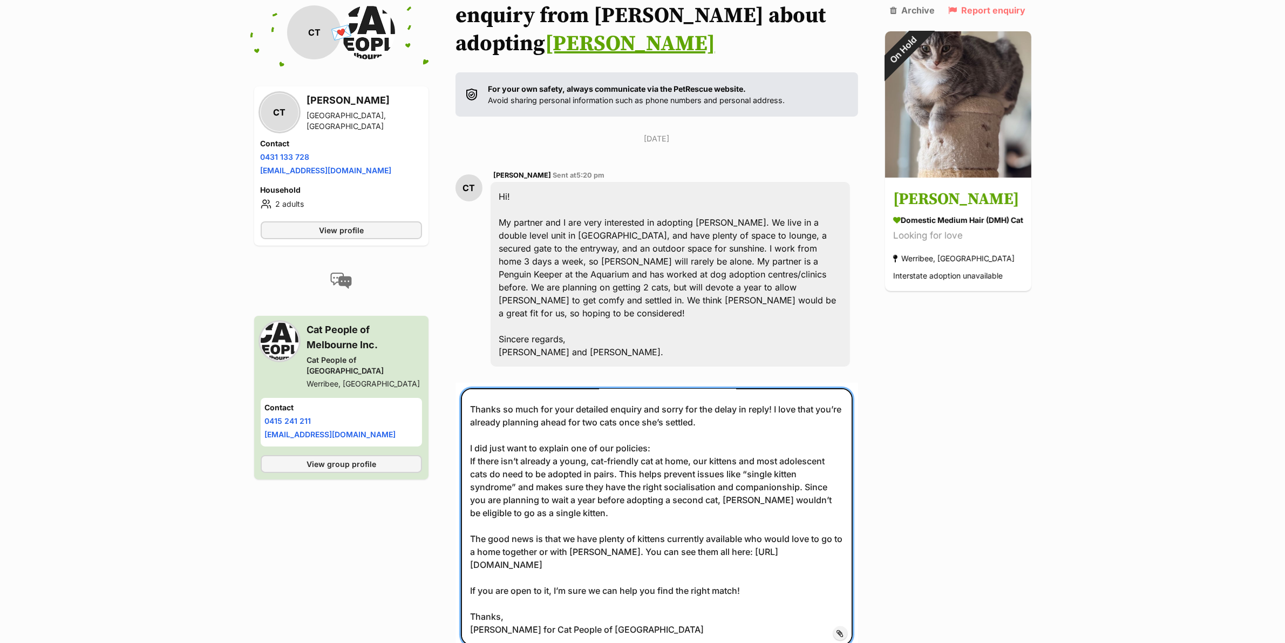
scroll to position [32, 0]
click at [659, 587] on textarea "Hi [PERSON_NAME] and [PERSON_NAME], Thanks so much for your detailed enquiry an…" at bounding box center [657, 516] width 392 height 257
click at [496, 569] on textarea "Hi [PERSON_NAME] and [PERSON_NAME], Thanks so much for your detailed enquiry an…" at bounding box center [657, 516] width 392 height 257
click at [498, 574] on textarea "Hi [PERSON_NAME] and [PERSON_NAME], Thanks so much for your detailed enquiry an…" at bounding box center [657, 516] width 392 height 257
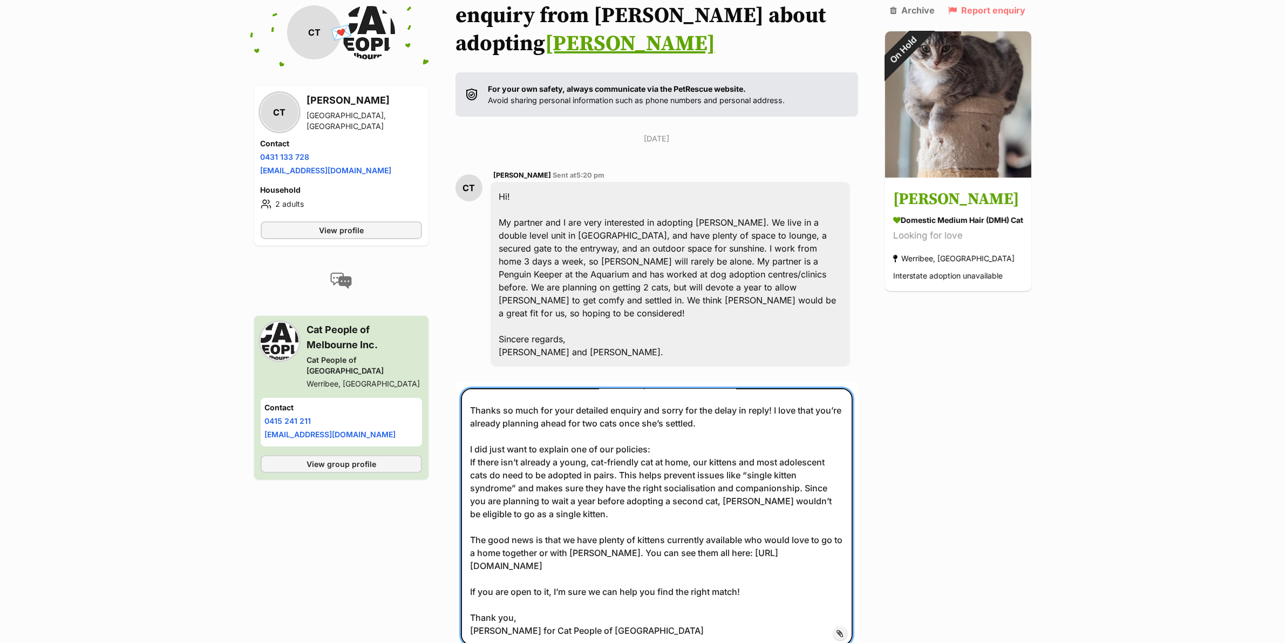
click at [627, 587] on textarea "Hi [PERSON_NAME] and [PERSON_NAME], Thanks so much for your detailed enquiry an…" at bounding box center [657, 516] width 392 height 257
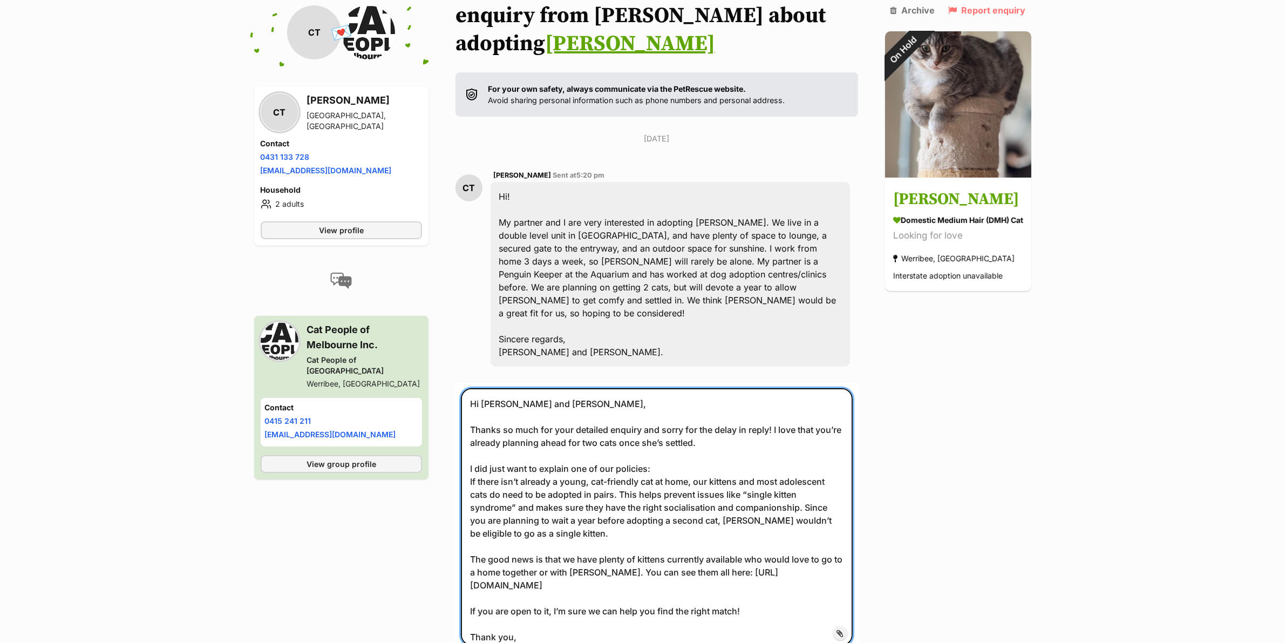
drag, startPoint x: 699, startPoint y: 594, endPoint x: 343, endPoint y: 285, distance: 471.6
click at [343, 285] on div "Back to all conversations 💌 Conversation participant details CT CT [PERSON_NAME…" at bounding box center [642, 338] width 793 height 729
type textarea "Hi [PERSON_NAME] and [PERSON_NAME], Thanks so much for your detailed enquiry an…"
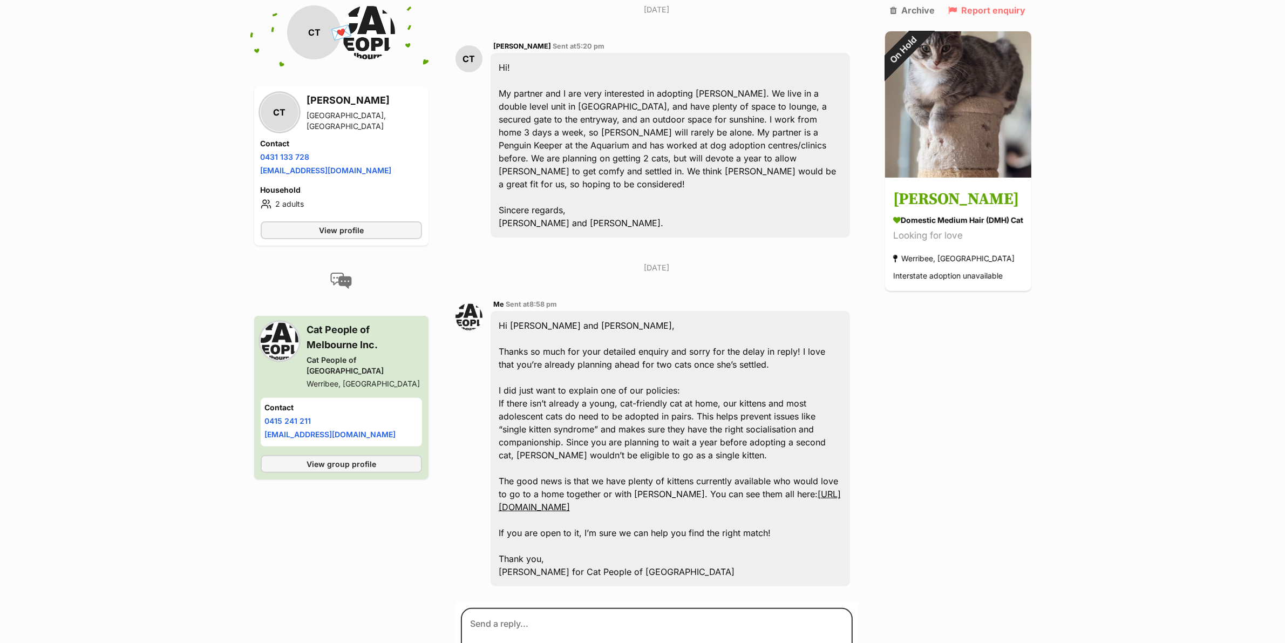
scroll to position [371, 0]
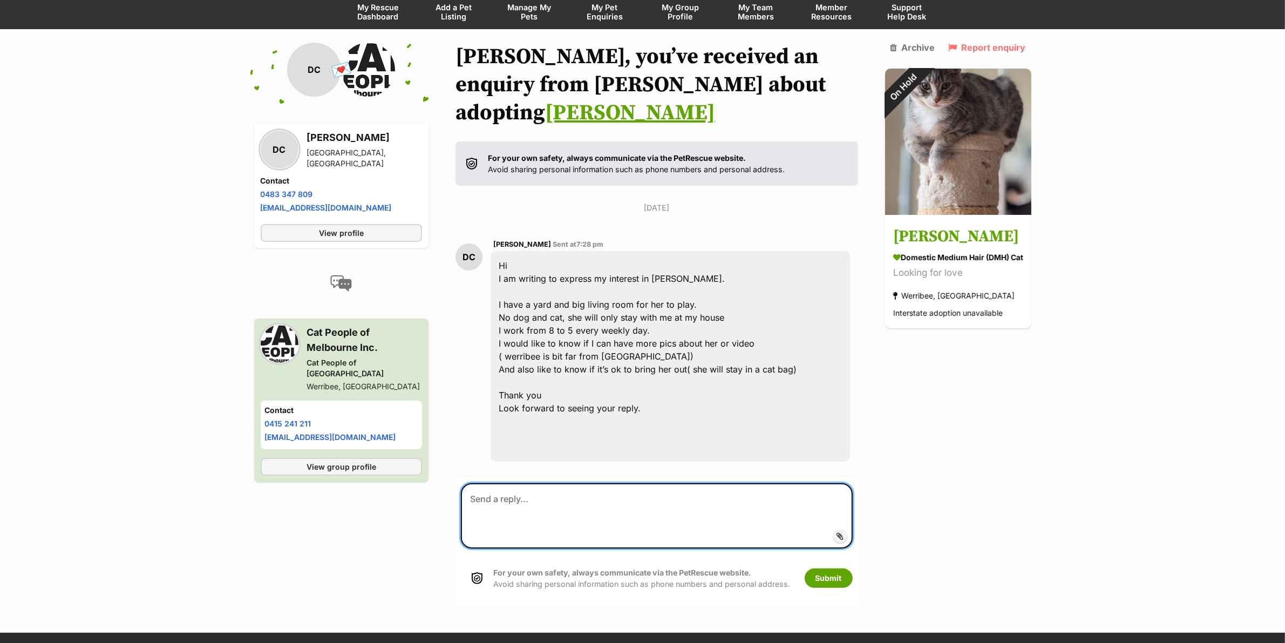
click at [531, 483] on textarea at bounding box center [657, 515] width 392 height 65
paste textarea "Hi [PERSON_NAME], Thanks so much for your enquiry and sorry for the delay in re…"
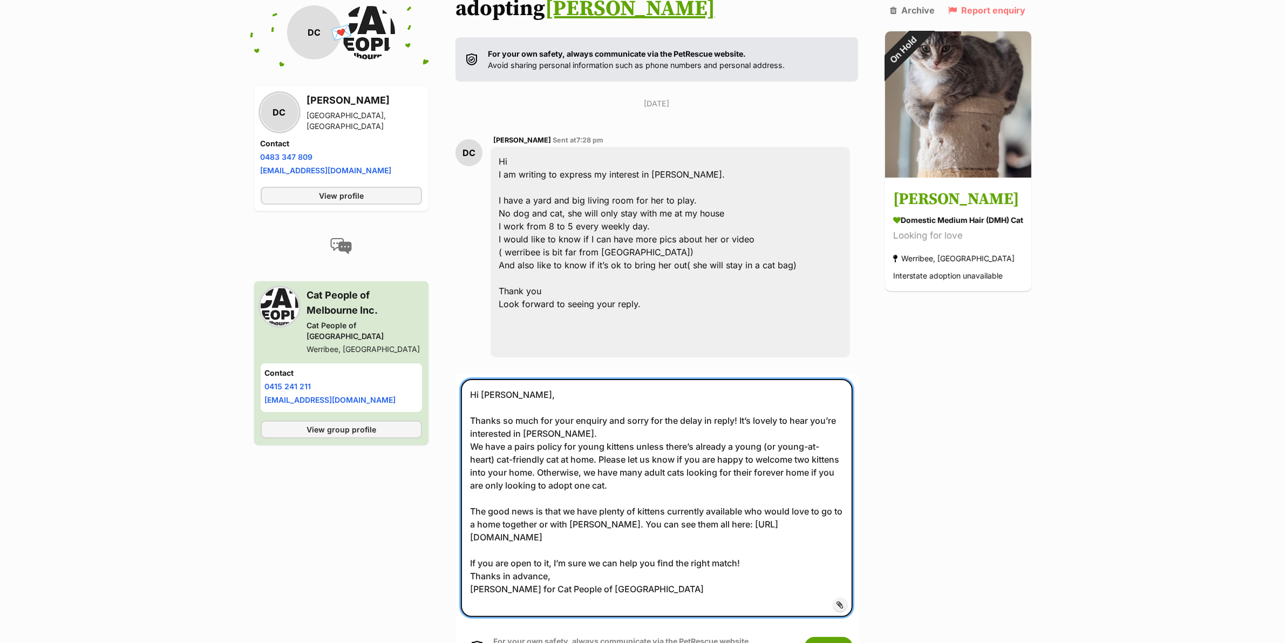
scroll to position [201, 0]
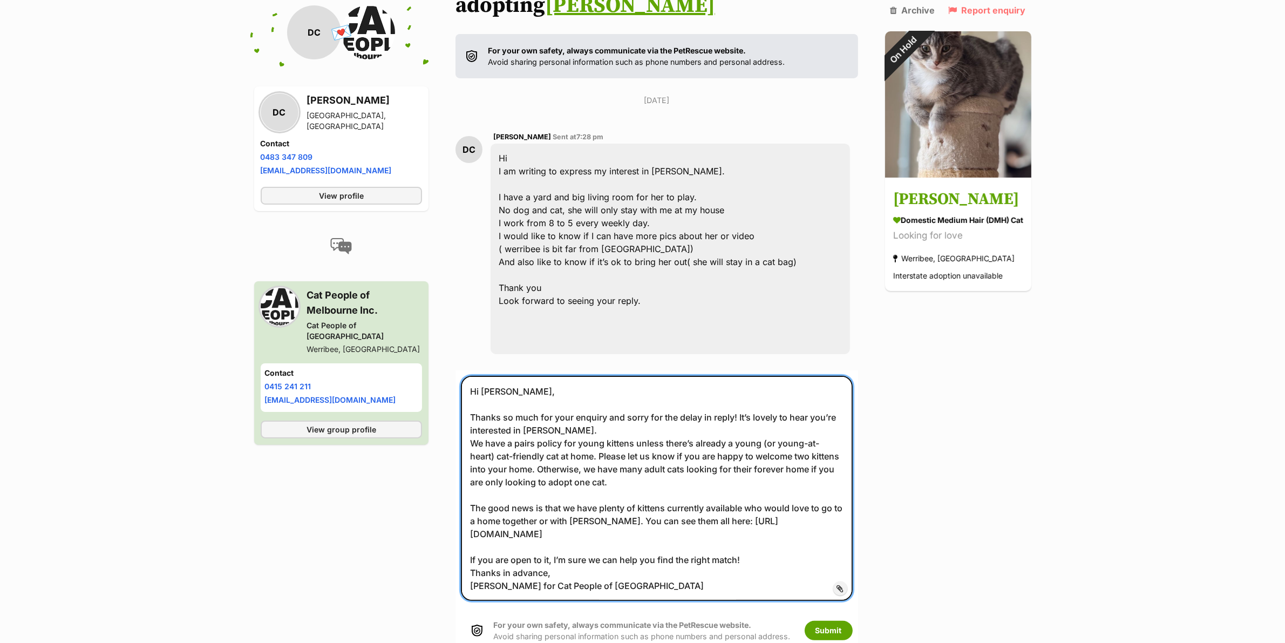
click at [752, 527] on textarea "Hi [PERSON_NAME], Thanks so much for your enquiry and sorry for the delay in re…" at bounding box center [657, 488] width 392 height 225
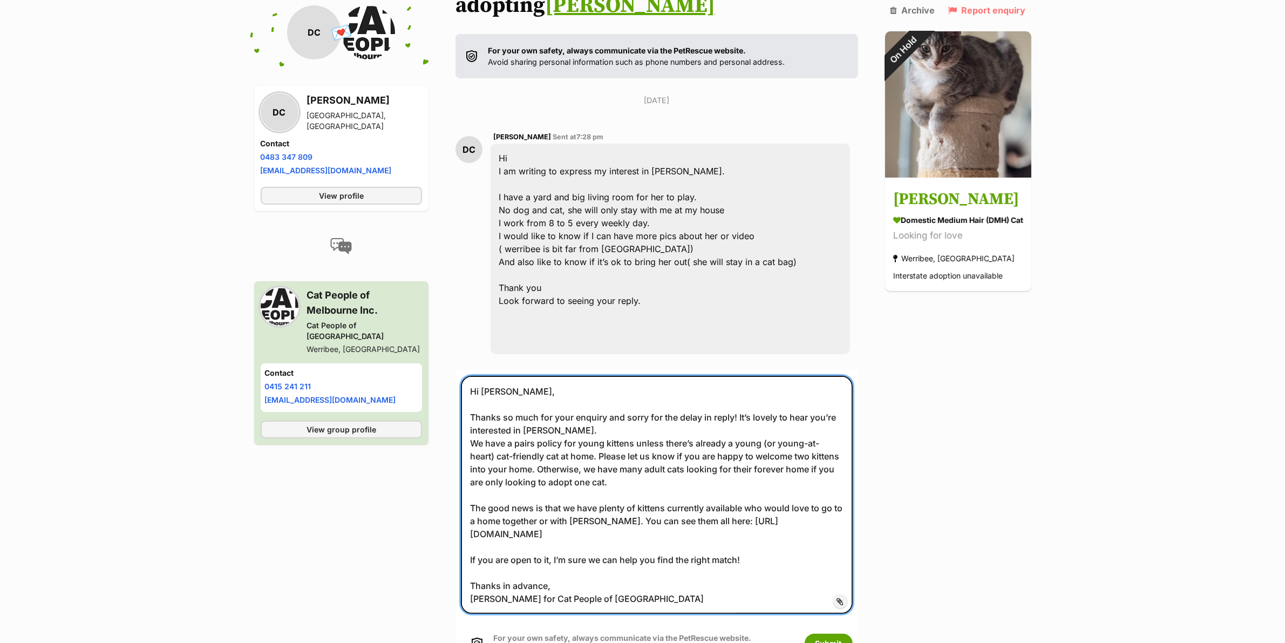
drag, startPoint x: 545, startPoint y: 556, endPoint x: 496, endPoint y: 557, distance: 48.6
click at [496, 557] on textarea "Hi [PERSON_NAME], Thanks so much for your enquiry and sorry for the delay in re…" at bounding box center [657, 495] width 392 height 238
click at [579, 401] on textarea "Hi Dani, Thanks so much for your enquiry and sorry for the delay in reply! It’s…" at bounding box center [657, 495] width 392 height 238
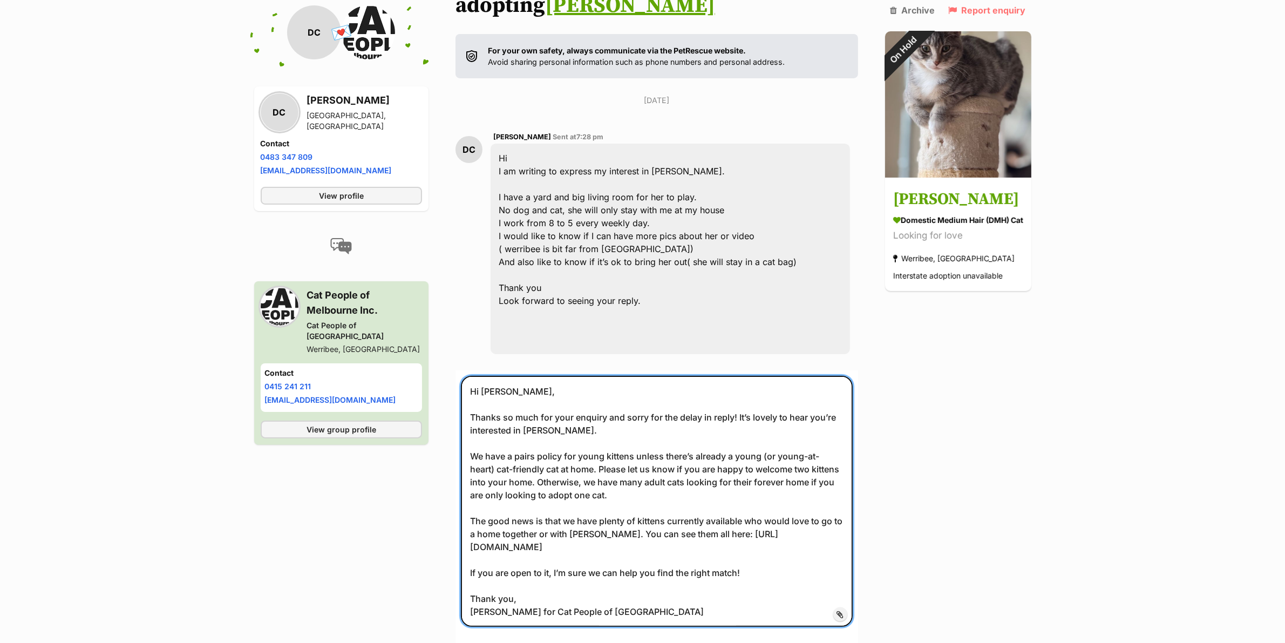
click at [668, 492] on textarea "Hi Dani, Thanks so much for your enquiry and sorry for the delay in reply! It’s…" at bounding box center [657, 501] width 392 height 251
click at [783, 500] on textarea "Hi Dani, Thanks so much for your enquiry and sorry for the delay in reply! It’s…" at bounding box center [657, 501] width 392 height 251
click at [592, 502] on textarea "Hi Dani, Thanks so much for your enquiry and sorry for the delay in reply! It’s…" at bounding box center [657, 501] width 392 height 251
click at [644, 493] on textarea "Hi Dani, Thanks so much for your enquiry and sorry for the delay in reply! It’s…" at bounding box center [657, 501] width 392 height 251
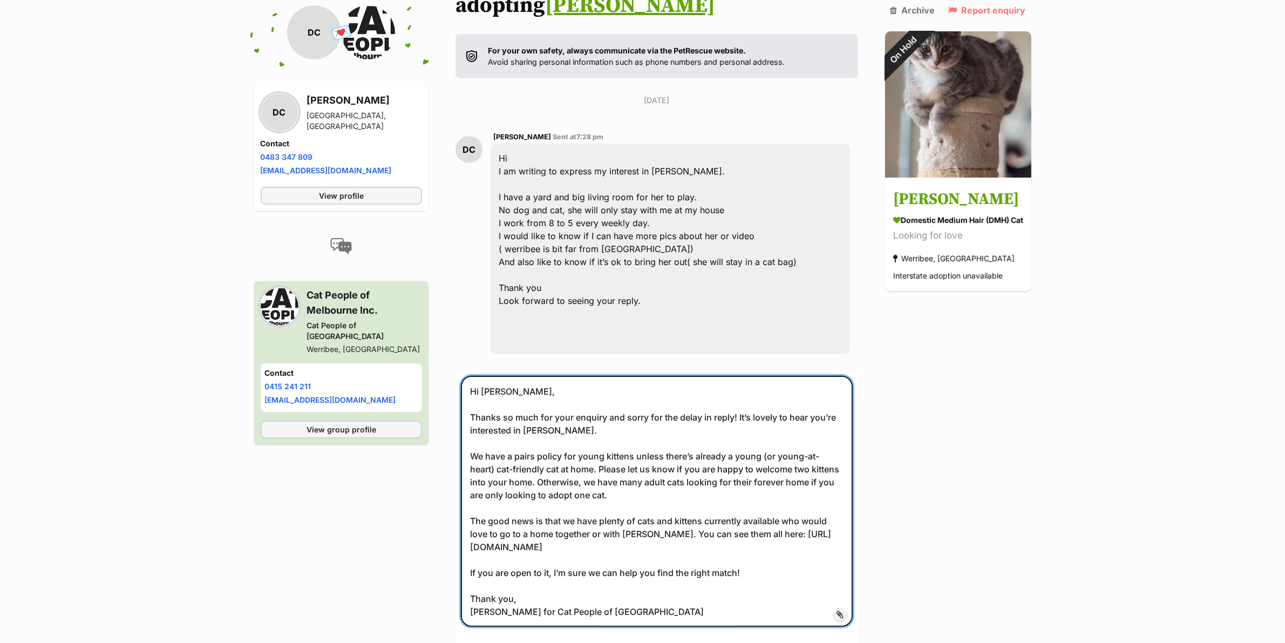
drag, startPoint x: 674, startPoint y: 494, endPoint x: 637, endPoint y: 495, distance: 37.2
click at [637, 495] on textarea "Hi Dani, Thanks so much for your enquiry and sorry for the delay in reply! It’s…" at bounding box center [657, 501] width 392 height 251
click at [632, 480] on textarea "Hi Dani, Thanks so much for your enquiry and sorry for the delay in reply! It’s…" at bounding box center [657, 501] width 392 height 251
click at [691, 514] on textarea "Hi Dani, Thanks so much for your enquiry and sorry for the delay in reply! It’s…" at bounding box center [657, 501] width 392 height 251
type textarea "Hi Dani, Thanks so much for your enquiry and sorry for the delay in reply! It’s…"
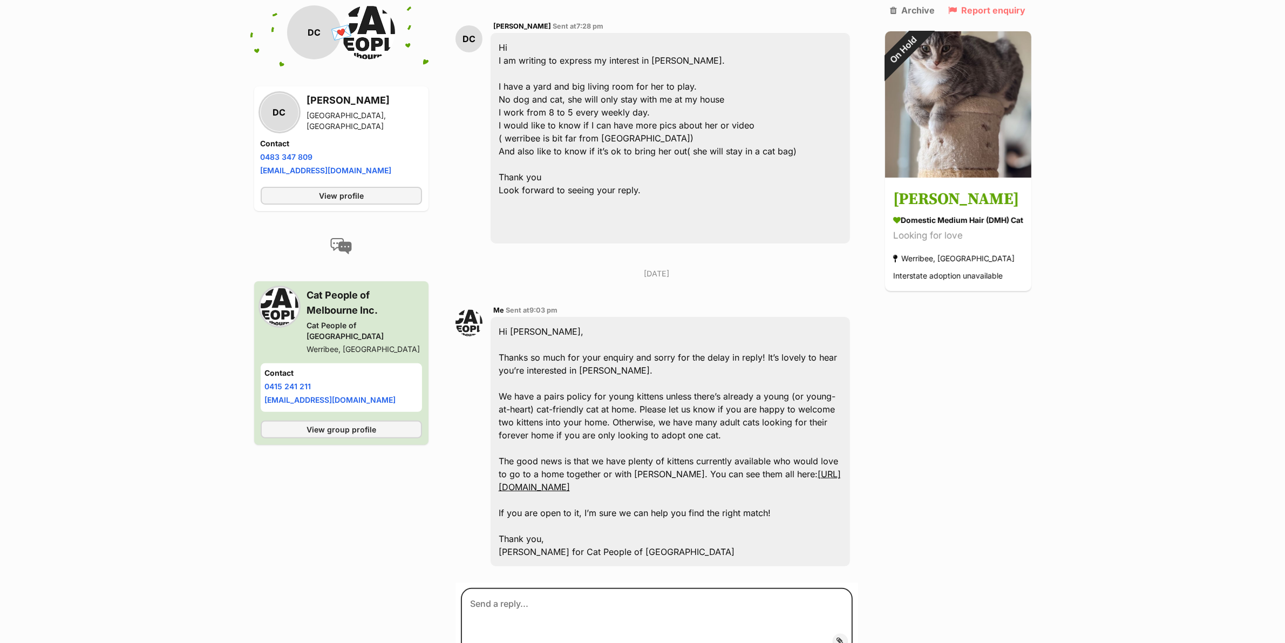
scroll to position [397, 0]
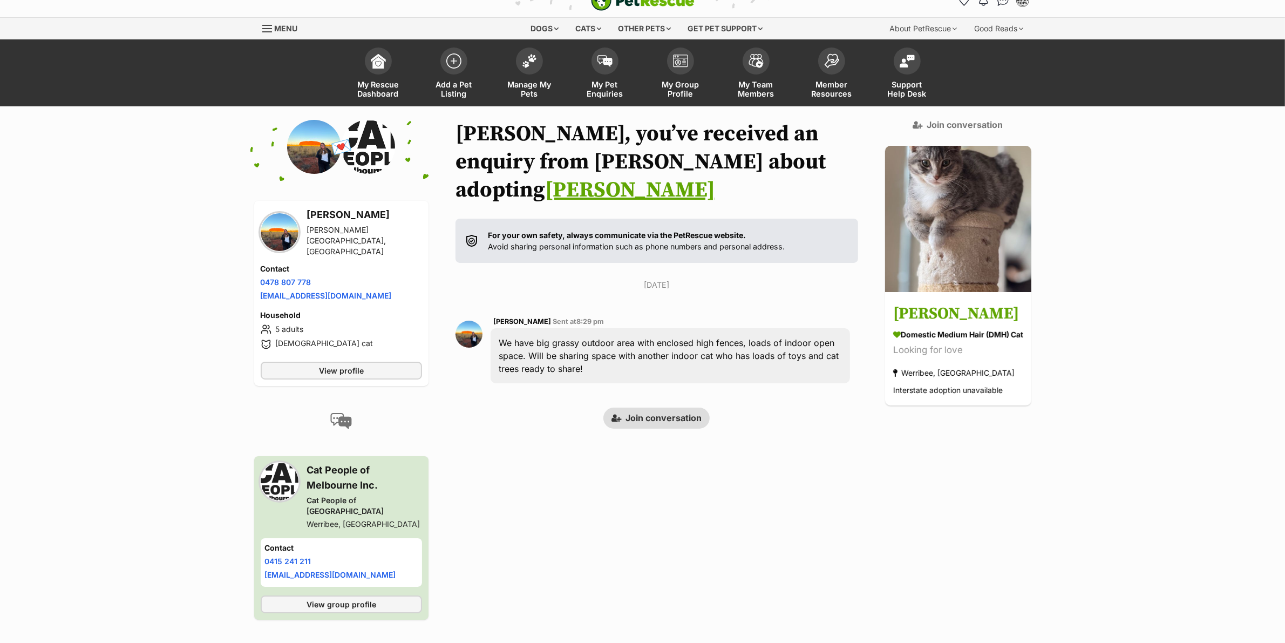
click at [605, 338] on div "We have big grassy outdoor area with enclosed high fences, loads of indoor open…" at bounding box center [669, 355] width 359 height 55
drag, startPoint x: 610, startPoint y: 346, endPoint x: 487, endPoint y: 317, distance: 125.9
click at [487, 317] on div "[PERSON_NAME] Sent at 8:29 pm We have big grassy outdoor area with enclosed hig…" at bounding box center [656, 349] width 402 height 85
copy div "We have big grassy outdoor area with enclosed high fences, loads of indoor open…"
click at [321, 221] on h3 "[PERSON_NAME]" at bounding box center [364, 214] width 115 height 15
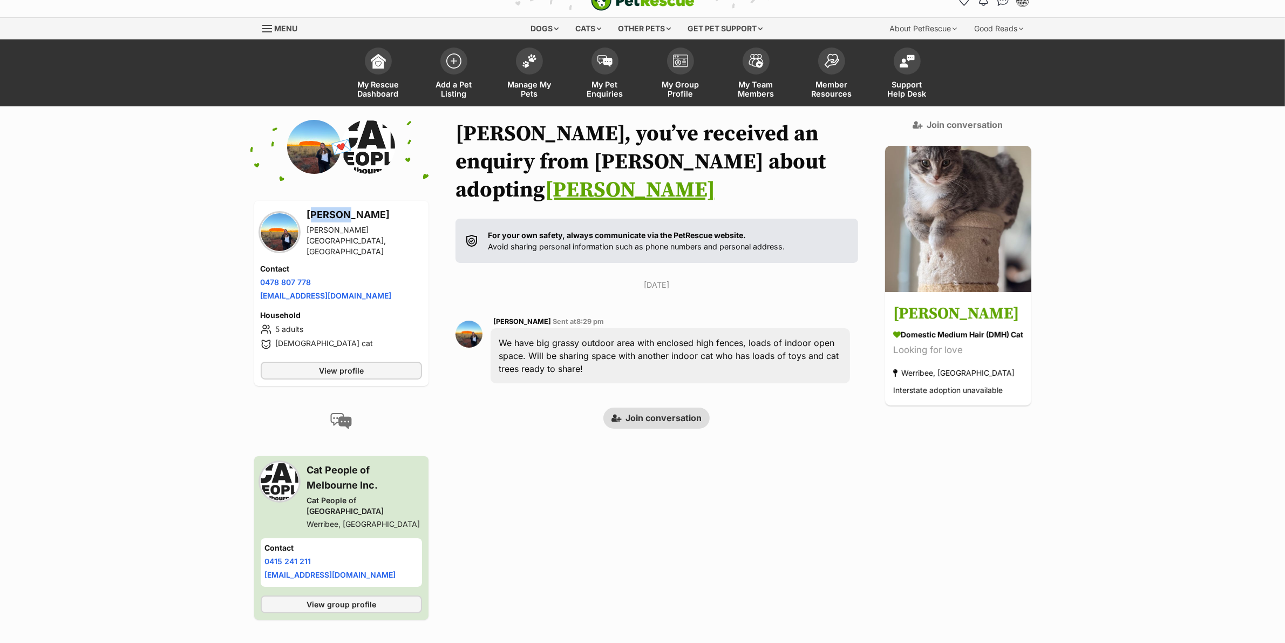
drag, startPoint x: 321, startPoint y: 221, endPoint x: 273, endPoint y: 228, distance: 48.5
click at [320, 221] on h3 "[PERSON_NAME]" at bounding box center [364, 214] width 115 height 15
copy h3 "Keziah"
click at [643, 407] on link "Join conversation" at bounding box center [656, 417] width 106 height 21
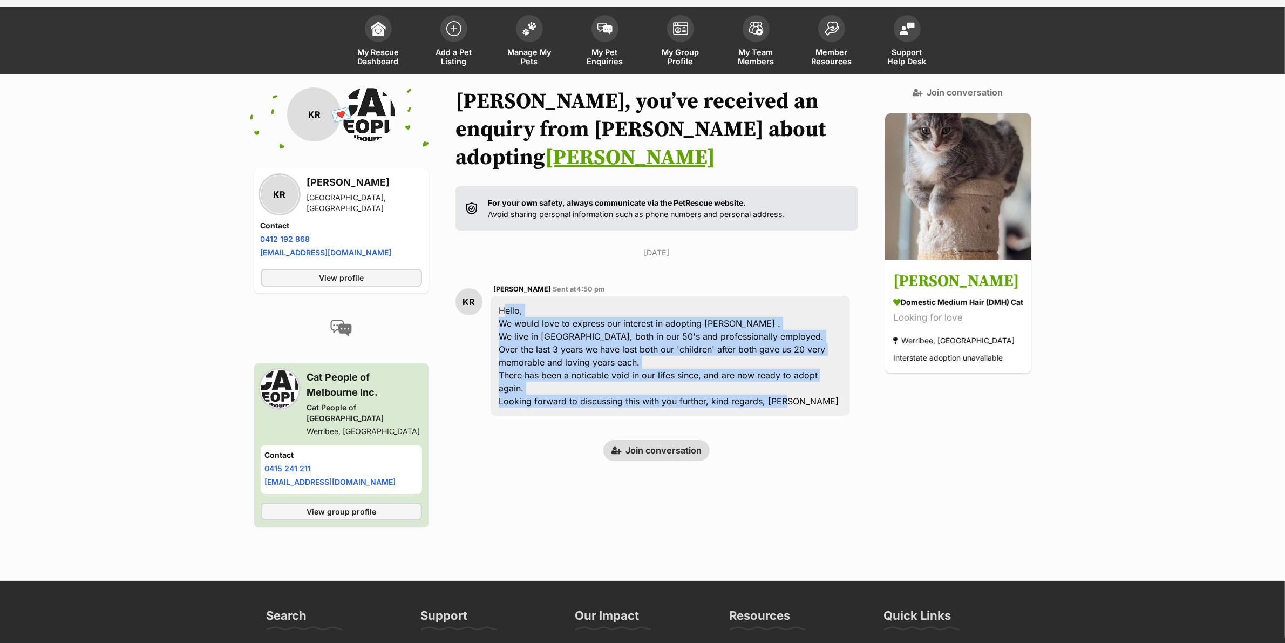
click at [794, 377] on div "Hello, We would love to express our interest in adopting [PERSON_NAME] . We liv…" at bounding box center [669, 356] width 359 height 120
drag, startPoint x: 794, startPoint y: 377, endPoint x: 490, endPoint y: 281, distance: 318.9
click at [490, 296] on div "Hello, We would love to express our interest in adopting [PERSON_NAME] . We liv…" at bounding box center [669, 356] width 359 height 120
click at [656, 440] on link "Join conversation" at bounding box center [656, 450] width 106 height 21
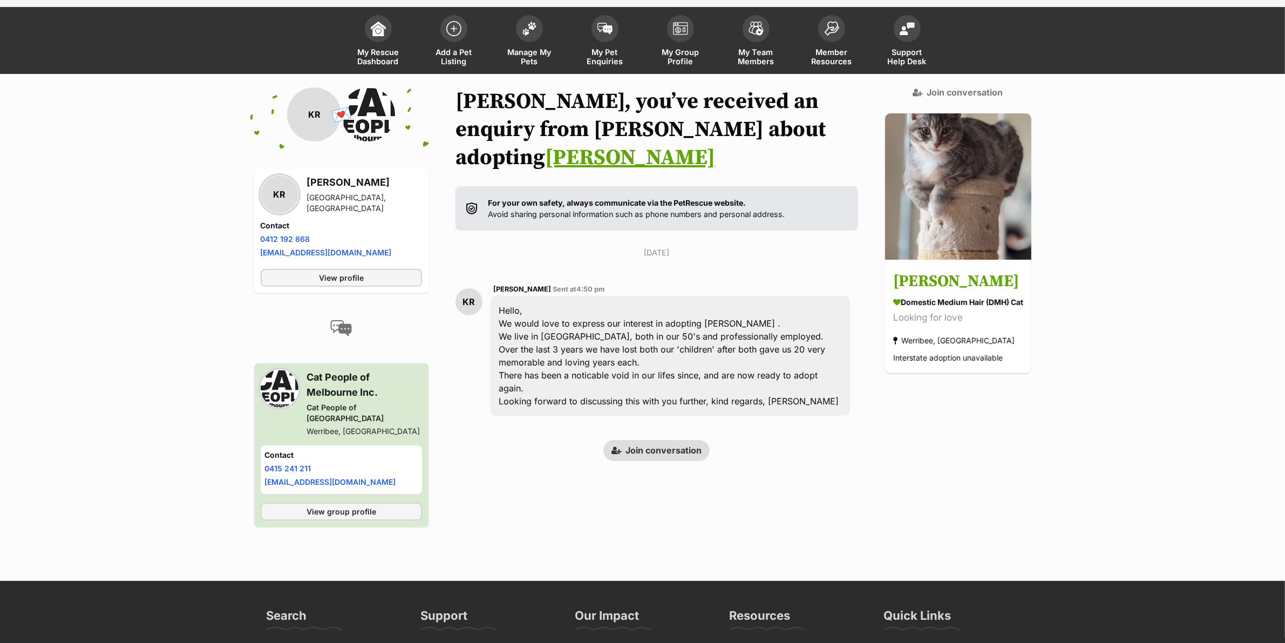
click at [786, 468] on div "Back to all conversations 💌 Conversation participant details KR KR [PERSON_NAME…" at bounding box center [642, 320] width 793 height 466
click at [664, 440] on link "Join conversation" at bounding box center [656, 450] width 106 height 21
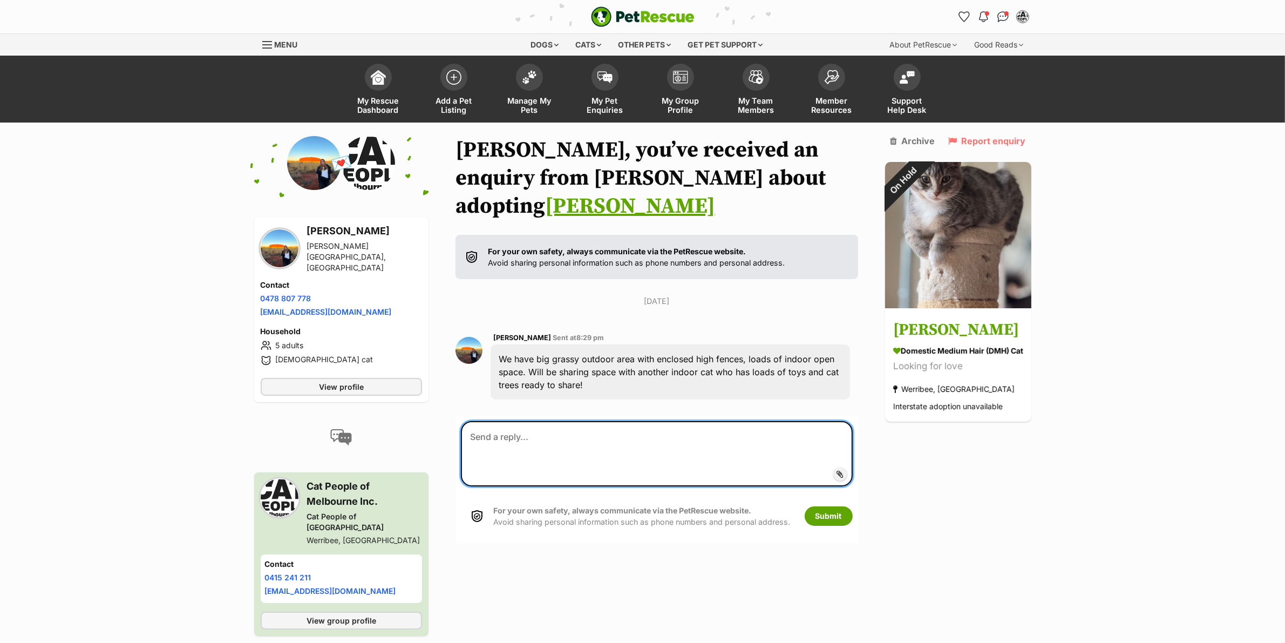
click at [642, 421] on textarea at bounding box center [657, 453] width 392 height 65
paste textarea "Lorem Ipsumd, Sitam con adi elit seddoei tempo Inc Utl. Etd magnaal en admi ven…"
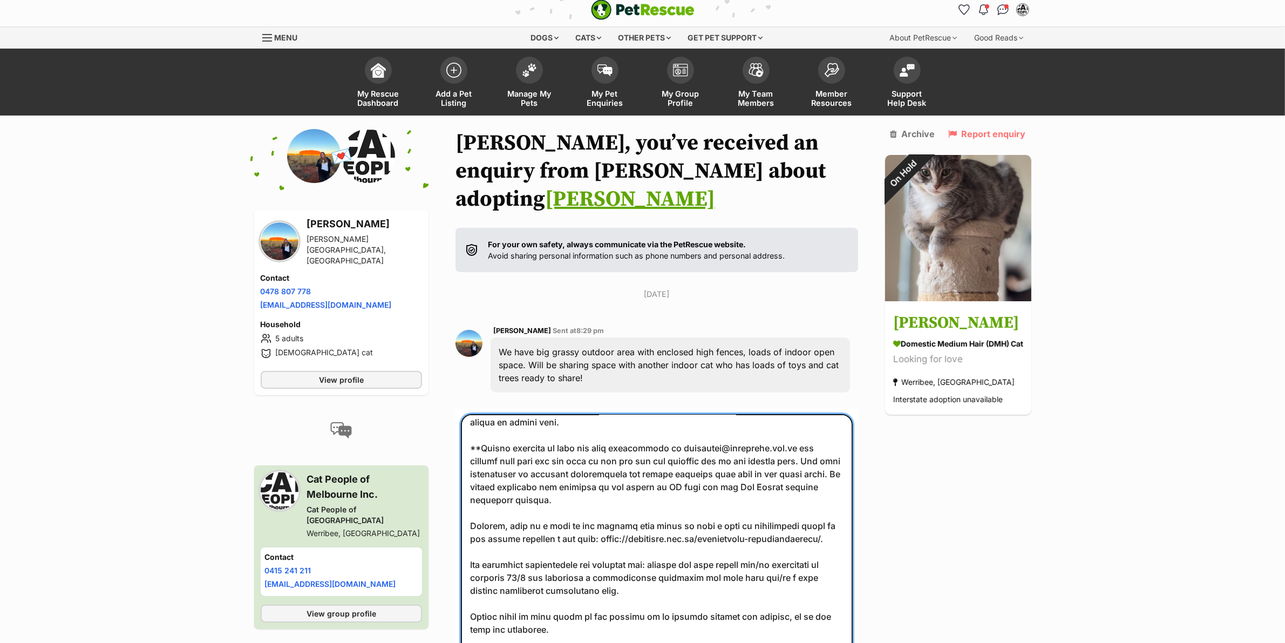
scroll to position [705, 0]
type textarea "Hello Keziah, Thank you for your enquiry about Amy Six. Our process is that our…"
click at [0, 0] on input "Add attachment" at bounding box center [0, 0] width 0 height 0
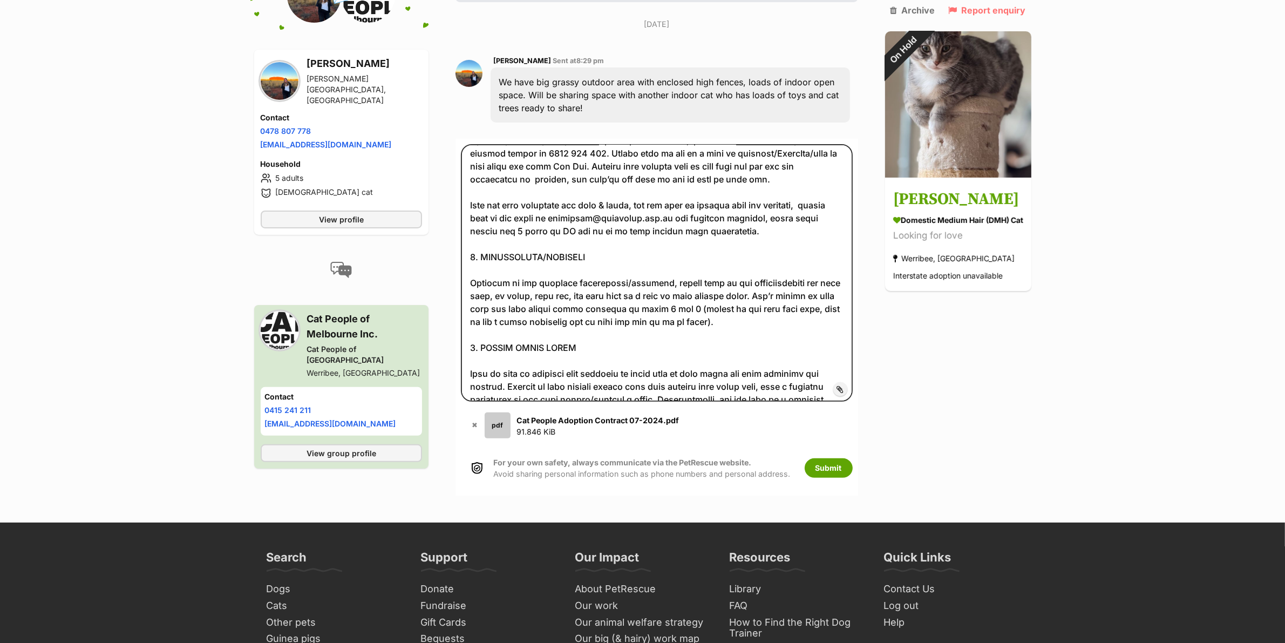
scroll to position [0, 0]
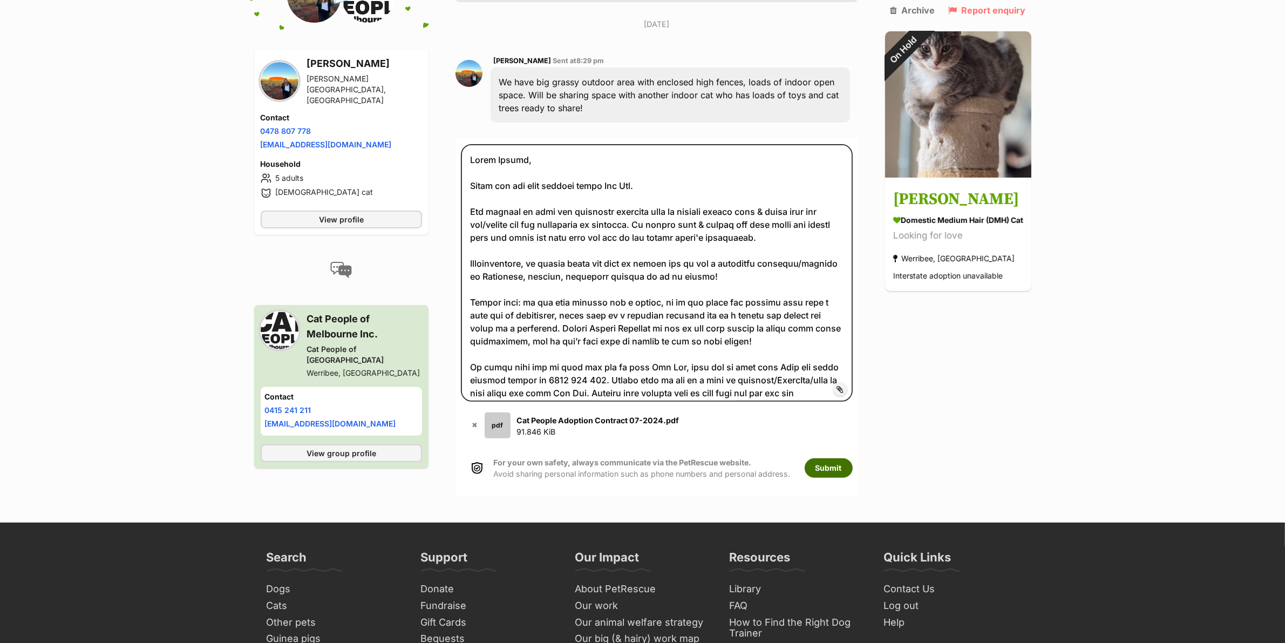
drag, startPoint x: 824, startPoint y: 441, endPoint x: 856, endPoint y: 440, distance: 31.9
click at [872, 431] on div "Back to all conversations 💌 Conversation participant details Keziah Melvin Narr…" at bounding box center [642, 177] width 793 height 636
click at [840, 458] on button "Submit" at bounding box center [828, 467] width 48 height 19
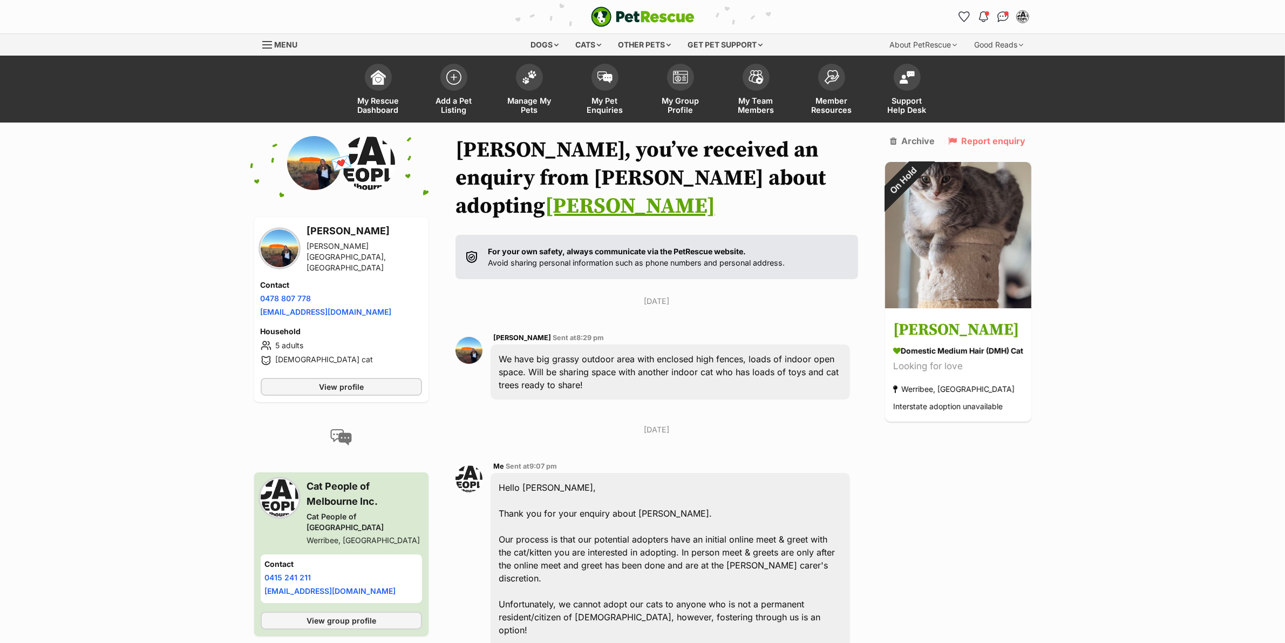
drag, startPoint x: 576, startPoint y: 352, endPoint x: 496, endPoint y: 330, distance: 82.2
click at [496, 344] on div "We have big grassy outdoor area with enclosed high fences, loads of indoor open…" at bounding box center [669, 371] width 359 height 55
copy div "We have big grassy outdoor area with enclosed high fences, loads of indoor open…"
click at [326, 233] on h3 "Keziah Melvin" at bounding box center [364, 230] width 115 height 15
click at [325, 233] on h3 "Keziah Melvin" at bounding box center [364, 230] width 115 height 15
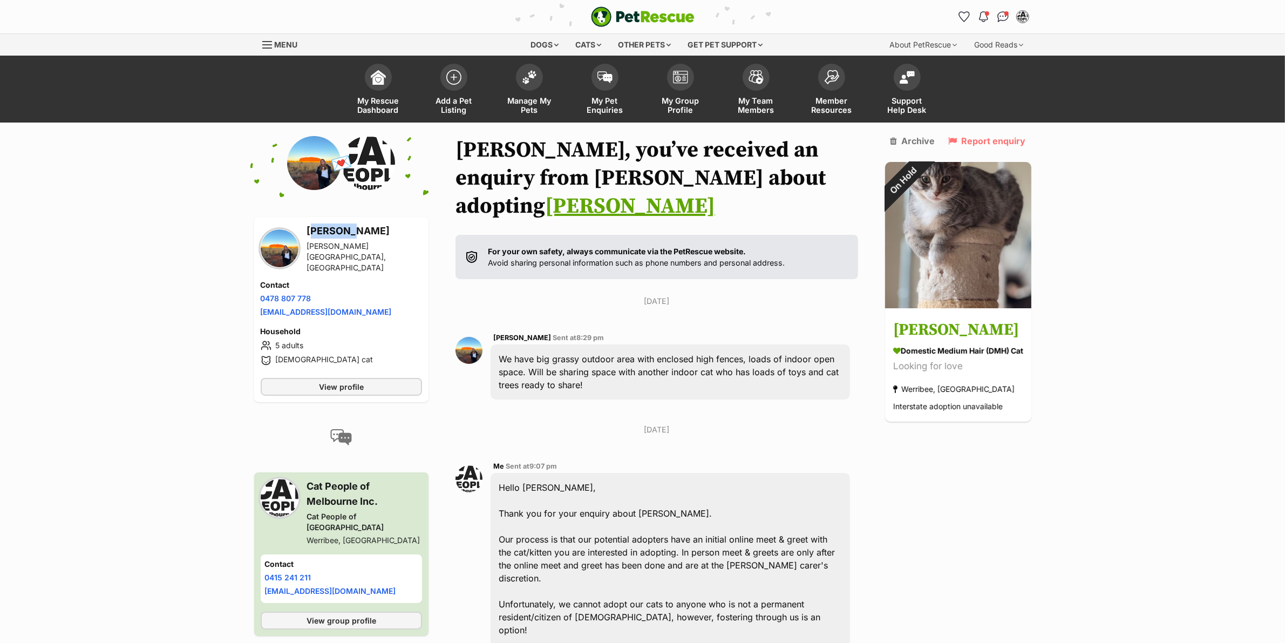
copy h3 "Keziah"
drag, startPoint x: 374, startPoint y: 249, endPoint x: 319, endPoint y: 250, distance: 54.5
click at [320, 250] on div "Narre Warren South, VIC" at bounding box center [364, 257] width 115 height 32
drag, startPoint x: 305, startPoint y: 250, endPoint x: 378, endPoint y: 254, distance: 72.4
click at [378, 254] on div "Keziah Melvin Narre Warren South, VIC" at bounding box center [341, 248] width 161 height 50
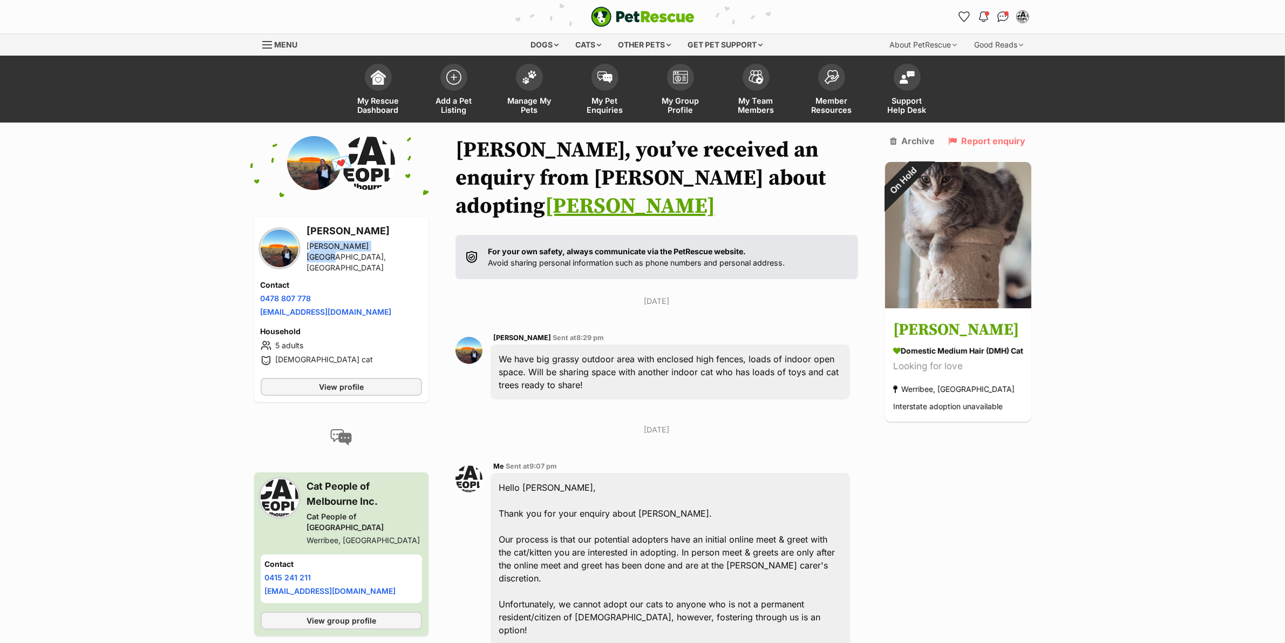
copy div "Narre Warren South"
drag, startPoint x: 336, startPoint y: 281, endPoint x: 232, endPoint y: 290, distance: 104.5
click at [255, 285] on div "Keziah Melvin Narre Warren South, VIC Contact Phone number Phone number 0478 80…" at bounding box center [341, 309] width 174 height 185
copy link "0478 807 778"
click at [332, 161] on span "💌" at bounding box center [341, 163] width 24 height 23
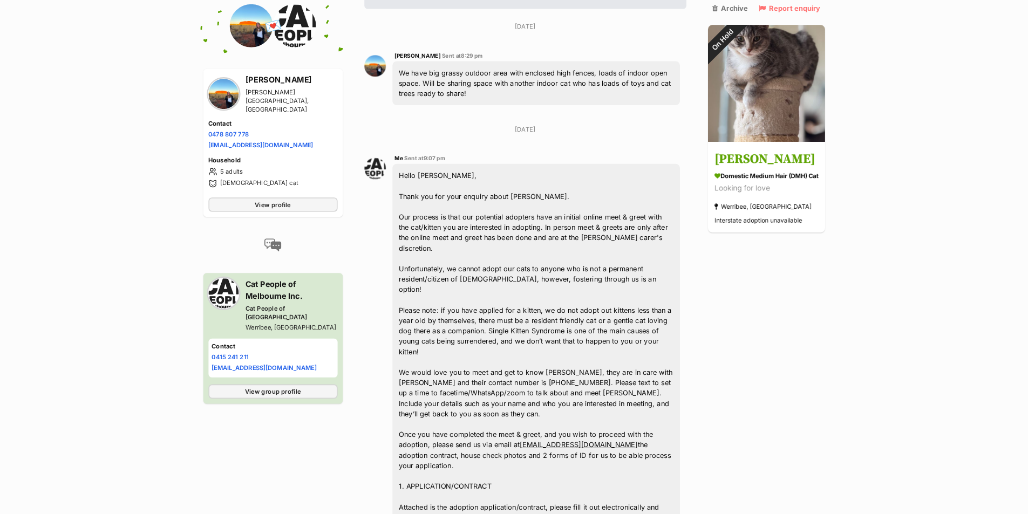
scroll to position [270, 0]
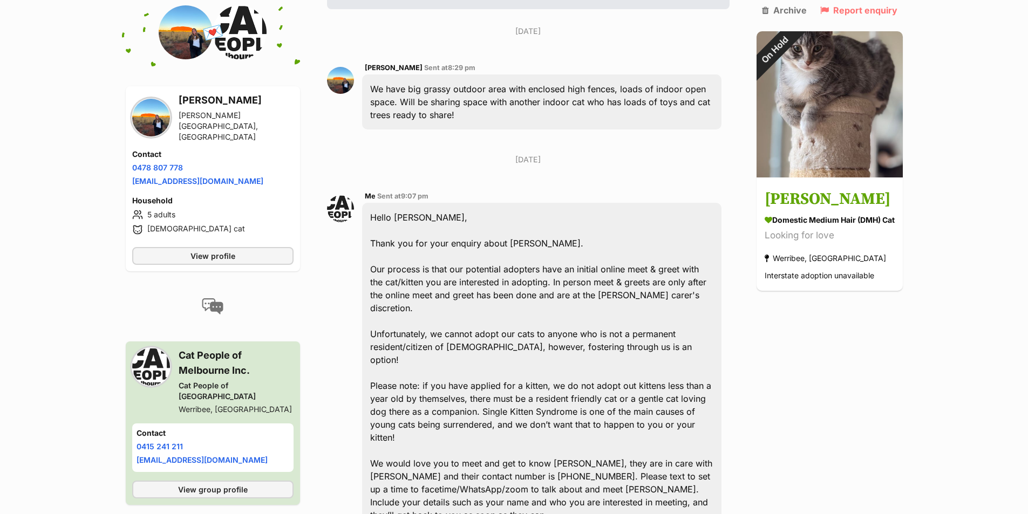
drag, startPoint x: 113, startPoint y: 326, endPoint x: 91, endPoint y: 261, distance: 69.1
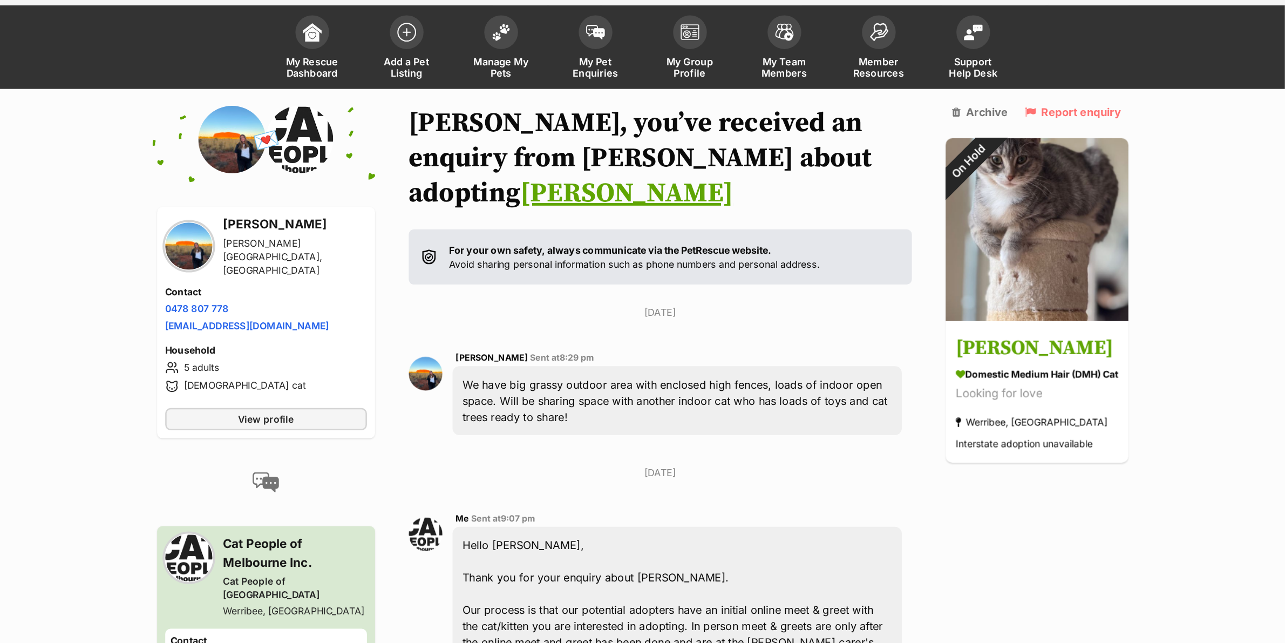
scroll to position [54, 0]
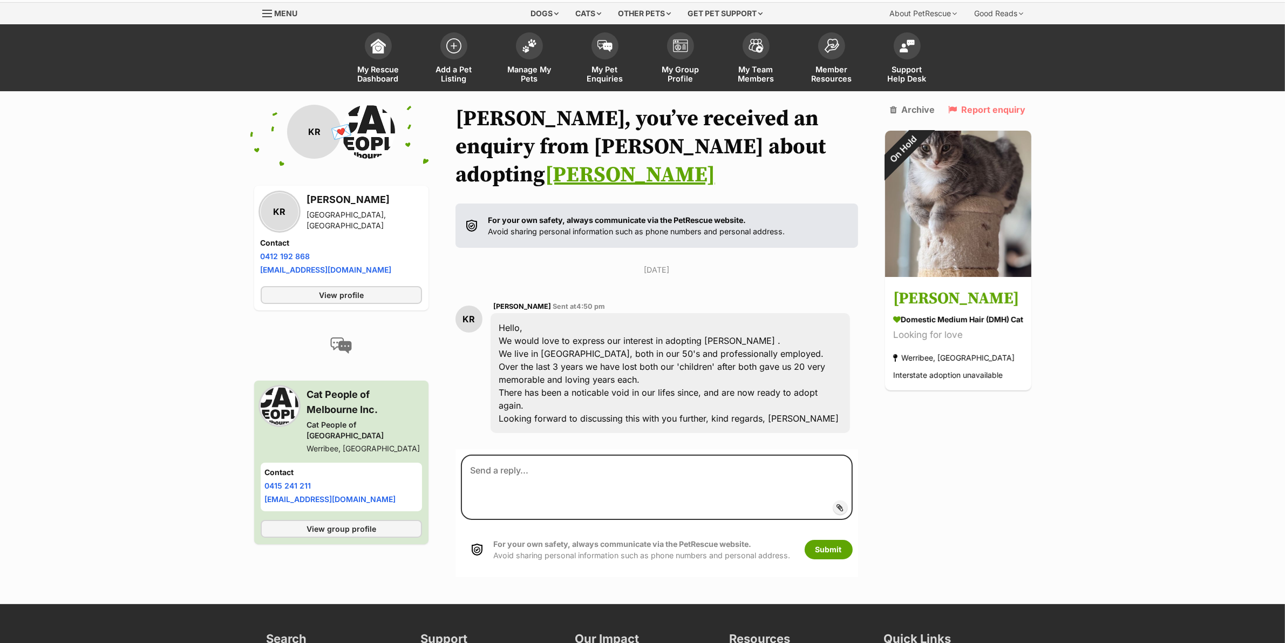
scroll to position [49, 0]
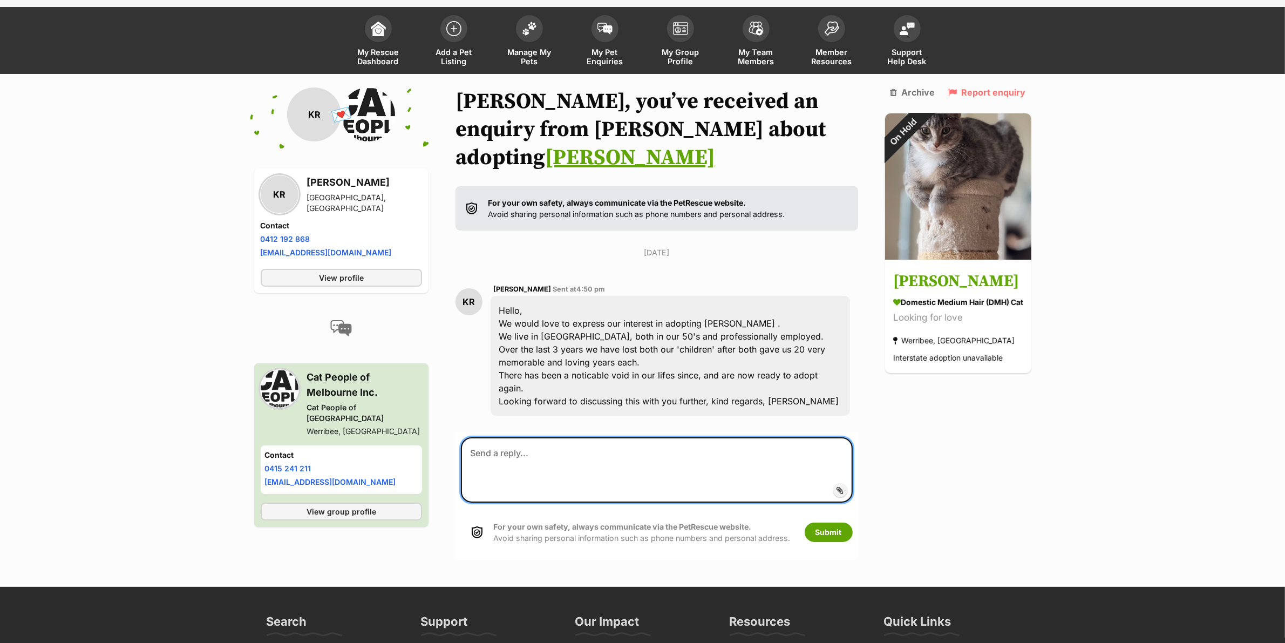
click at [613, 441] on textarea at bounding box center [657, 469] width 392 height 65
paste textarea "Hi [PERSON_NAME], Thanks so much for your enquiry! I’m so sorry to hear about t…"
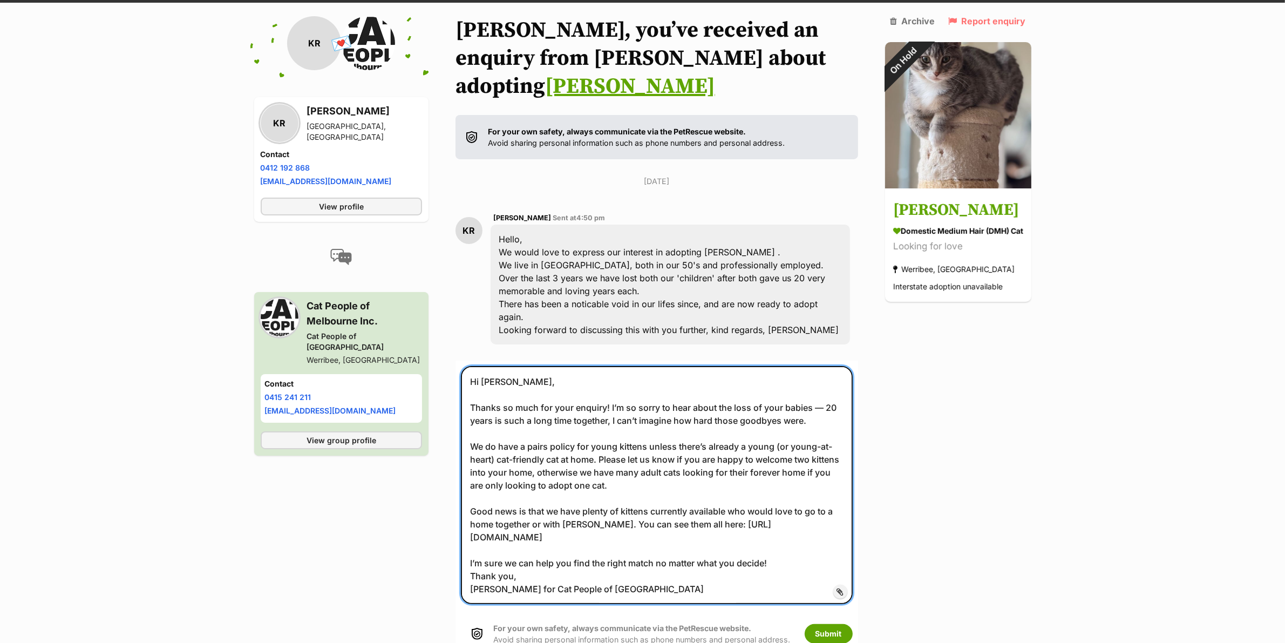
scroll to position [123, 0]
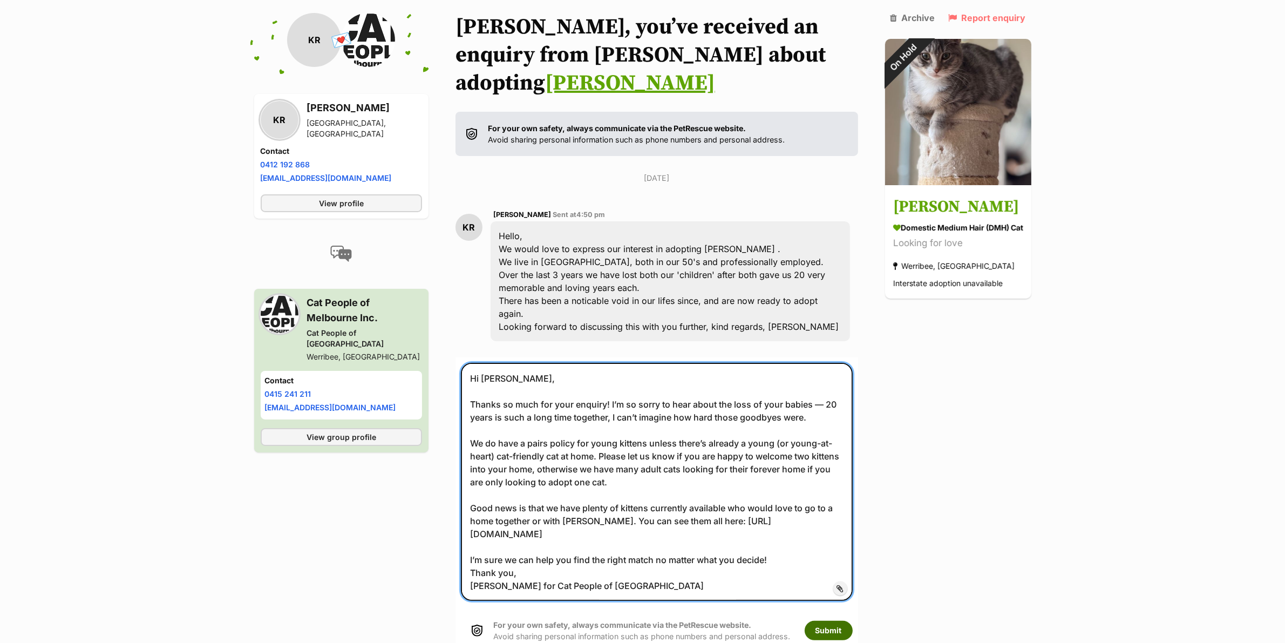
type textarea "Hi [PERSON_NAME], Thanks so much for your enquiry! I’m so sorry to hear about t…"
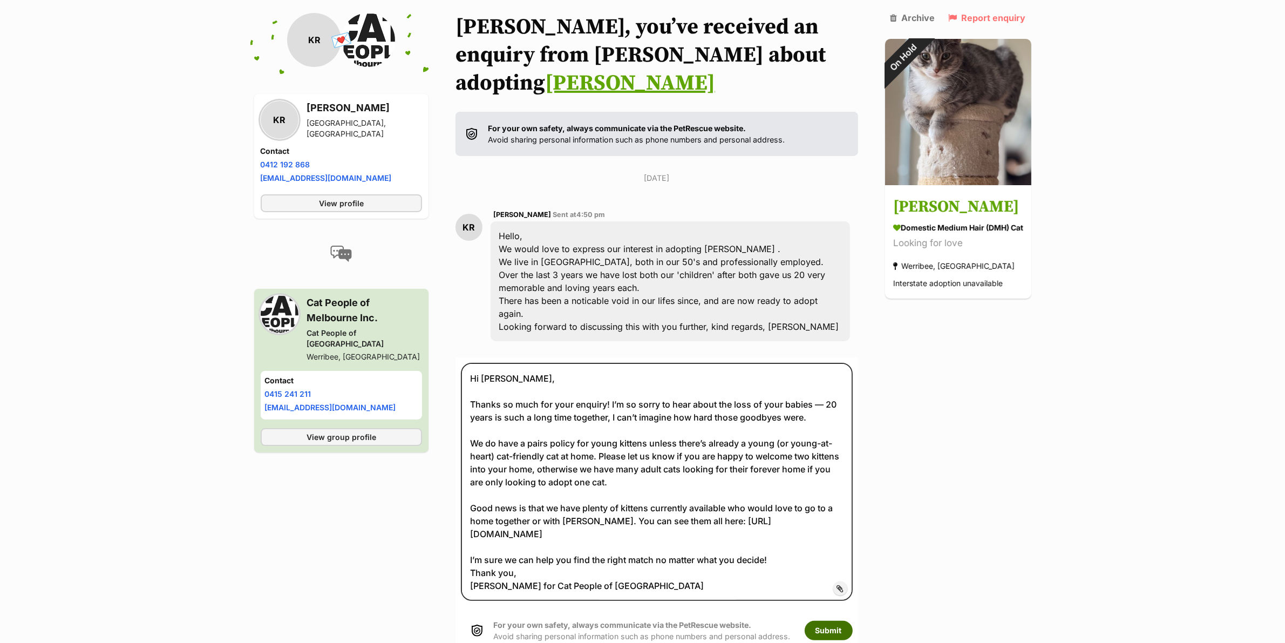
click at [831, 620] on button "Submit" at bounding box center [828, 629] width 48 height 19
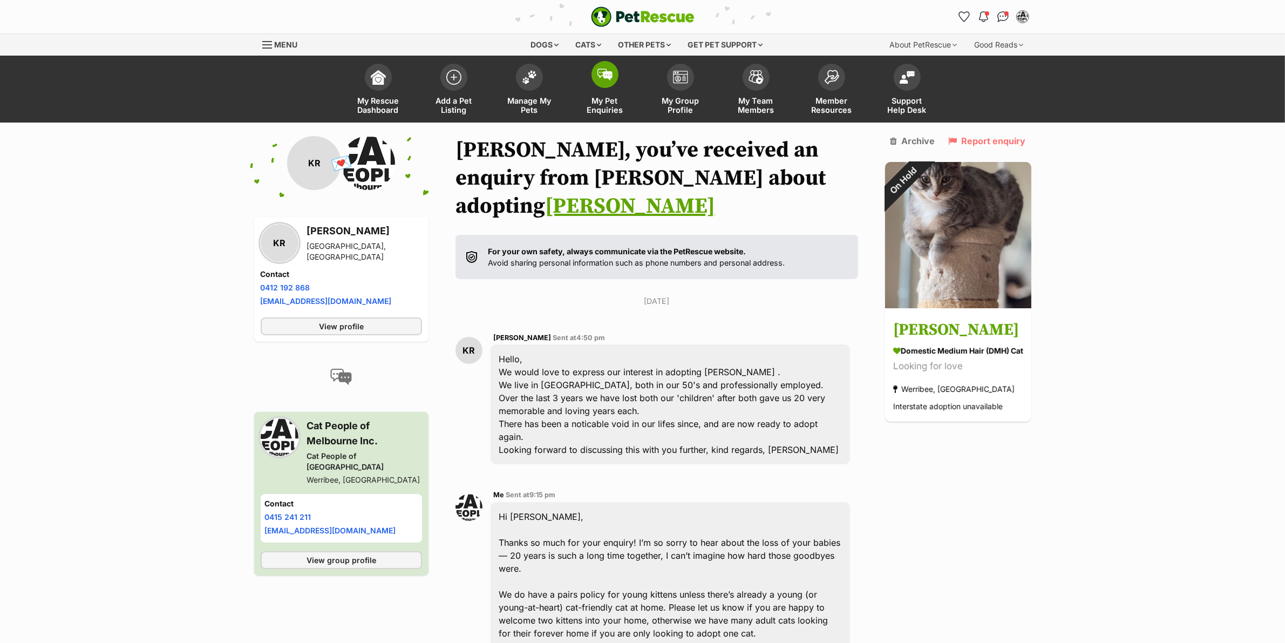
click at [592, 79] on span at bounding box center [604, 74] width 27 height 27
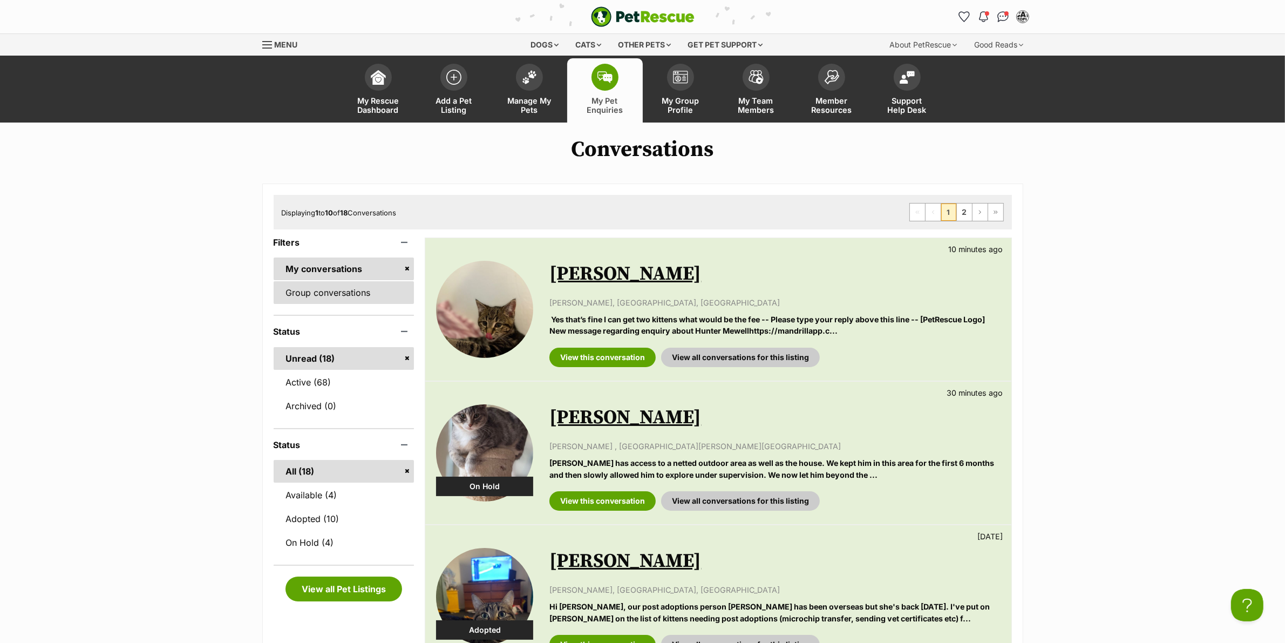
click at [313, 293] on link "Group conversations" at bounding box center [344, 292] width 141 height 23
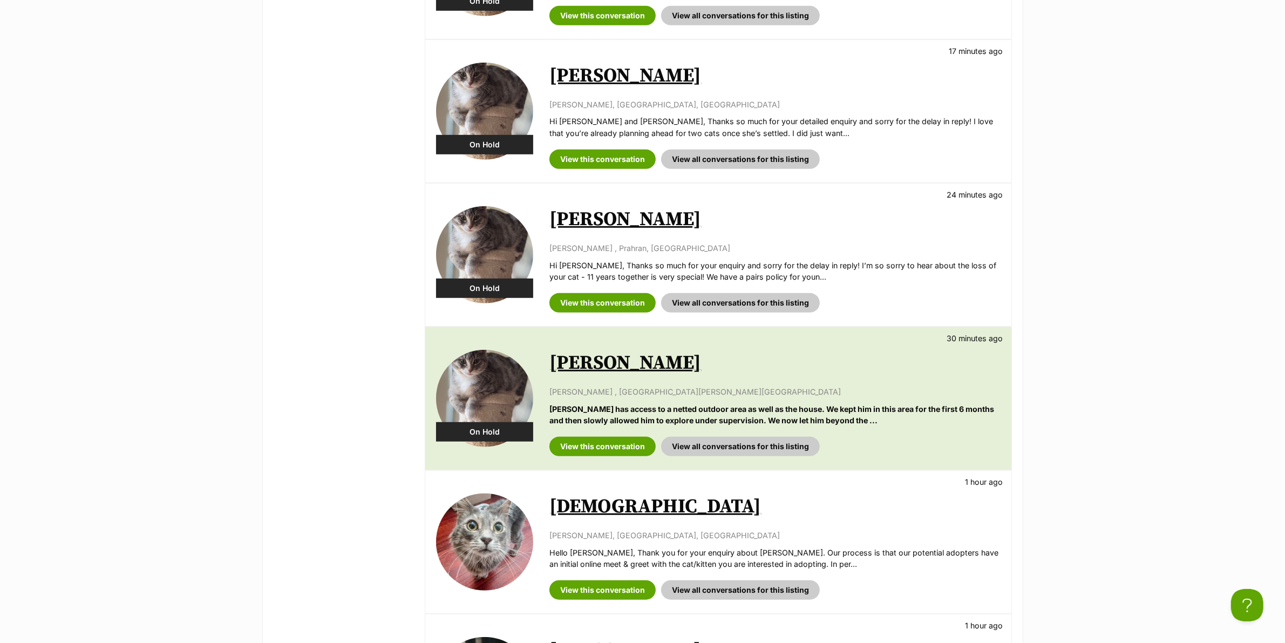
scroll to position [742, 0]
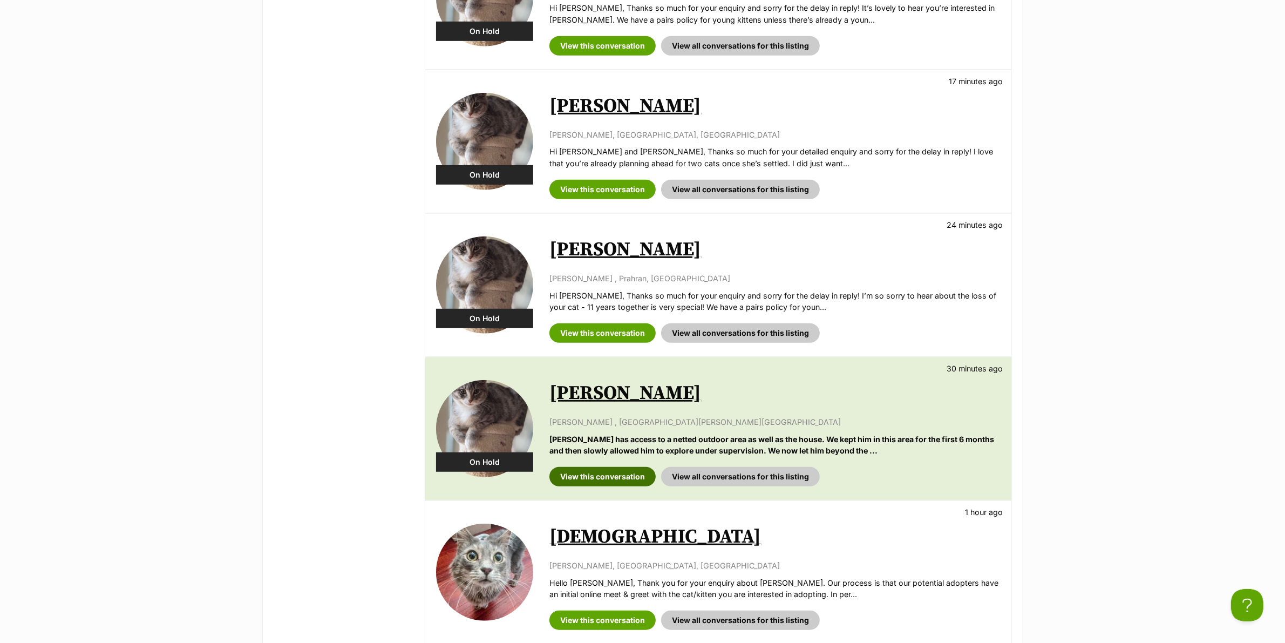
click at [622, 478] on link "View this conversation" at bounding box center [602, 476] width 106 height 19
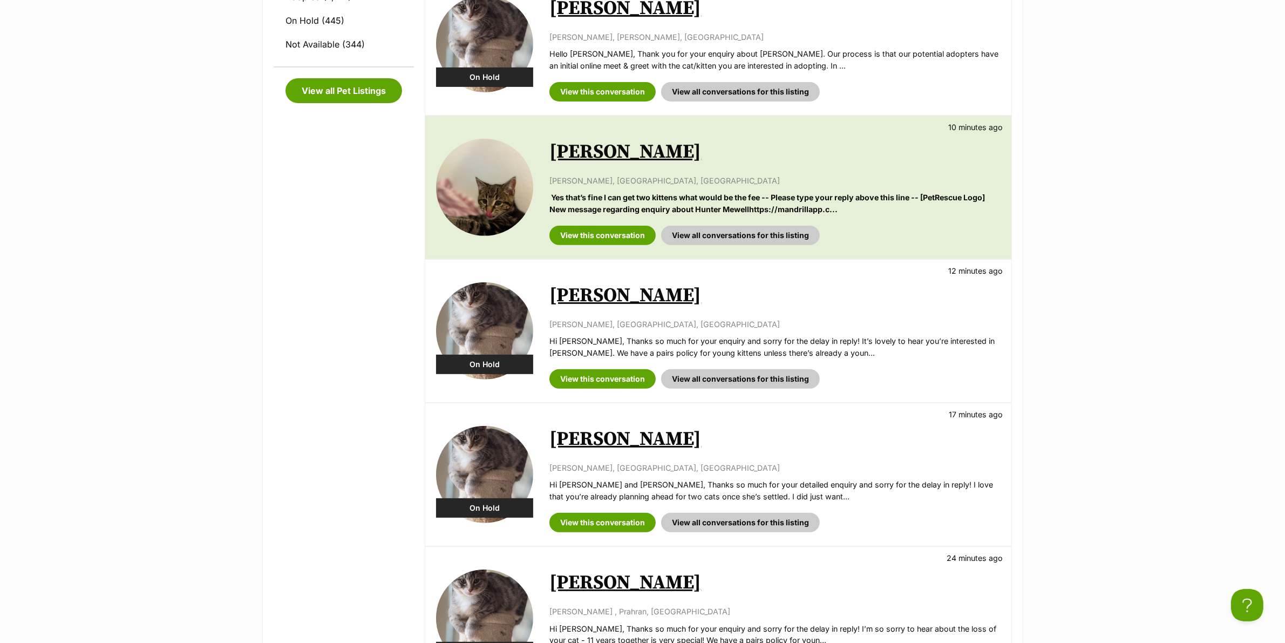
scroll to position [405, 0]
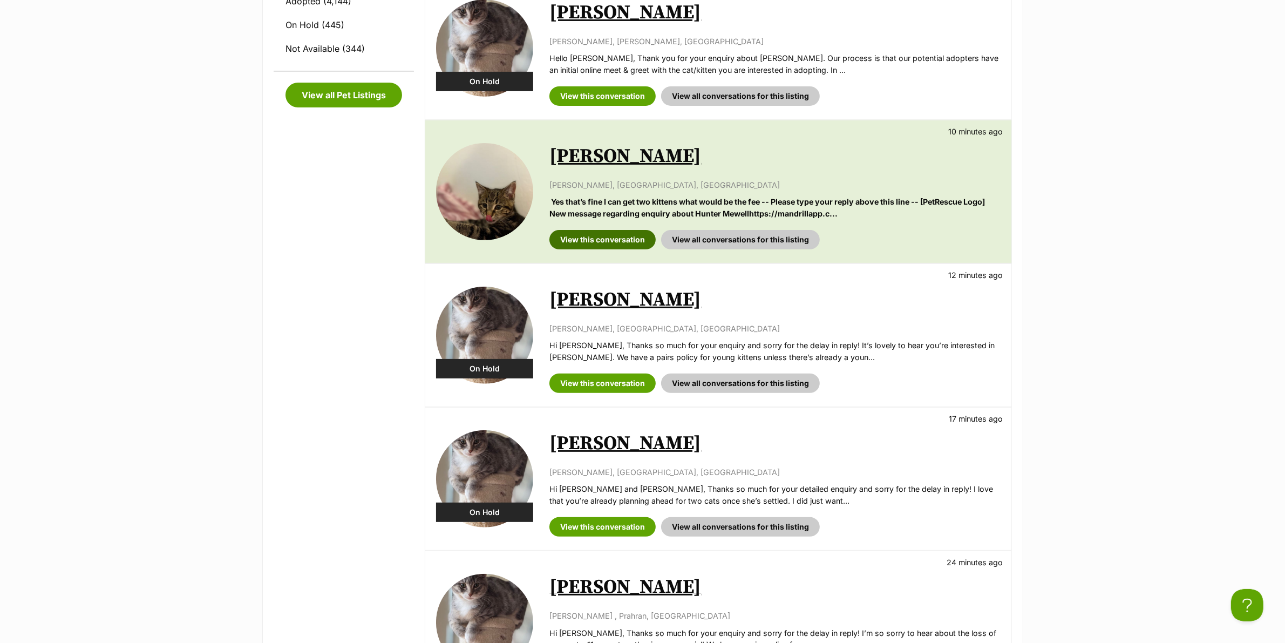
click at [607, 237] on link "View this conversation" at bounding box center [602, 239] width 106 height 19
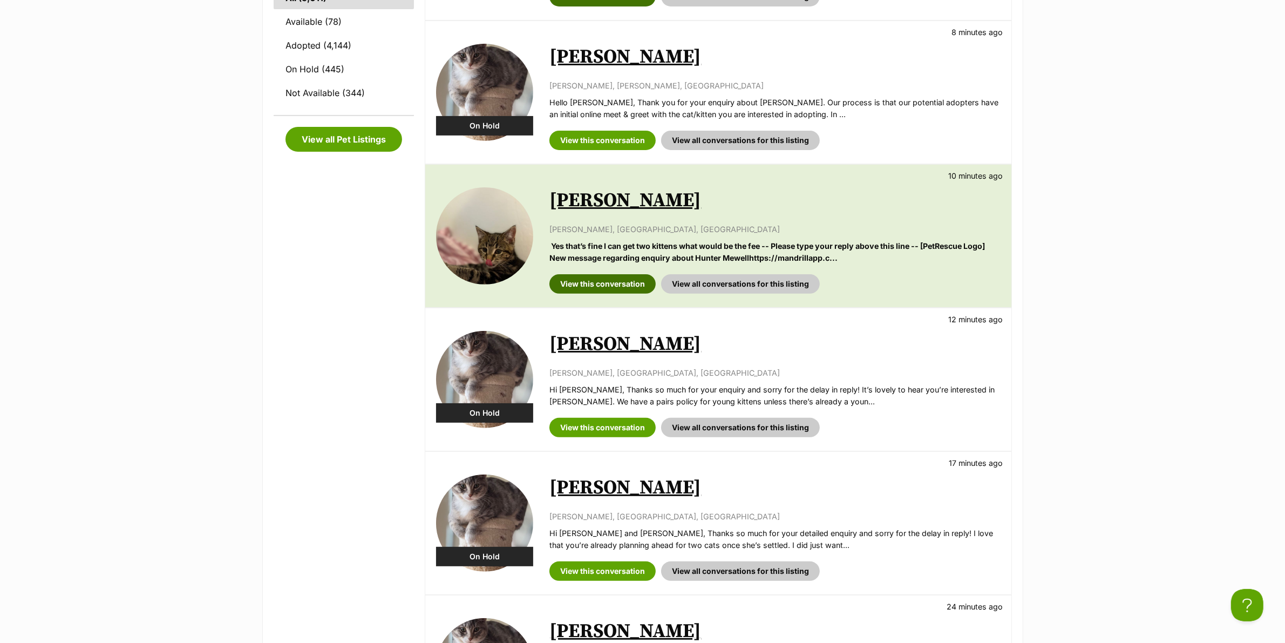
scroll to position [135, 0]
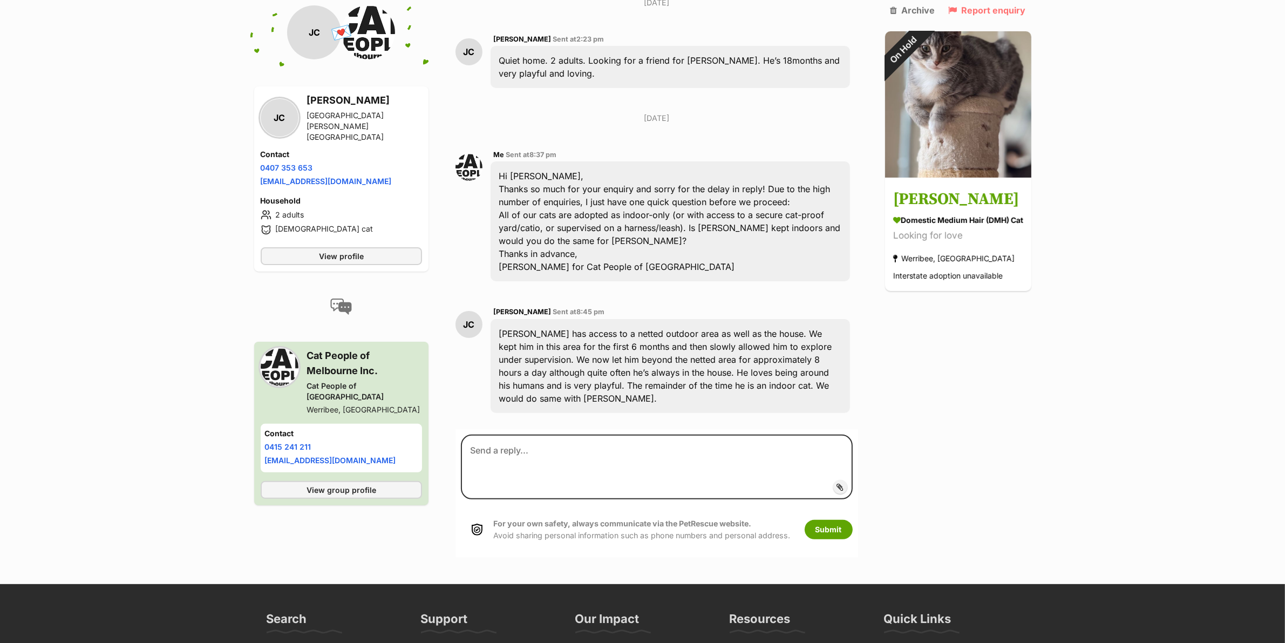
scroll to position [308, 0]
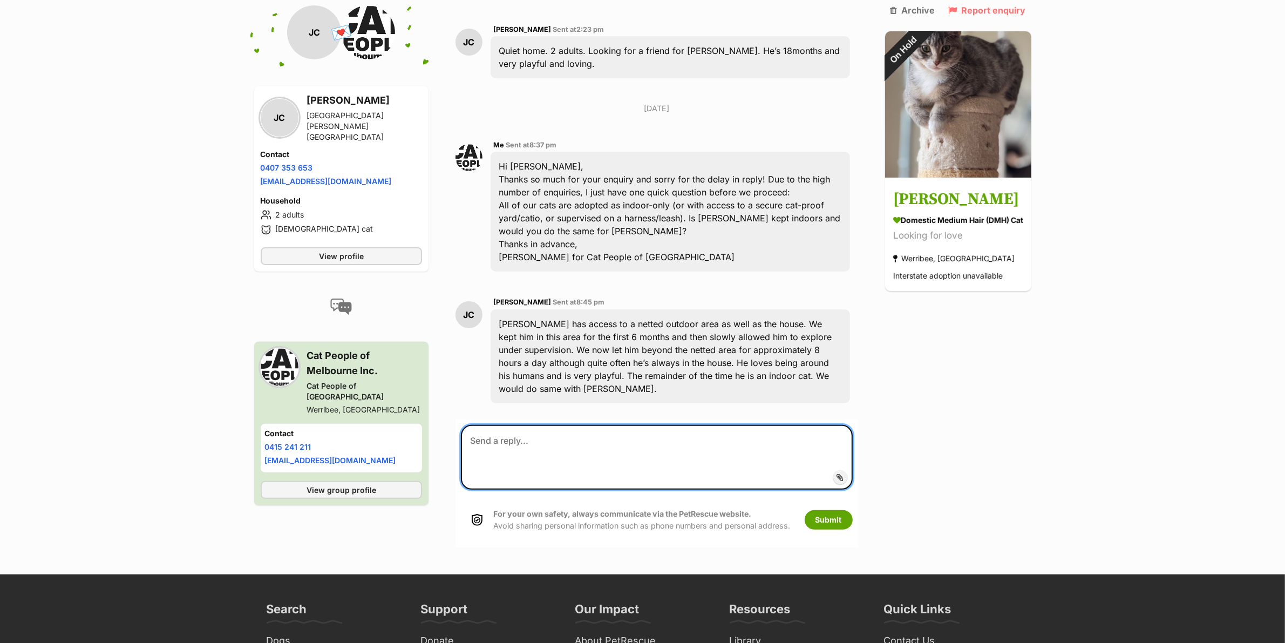
click at [549, 425] on textarea at bounding box center [657, 457] width 392 height 65
paste textarea "Hi Josephine, All our cats are indoors only unless in a cat-proof yard or enclo…"
type textarea "Hi Josephine, All our cats are indoors only unless in a cat-proof yard or enclo…"
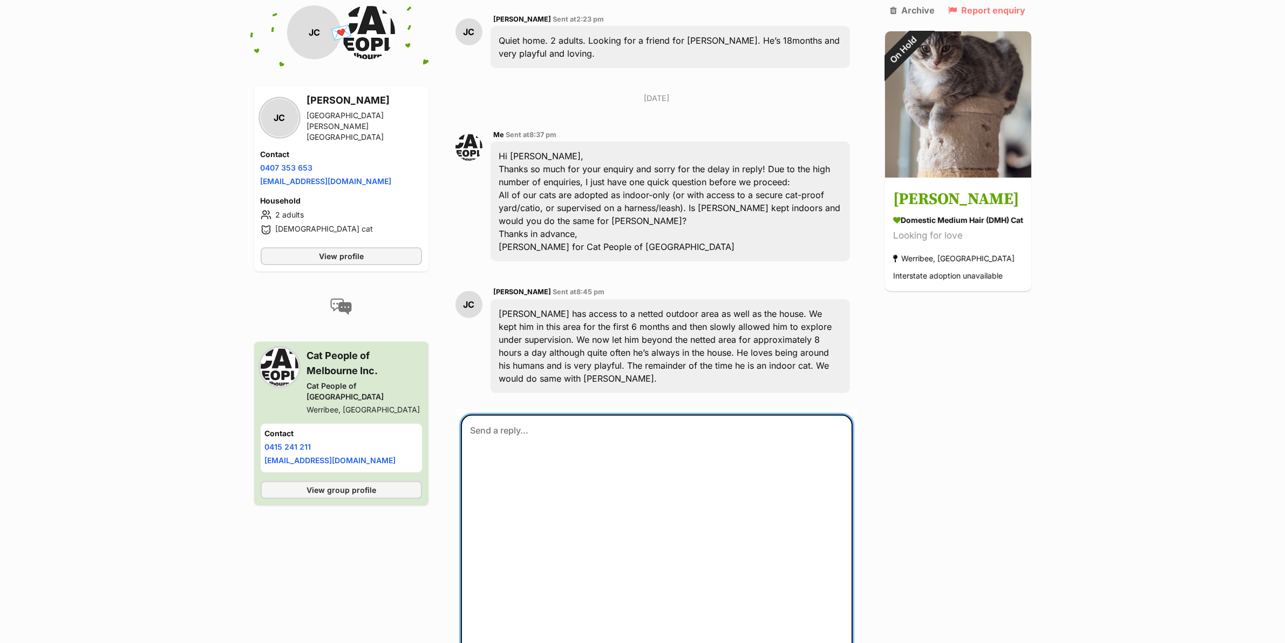
scroll to position [0, 0]
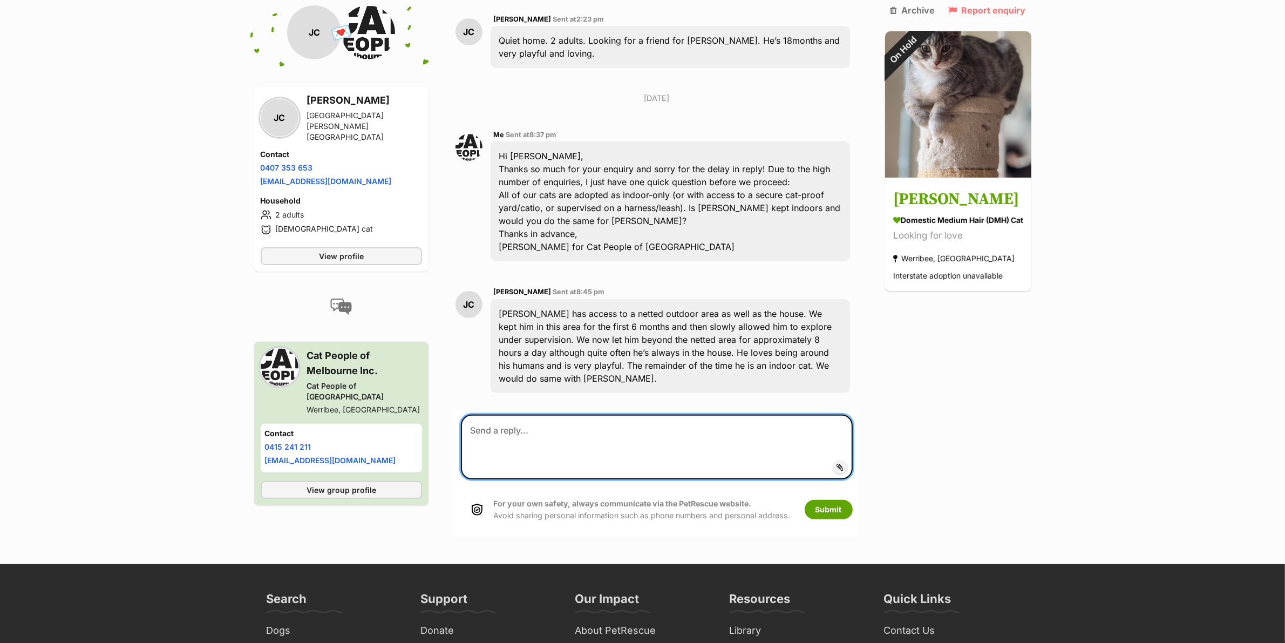
drag, startPoint x: 586, startPoint y: 401, endPoint x: 587, endPoint y: 415, distance: 14.6
click at [584, 414] on textarea at bounding box center [657, 446] width 392 height 65
paste textarea "Hi Josephine, All our cats are indoors only unless in a cat-proof yard or enclo…"
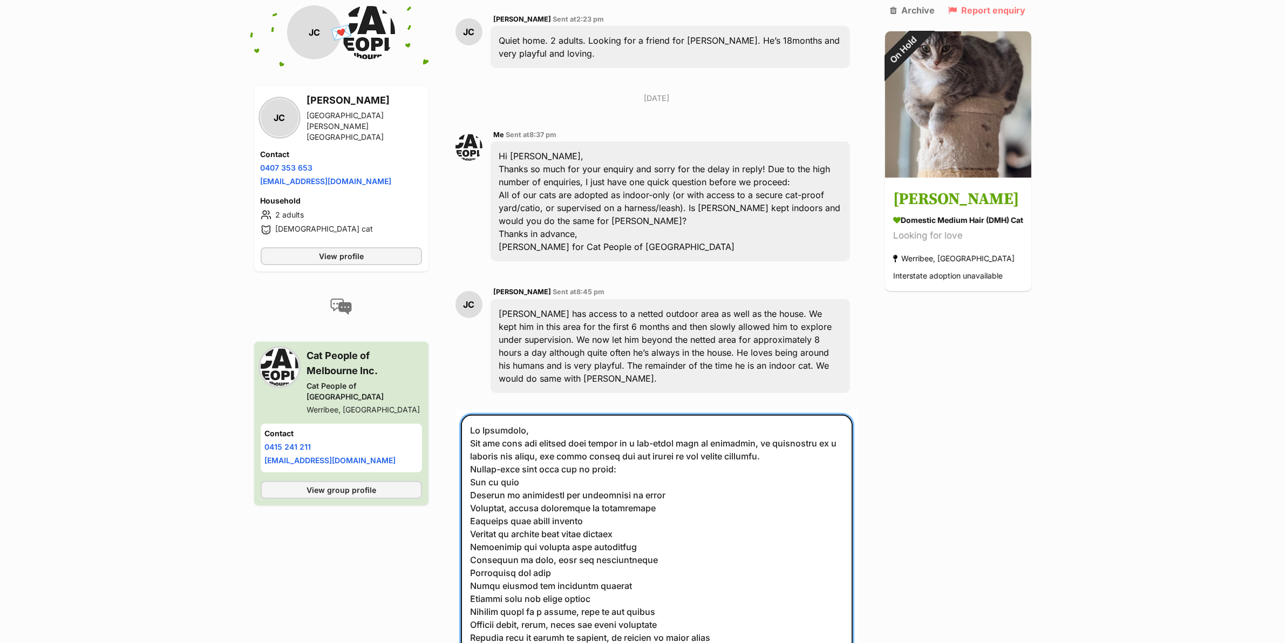
click at [572, 414] on textarea at bounding box center [657, 542] width 392 height 257
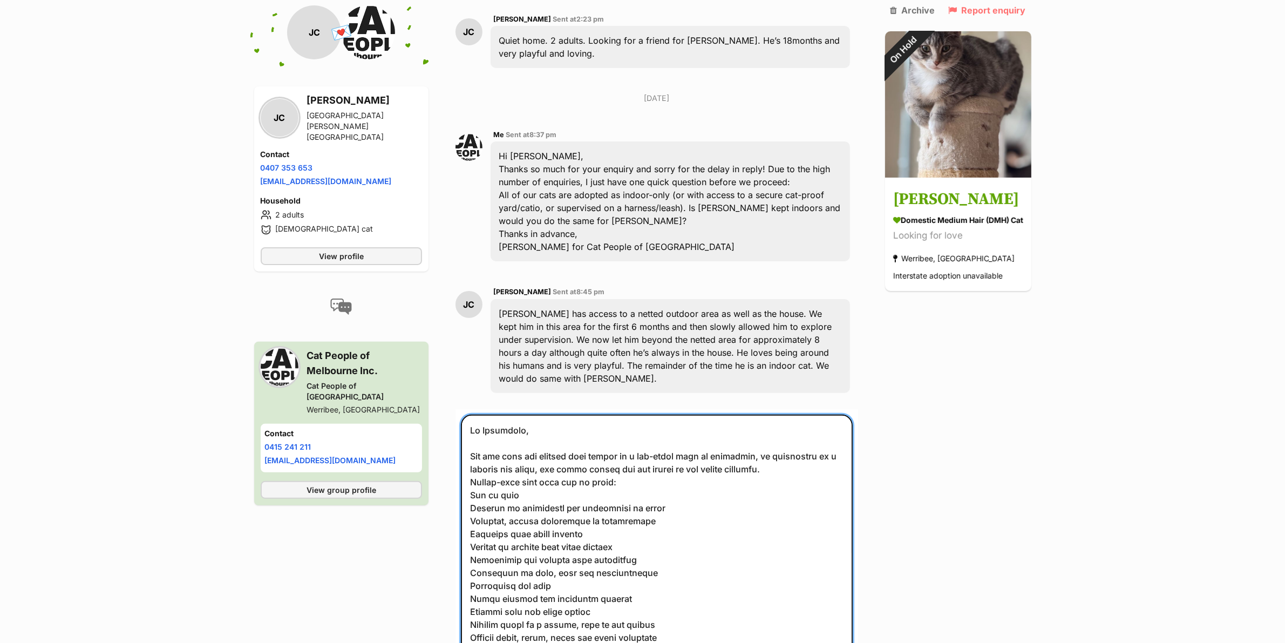
click at [791, 438] on textarea at bounding box center [657, 542] width 392 height 257
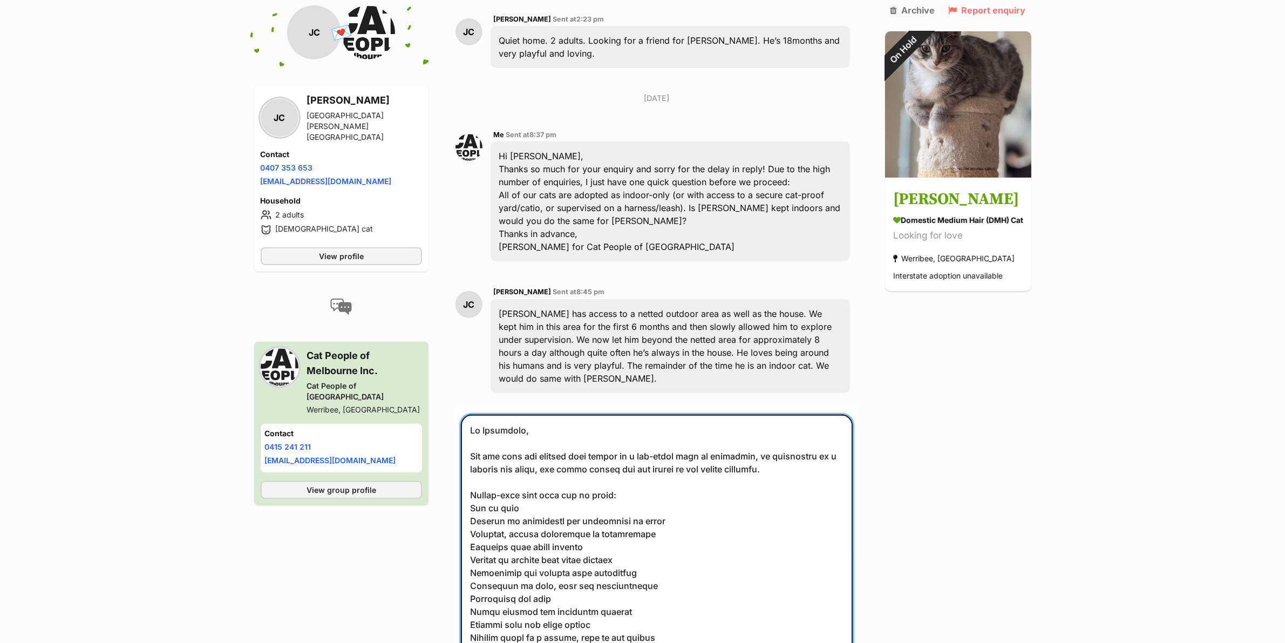
click at [668, 465] on textarea at bounding box center [657, 542] width 392 height 257
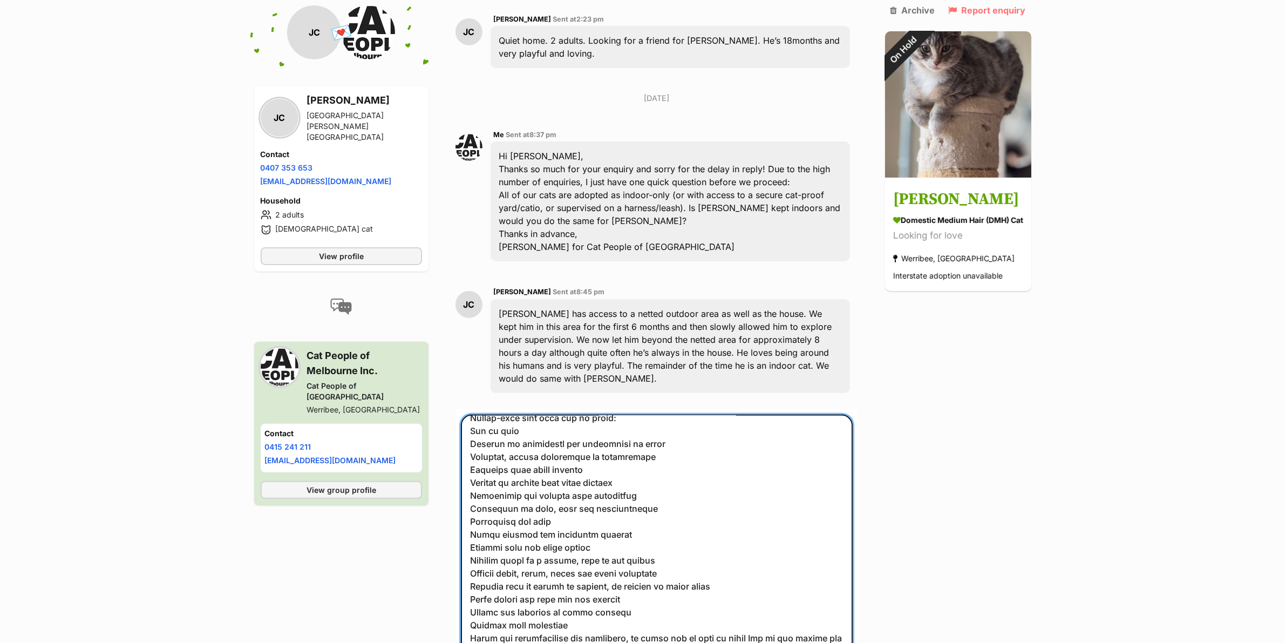
scroll to position [97, 0]
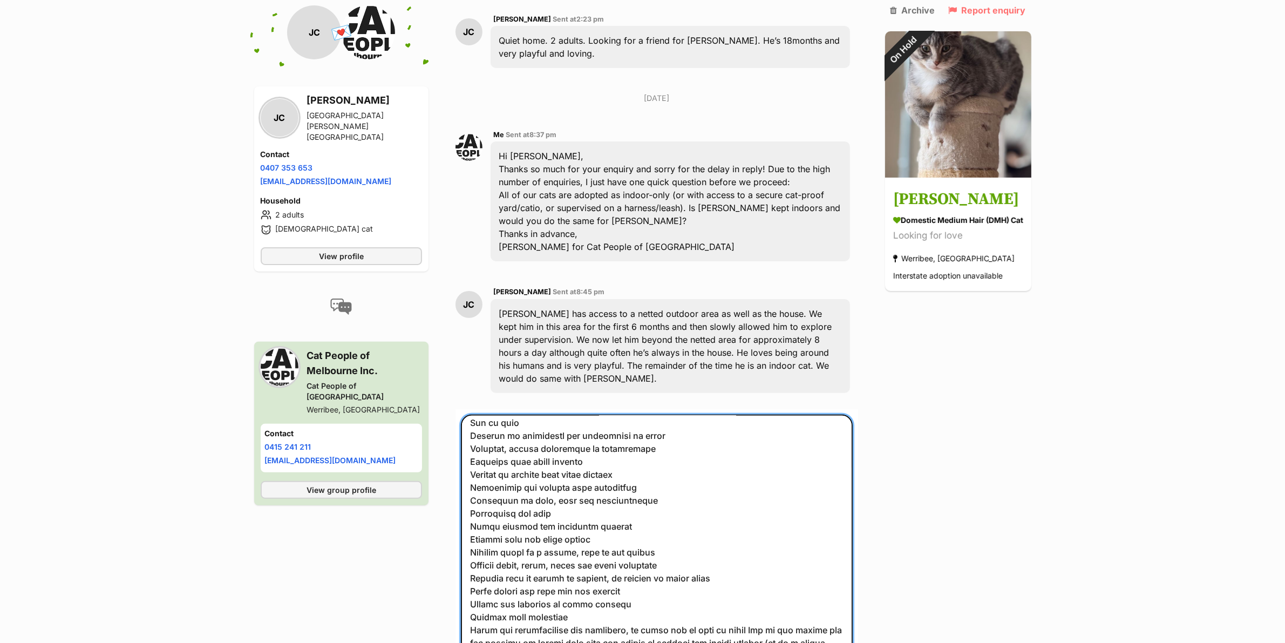
click at [616, 573] on textarea at bounding box center [657, 542] width 392 height 257
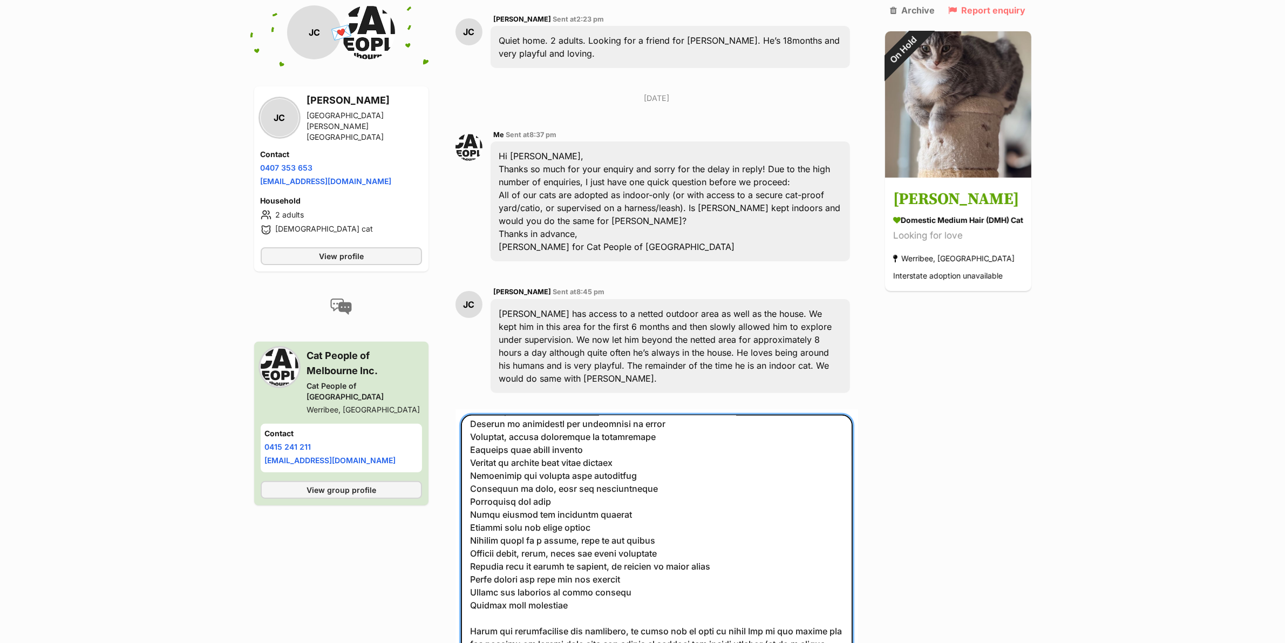
scroll to position [110, 0]
click at [645, 630] on textarea at bounding box center [657, 542] width 392 height 257
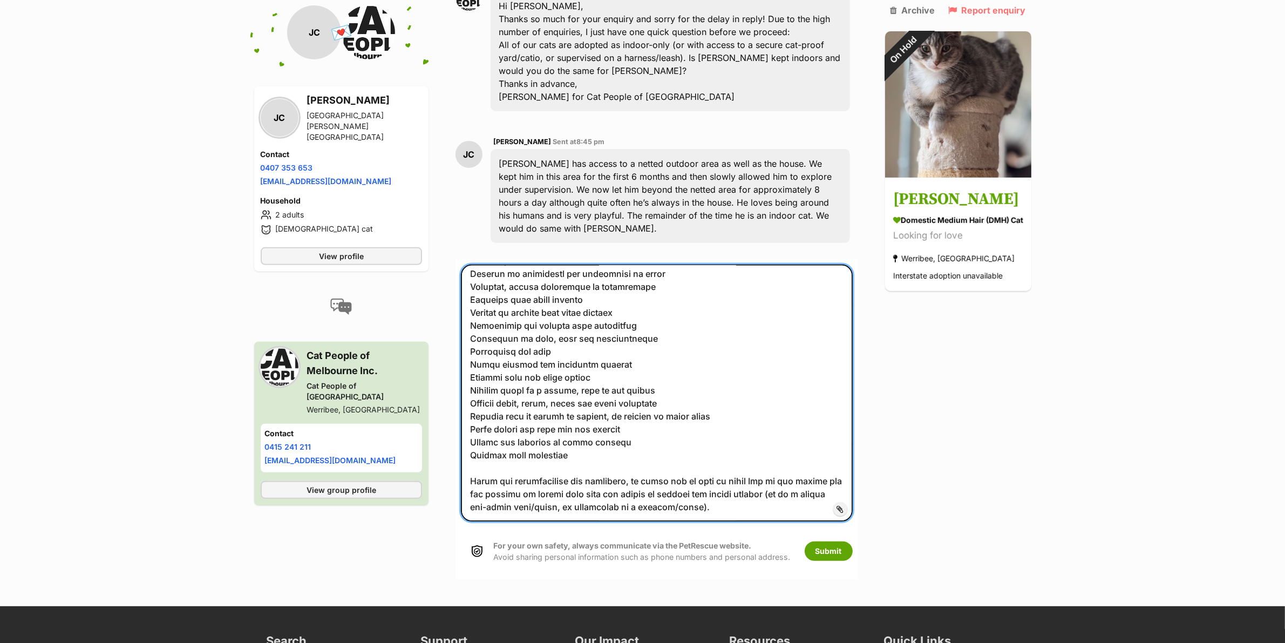
scroll to position [521, 0]
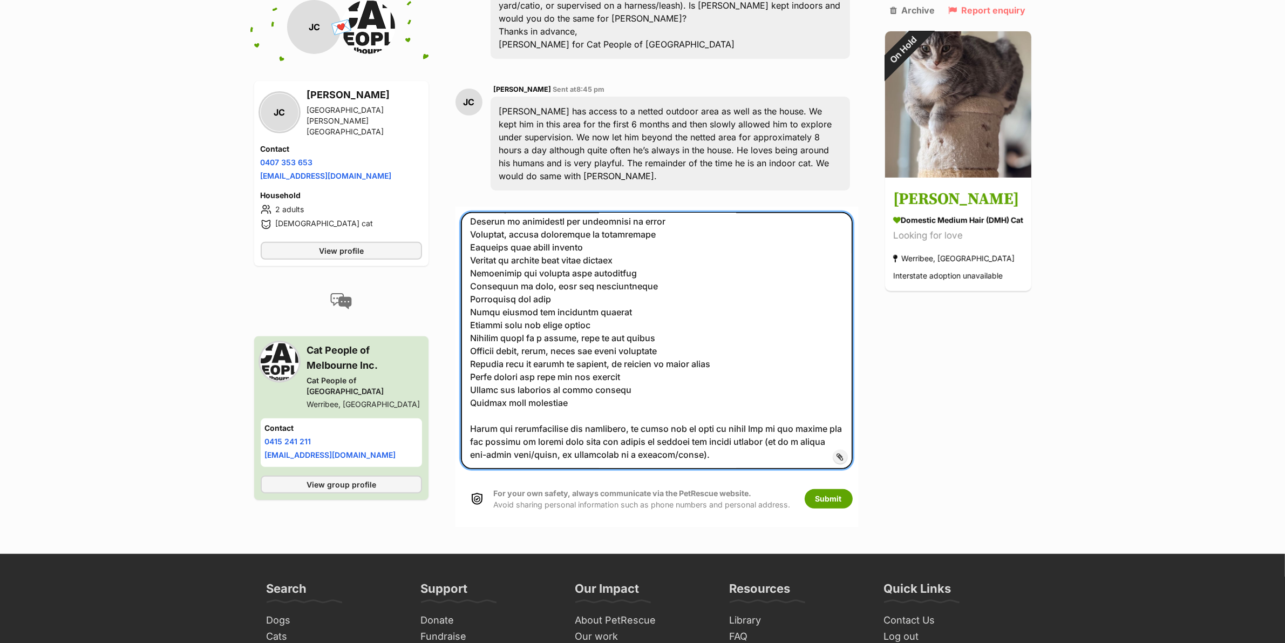
drag, startPoint x: 754, startPoint y: 426, endPoint x: 464, endPoint y: 422, distance: 289.8
click at [464, 422] on textarea at bounding box center [657, 340] width 392 height 257
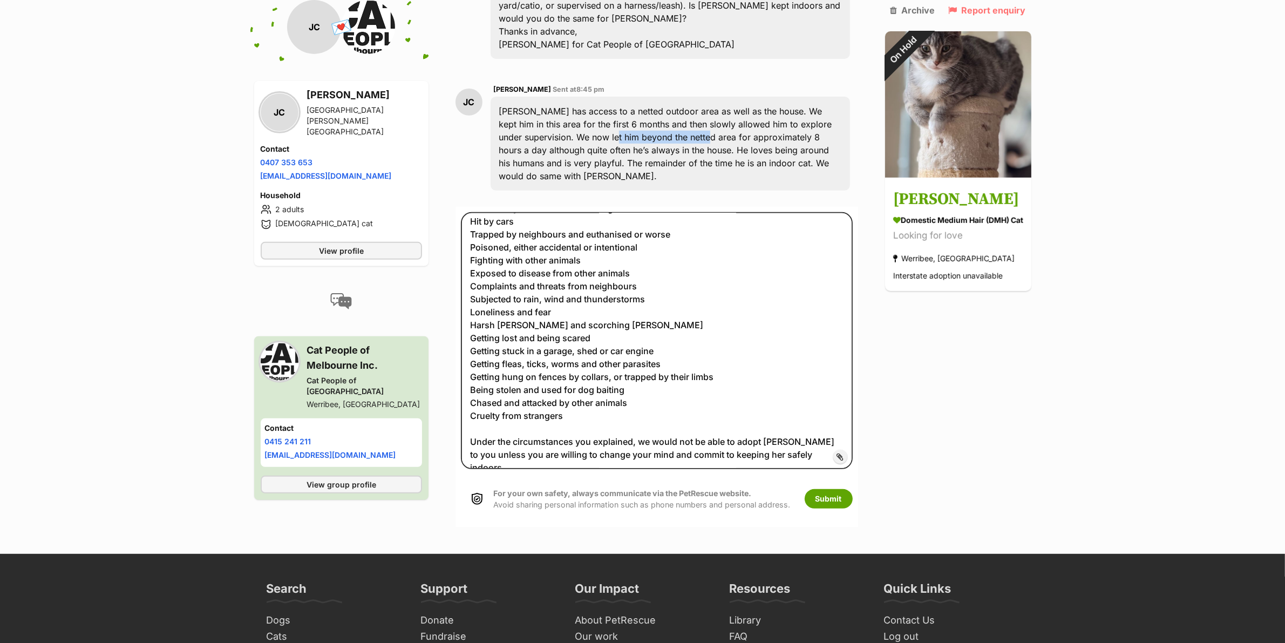
drag, startPoint x: 616, startPoint y: 104, endPoint x: 747, endPoint y: 119, distance: 132.4
click at [708, 106] on div "Shelby has access to a netted outdoor area as well as the house. We kept him in…" at bounding box center [669, 144] width 359 height 94
copy div "beyond the netted area"
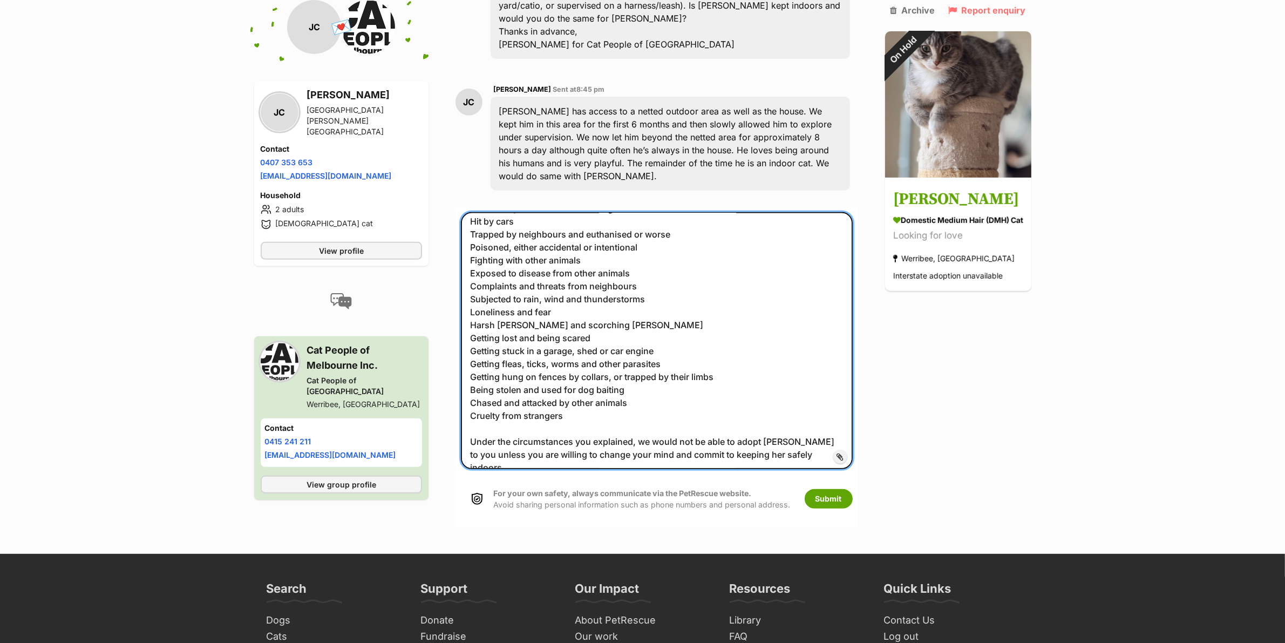
click at [818, 424] on textarea "Hi Josephine, All our cats are indoors only unless in a cat-proof yard or enclo…" at bounding box center [657, 340] width 392 height 257
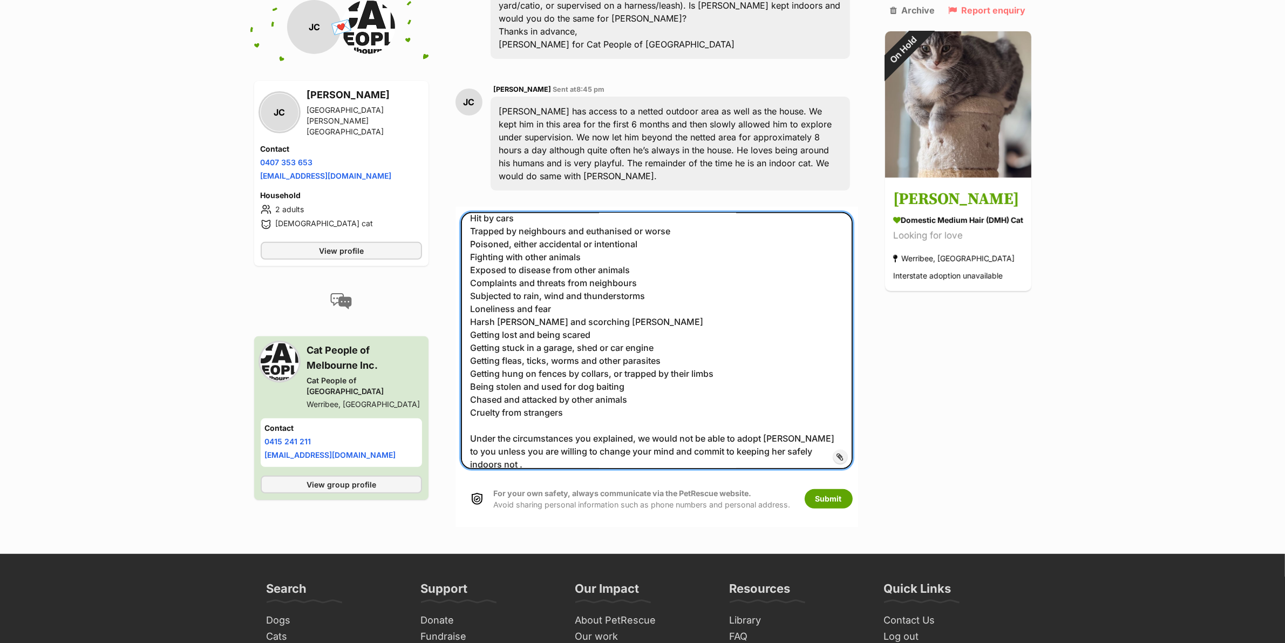
paste textarea "beyond the netted area"
click at [685, 432] on textarea "Hi Josephine, All our cats are indoors only unless in a cat-proof yard or enclo…" at bounding box center [657, 340] width 392 height 257
click at [651, 430] on textarea "Hi Josephine, All our cats are indoors only unless in a cat-proof yard or enclo…" at bounding box center [657, 340] width 392 height 257
click at [469, 435] on textarea "Hi Josephine, All our cats are indoors only unless in a cat-proof yard or enclo…" at bounding box center [657, 340] width 392 height 257
click at [732, 435] on textarea "Hi Josephine, All our cats are indoors only unless in a cat-proof yard or enclo…" at bounding box center [657, 340] width 392 height 257
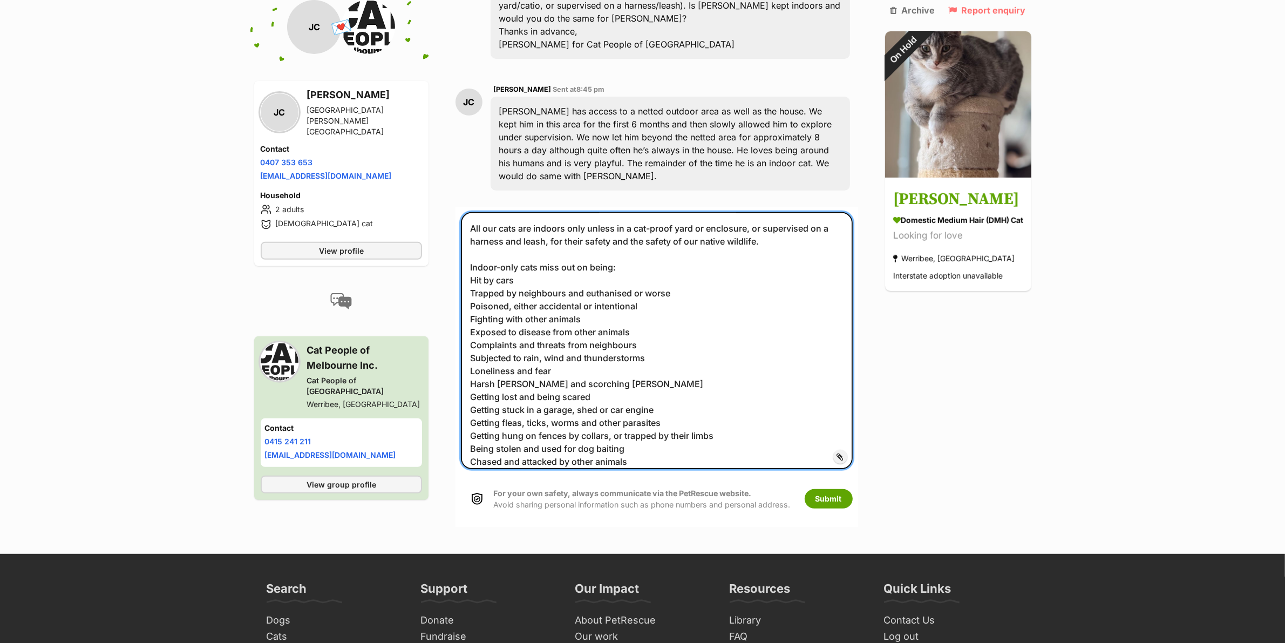
scroll to position [97, 0]
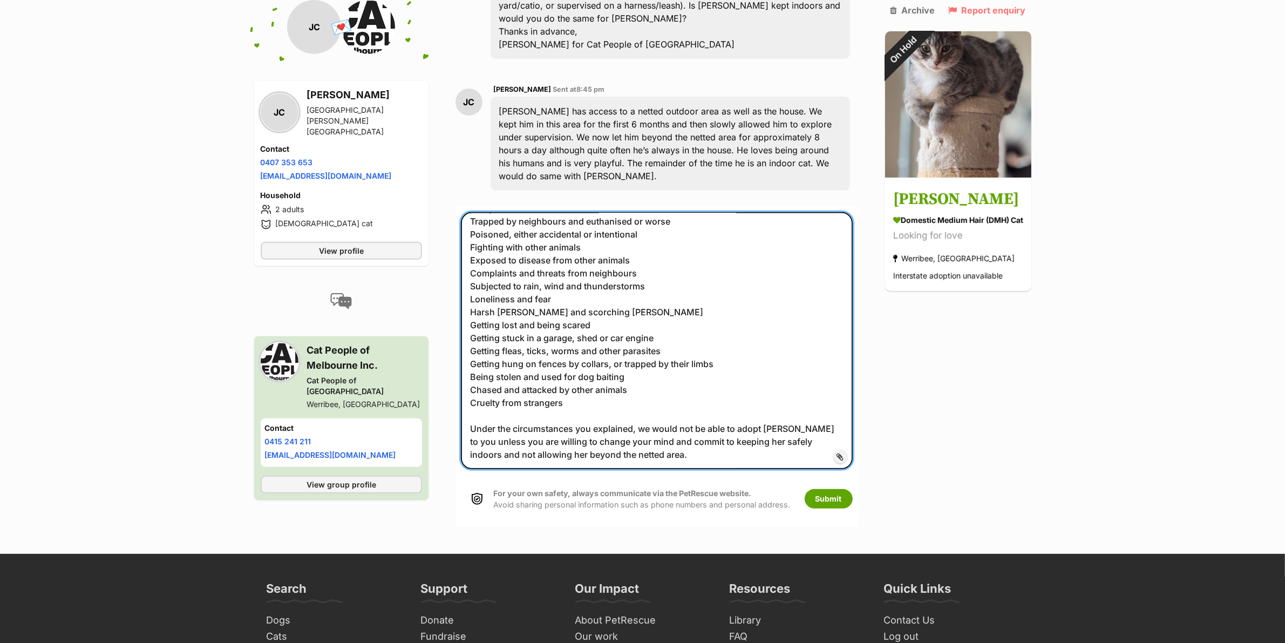
click at [664, 432] on textarea "Hi Josephine, All our cats are indoors only unless in a cat-proof yard or enclo…" at bounding box center [657, 340] width 392 height 257
paste textarea "Thanks, Trish for Cat People of Melbourne"
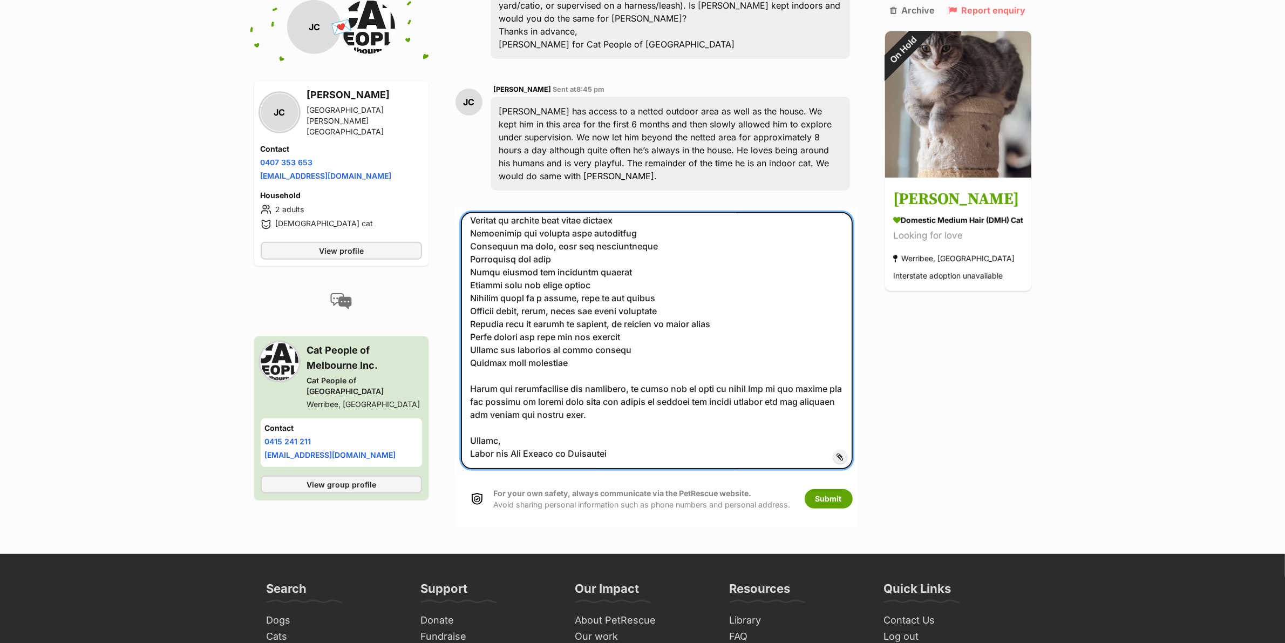
scroll to position [135, 0]
type textarea "Hi Josephine, All our cats are indoors only unless in a cat-proof yard or enclo…"
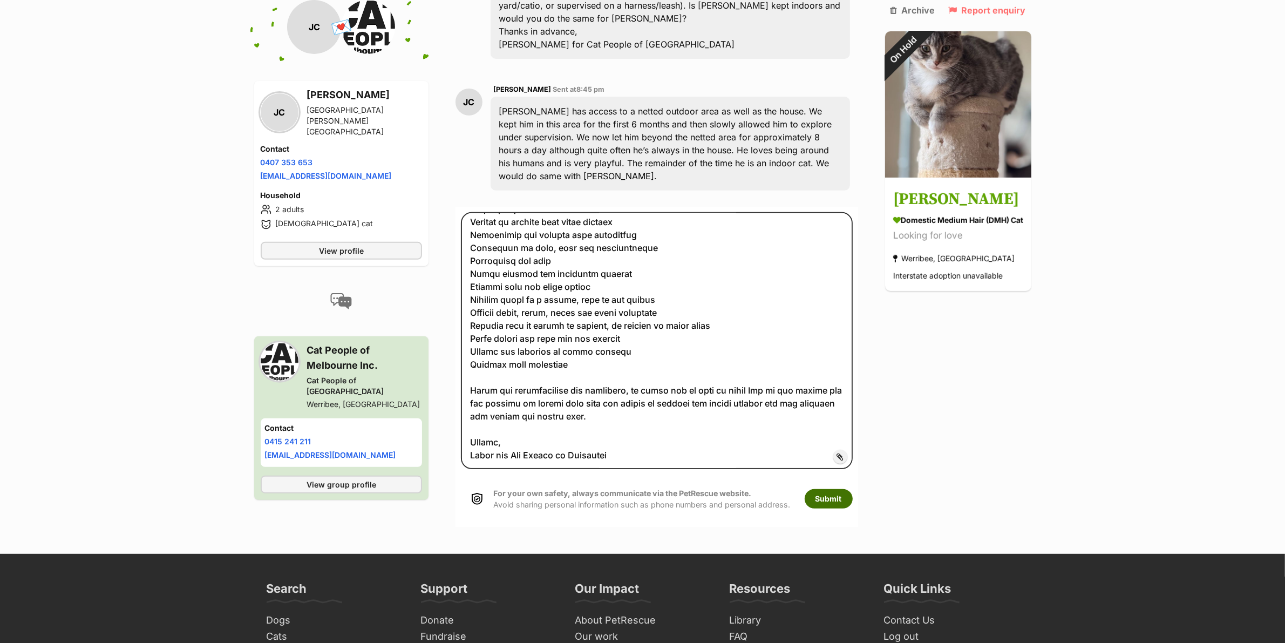
click at [830, 489] on button "Submit" at bounding box center [828, 498] width 48 height 19
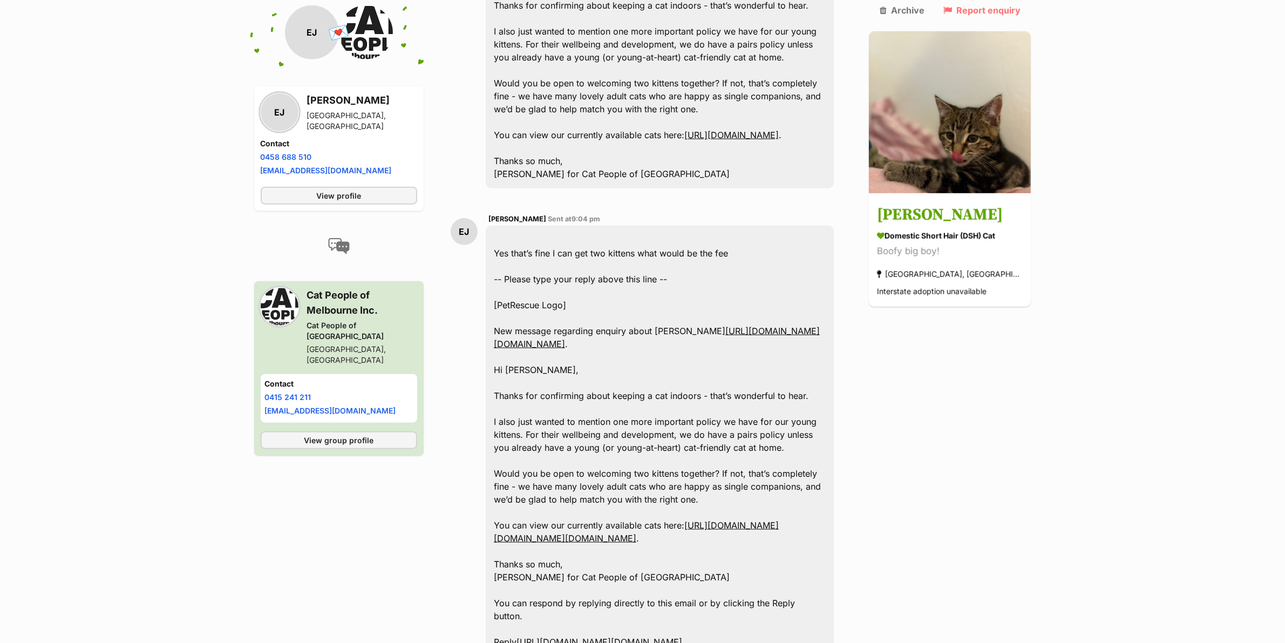
scroll to position [1056, 0]
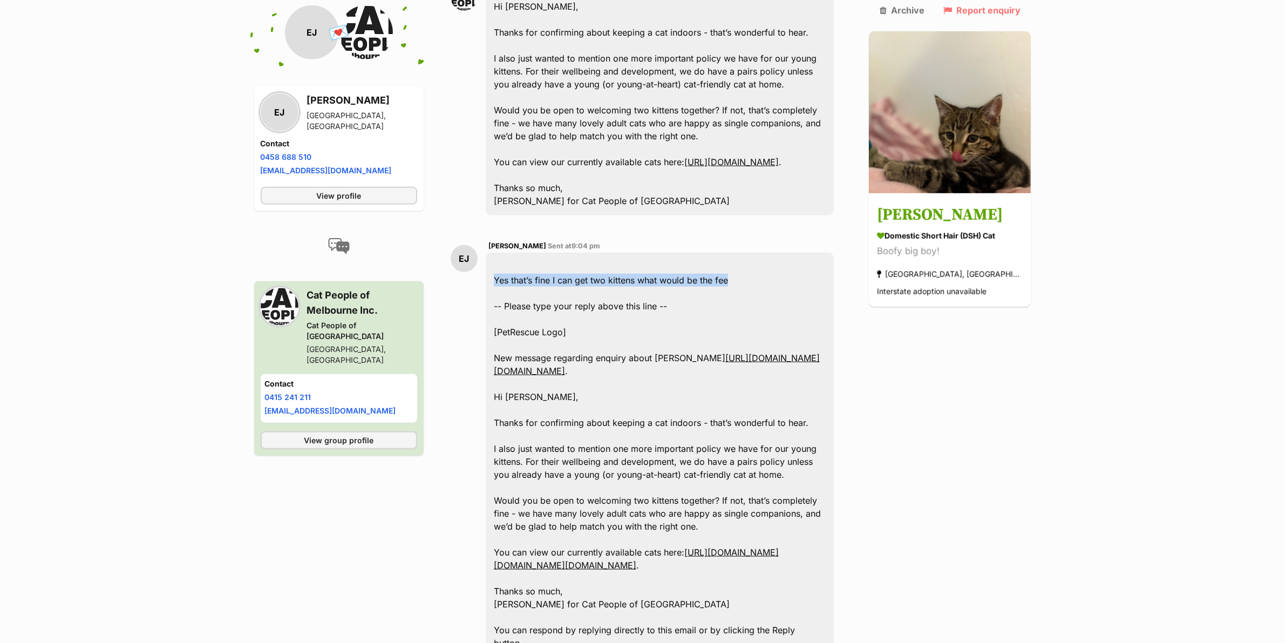
drag, startPoint x: 758, startPoint y: 224, endPoint x: 496, endPoint y: 226, distance: 261.7
click at [496, 253] on div "﻿ Yes that’s fine I can get two kittens what would be the fee -- Please type yo…" at bounding box center [660, 617] width 349 height 728
copy div "Yes that’s fine I can get two kittens what would be the fee"
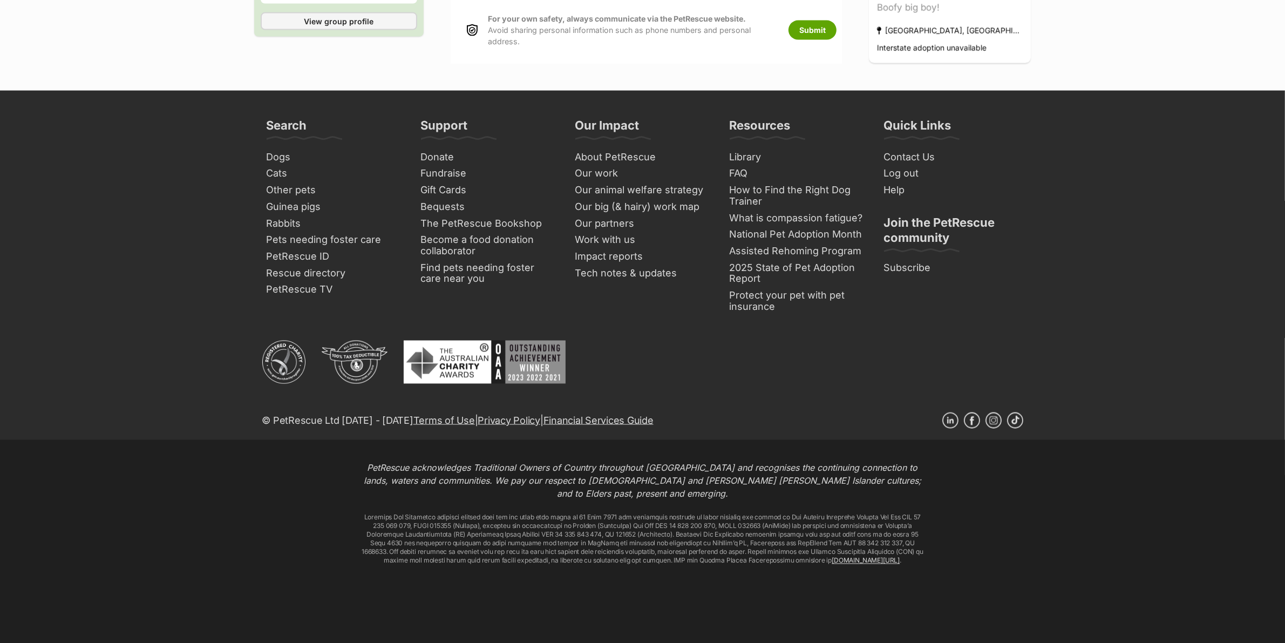
scroll to position [2608, 0]
paste textarea "Hi [PERSON_NAME], Thanks so much for getting back to us - that’s wonderful to h…"
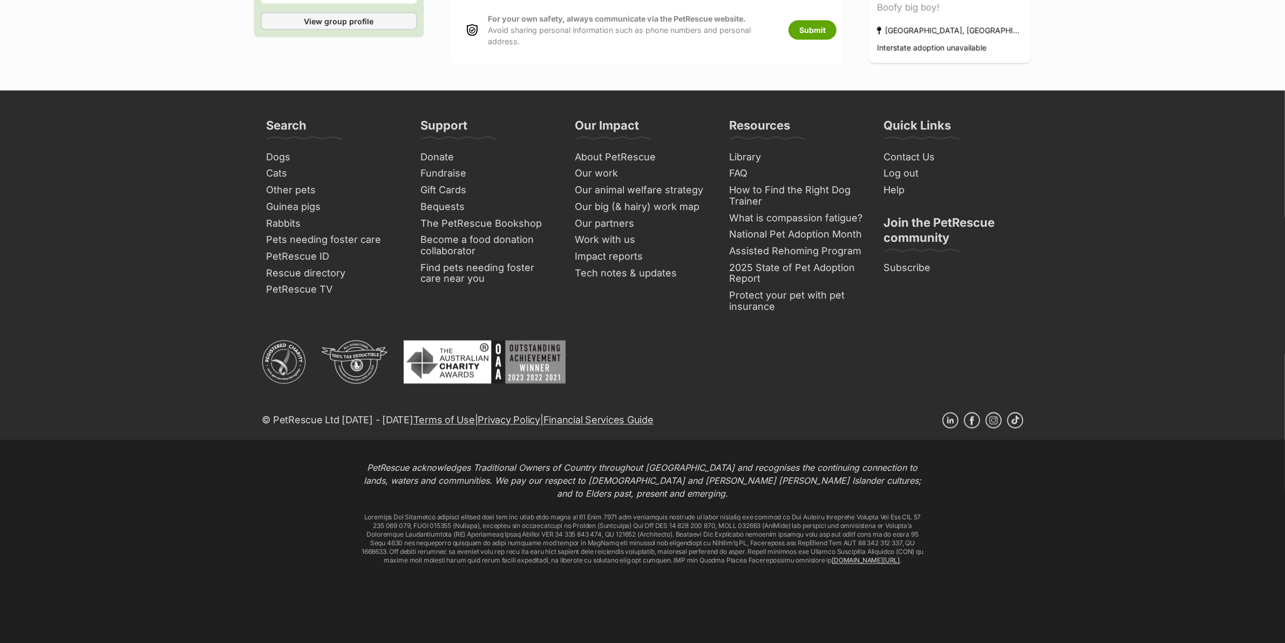
drag, startPoint x: 669, startPoint y: 468, endPoint x: 693, endPoint y: 468, distance: 24.3
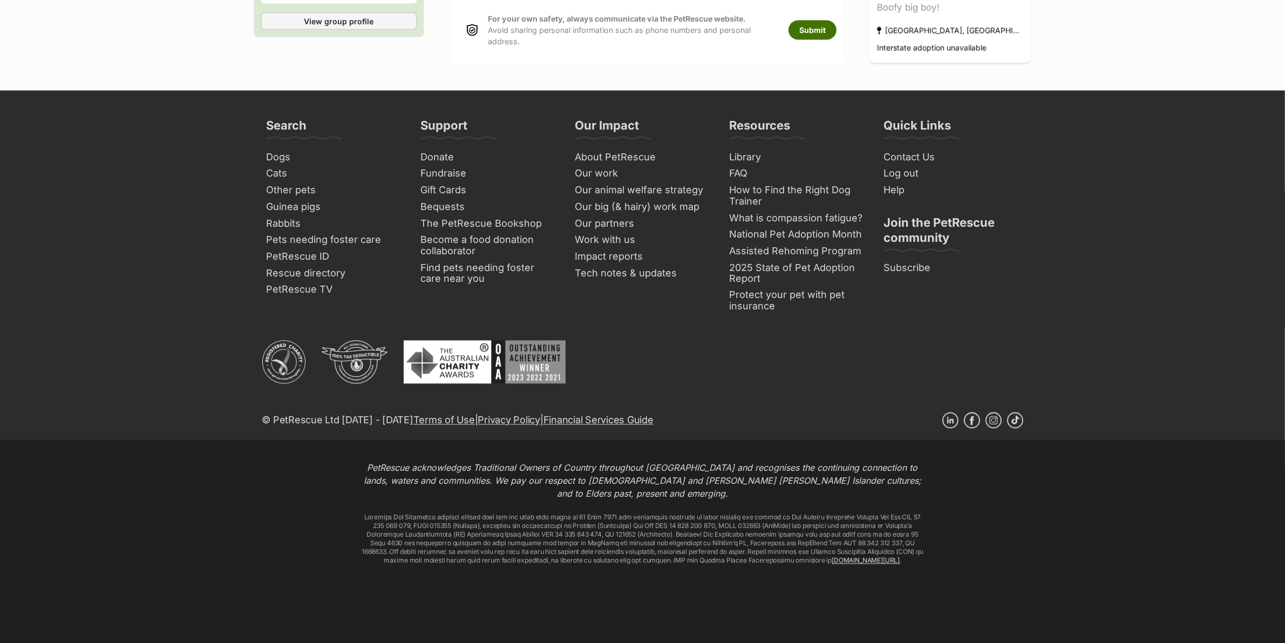
type textarea "Hi Eli, Thanks so much for getting back to us - that’s wonderful to hear you’re…"
click at [836, 40] on button "Submit" at bounding box center [812, 30] width 48 height 19
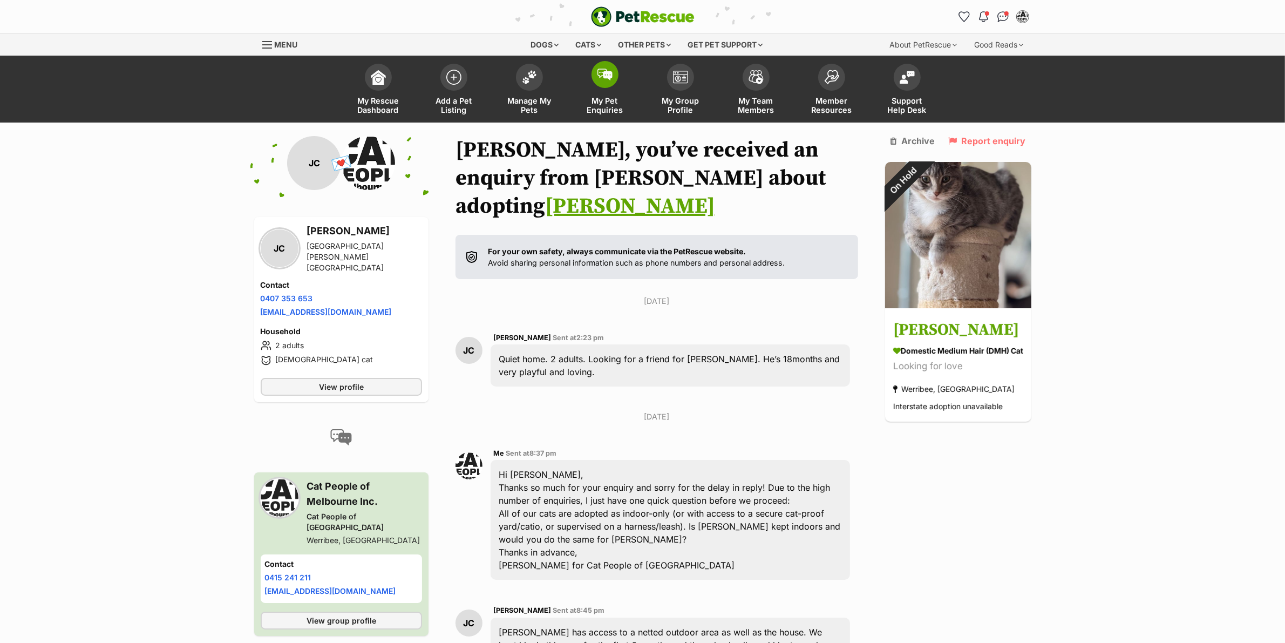
click at [590, 69] on link "My Pet Enquiries" at bounding box center [605, 90] width 76 height 64
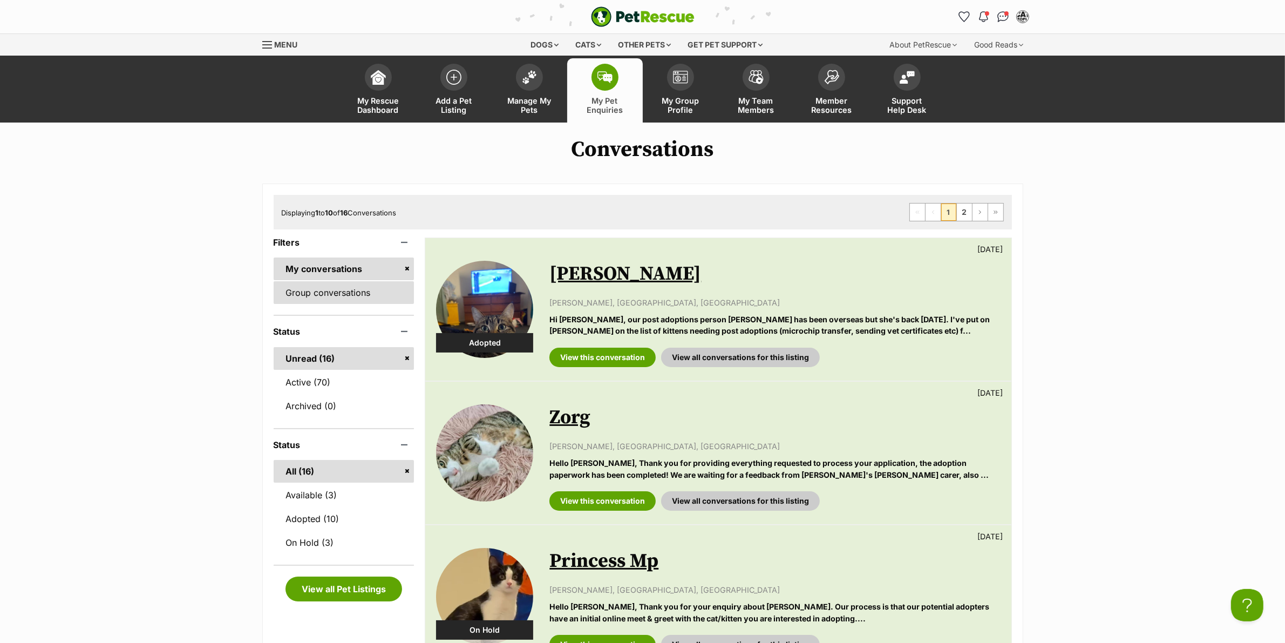
click at [339, 289] on link "Group conversations" at bounding box center [344, 292] width 141 height 23
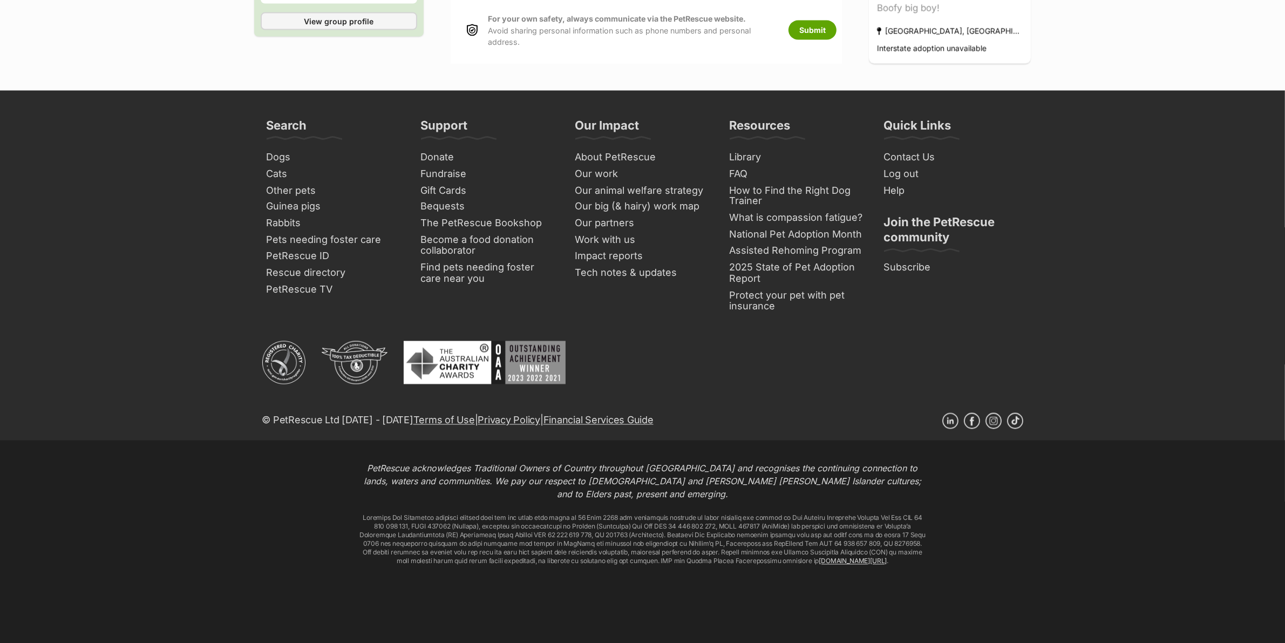
scroll to position [2677, 0]
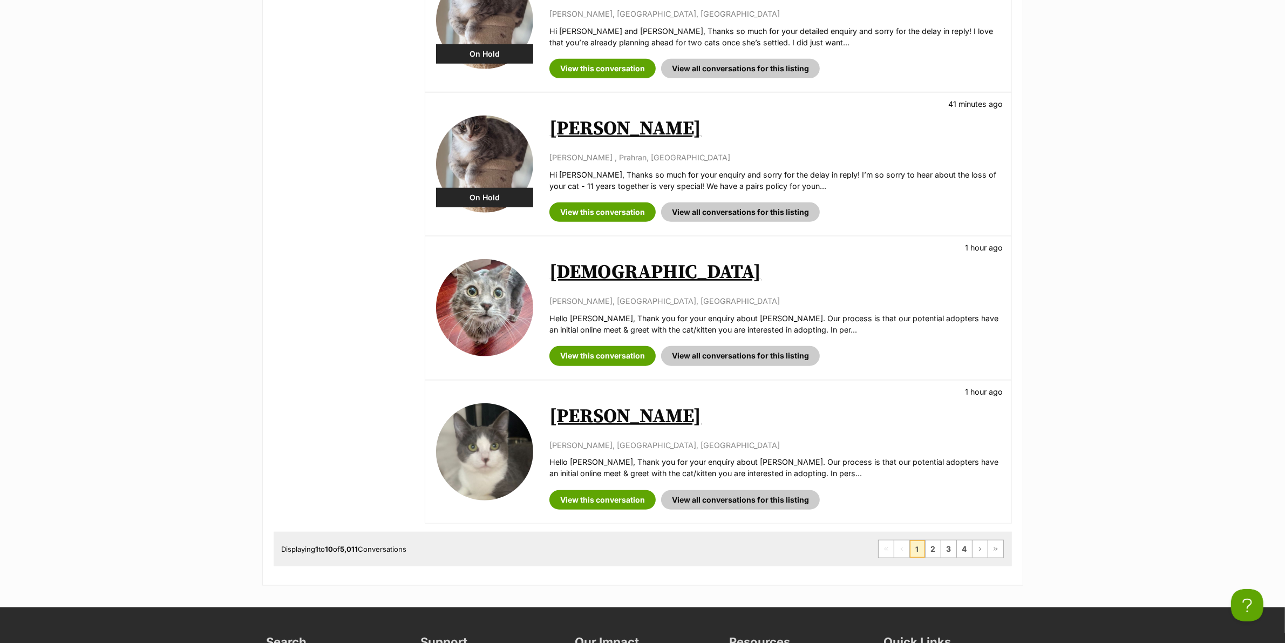
scroll to position [1147, 0]
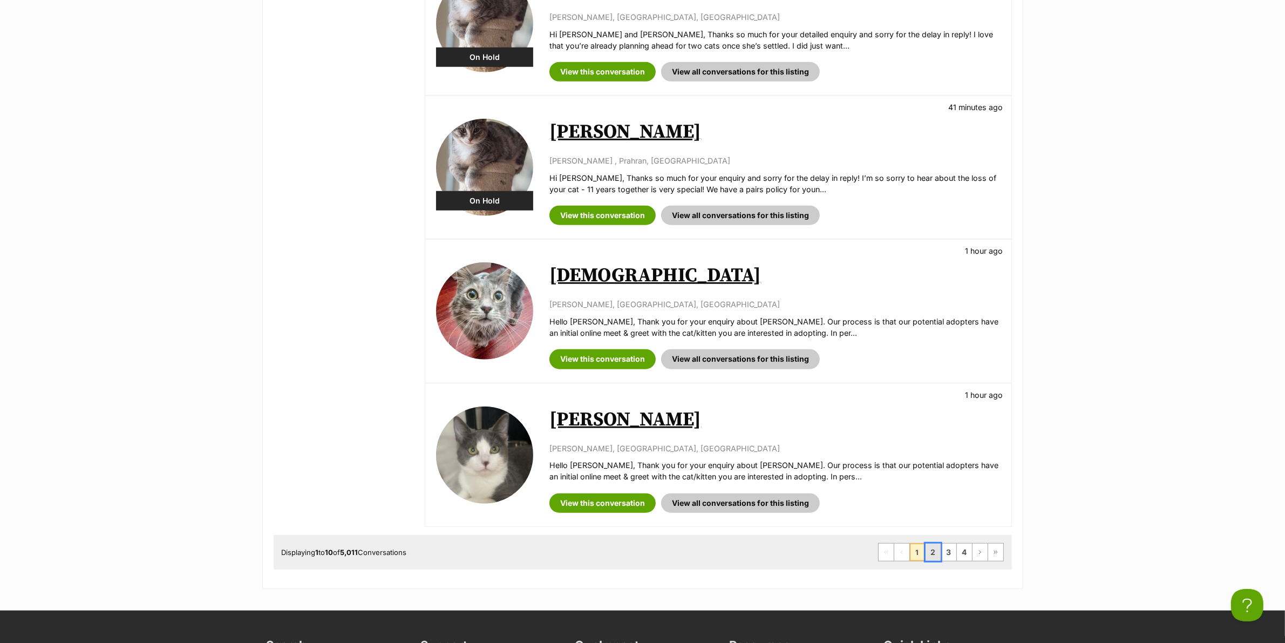
click at [935, 559] on link "2" at bounding box center [932, 551] width 15 height 17
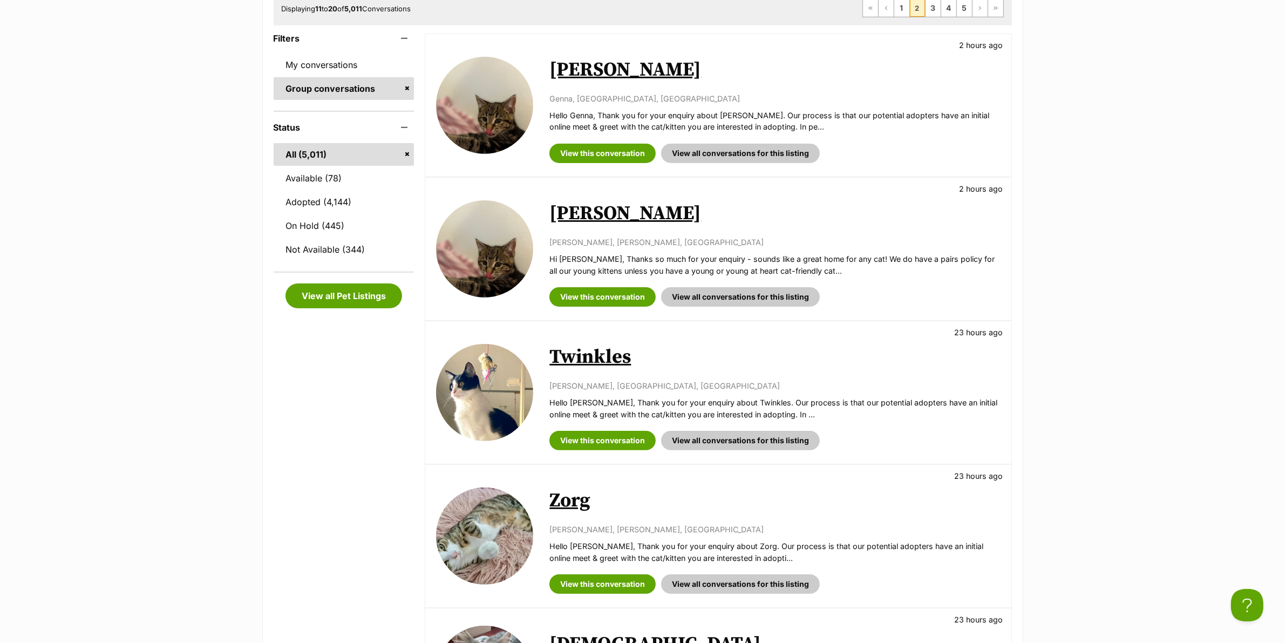
scroll to position [202, 0]
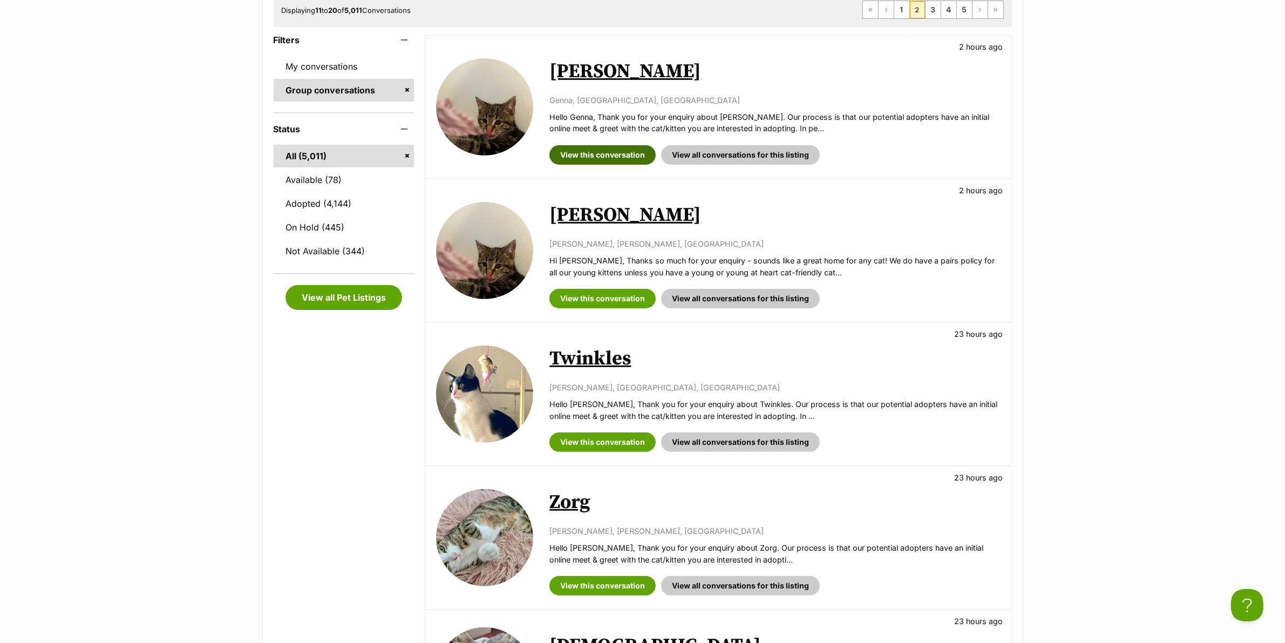
click at [620, 152] on link "View this conversation" at bounding box center [602, 154] width 106 height 19
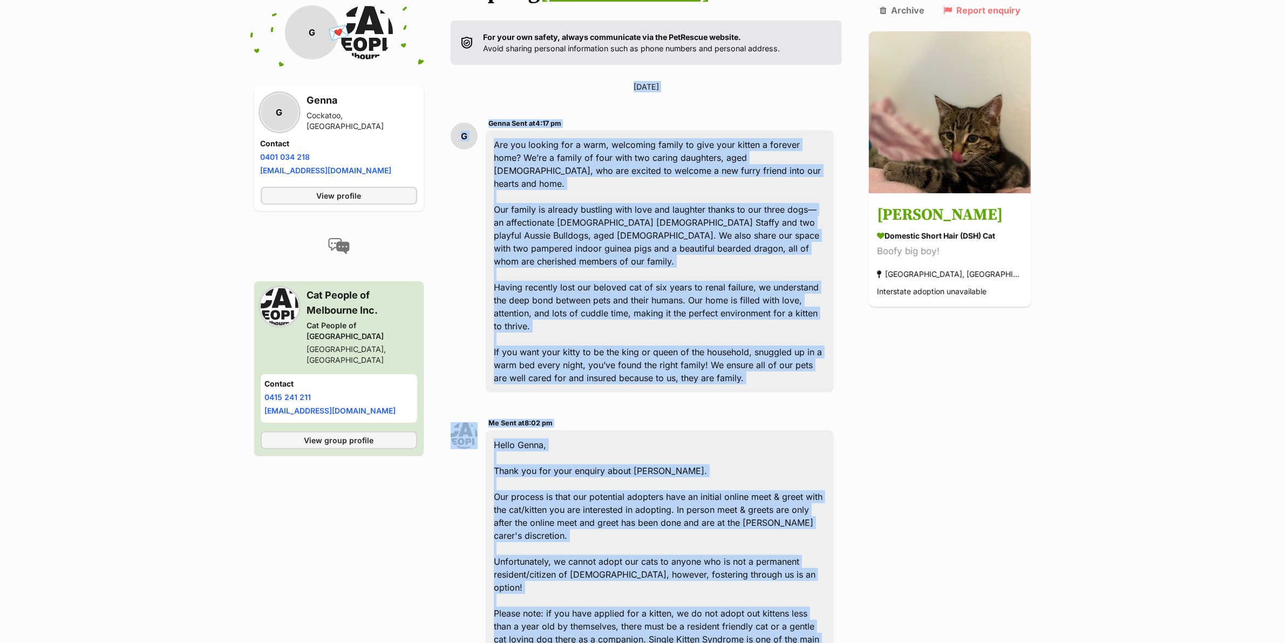
scroll to position [213, 0]
drag, startPoint x: 685, startPoint y: 341, endPoint x: 395, endPoint y: 168, distance: 337.5
copy div "Lor ips dolorsi ame c adip, elitseddo eiusmo te inci utla etdolo m aliquae admi…"
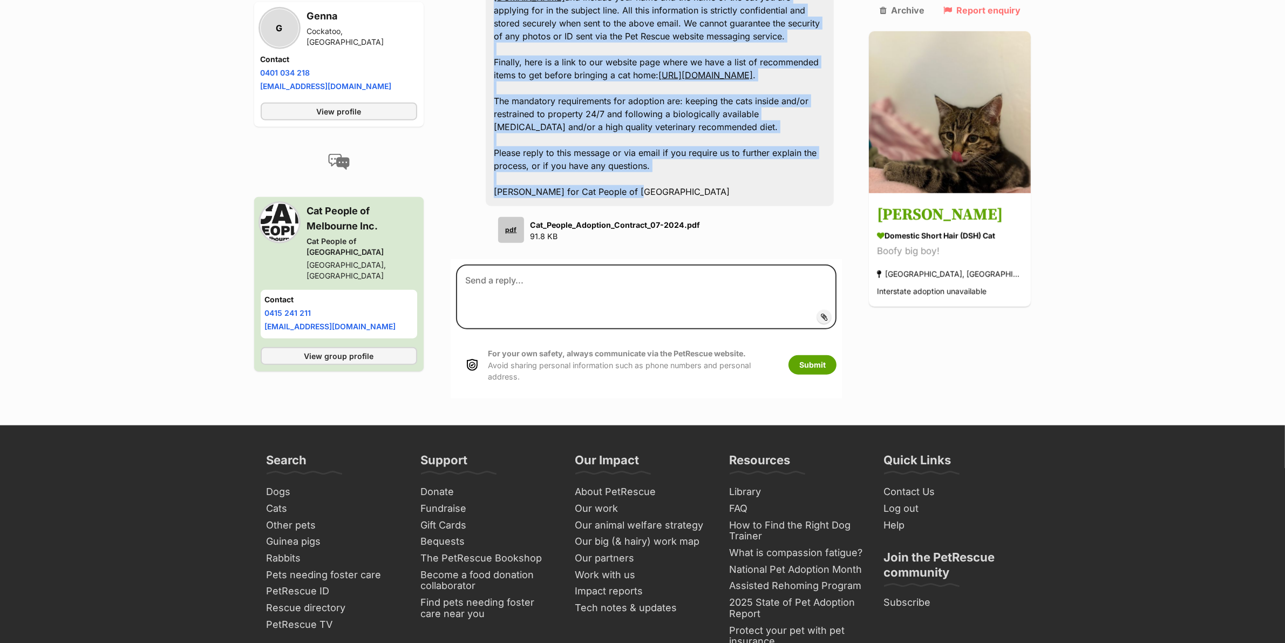
scroll to position [1411, 0]
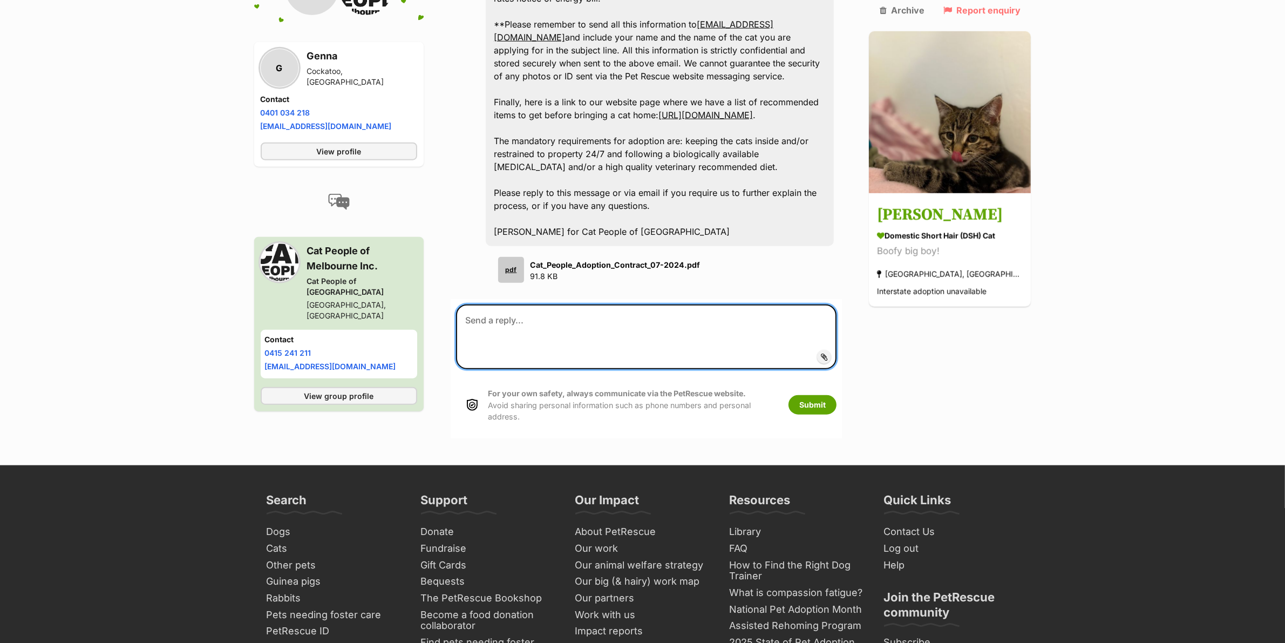
click at [545, 304] on textarea at bounding box center [646, 336] width 381 height 65
paste textarea "Hi Genna, I’m so sorry, the foster carer has advised that someone is already in…"
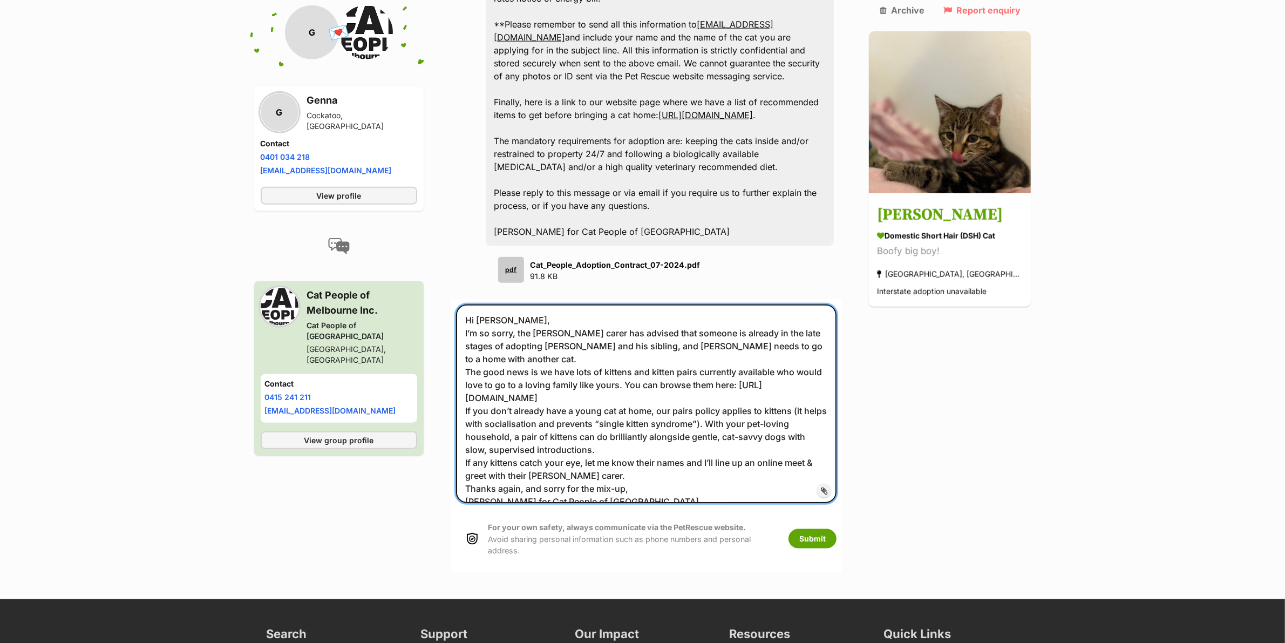
click at [540, 304] on textarea "Hi Genna, I’m so sorry, the foster carer has advised that someone is already in…" at bounding box center [646, 403] width 381 height 199
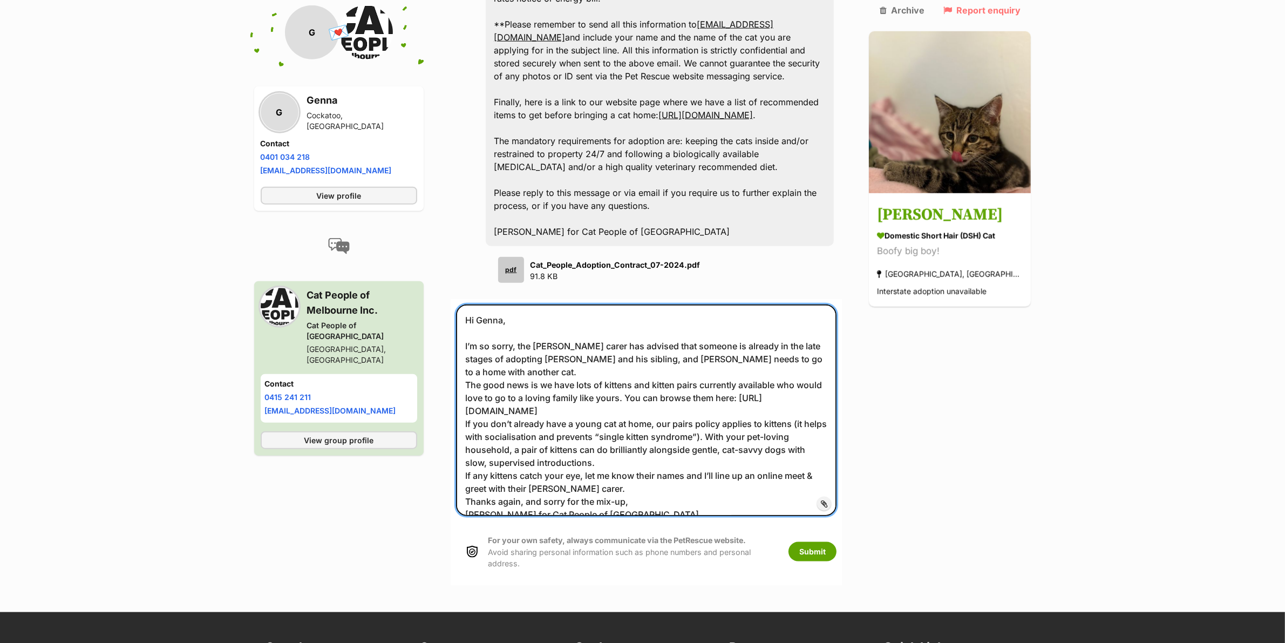
click at [774, 304] on textarea "Hi Genna, I’m so sorry, the foster carer has advised that someone is already in…" at bounding box center [646, 410] width 381 height 212
drag, startPoint x: 472, startPoint y: 289, endPoint x: 479, endPoint y: 285, distance: 8.0
click at [473, 304] on textarea "Hi Genna, I’m so sorry, the foster carer has advised that someone is already in…" at bounding box center [646, 410] width 381 height 212
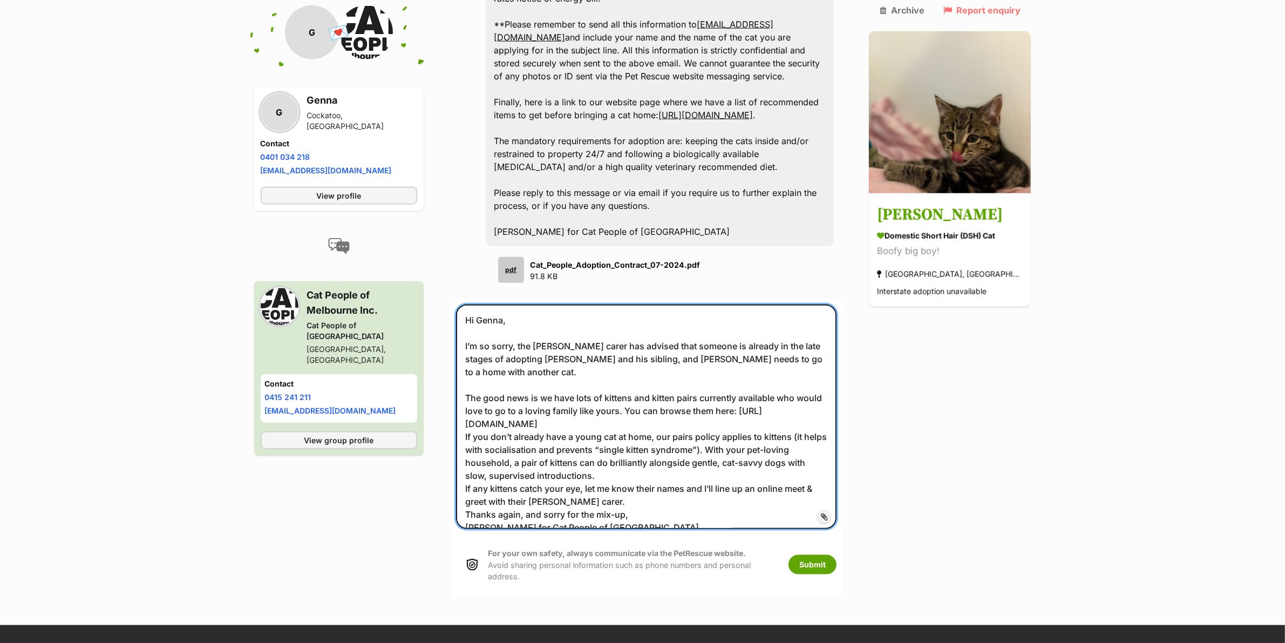
click at [702, 329] on textarea "Hi Genna, I’m so sorry, the foster carer has advised that someone is already in…" at bounding box center [646, 416] width 381 height 225
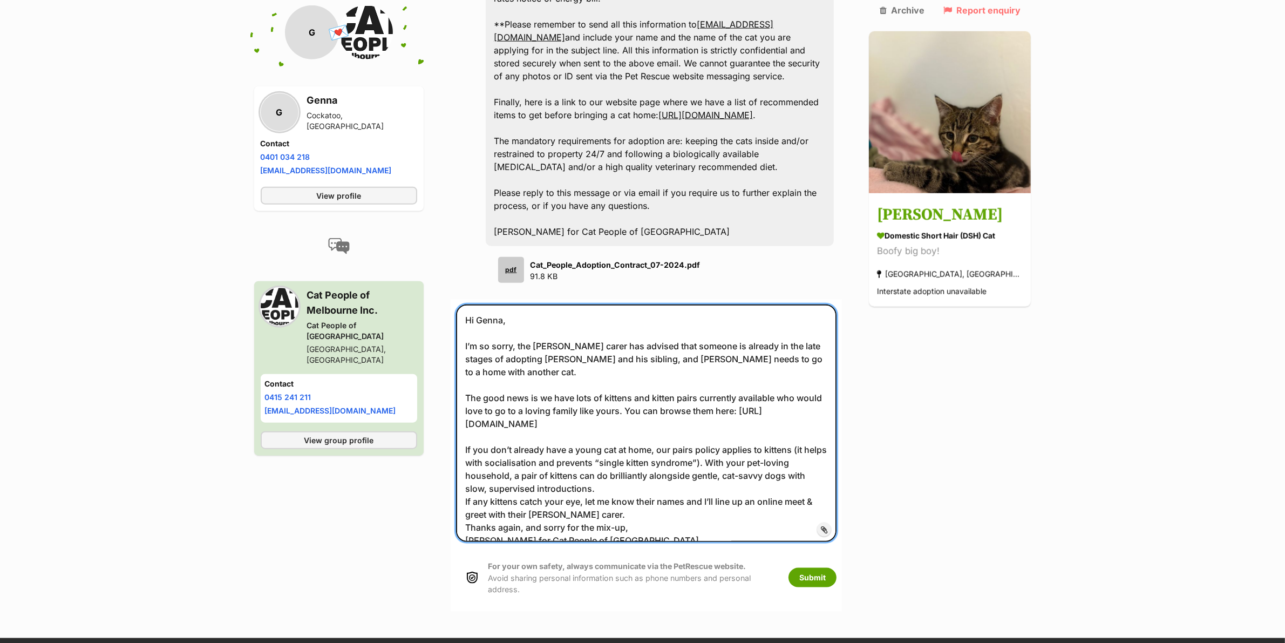
click at [575, 394] on textarea "Hi Genna, I’m so sorry, the foster carer has advised that someone is already in…" at bounding box center [646, 423] width 381 height 238
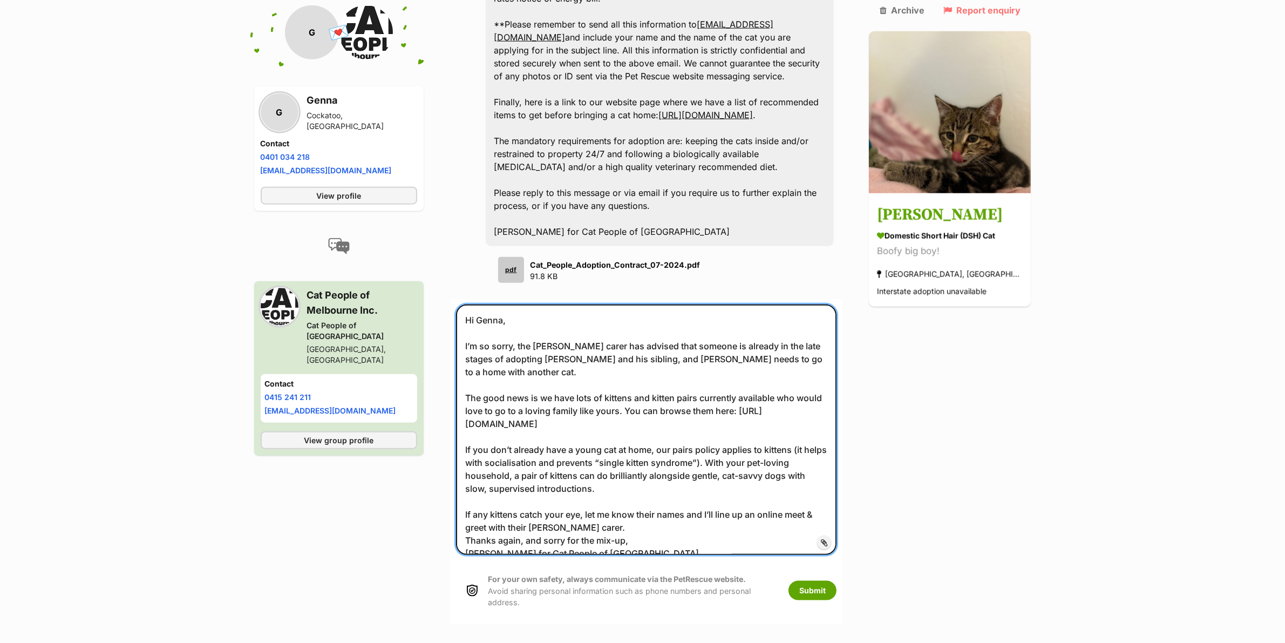
click at [660, 434] on textarea "Hi Genna, I’m so sorry, the foster carer has advised that someone is already in…" at bounding box center [646, 429] width 381 height 251
click at [516, 456] on textarea "Hi Genna, I’m so sorry, the foster carer has advised that someone is already in…" at bounding box center [646, 432] width 381 height 257
click at [654, 460] on textarea "Hi Genna, I’m so sorry, the foster carer has advised that someone is already in…" at bounding box center [646, 432] width 381 height 257
type textarea "Hi Genna, I’m so sorry, the foster carer has advised that someone is already in…"
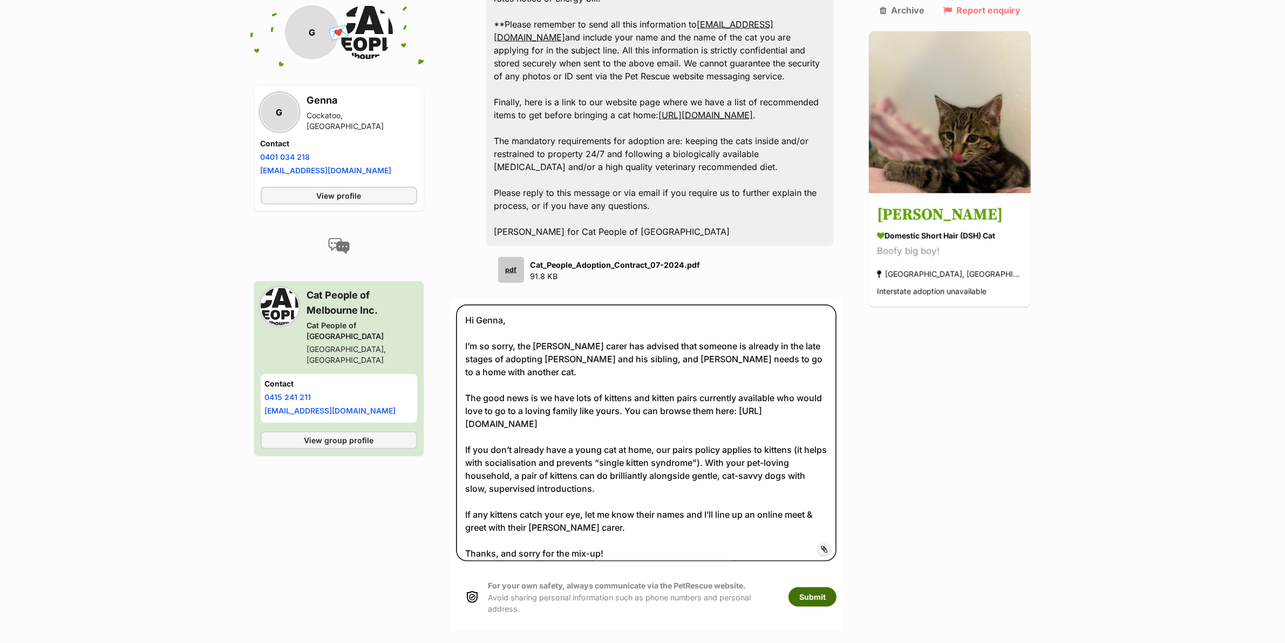
click at [832, 587] on button "Submit" at bounding box center [812, 596] width 48 height 19
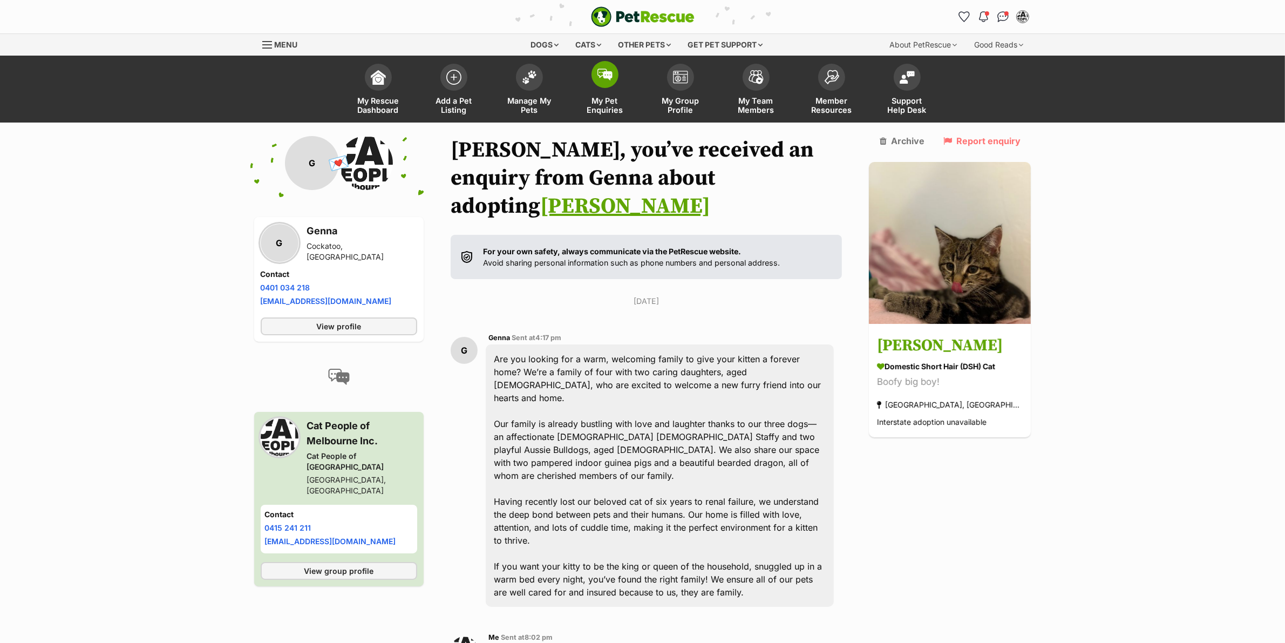
click at [622, 85] on link "My Pet Enquiries" at bounding box center [605, 90] width 76 height 64
